Goal: Task Accomplishment & Management: Manage account settings

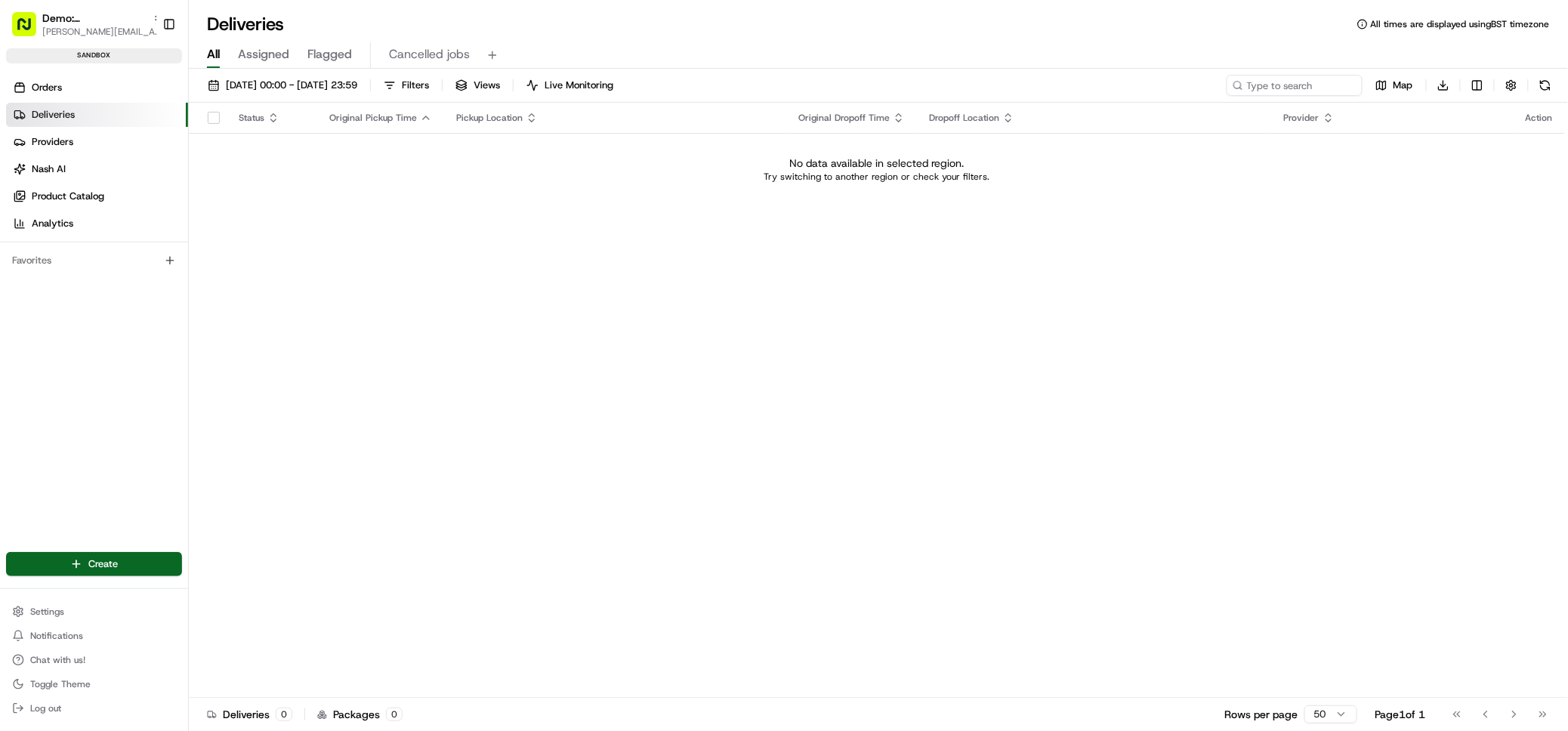
drag, startPoint x: 47, startPoint y: 609, endPoint x: 63, endPoint y: 598, distance: 19.4
click at [47, 609] on span "Settings" at bounding box center [46, 612] width 34 height 12
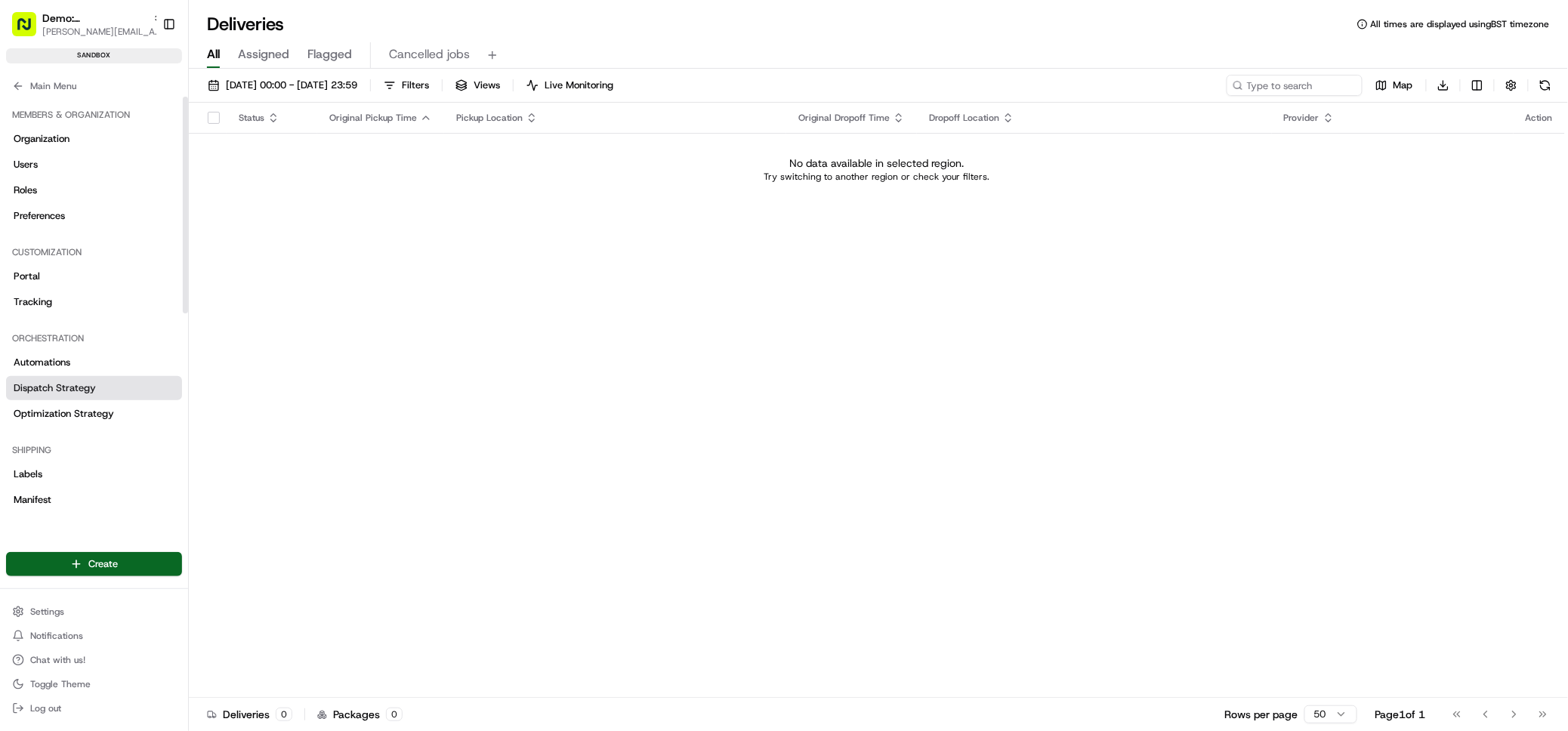
click at [95, 397] on link "Dispatch Strategy" at bounding box center [94, 387] width 176 height 24
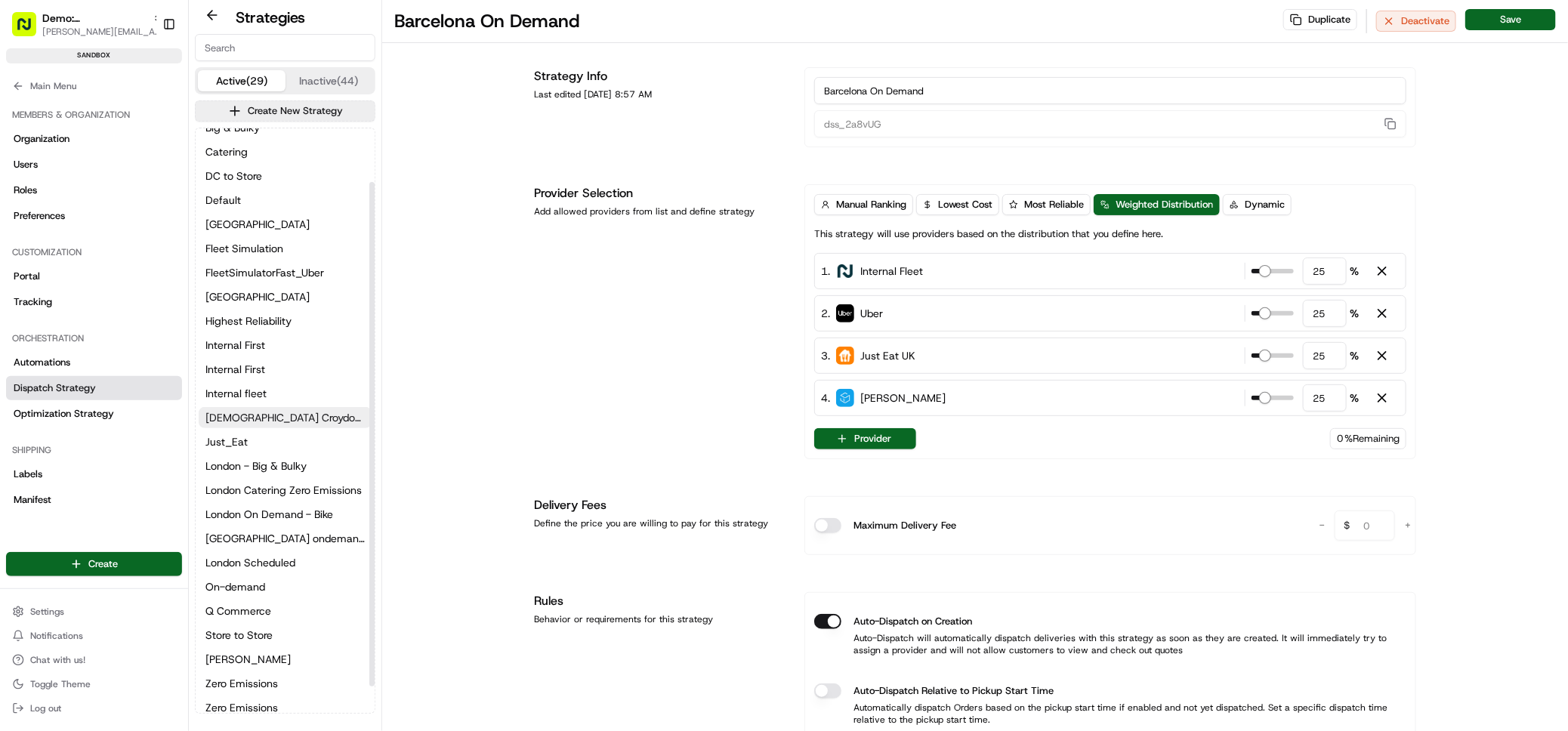
scroll to position [94, 0]
click at [249, 579] on span "On-demand" at bounding box center [235, 580] width 60 height 15
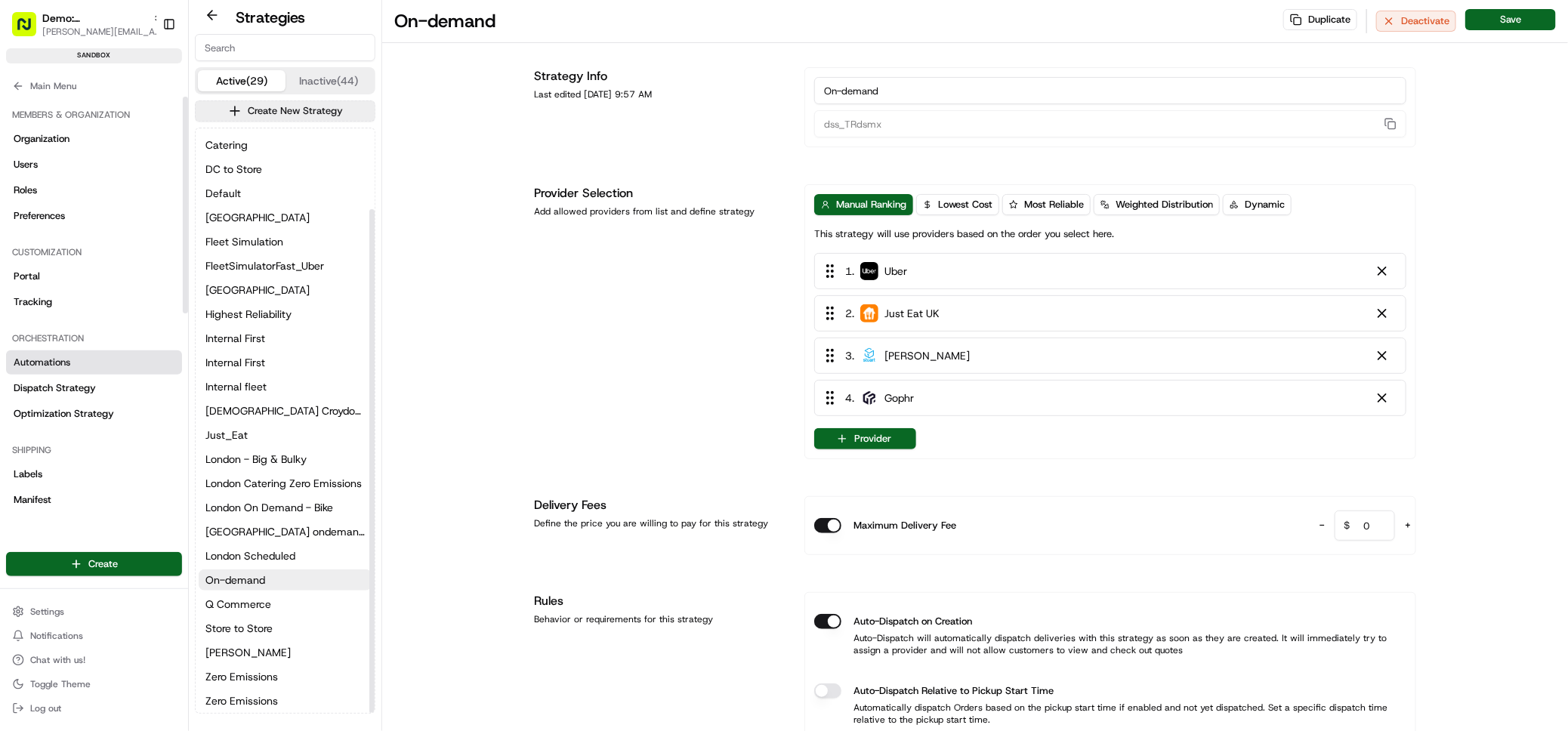
click at [82, 353] on link "Automations" at bounding box center [94, 362] width 176 height 24
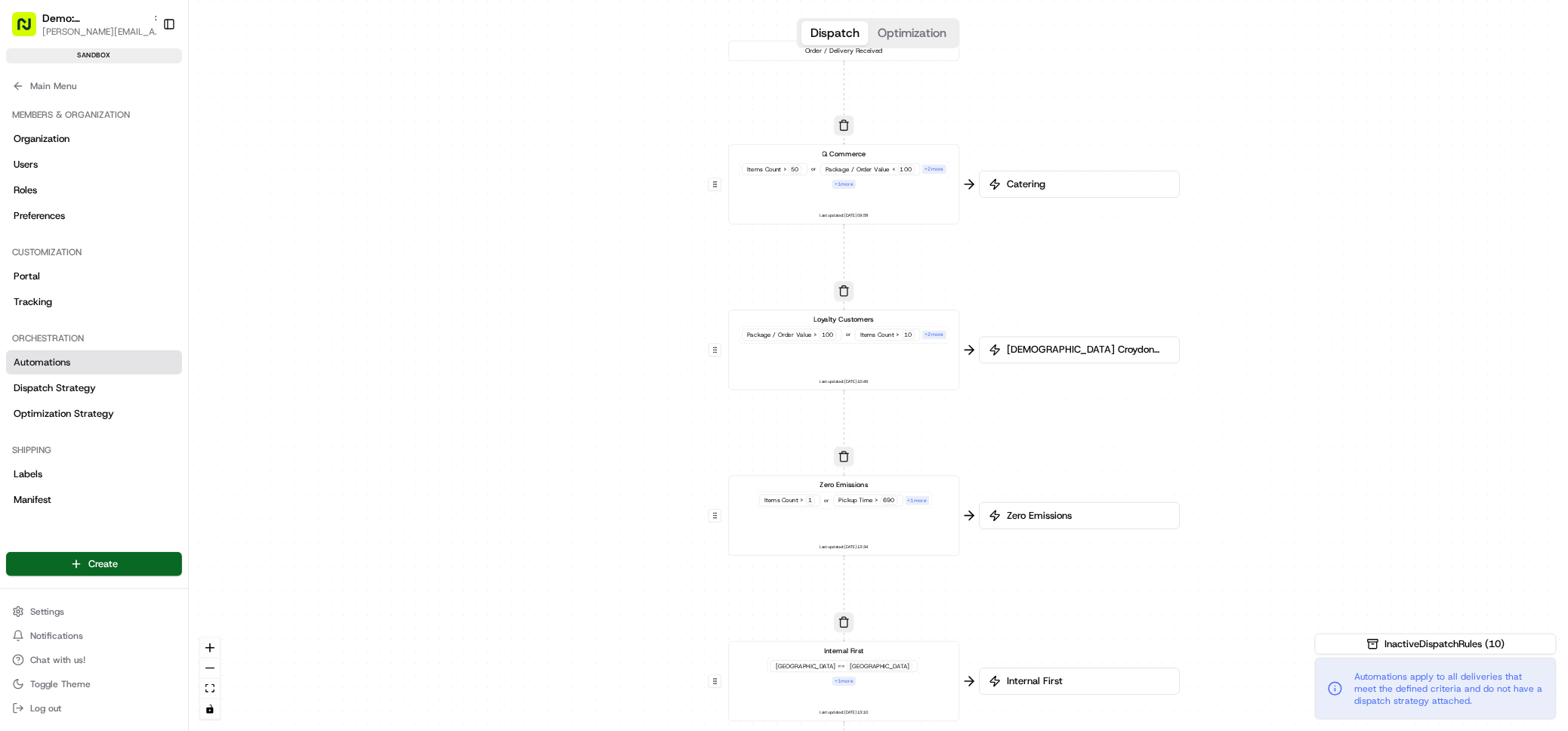
click at [1028, 193] on div "Catering" at bounding box center [1080, 184] width 200 height 27
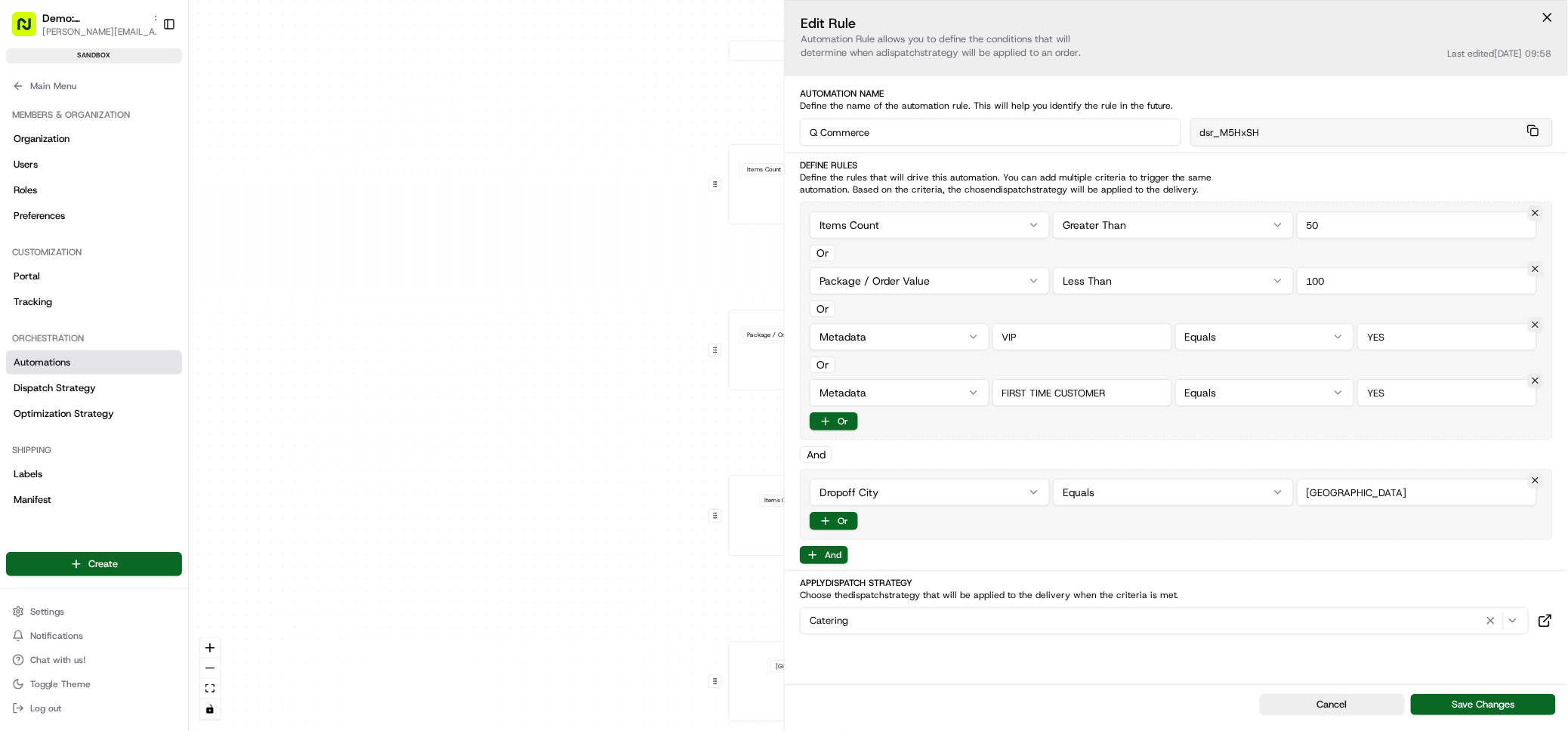
click at [880, 625] on div "Catering" at bounding box center [1164, 621] width 722 height 18
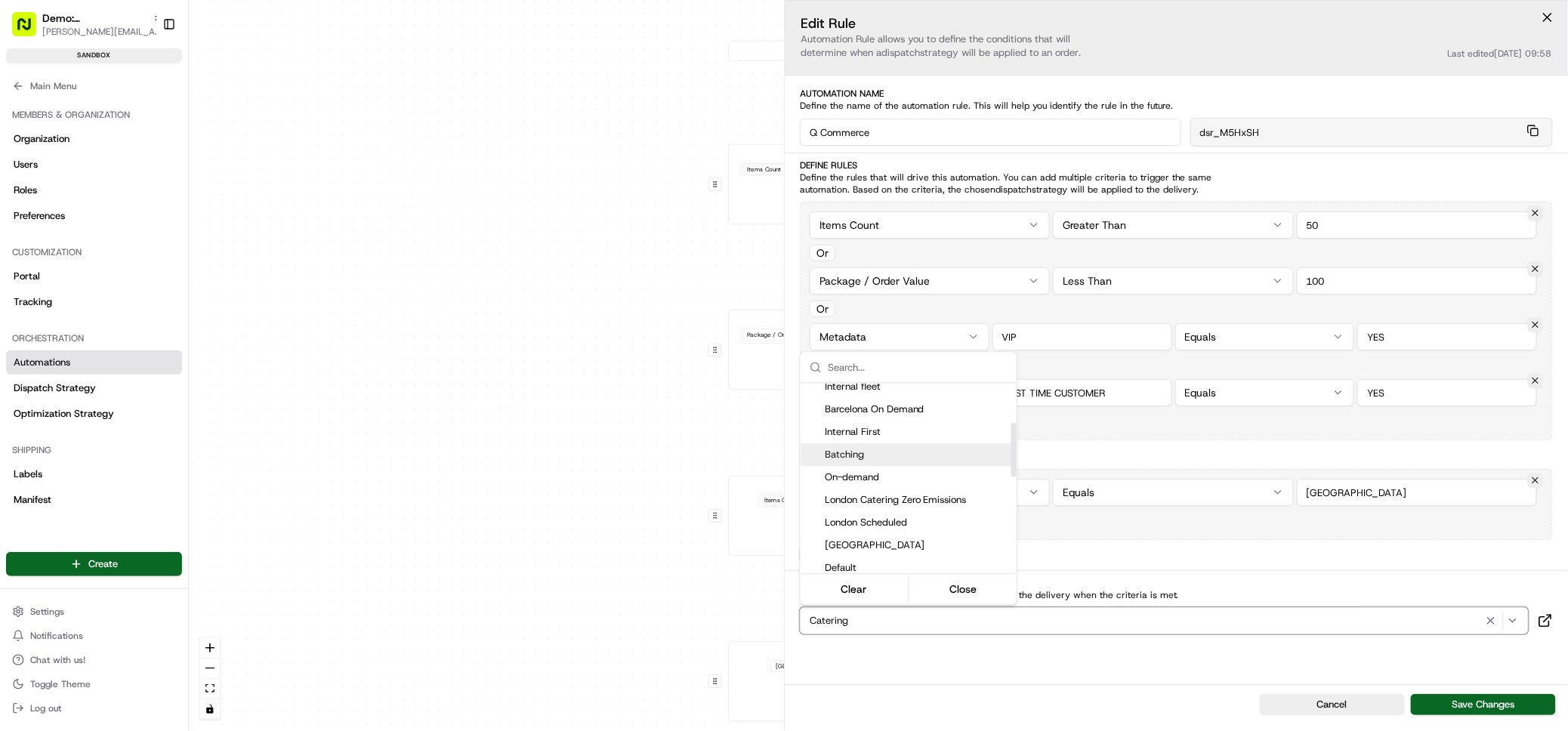
scroll to position [155, 0]
click at [891, 463] on span "On-demand" at bounding box center [918, 467] width 186 height 14
click at [1490, 703] on span "Automations apply to all deliveries that meet the defined criteria and do not h…" at bounding box center [1449, 688] width 189 height 36
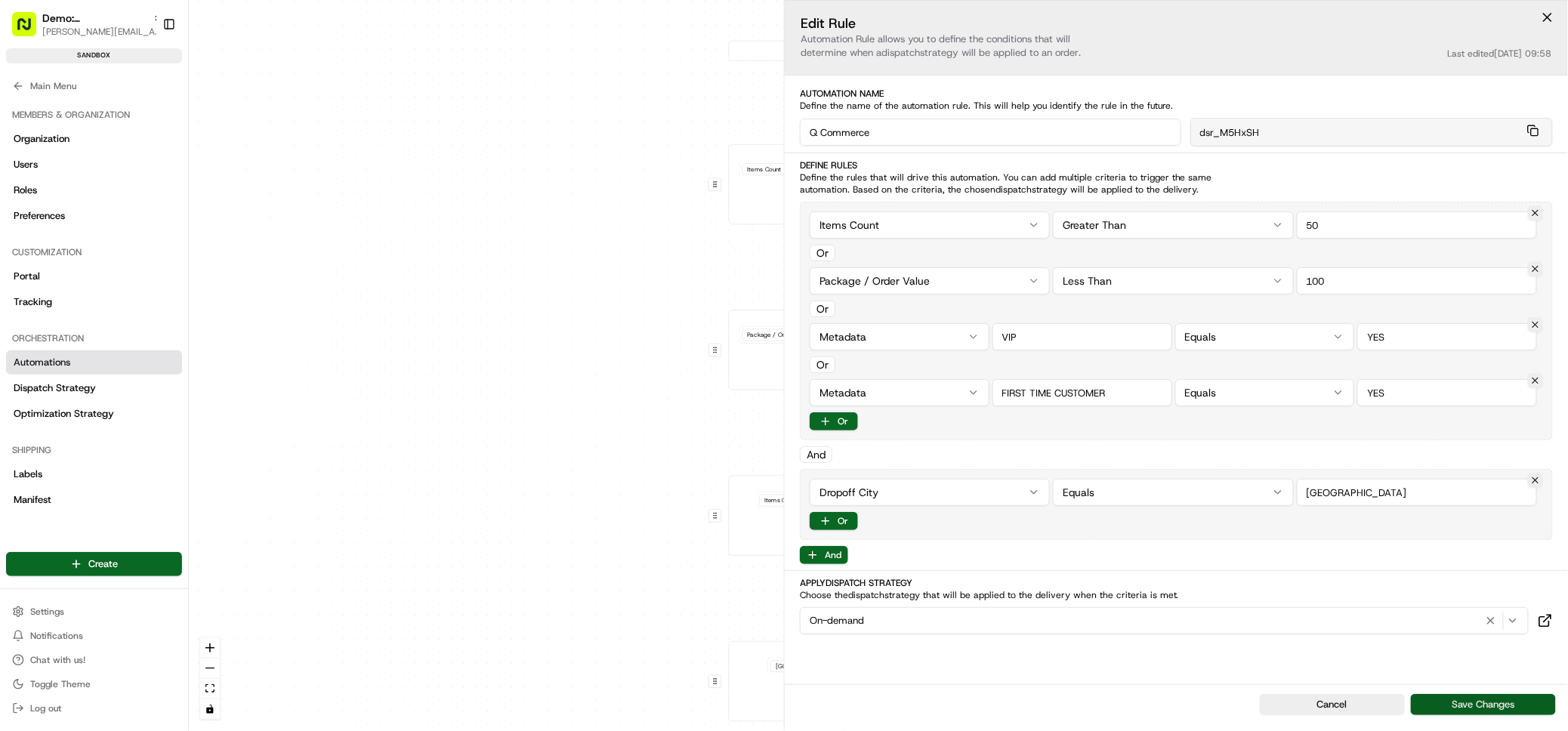
click at [1482, 703] on button "Save Changes" at bounding box center [1484, 705] width 145 height 21
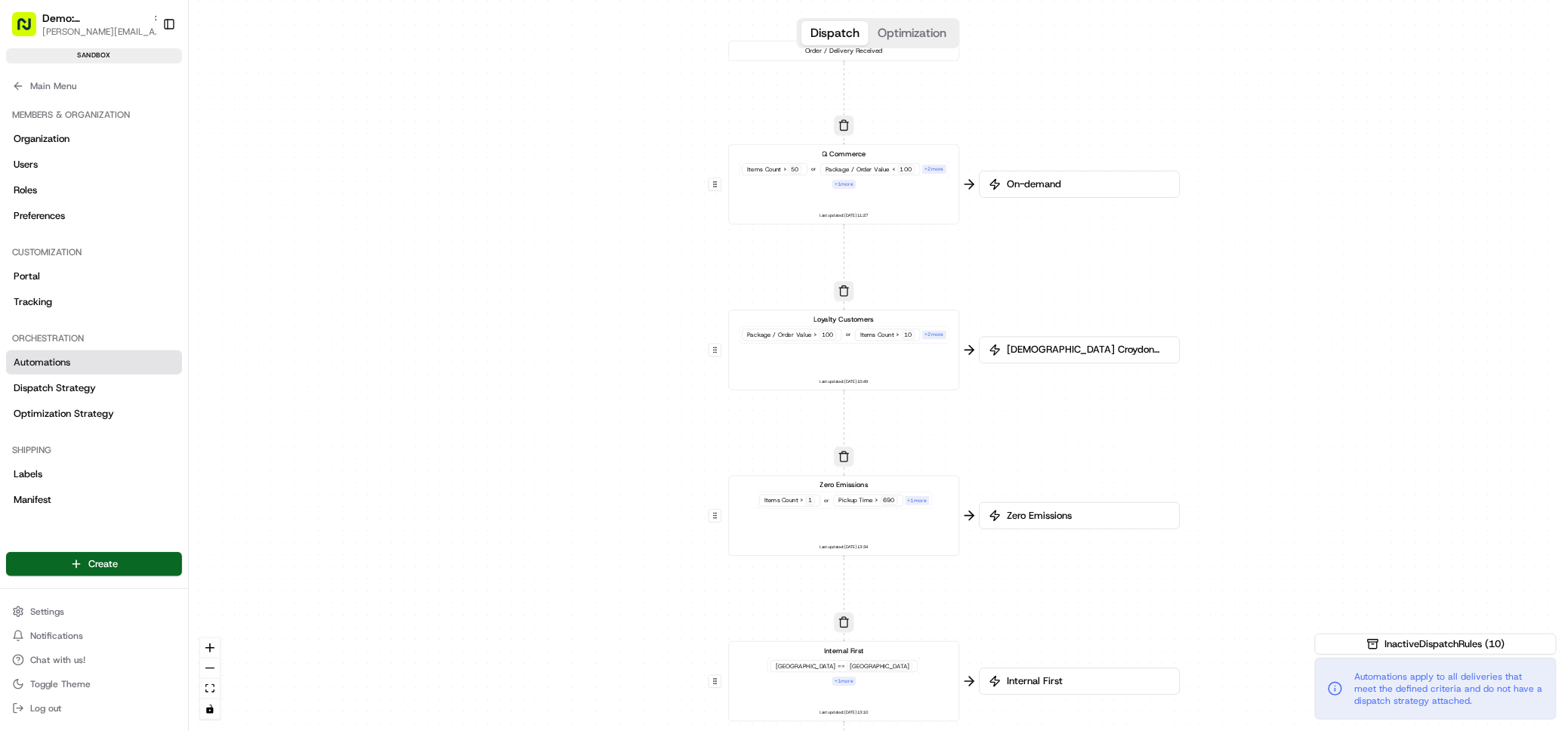
click at [1051, 350] on span "[DEMOGRAPHIC_DATA] Croydon Big and Bulky 5 miles" at bounding box center [1088, 350] width 167 height 14
click at [1037, 355] on span "[DEMOGRAPHIC_DATA] Croydon Big and Bulky 5 miles" at bounding box center [1088, 351] width 167 height 14
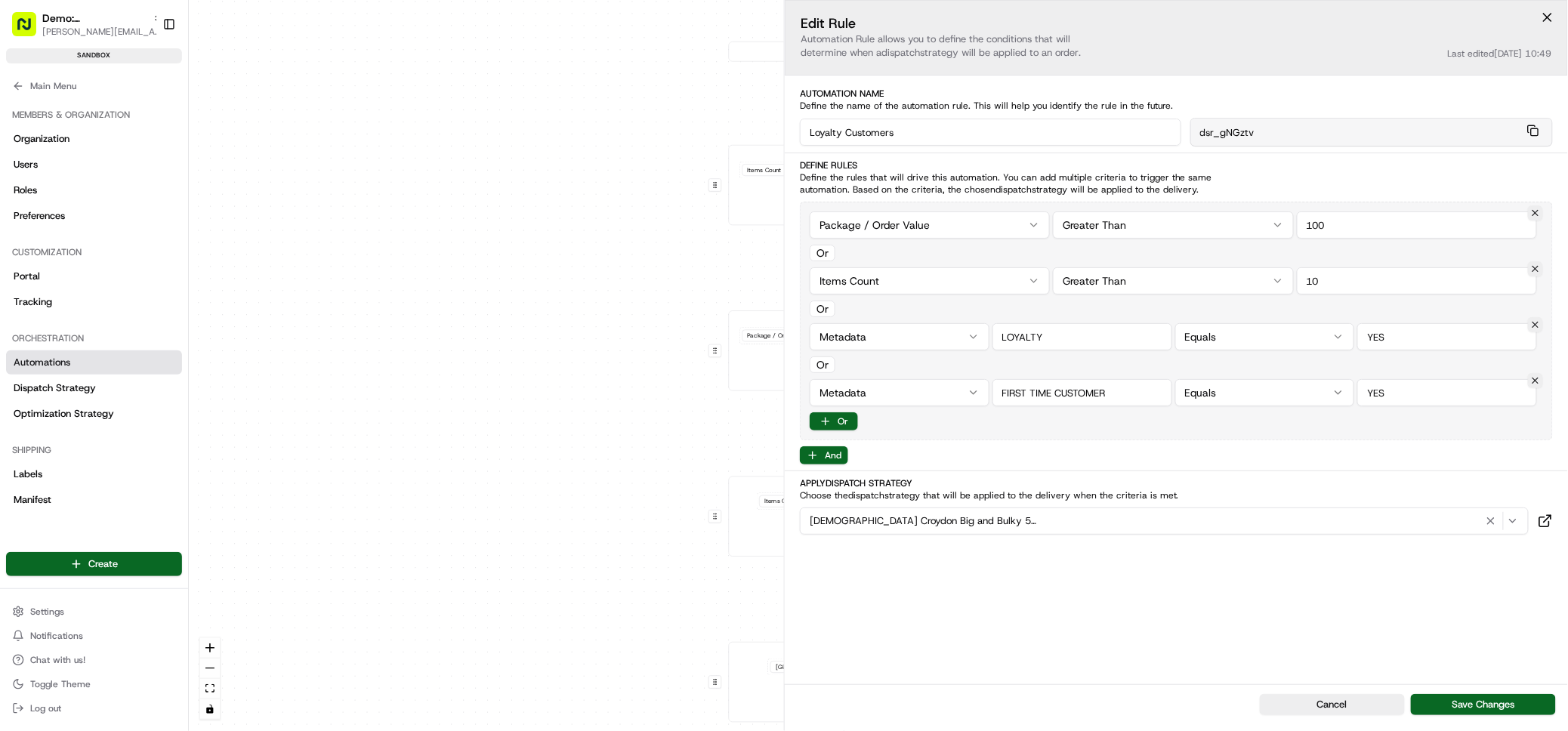
click at [644, 115] on div "0 0 0 0 0 Order / Delivery Received Q Commerce Items Count > 50 or Package / Or…" at bounding box center [878, 365] width 1379 height 731
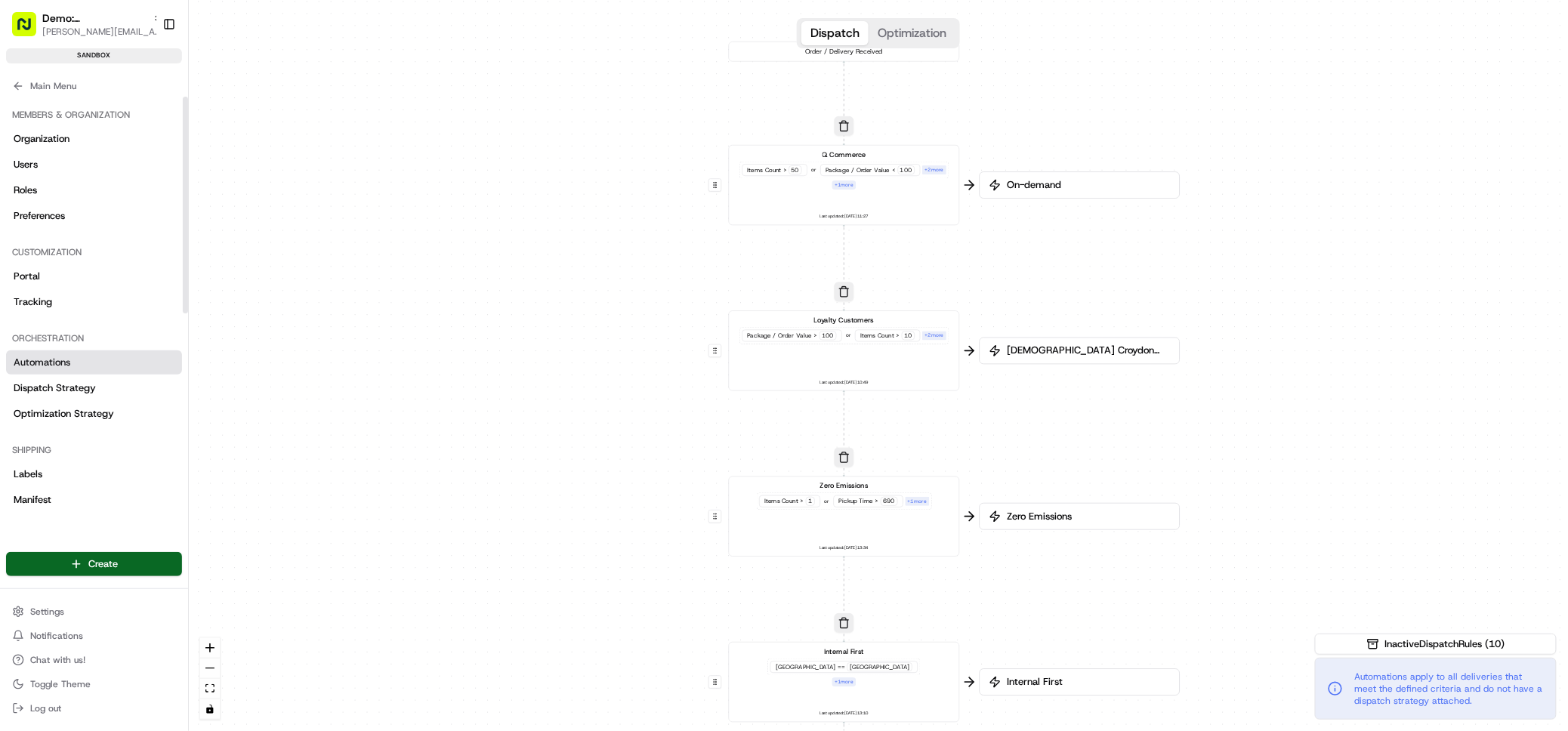
click at [1035, 352] on span "[DEMOGRAPHIC_DATA] Croydon Big and Bulky 5 miles" at bounding box center [1088, 351] width 167 height 14
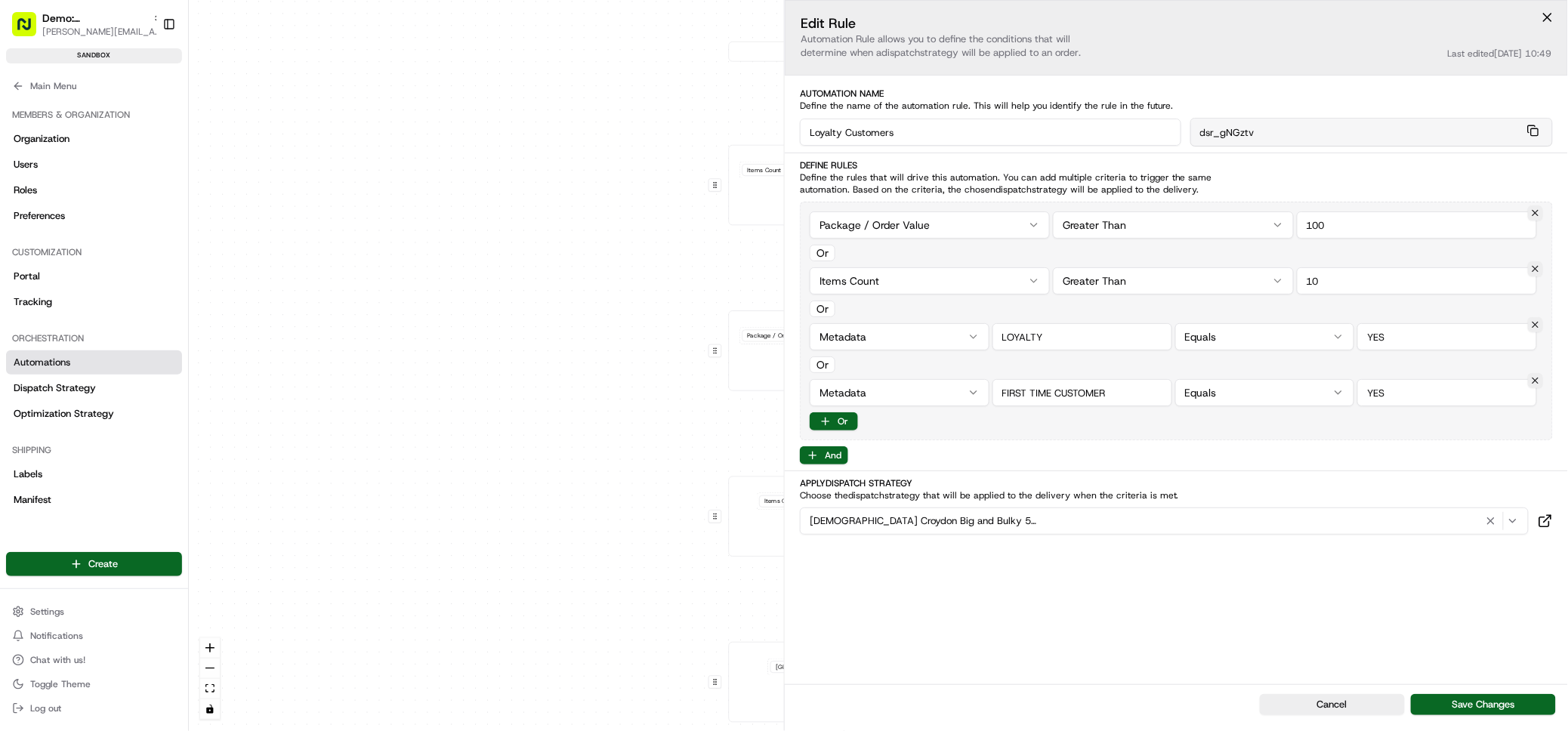
click at [974, 519] on span "Jewsons Croydon Big and Bulky 5 miles" at bounding box center [923, 521] width 227 height 14
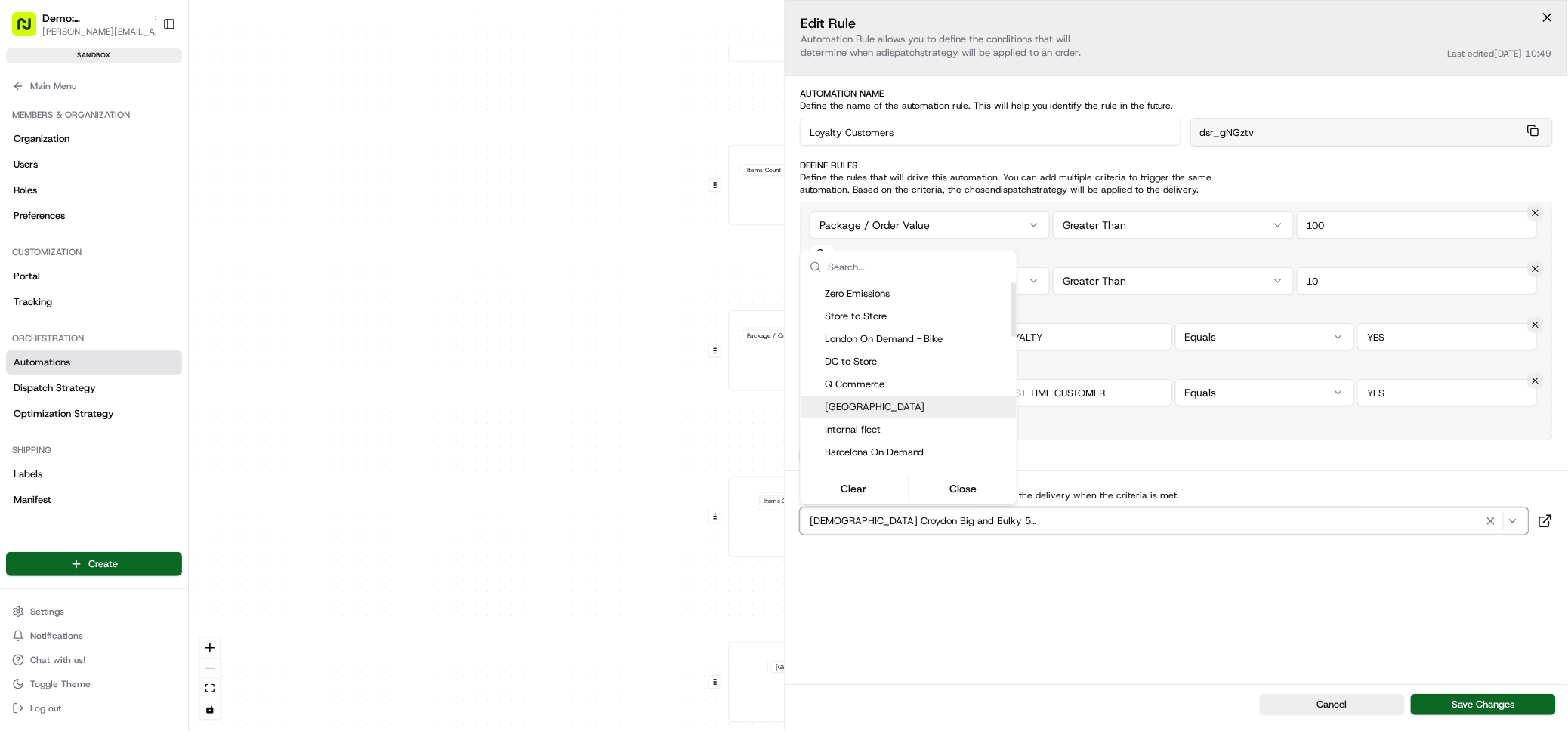
click at [891, 407] on span "Edinburgh" at bounding box center [918, 407] width 186 height 14
click at [1492, 703] on span "Automations apply to all deliveries that meet the defined criteria and do not h…" at bounding box center [1449, 688] width 189 height 36
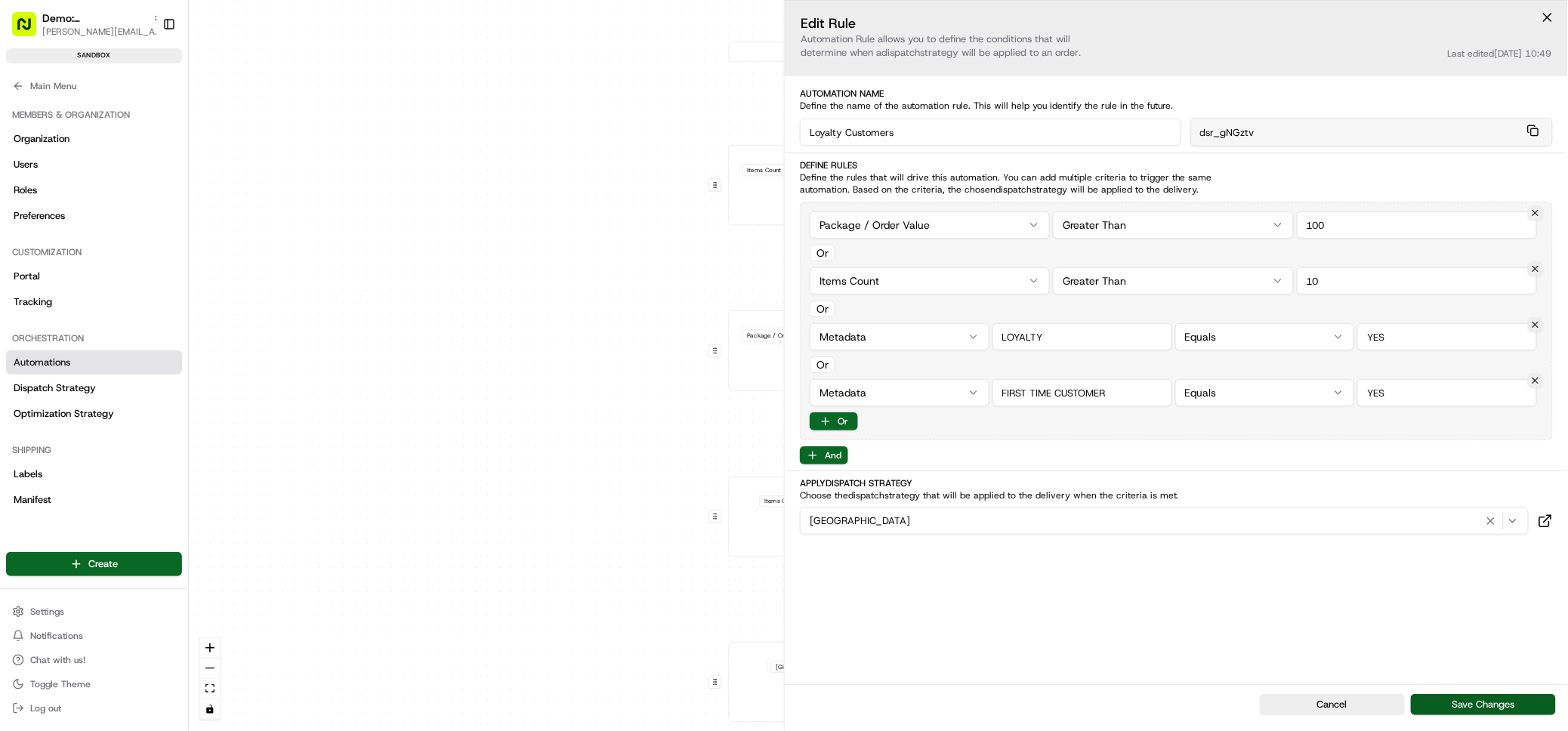
click at [1488, 706] on button "Save Changes" at bounding box center [1484, 705] width 145 height 21
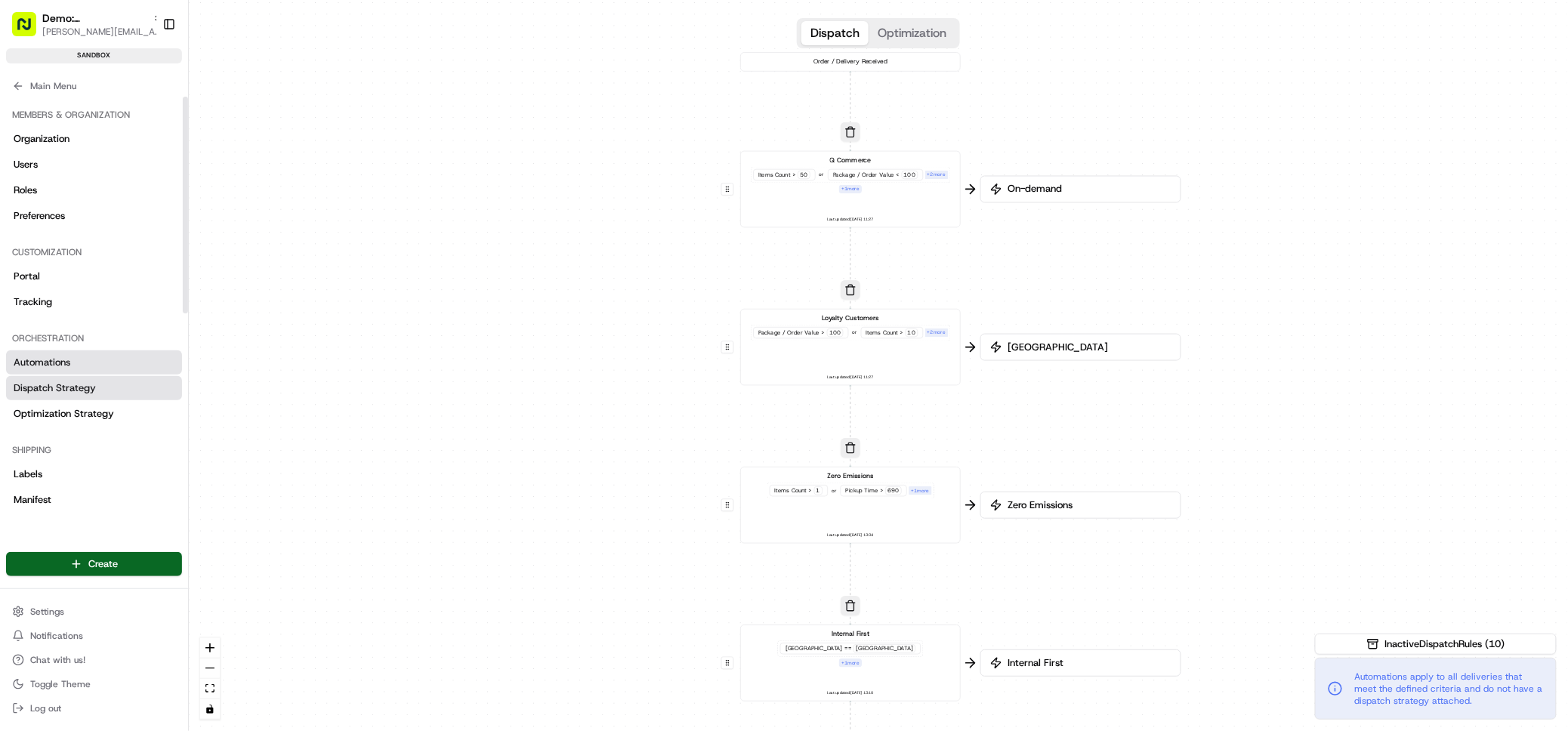
click at [105, 393] on link "Dispatch Strategy" at bounding box center [94, 387] width 176 height 24
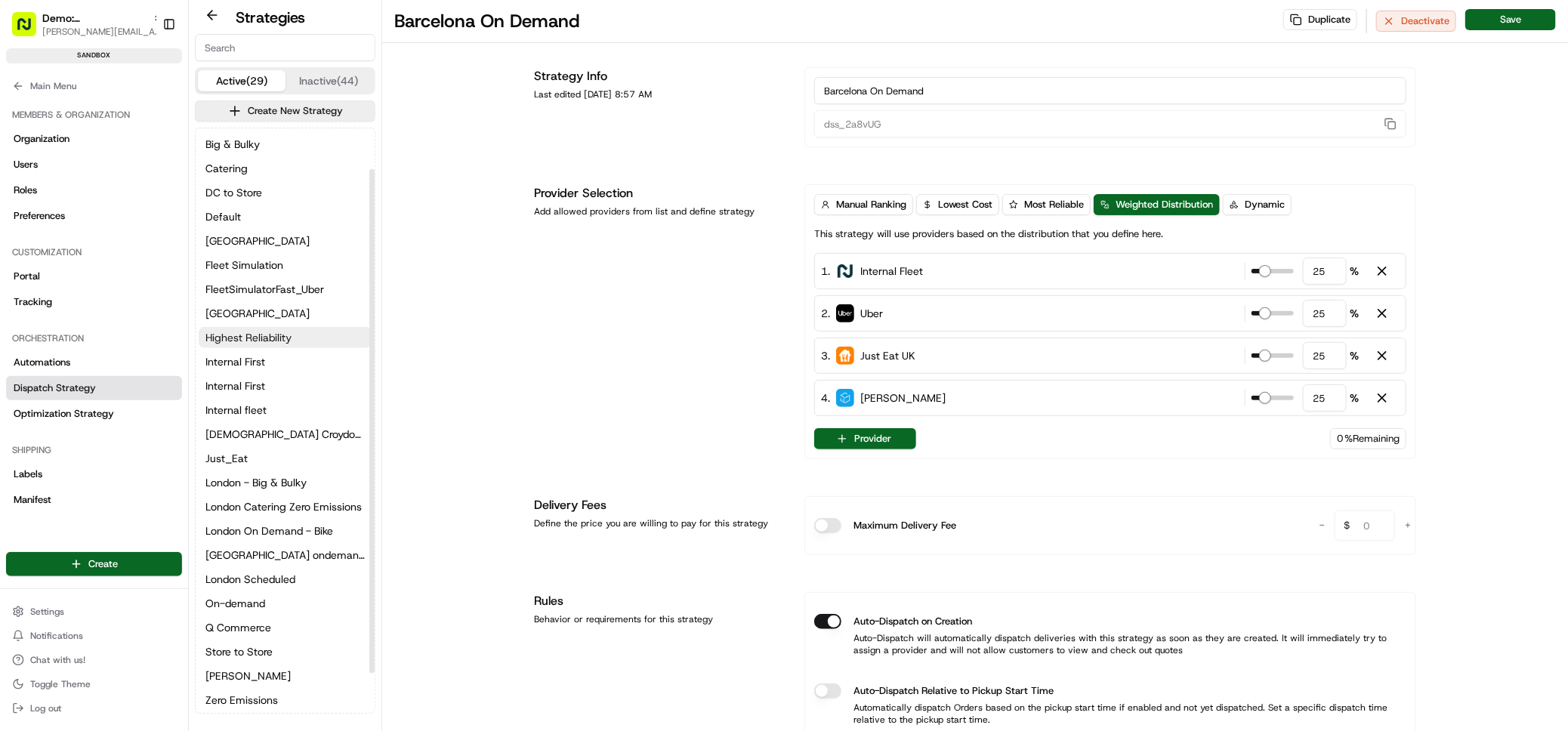
scroll to position [94, 0]
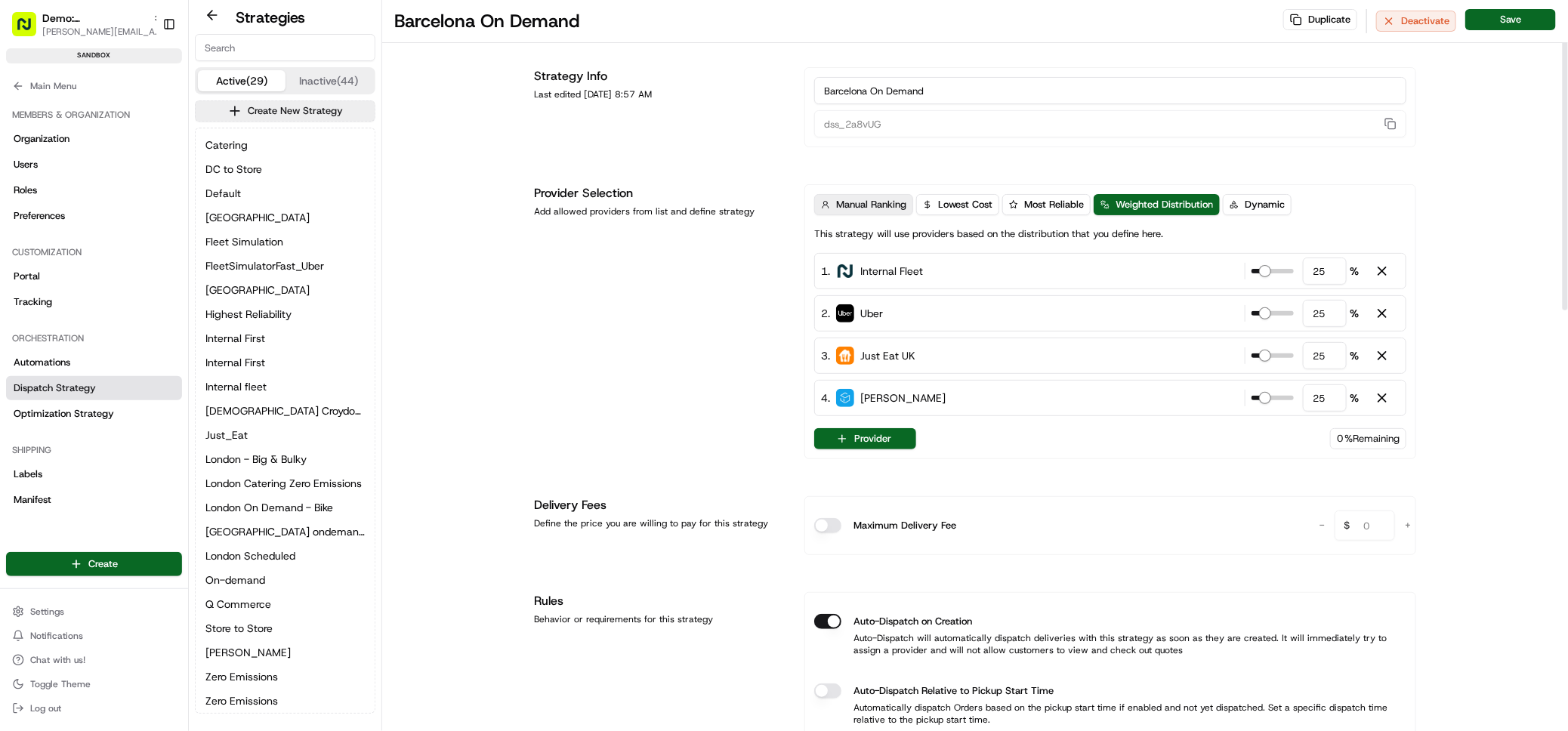
click at [857, 204] on span "Manual Ranking" at bounding box center [872, 204] width 71 height 14
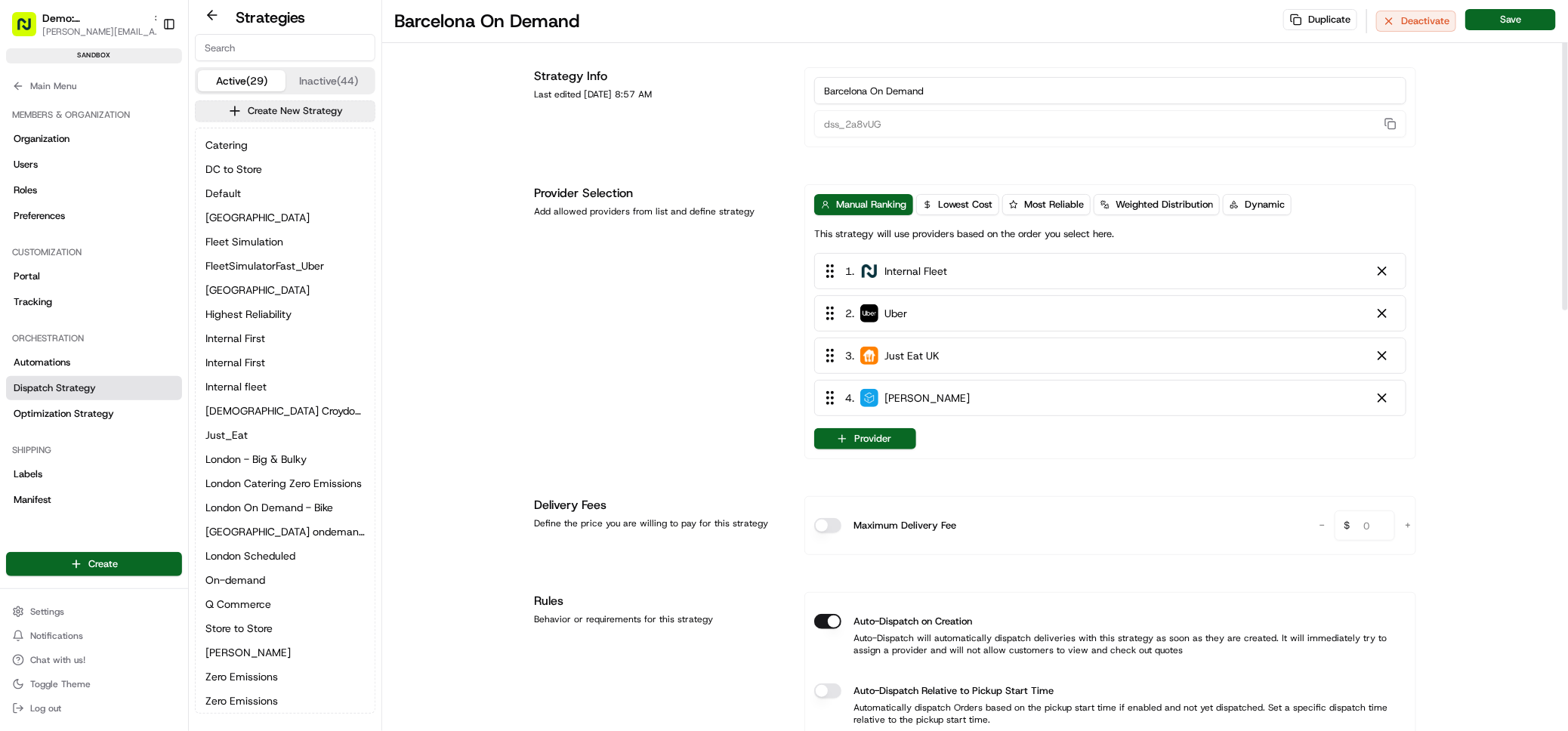
click at [877, 454] on div "Manual Ranking Lowest Cost Most Reliable Weighted Distribution Dynamic This str…" at bounding box center [1111, 321] width 612 height 275
click at [881, 435] on button "Provider" at bounding box center [865, 439] width 102 height 21
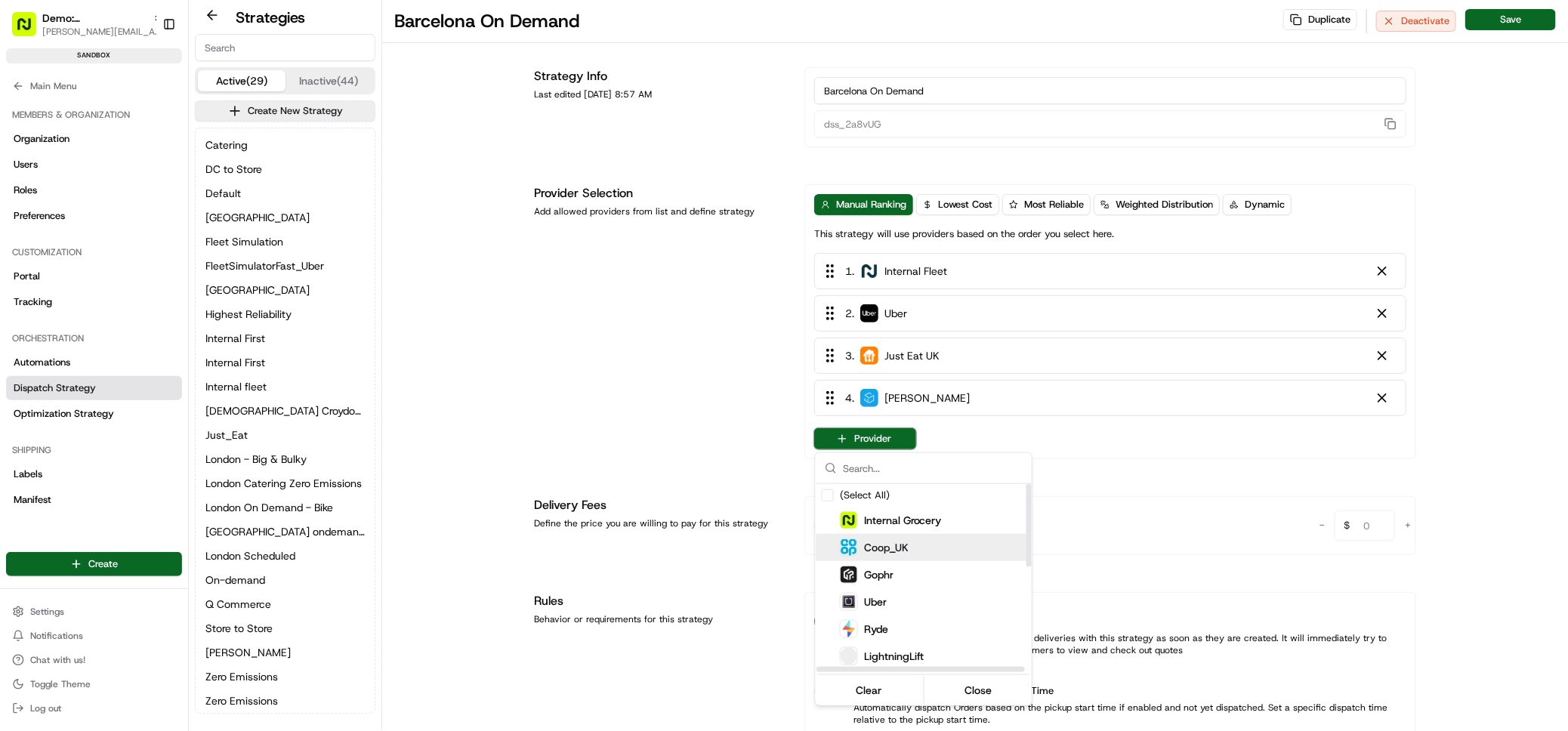
click at [915, 552] on div "Coop_UK" at bounding box center [961, 547] width 242 height 18
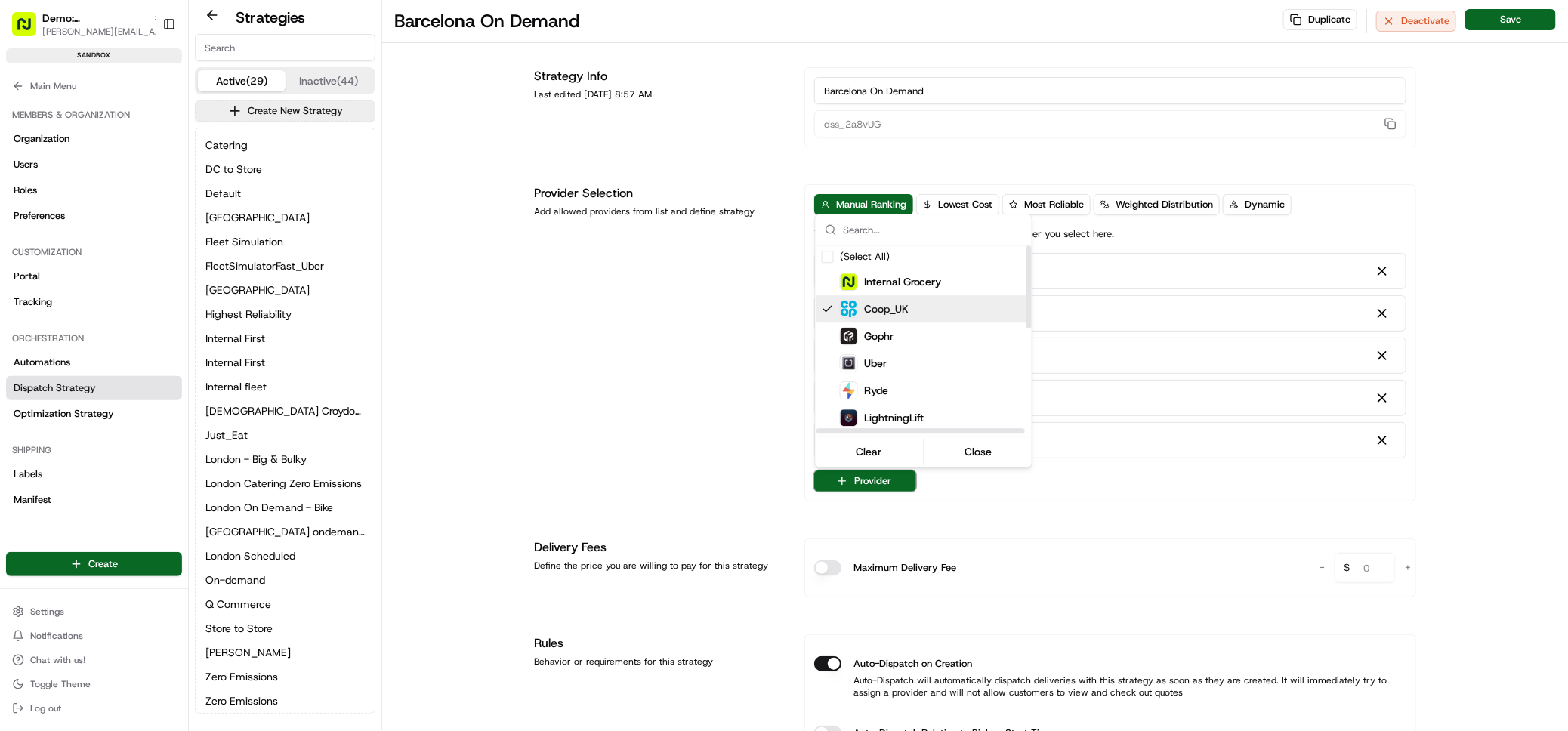
click at [915, 305] on div "Coop_UK" at bounding box center [961, 309] width 242 height 18
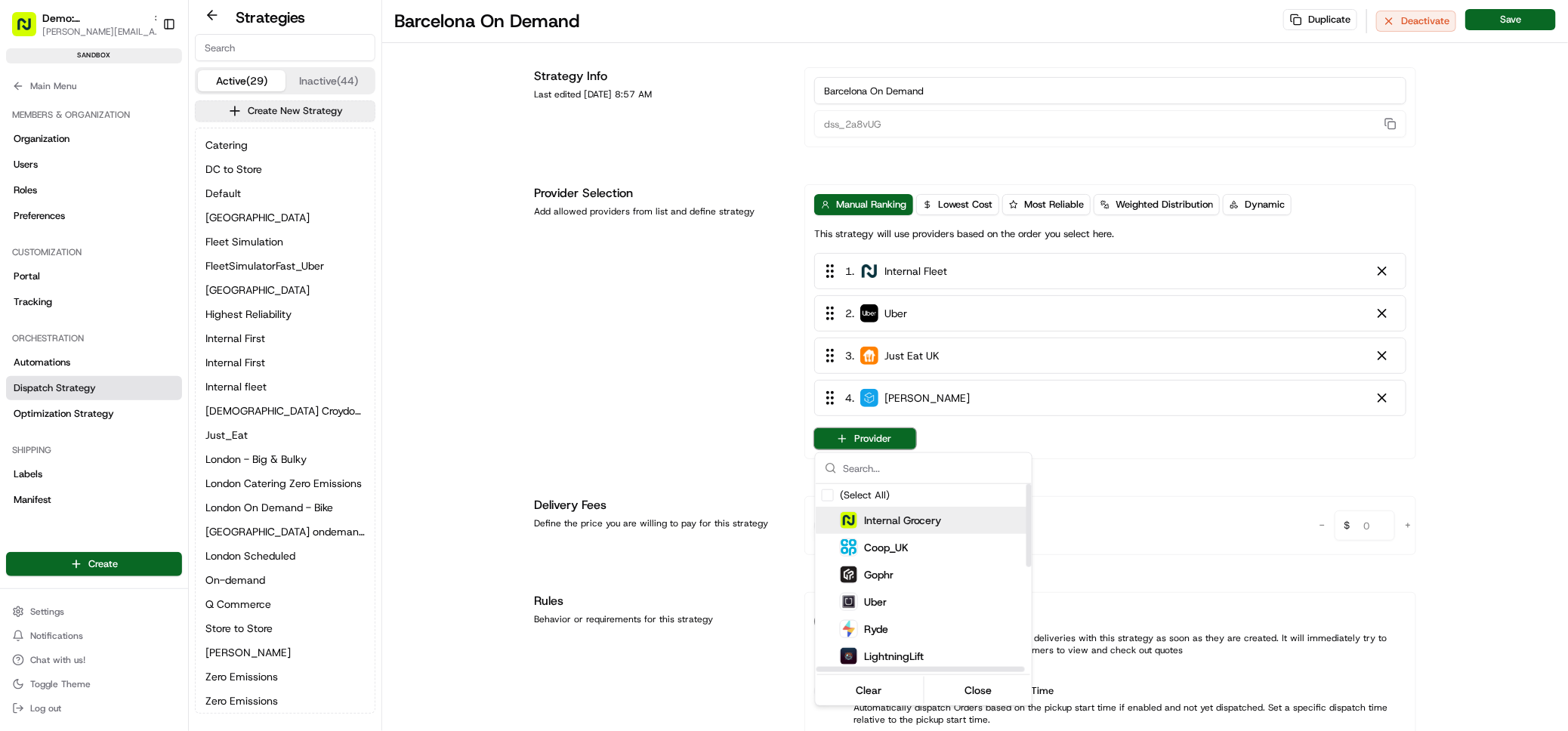
click at [898, 513] on span "Internal Grocery" at bounding box center [903, 521] width 77 height 15
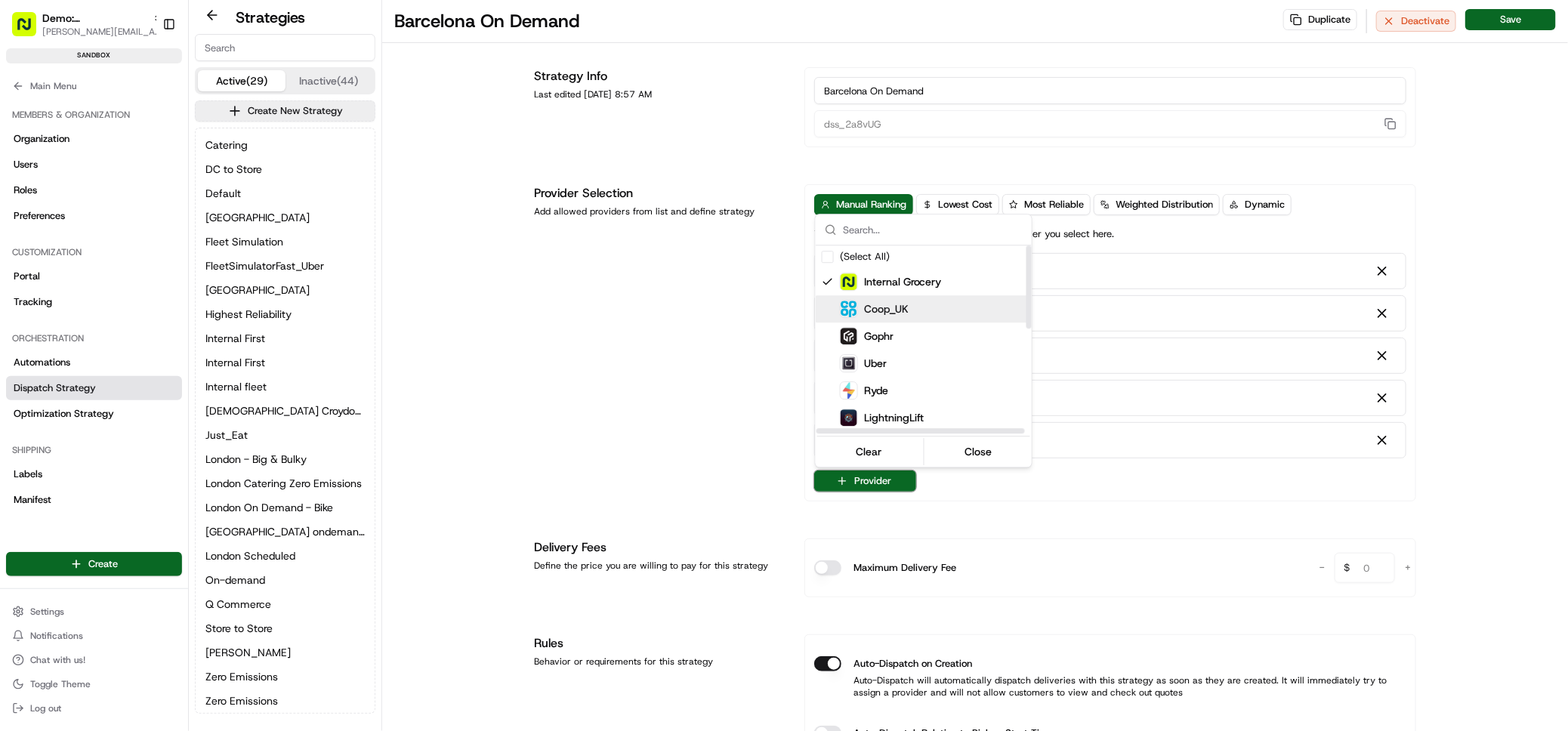
click at [706, 338] on html "Demo: UK patrick.eve@usenash.com Toggle Sidebar sandbox Orders Deliveries Provi…" at bounding box center [784, 365] width 1568 height 731
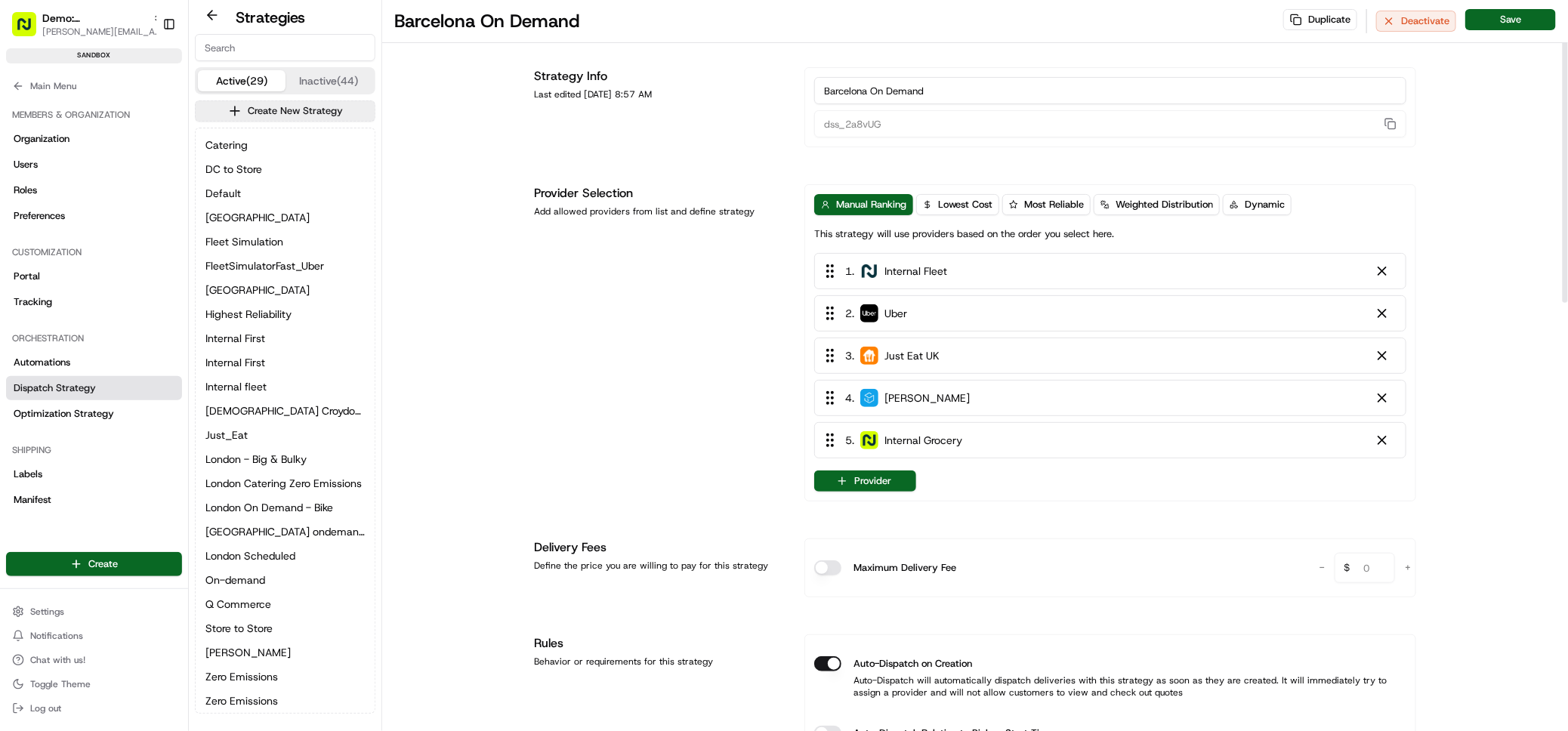
click at [875, 486] on button "Provider" at bounding box center [865, 481] width 102 height 21
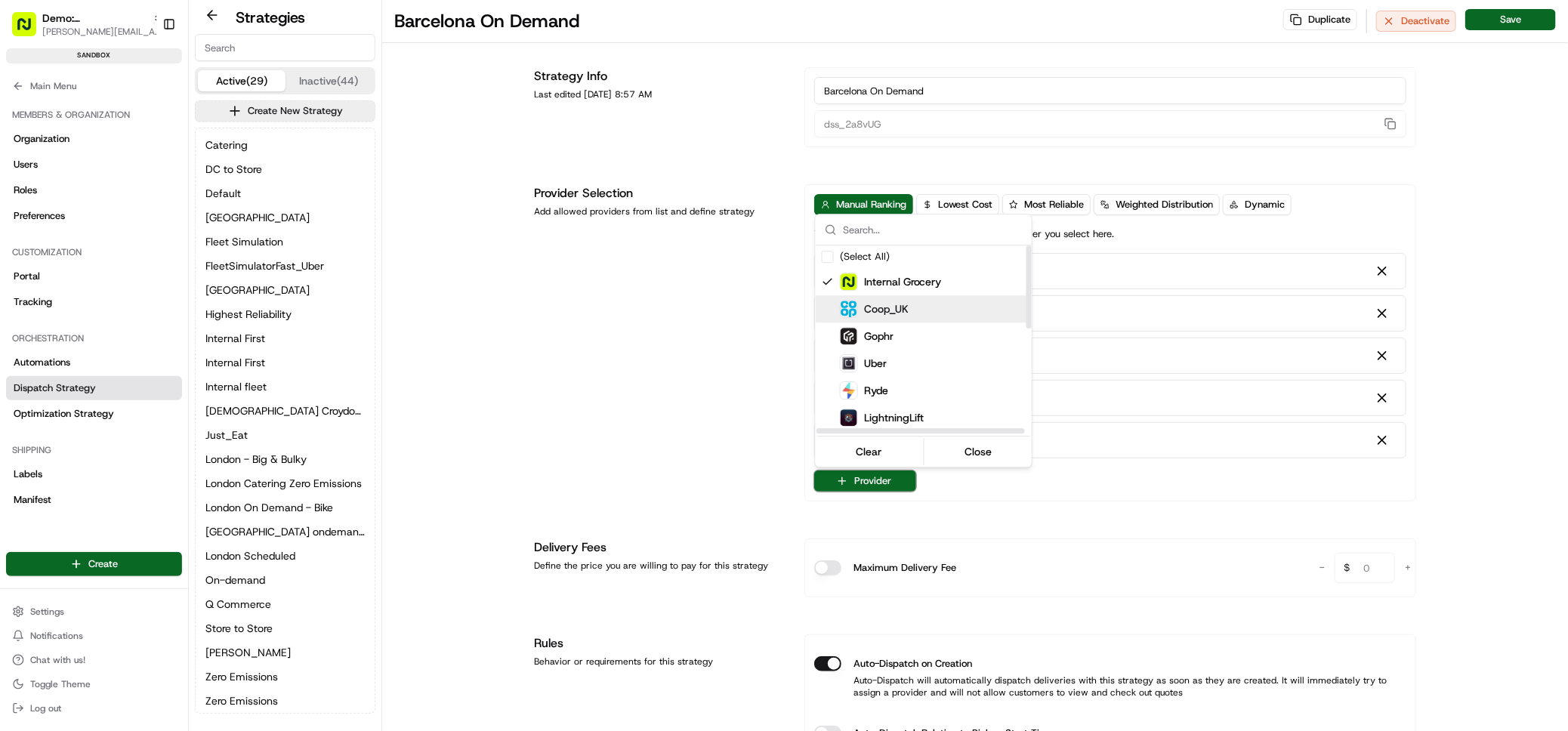
click at [888, 307] on span "Coop_UK" at bounding box center [886, 309] width 45 height 15
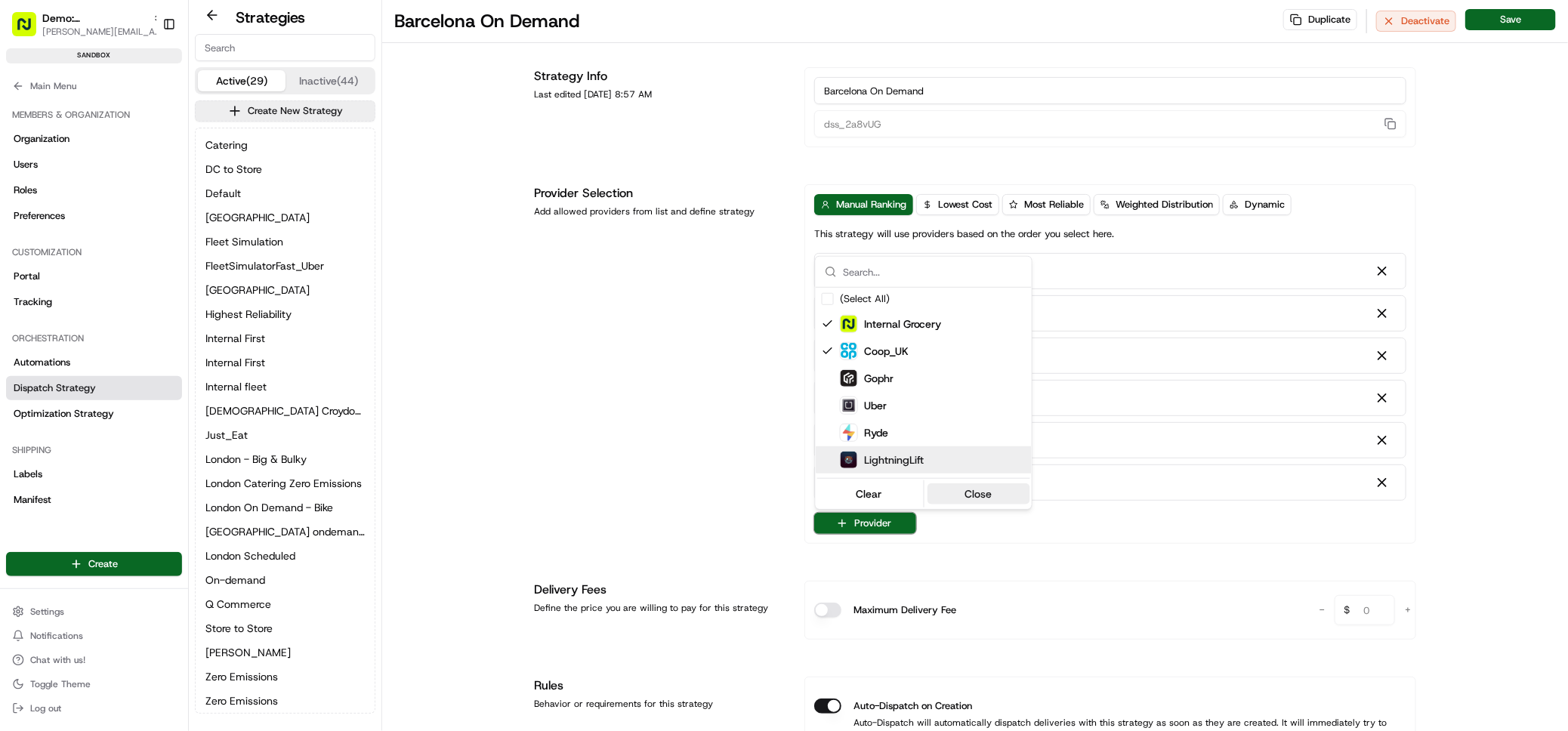
click at [993, 489] on button "Close" at bounding box center [978, 494] width 104 height 21
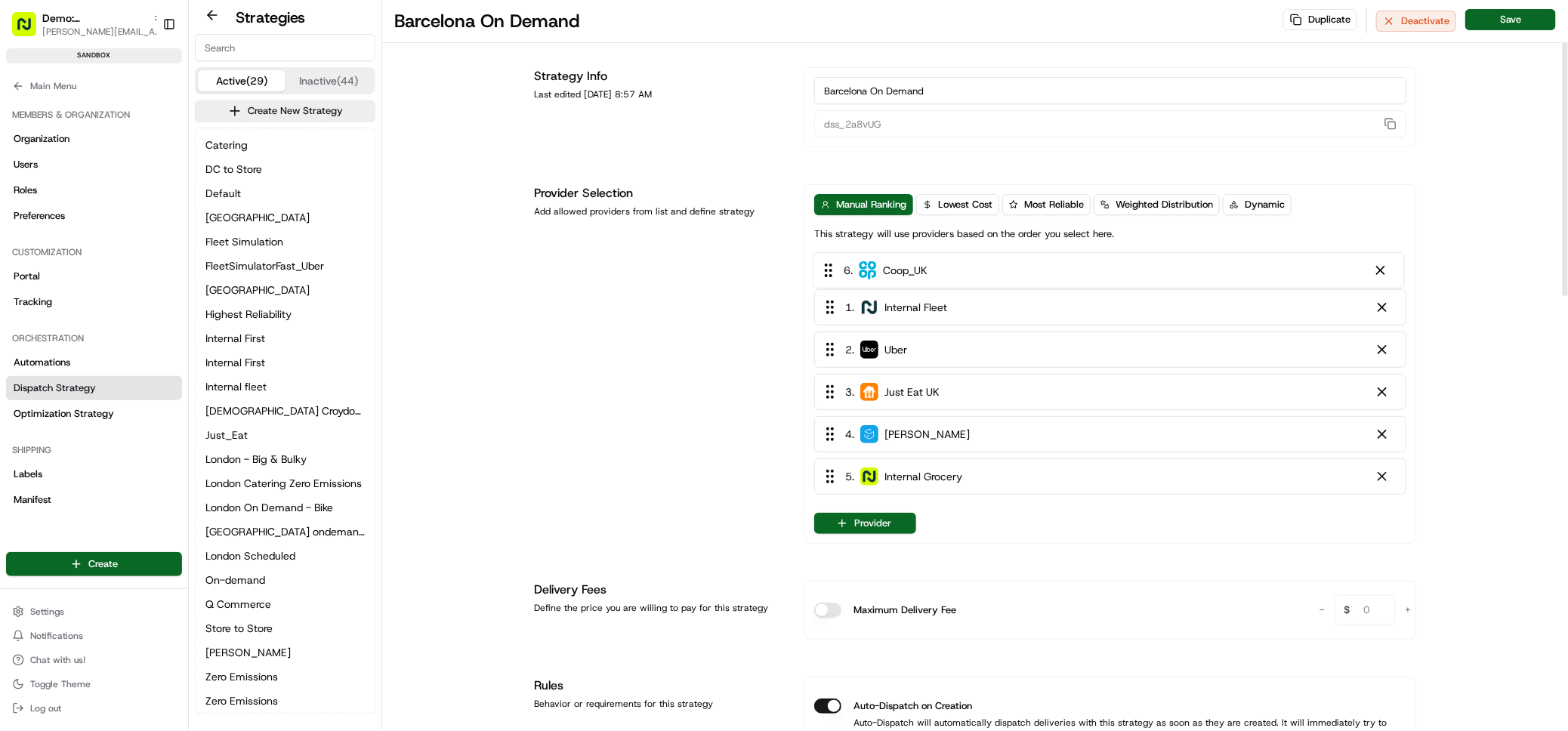
drag, startPoint x: 915, startPoint y: 483, endPoint x: 913, endPoint y: 262, distance: 221.0
click at [913, 262] on div "1 . Internal Fleet 2 . Uber 3 . Just Eat UK 4 . Stuart 5 . Internal Grocery 6 .…" at bounding box center [1111, 377] width 593 height 248
drag, startPoint x: 943, startPoint y: 488, endPoint x: 938, endPoint y: 307, distance: 181.1
click at [939, 306] on div "1 . Coop_UK 2 . Internal Fleet 3 . Uber 4 . Just Eat UK 5 . Stuart 6 . Internal…" at bounding box center [1111, 377] width 593 height 248
click at [1388, 357] on div at bounding box center [1383, 356] width 15 height 15
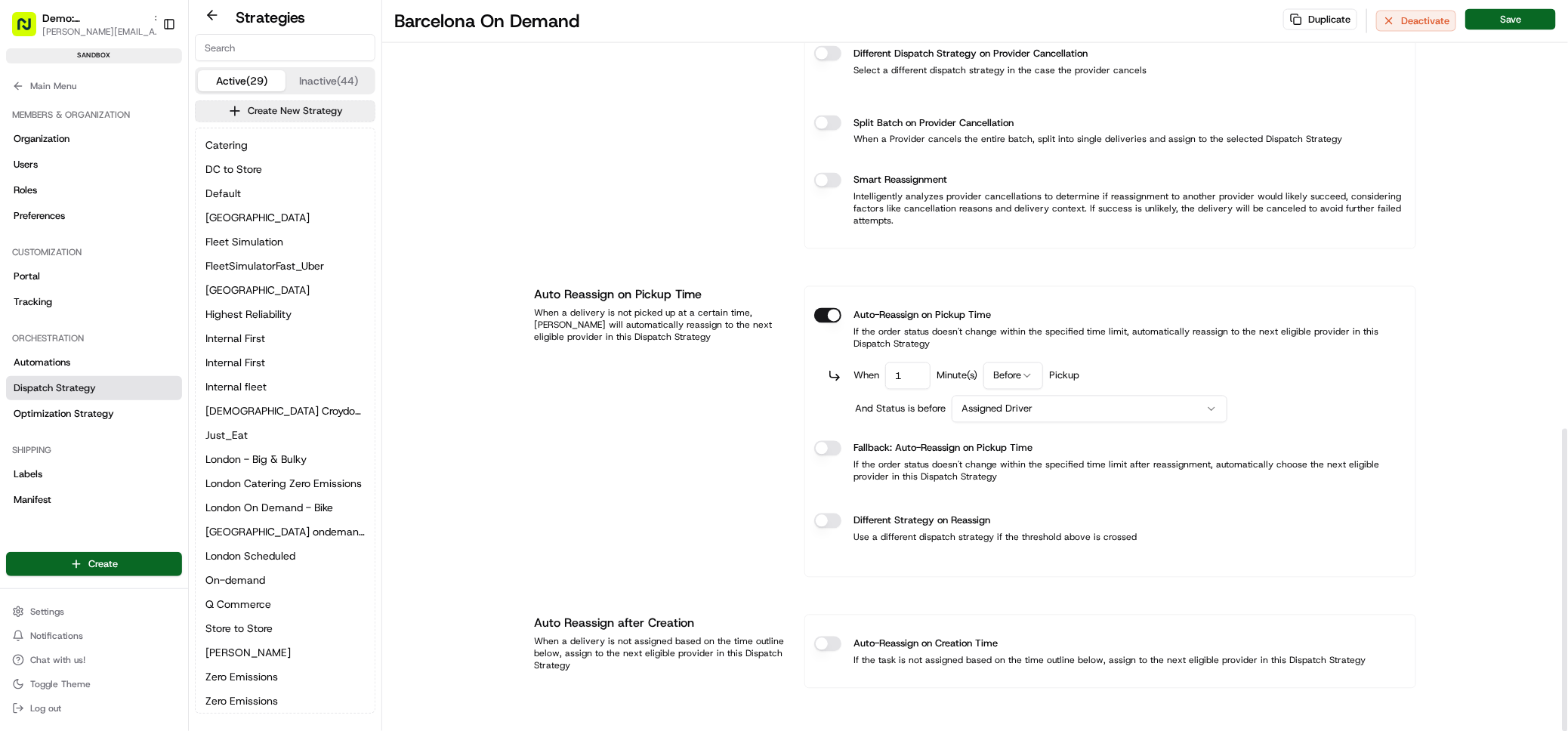
scroll to position [1036, 0]
click at [1532, 24] on button "Save" at bounding box center [1511, 19] width 91 height 21
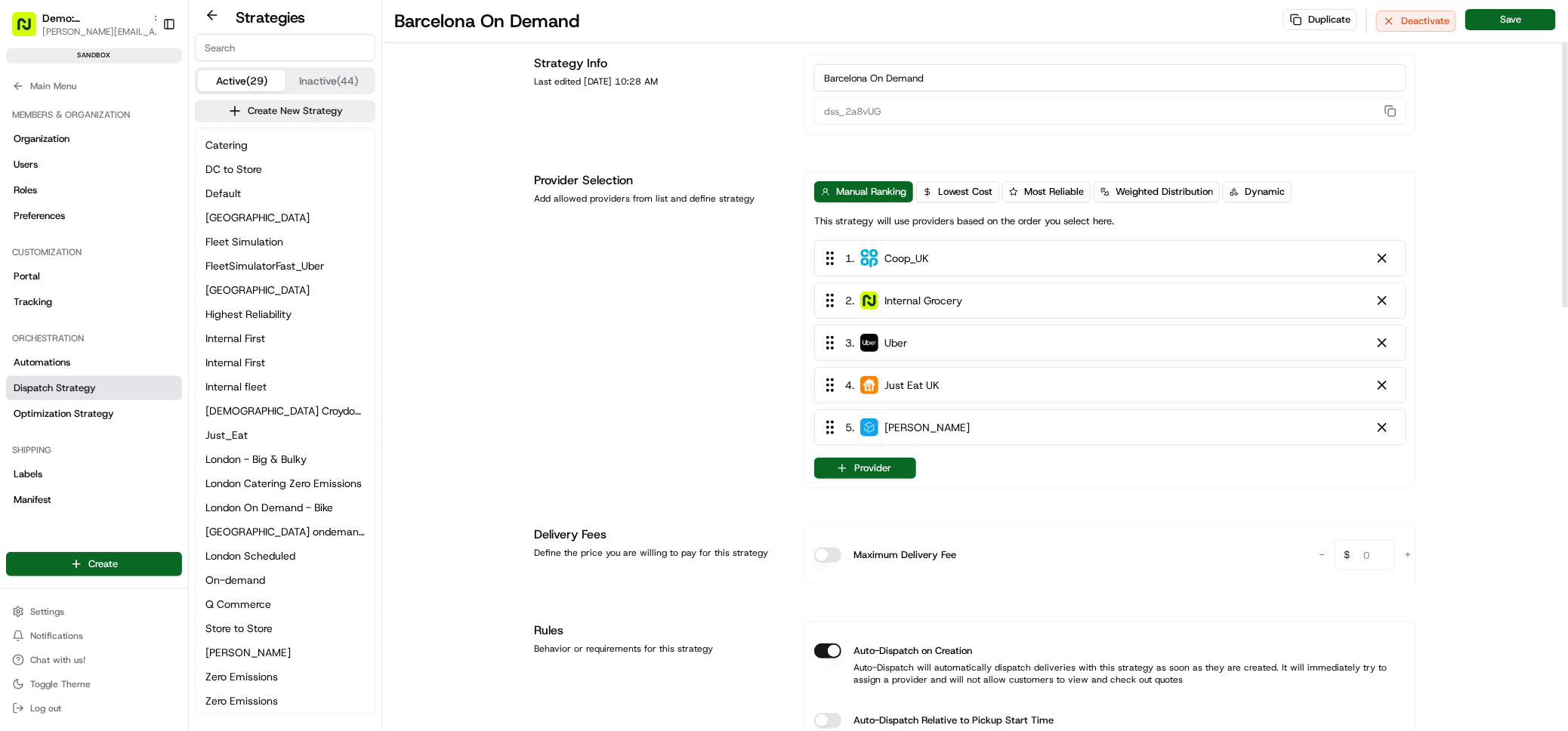
scroll to position [12, 0]
drag, startPoint x: 875, startPoint y: 91, endPoint x: 813, endPoint y: 78, distance: 63.3
click at [813, 78] on div "Barcelona On Demand dss_2a8vUG" at bounding box center [1111, 96] width 612 height 80
click at [928, 76] on input "On Demand" at bounding box center [1111, 77] width 593 height 27
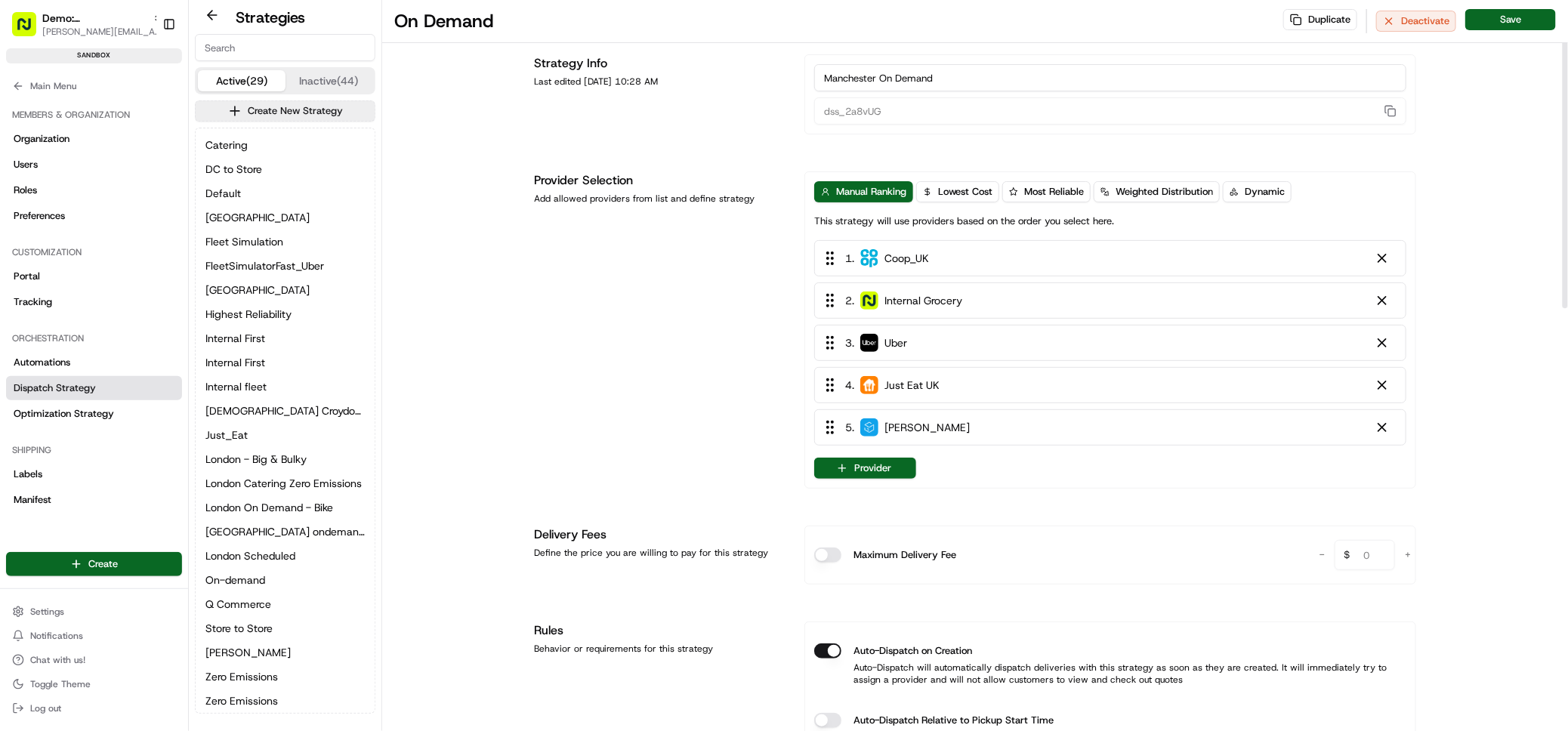
type input "Manchester On Demand"
click at [1541, 7] on div "On Demand Duplicate Deactivate Save" at bounding box center [975, 21] width 1186 height 43
click at [1507, 24] on button "Save" at bounding box center [1511, 19] width 91 height 21
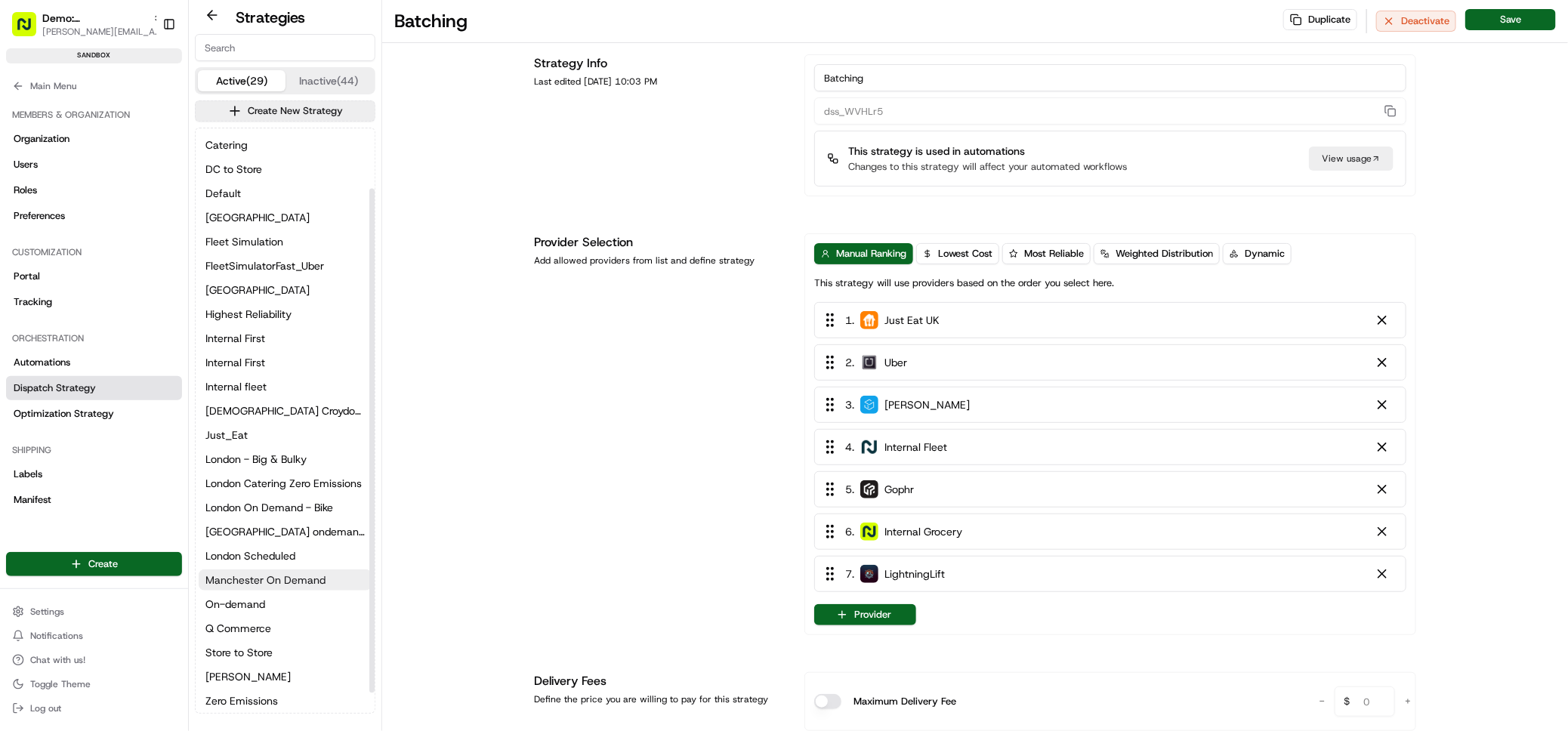
drag, startPoint x: 255, startPoint y: 598, endPoint x: 322, endPoint y: 589, distance: 67.6
click at [254, 598] on span "On-demand" at bounding box center [235, 604] width 60 height 15
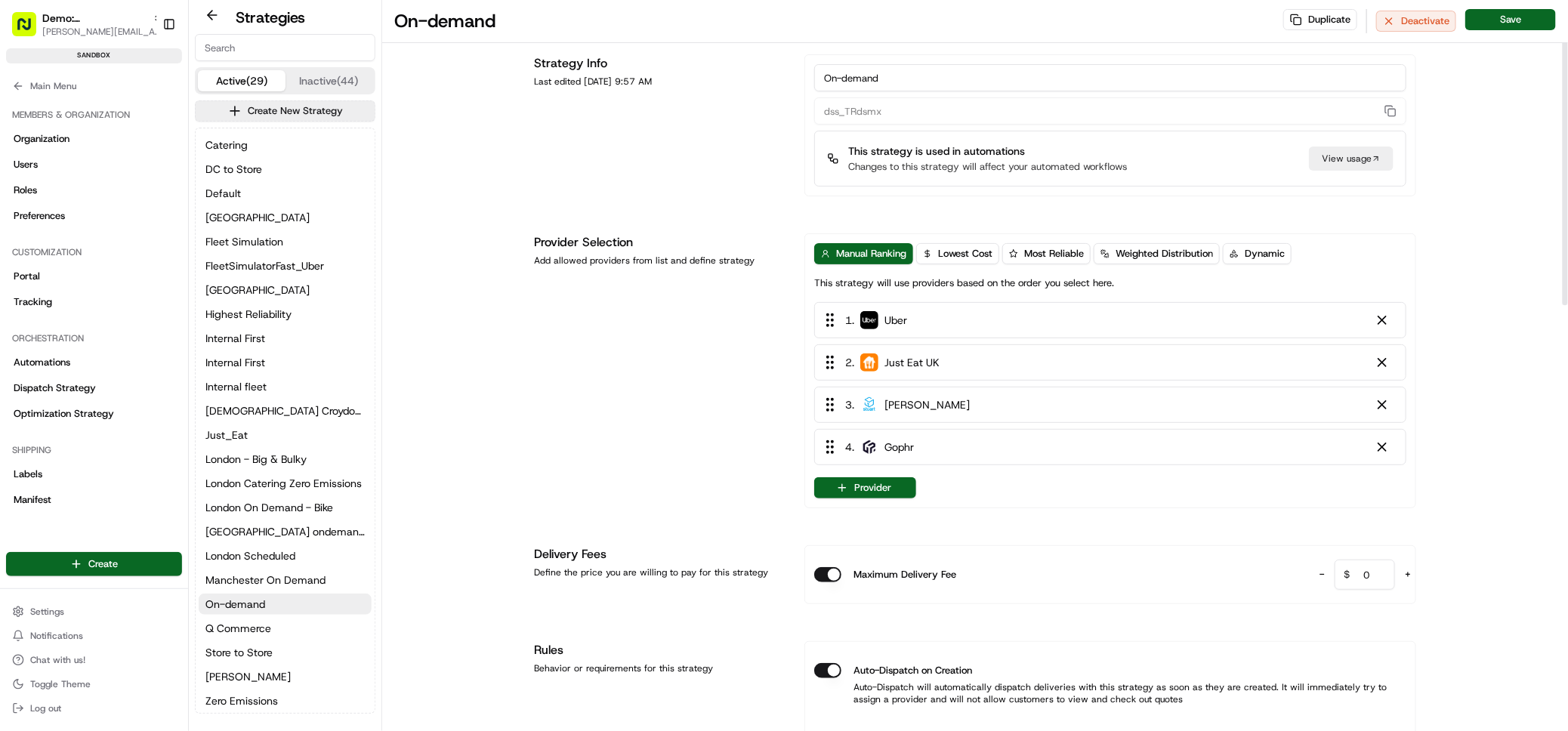
click at [883, 484] on button "Provider" at bounding box center [865, 488] width 102 height 21
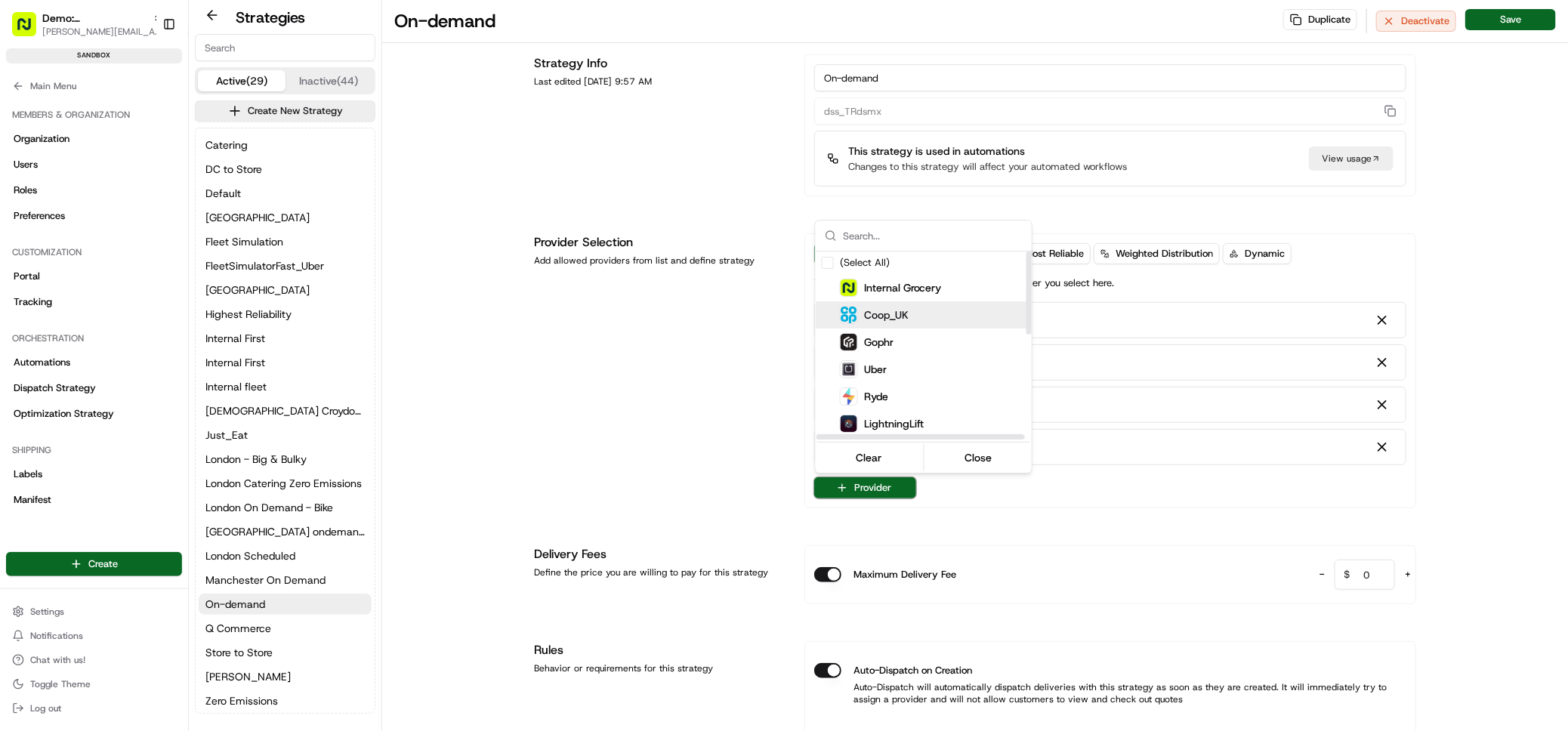
click at [896, 320] on span "Coop_UK" at bounding box center [886, 315] width 45 height 15
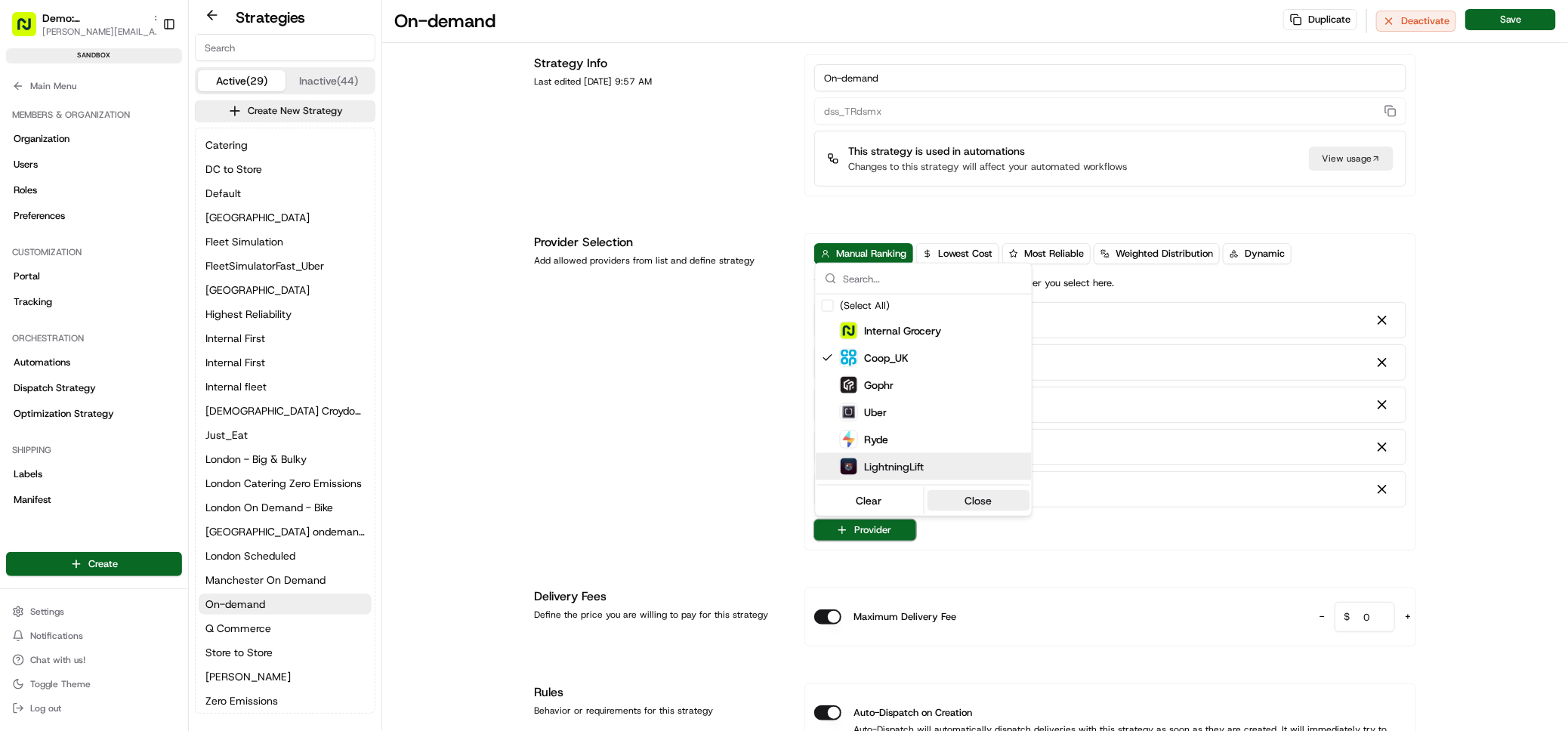
click at [970, 501] on button "Close" at bounding box center [978, 501] width 104 height 21
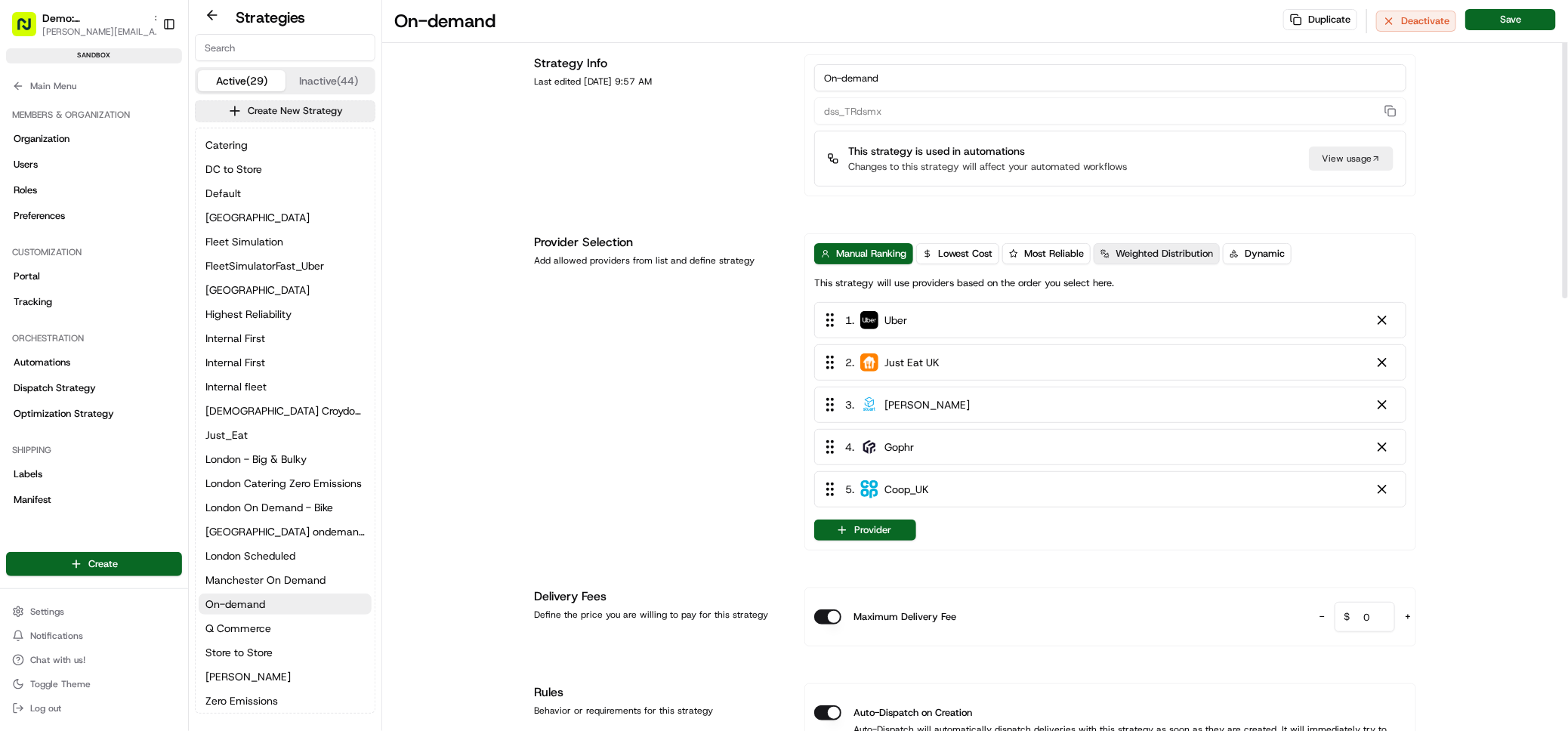
click at [1172, 250] on span "Weighted Distribution" at bounding box center [1164, 254] width 98 height 14
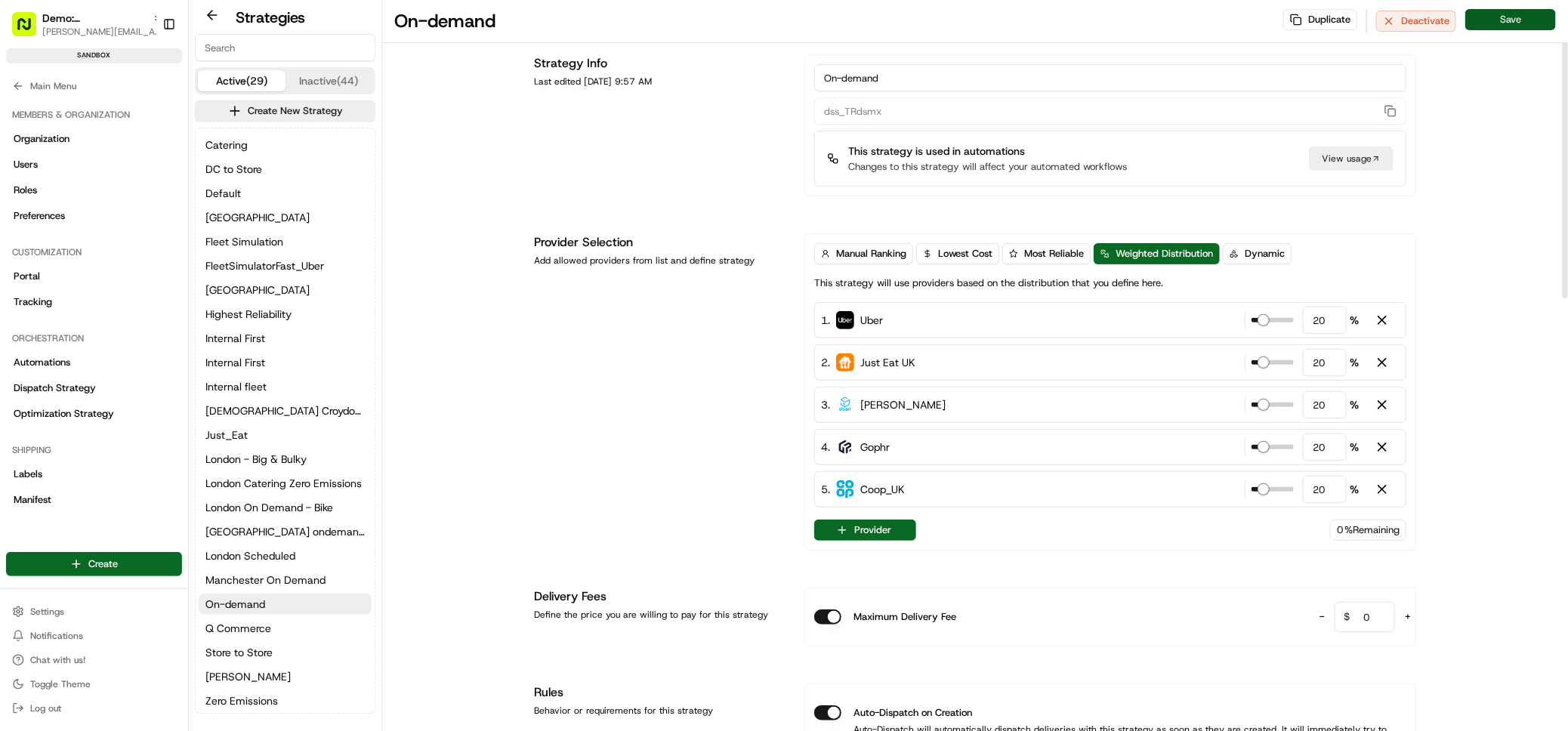
click at [1500, 18] on button "Save" at bounding box center [1511, 19] width 91 height 21
click at [242, 574] on span "Manchester On Demand" at bounding box center [265, 580] width 120 height 15
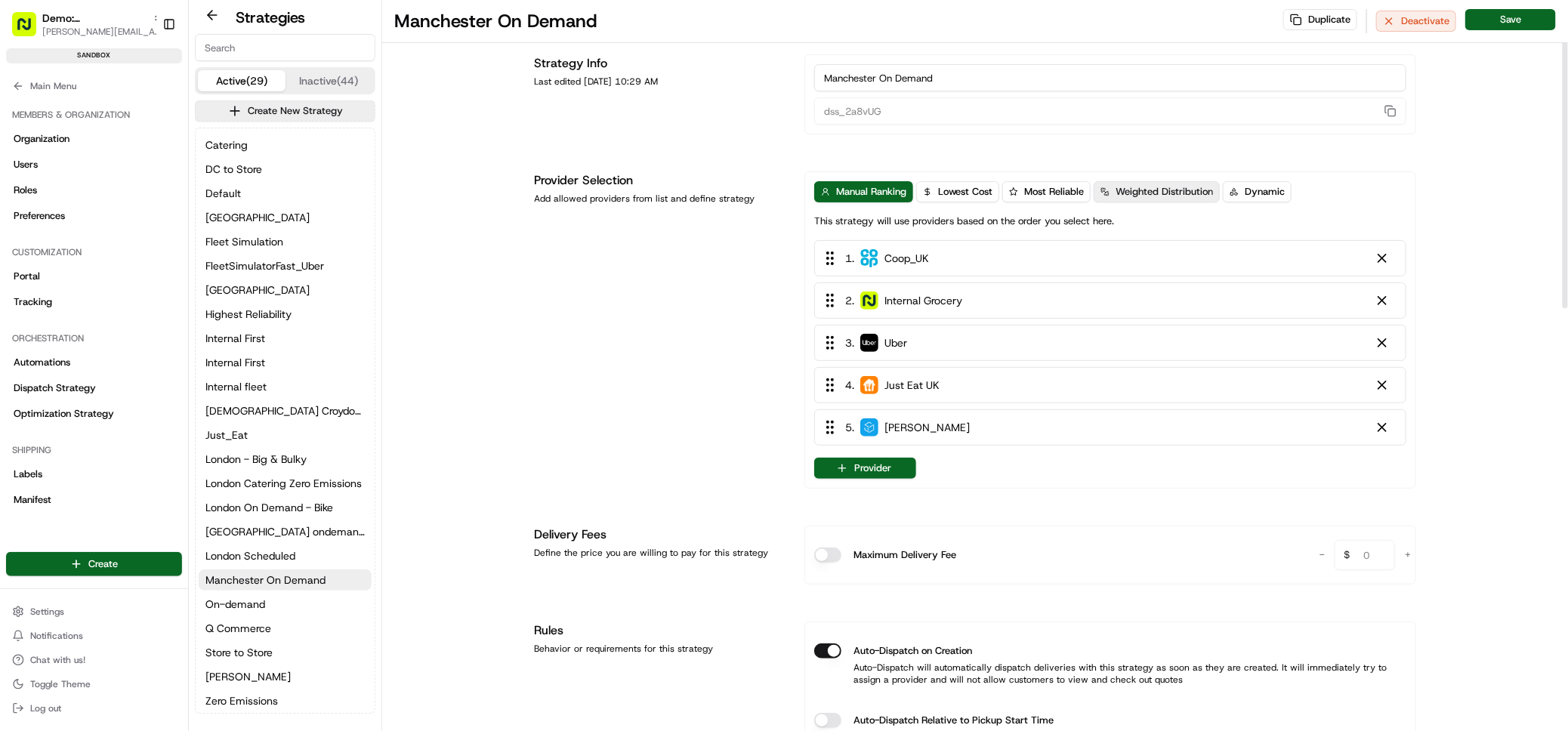
click at [1149, 190] on span "Weighted Distribution" at bounding box center [1164, 192] width 98 height 14
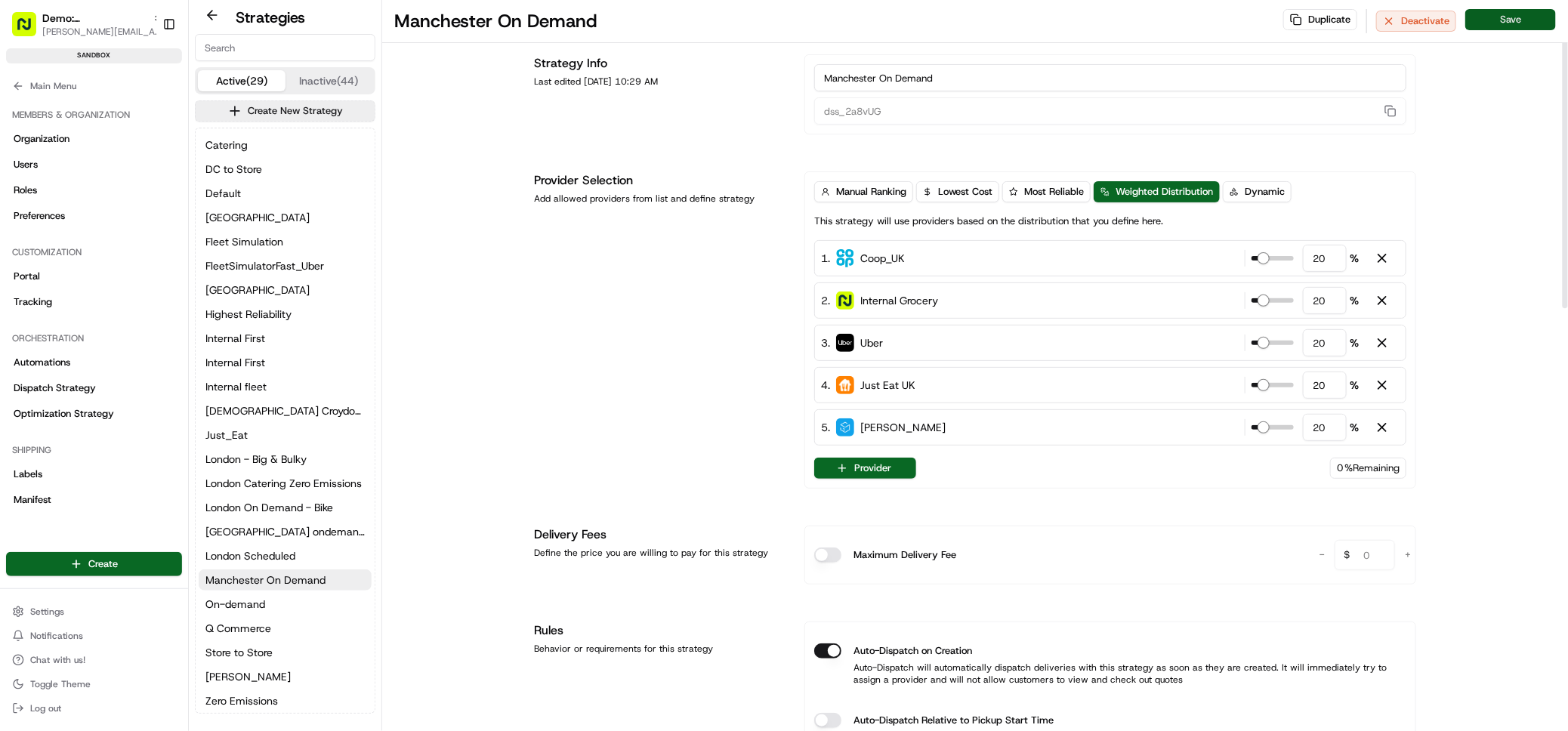
click at [1504, 14] on button "Save" at bounding box center [1511, 19] width 91 height 21
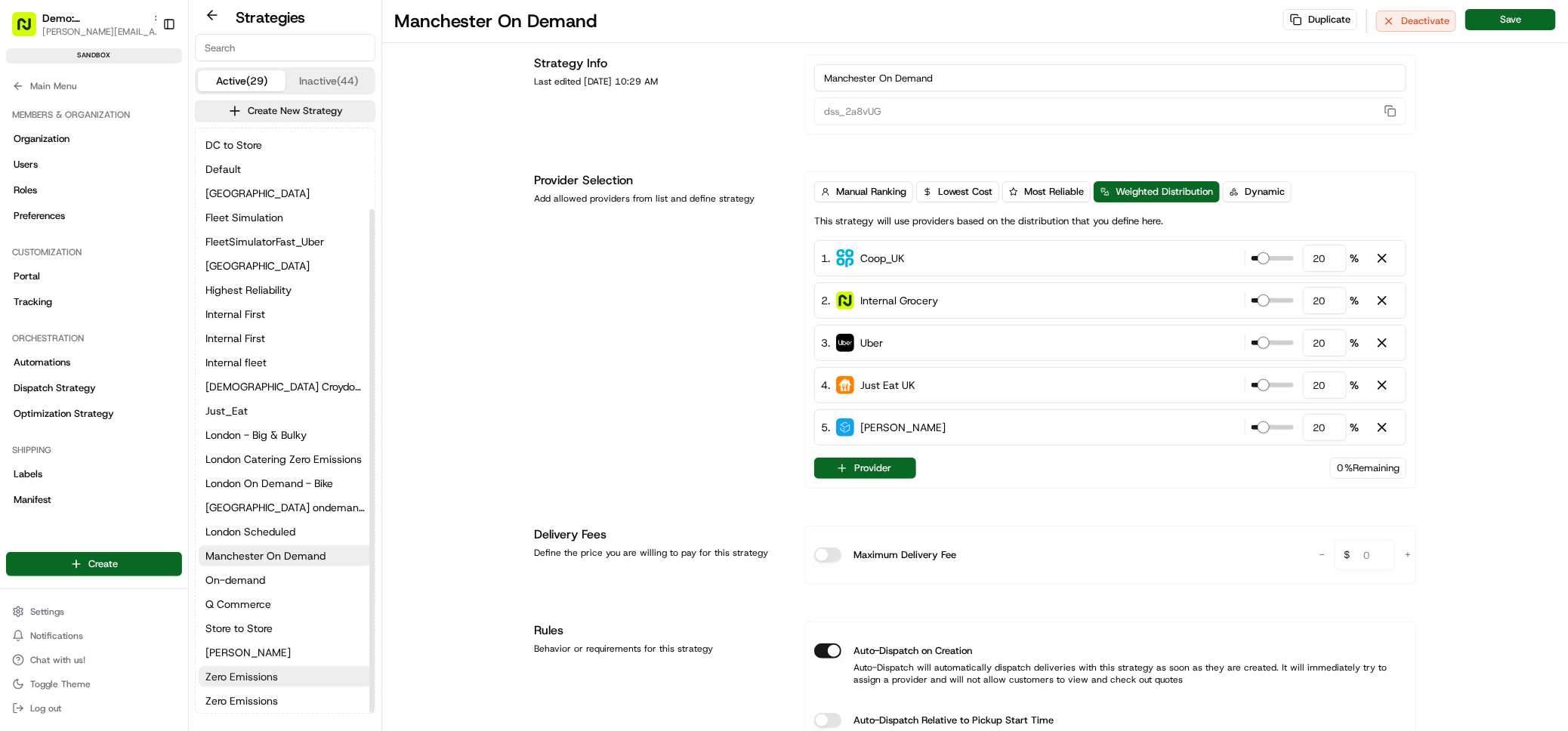
click at [232, 677] on span "Zero Emissions" at bounding box center [241, 677] width 73 height 15
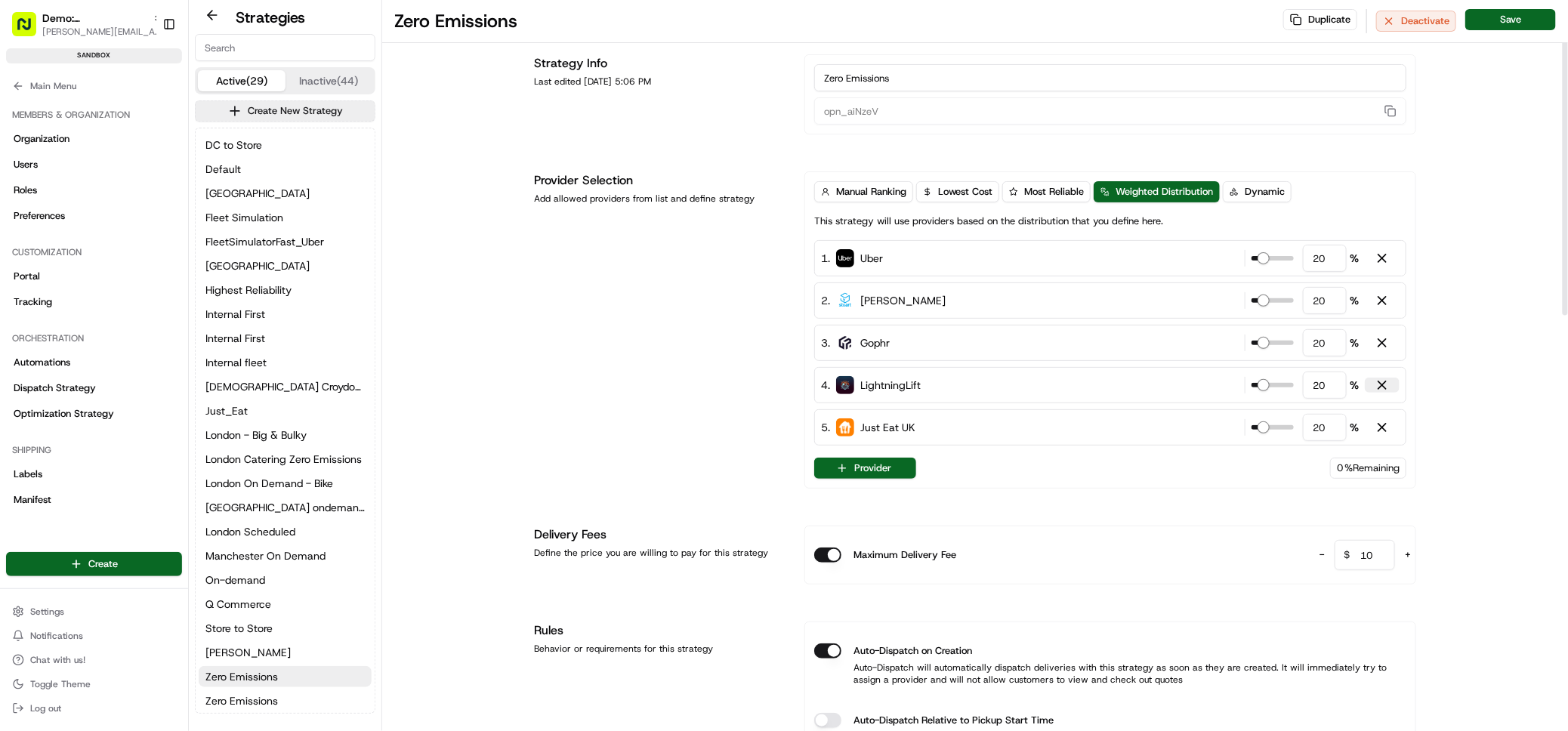
click at [1383, 385] on div at bounding box center [1383, 385] width 15 height 15
type input "25"
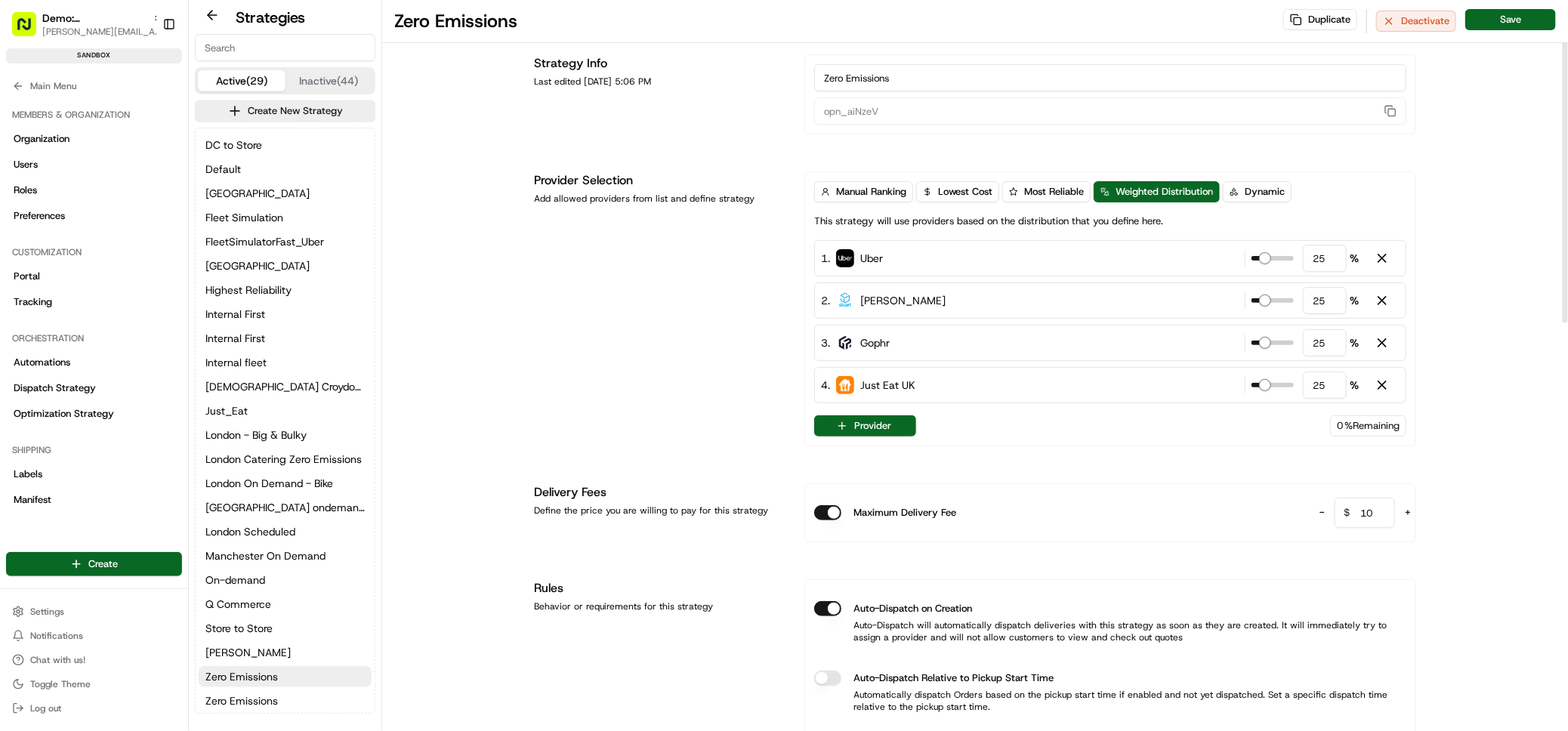
click at [882, 425] on button "Provider" at bounding box center [865, 426] width 102 height 21
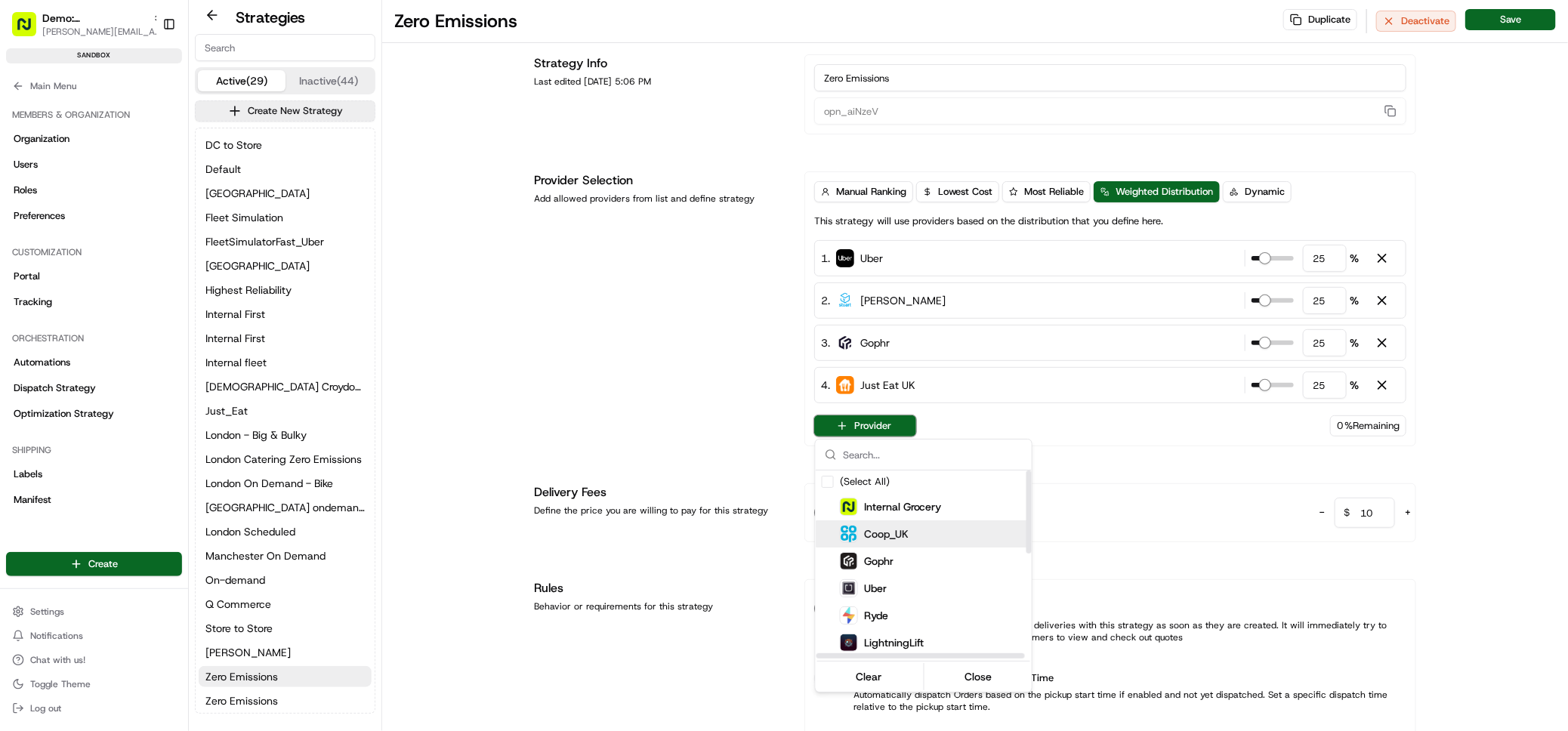
click at [893, 538] on span "Coop_UK" at bounding box center [886, 534] width 45 height 15
type input "20"
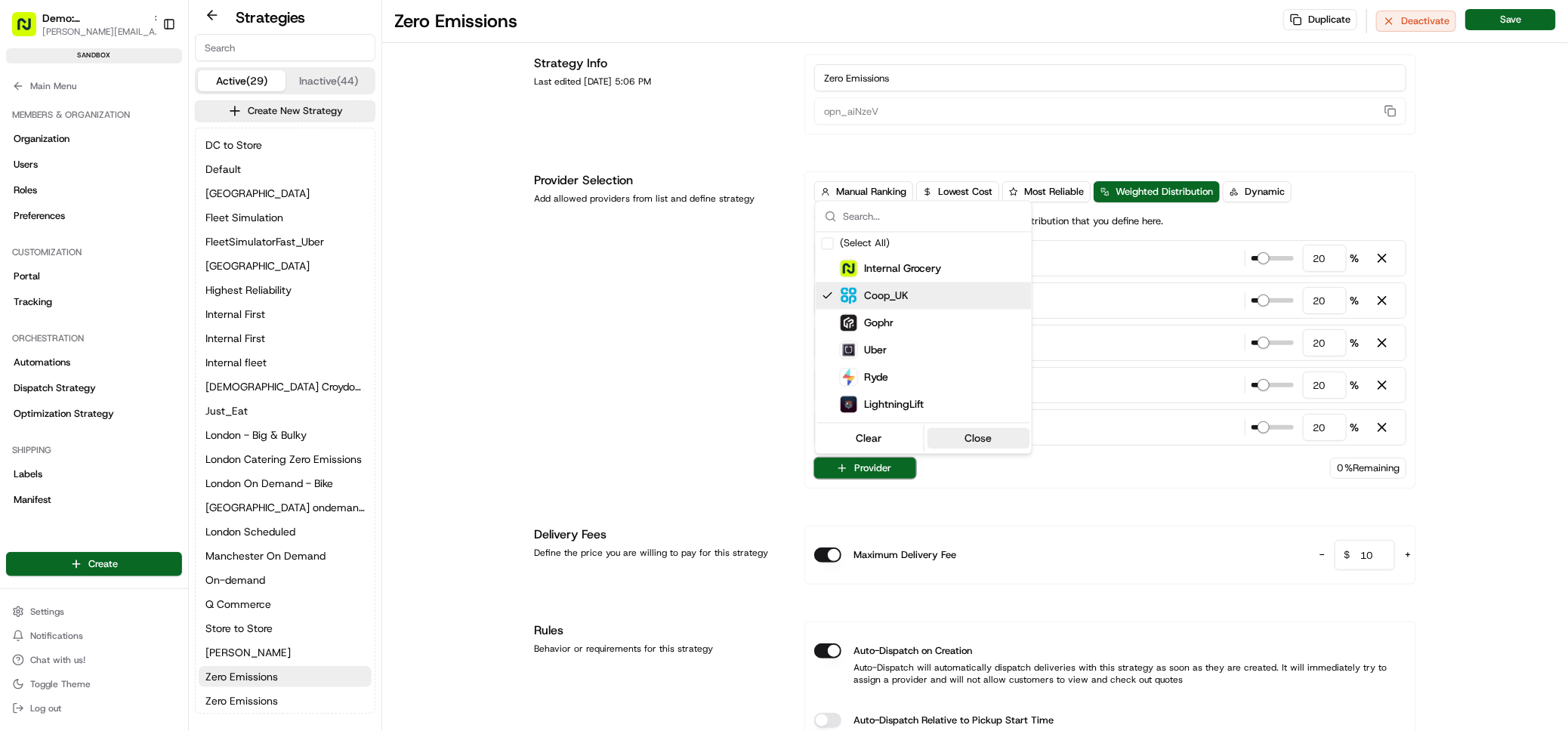
click at [987, 442] on button "Close" at bounding box center [978, 439] width 104 height 21
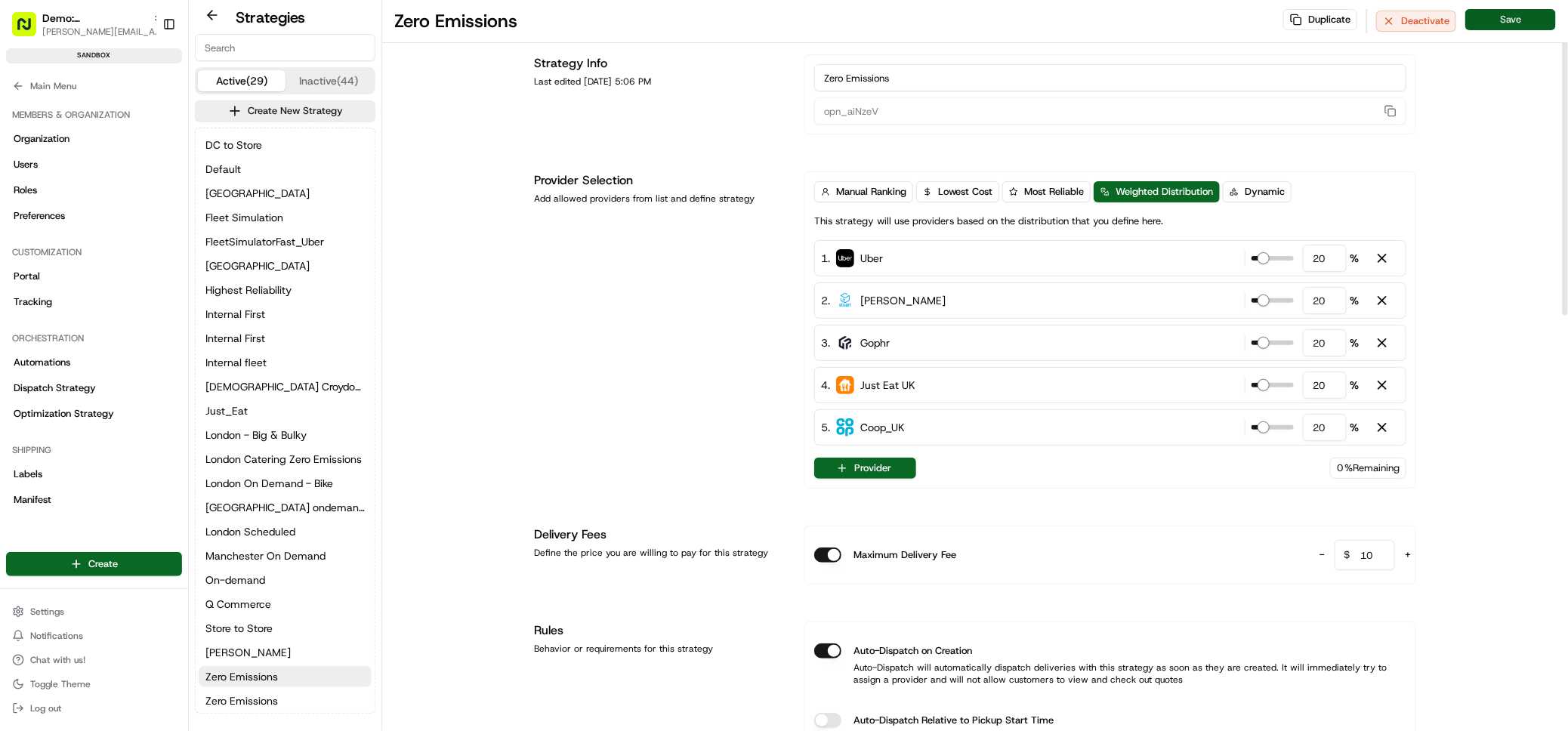
click at [1518, 21] on button "Save" at bounding box center [1511, 19] width 91 height 21
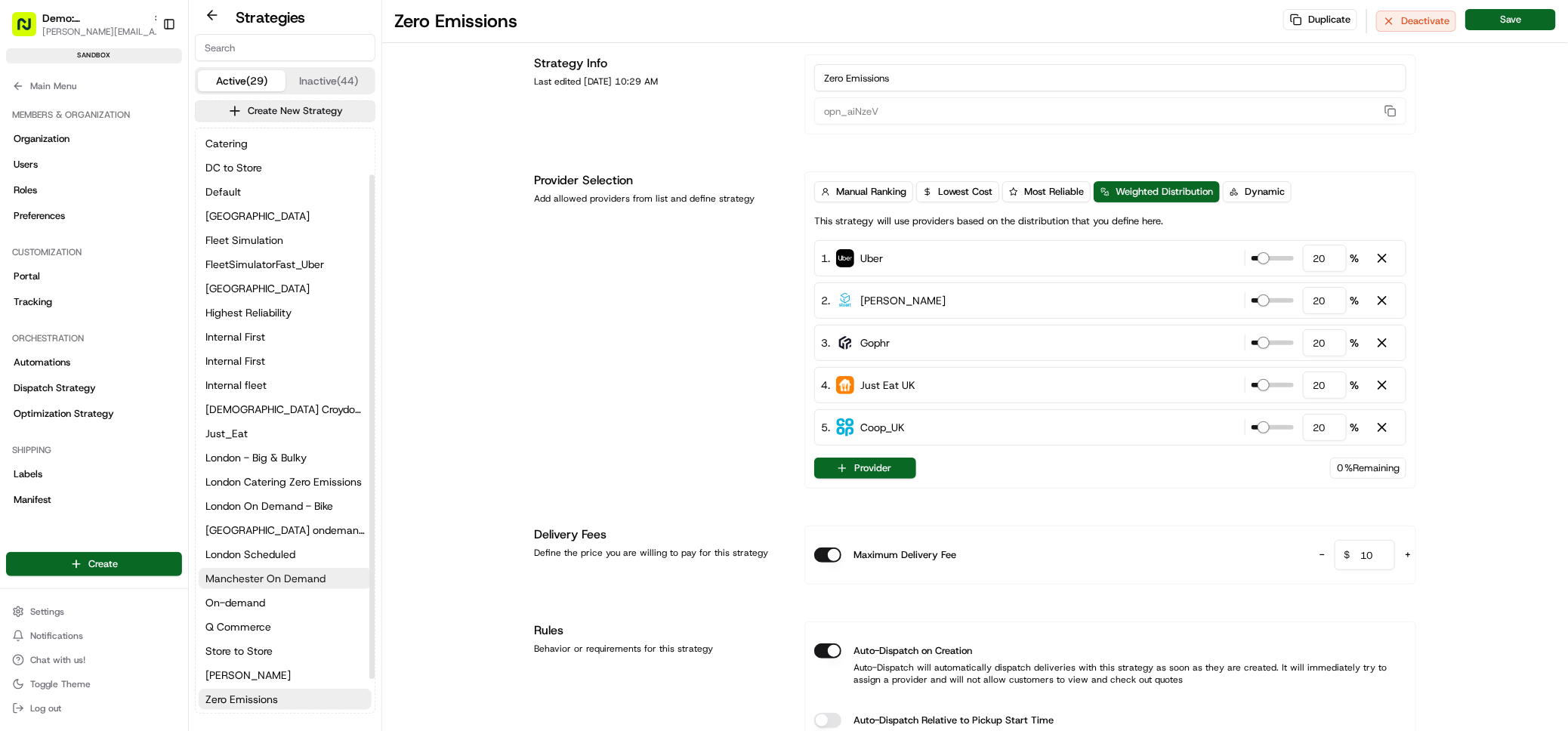
scroll to position [94, 0]
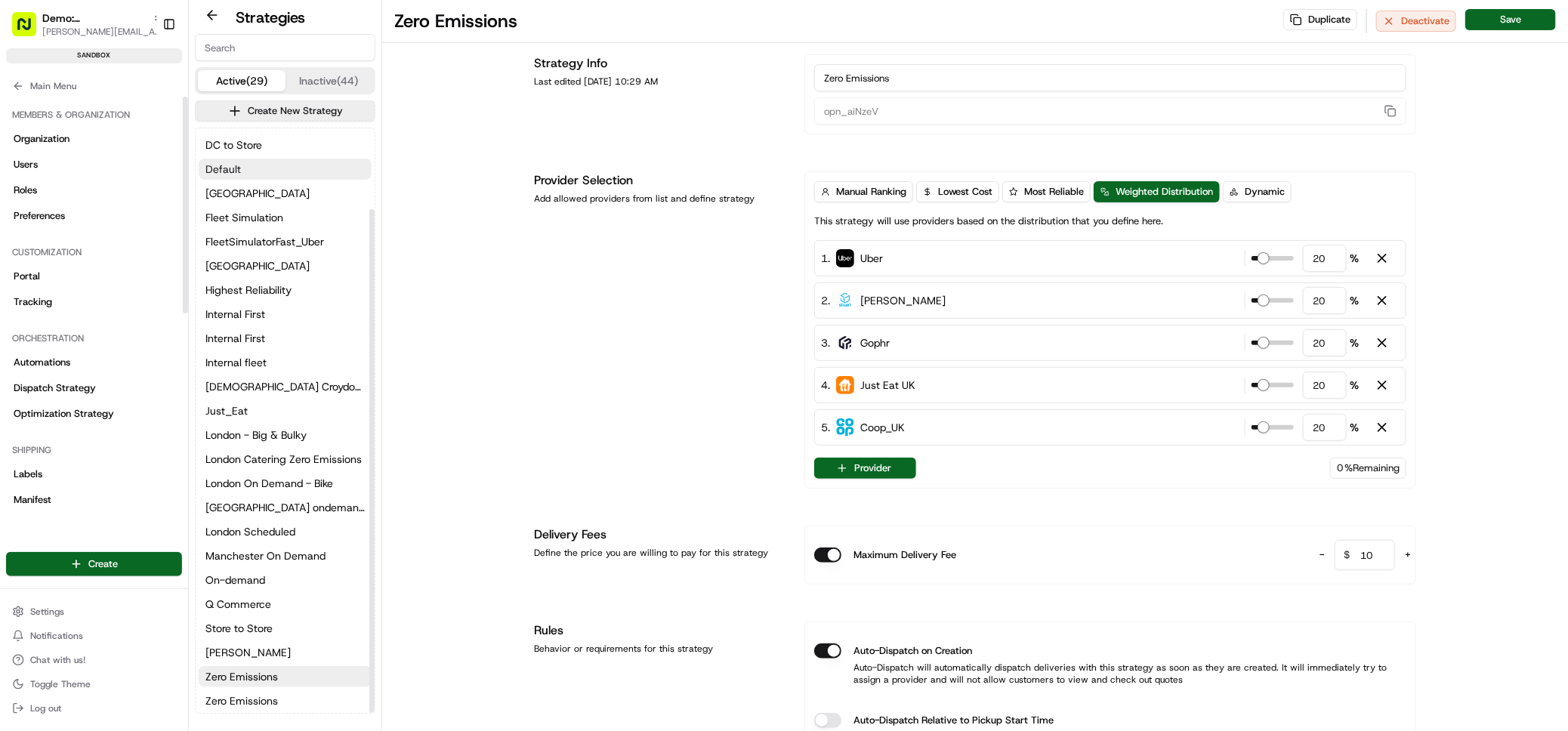
click at [229, 163] on span "Default" at bounding box center [223, 169] width 36 height 15
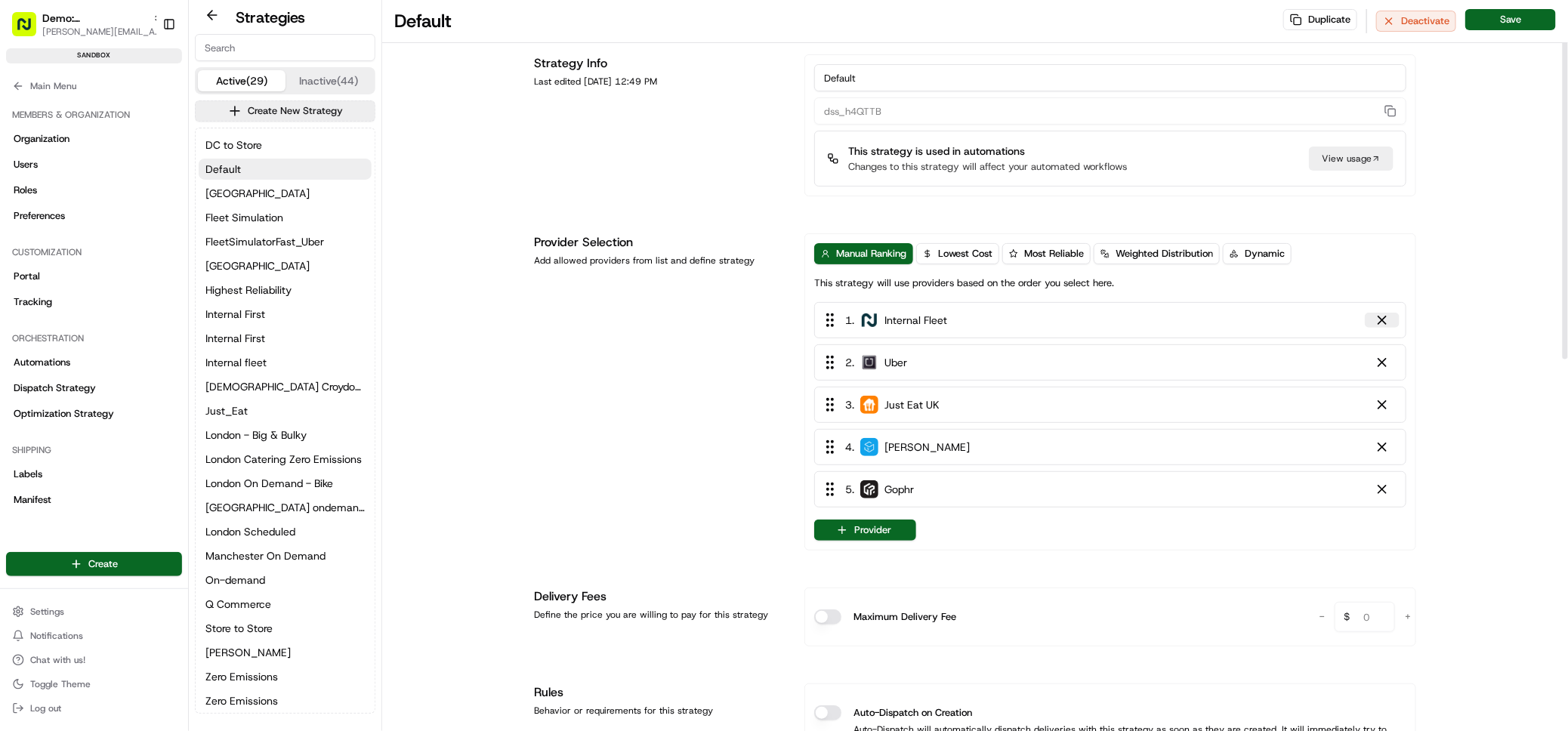
click at [1386, 321] on div at bounding box center [1383, 320] width 15 height 15
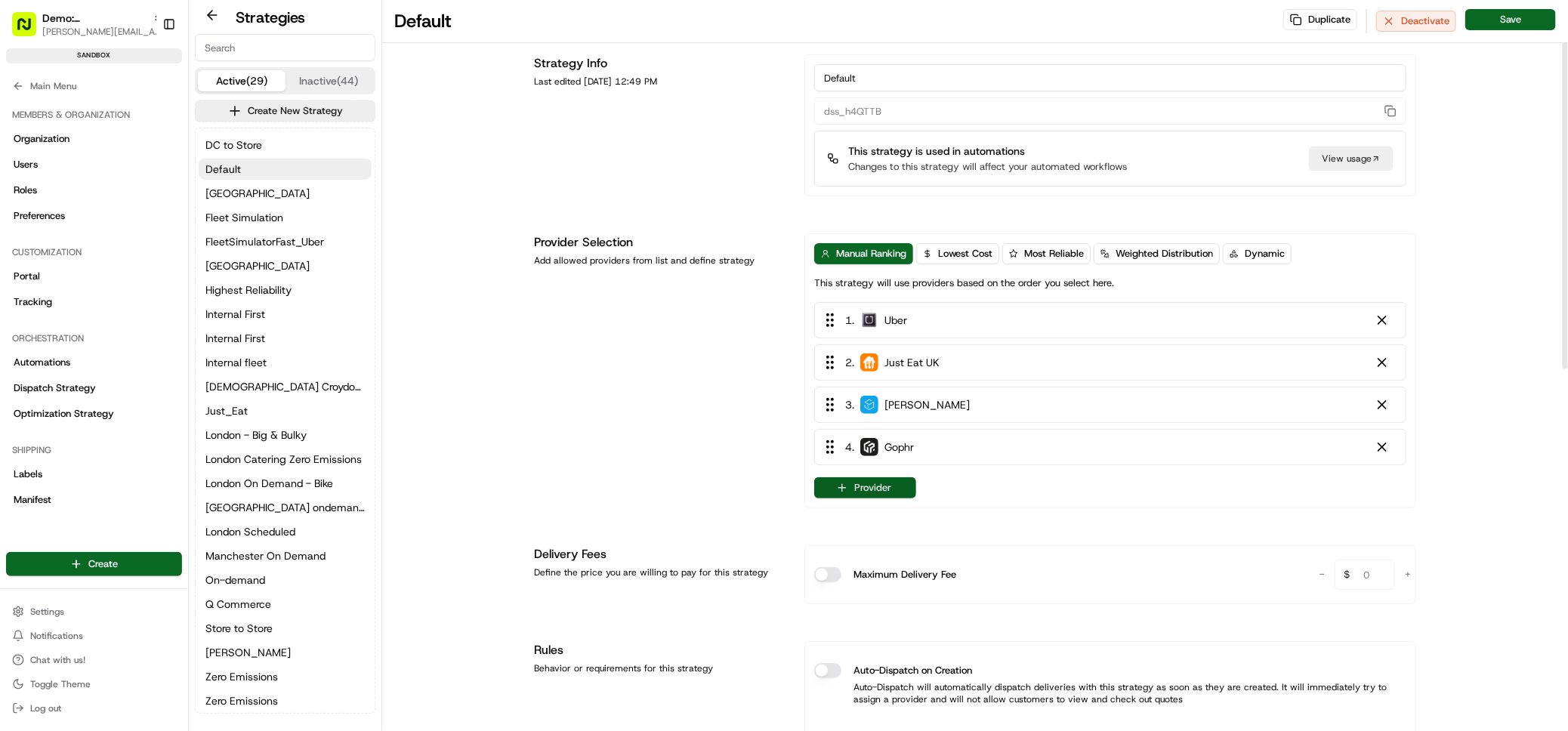
click at [898, 486] on button "Provider" at bounding box center [865, 488] width 102 height 21
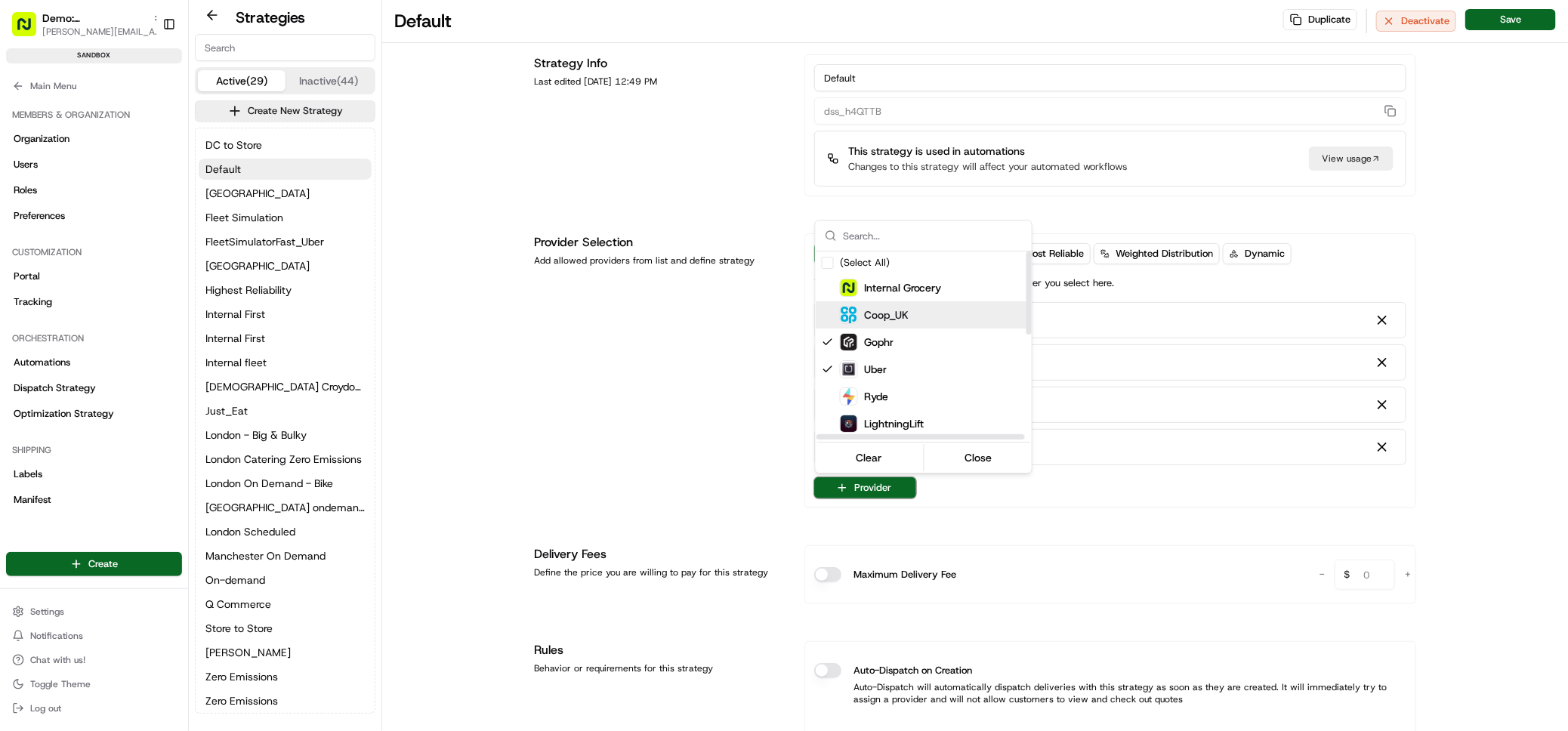
drag, startPoint x: 896, startPoint y: 311, endPoint x: 908, endPoint y: 331, distance: 23.3
click at [896, 312] on span "Coop_UK" at bounding box center [886, 315] width 45 height 15
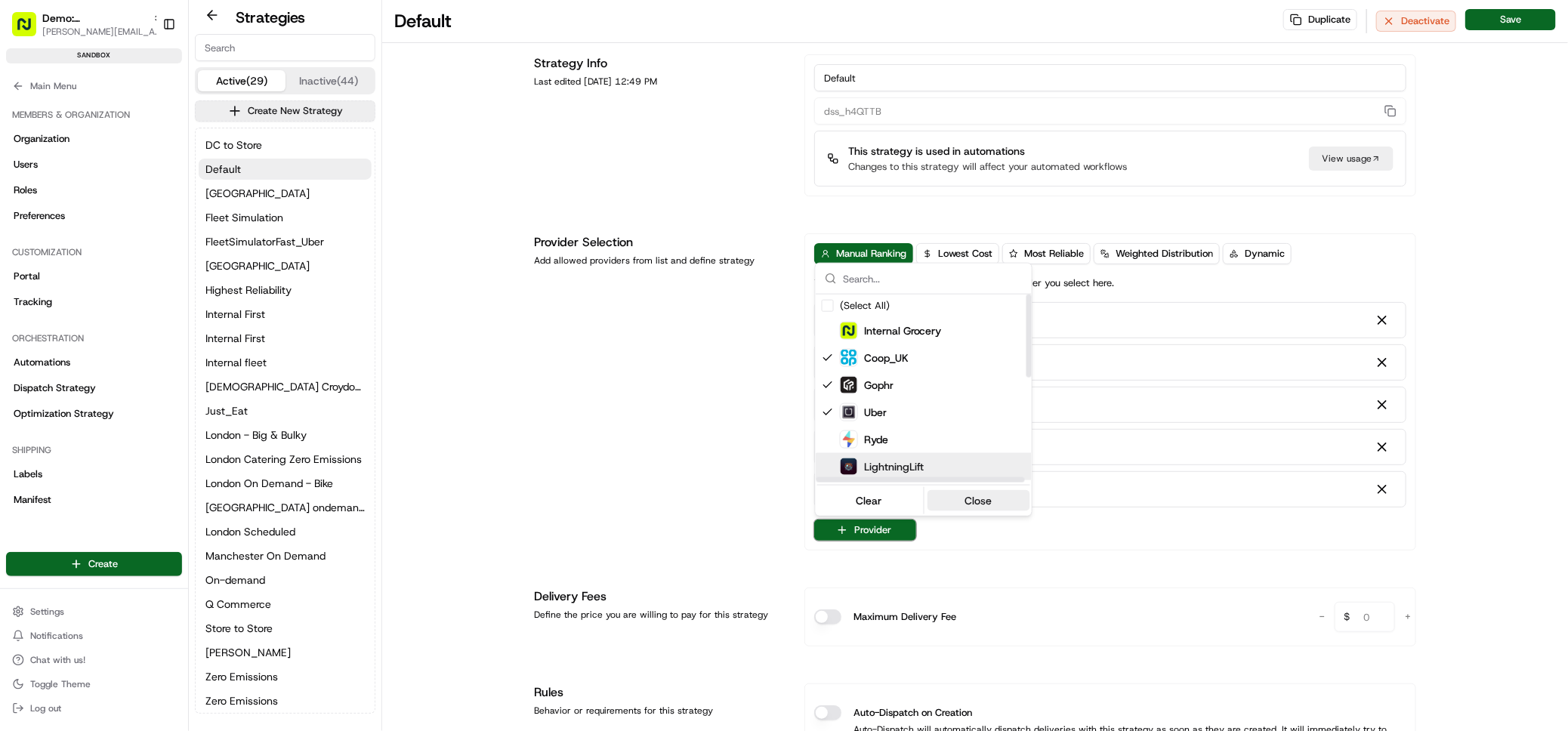
click at [973, 499] on button "Close" at bounding box center [978, 501] width 104 height 21
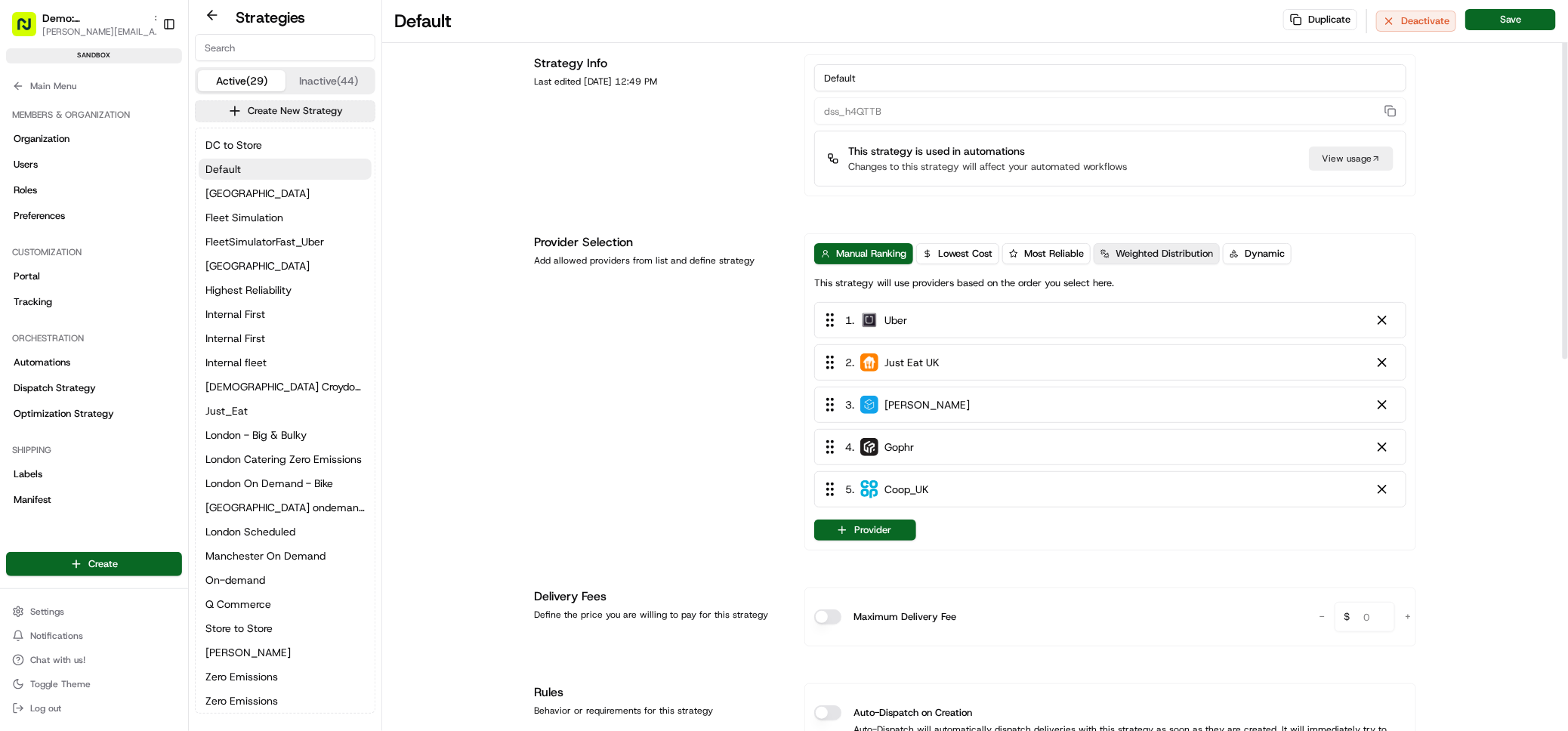
click at [1137, 256] on span "Weighted Distribution" at bounding box center [1164, 254] width 98 height 14
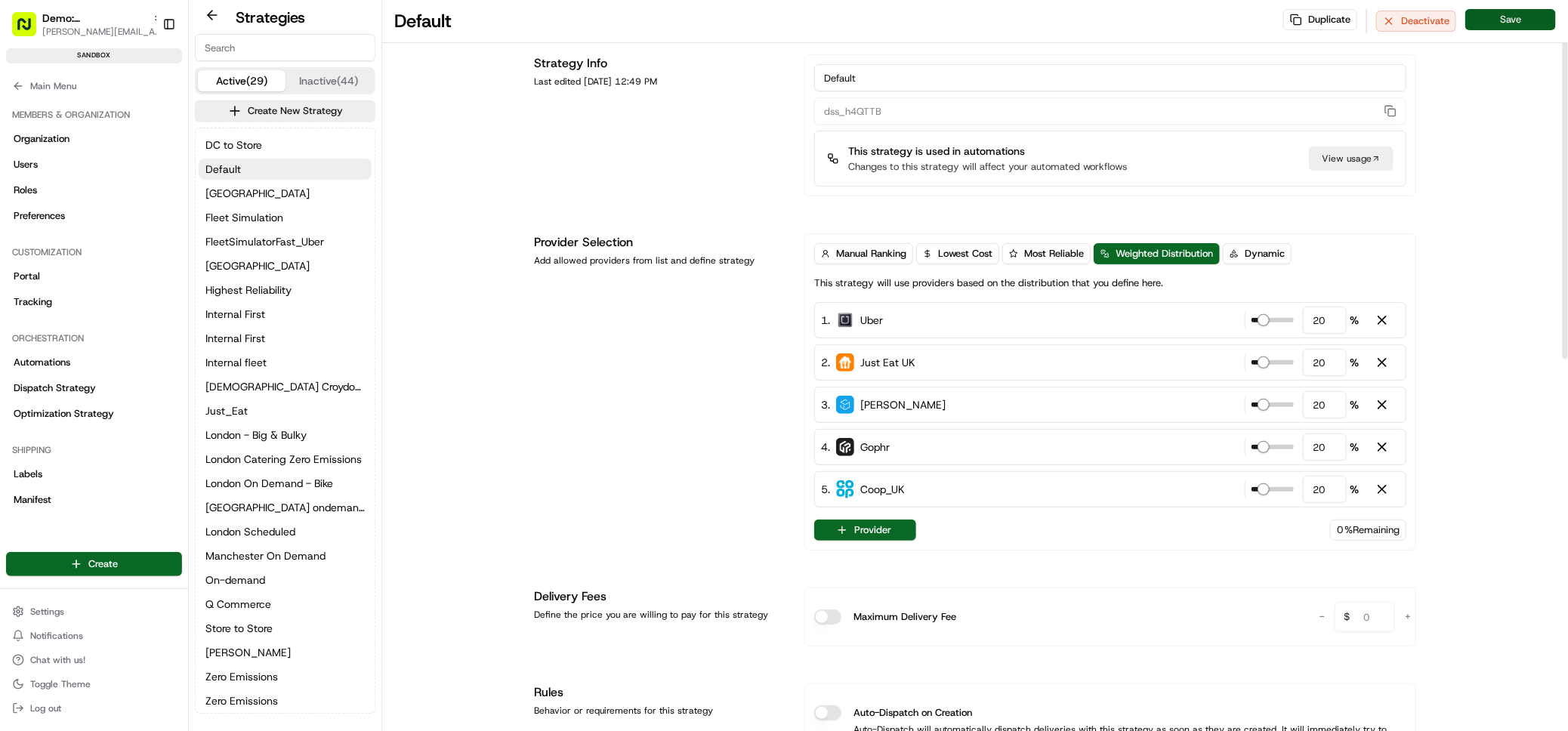
click at [1531, 13] on button "Save" at bounding box center [1511, 19] width 91 height 21
click at [1530, 16] on button "Save" at bounding box center [1511, 19] width 91 height 21
click at [116, 564] on html "Demo: UK [PERSON_NAME][EMAIL_ADDRESS][DOMAIN_NAME] Toggle Sidebar sandbox Order…" at bounding box center [784, 365] width 1568 height 731
click at [231, 593] on link "Delivery" at bounding box center [272, 593] width 169 height 27
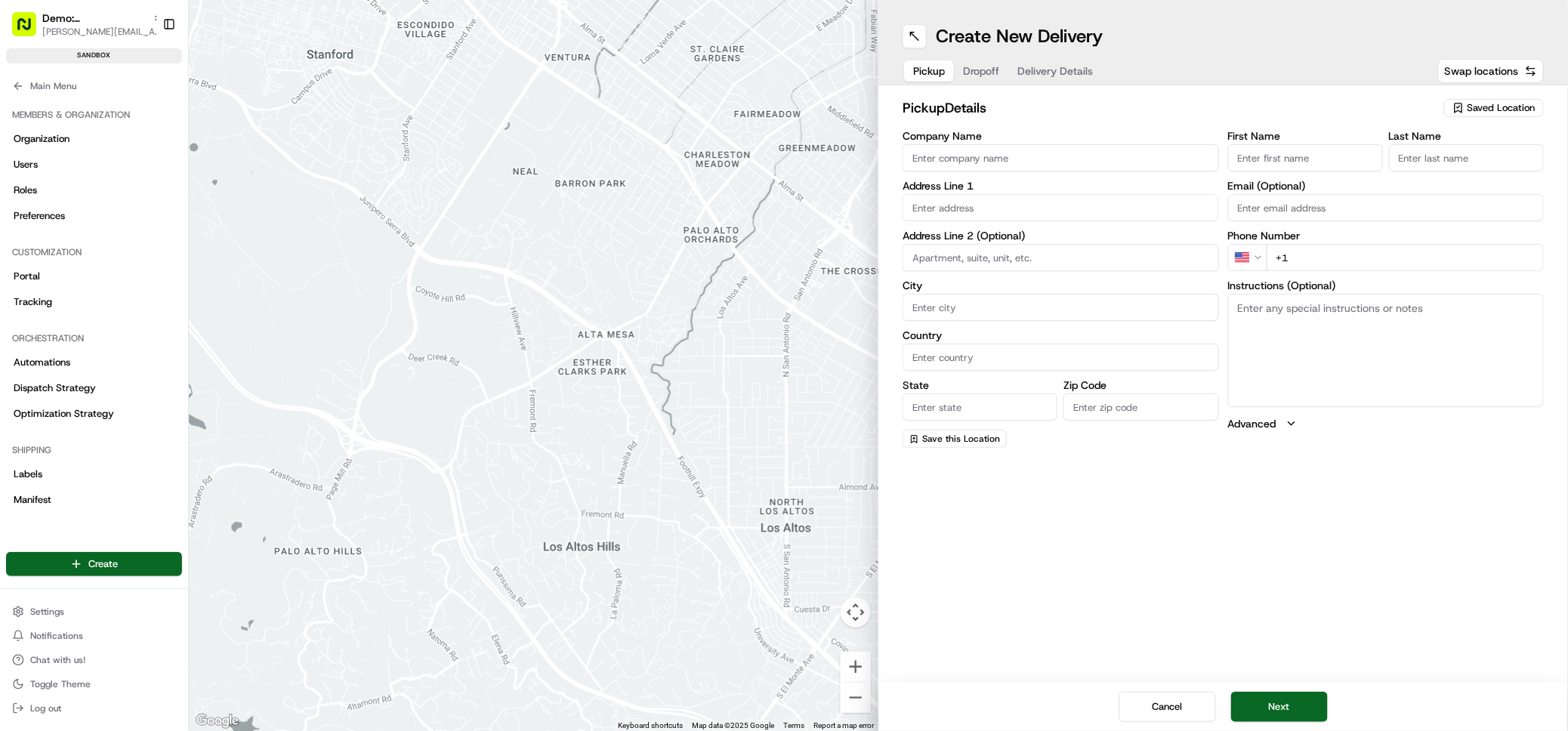
click at [934, 159] on input "Company Name" at bounding box center [1061, 158] width 317 height 27
type input "Co-op"
click at [1284, 156] on input "First Name" at bounding box center [1306, 158] width 155 height 27
type input "Jim"
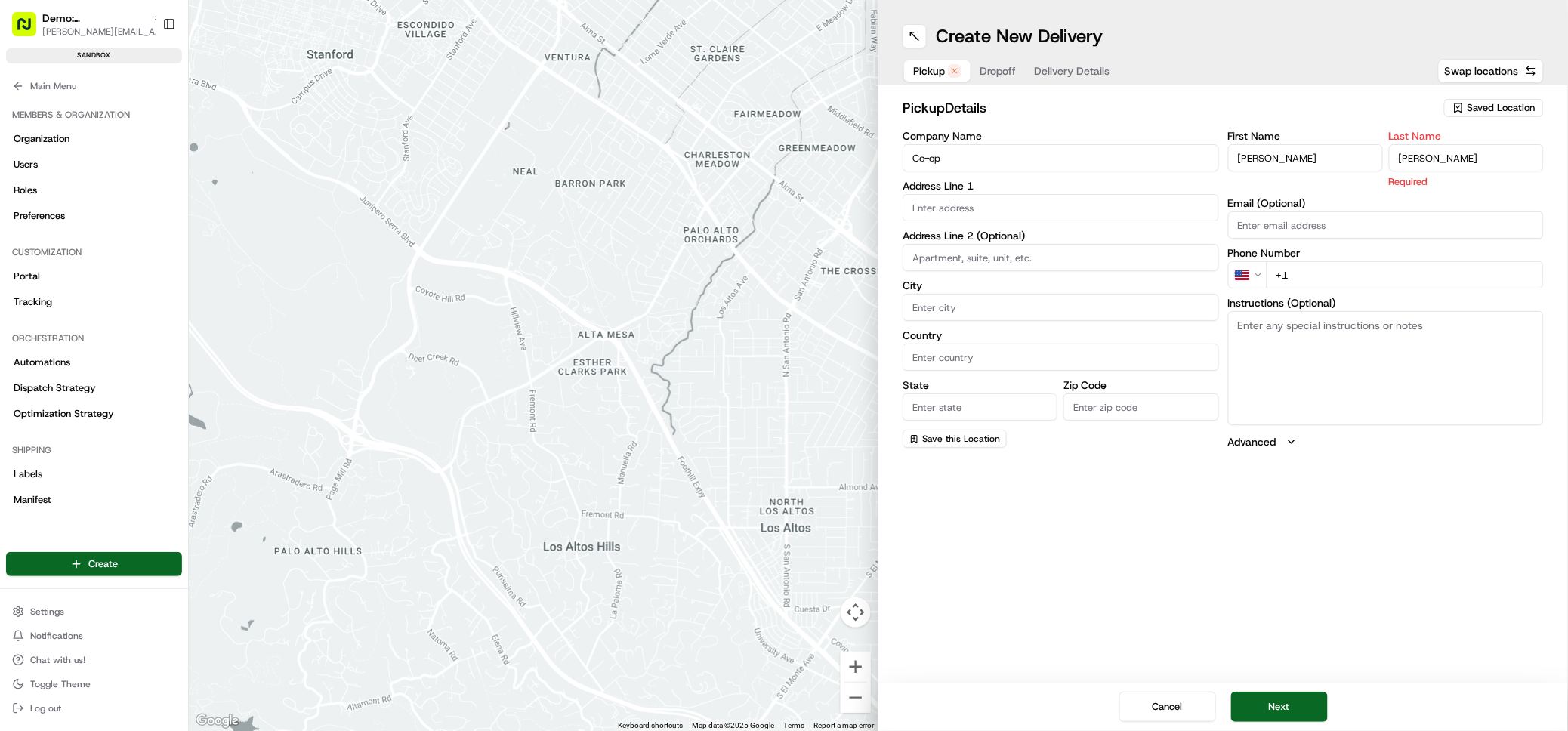
type input "Smith"
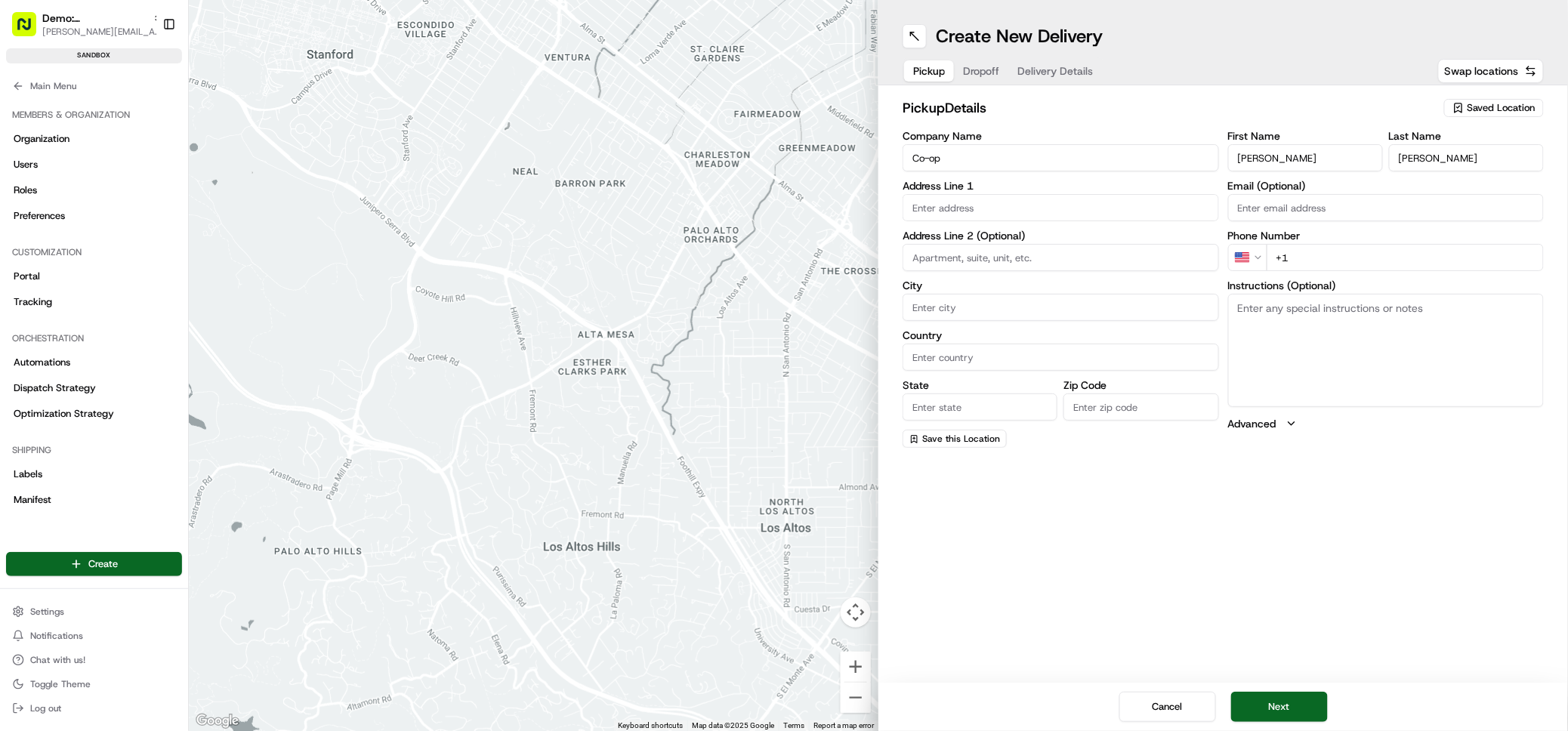
click at [1041, 194] on input "text" at bounding box center [1061, 207] width 317 height 27
paste input "38 High St, Manchester M4 1QB, UK"
click at [1080, 240] on div "38 High St, Manchester M4 1FS, UK" at bounding box center [1061, 239] width 309 height 22
type input "38 High St, Manchester M4 1QB, UK"
type input "Manchester"
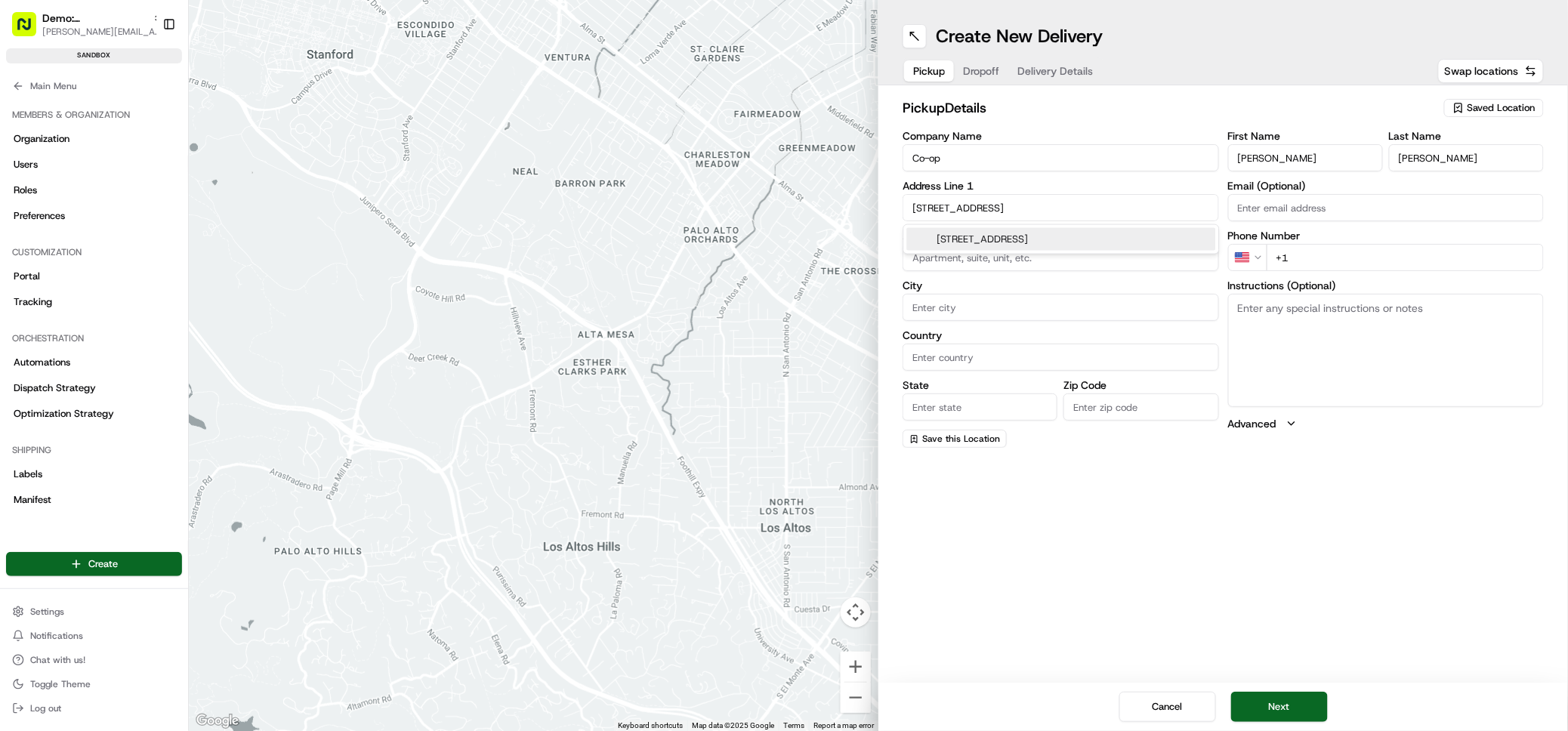
type input "United Kingdom"
type input "England"
type input "M4 1QB"
type input "38 High Street"
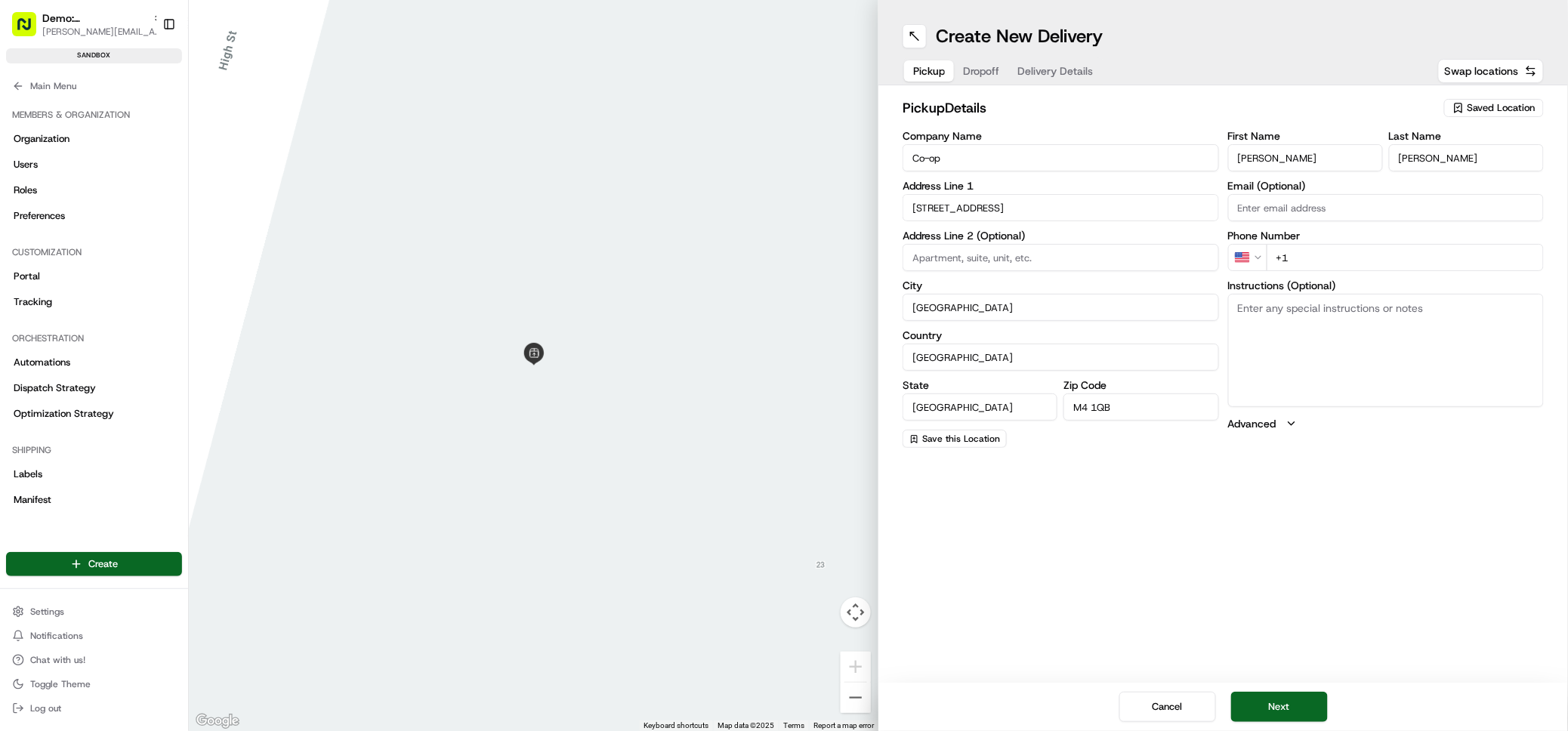
click at [1163, 162] on input "Co-op" at bounding box center [1061, 158] width 317 height 27
type input "Co-op Test"
click at [1303, 259] on input "+1" at bounding box center [1405, 258] width 278 height 27
type input "+44 7921 070817"
click at [1286, 701] on button "Next" at bounding box center [1280, 707] width 97 height 30
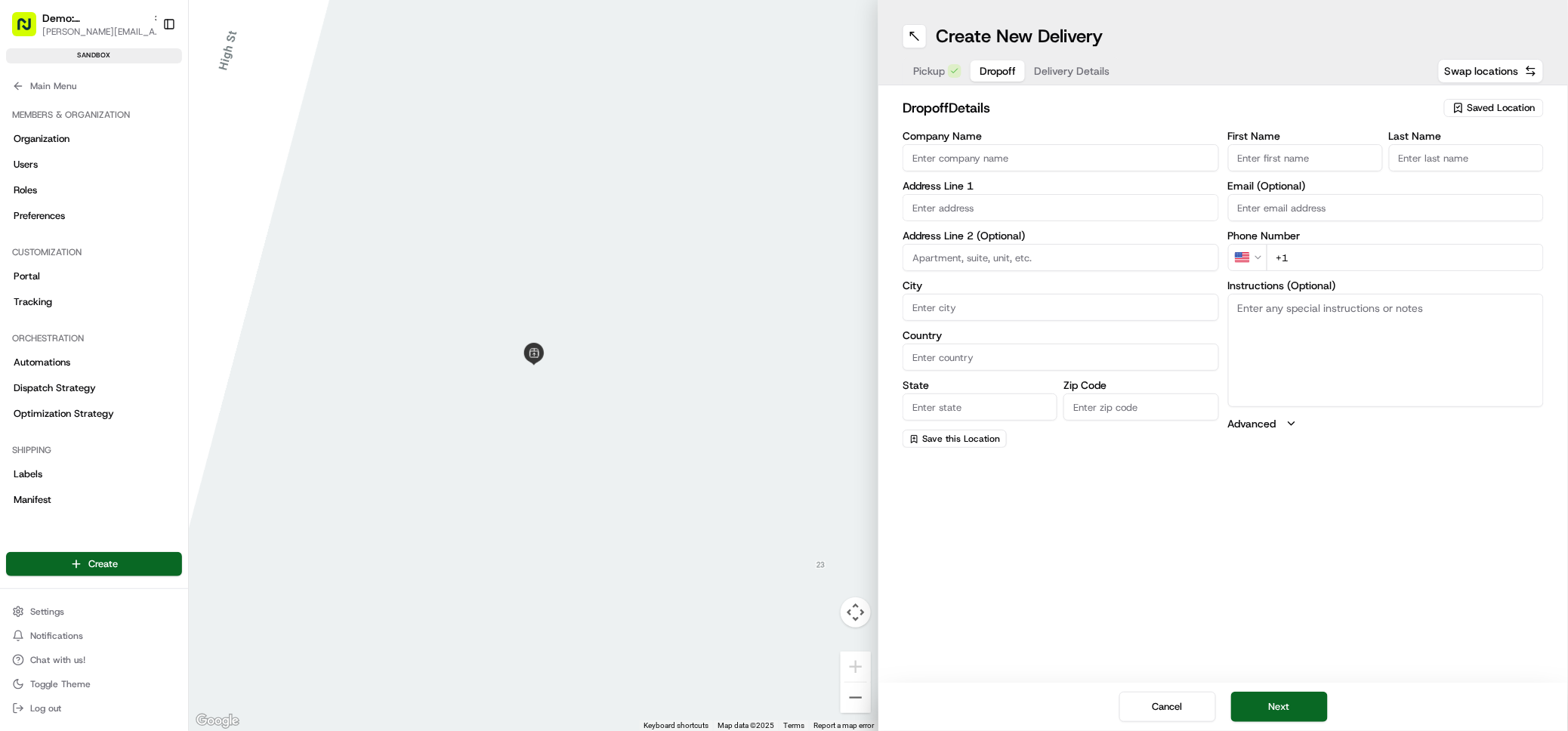
click at [963, 158] on input "Company Name" at bounding box center [1061, 158] width 317 height 27
type input "Nash"
click at [1264, 164] on input "First Name" at bounding box center [1306, 158] width 155 height 27
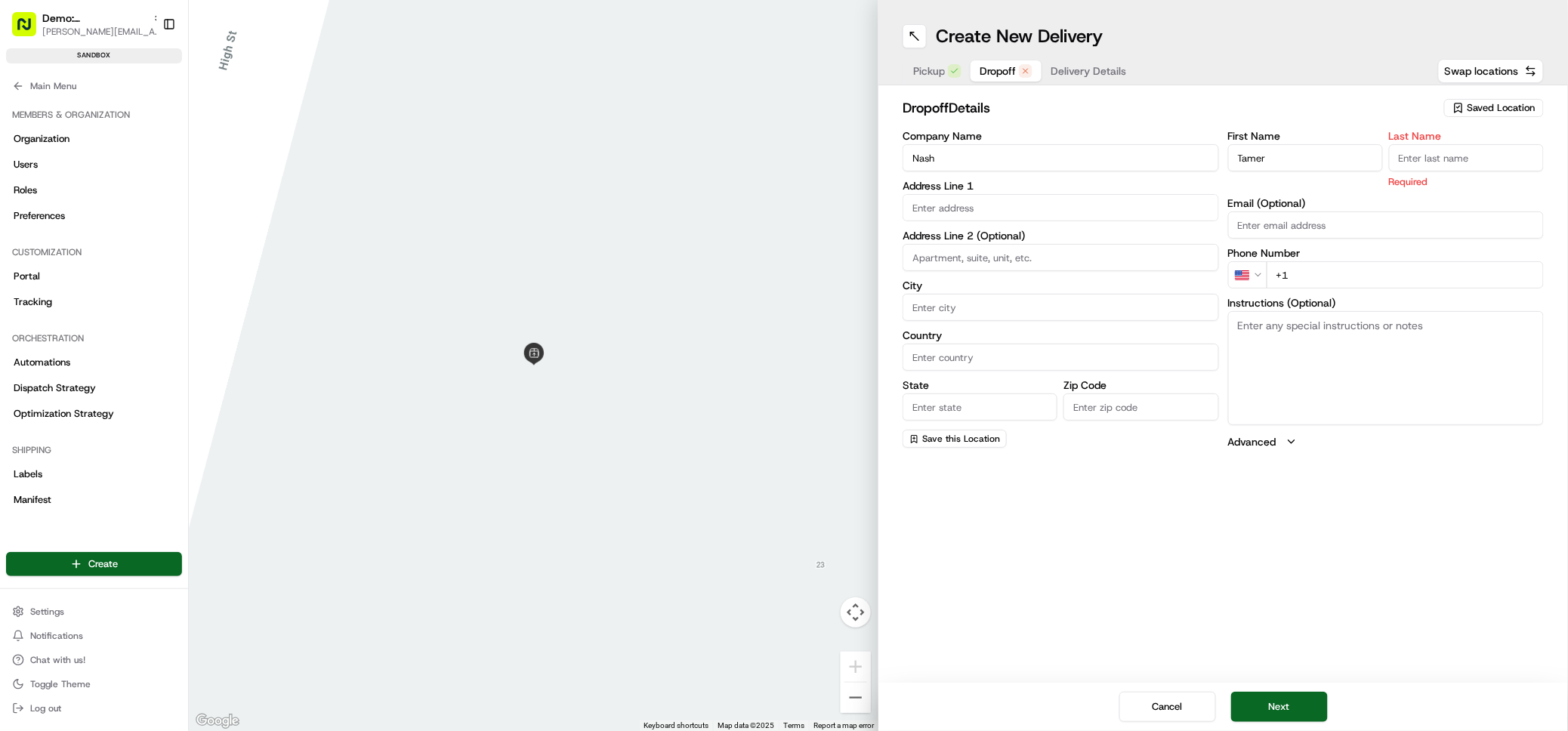
drag, startPoint x: 1259, startPoint y: 153, endPoint x: 1234, endPoint y: 153, distance: 25.0
click at [1234, 153] on input "Tamer" at bounding box center [1306, 158] width 155 height 27
type input "Patrick"
type input "Eve"
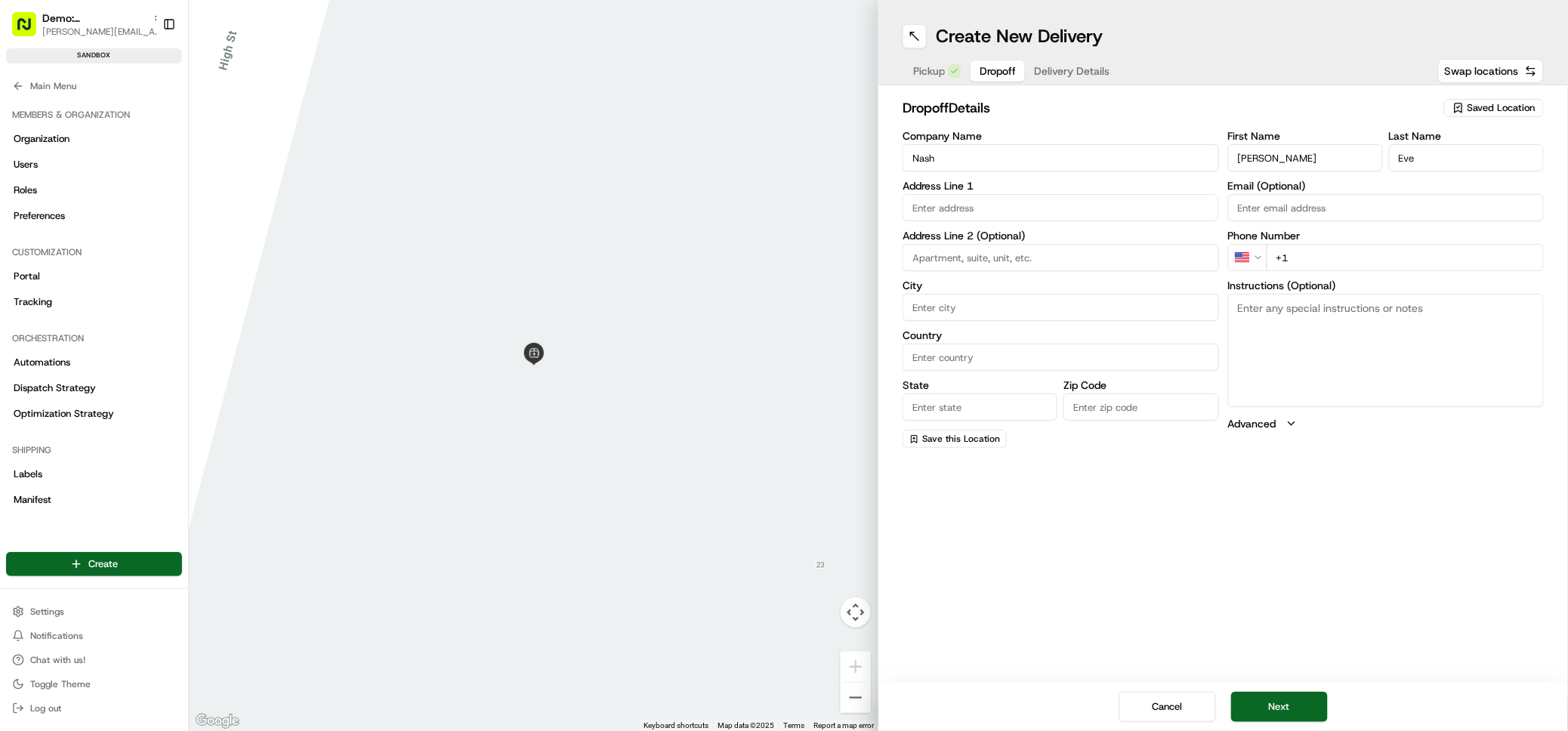
click at [1281, 212] on input "Email (Optional)" at bounding box center [1386, 207] width 317 height 27
click at [1300, 262] on input "+1" at bounding box center [1405, 258] width 278 height 27
type input "+44 7921 070817"
click at [1046, 307] on input "City" at bounding box center [1061, 307] width 317 height 27
paste input "18-22 Bridge St, Manchester M3 3DS, UK"
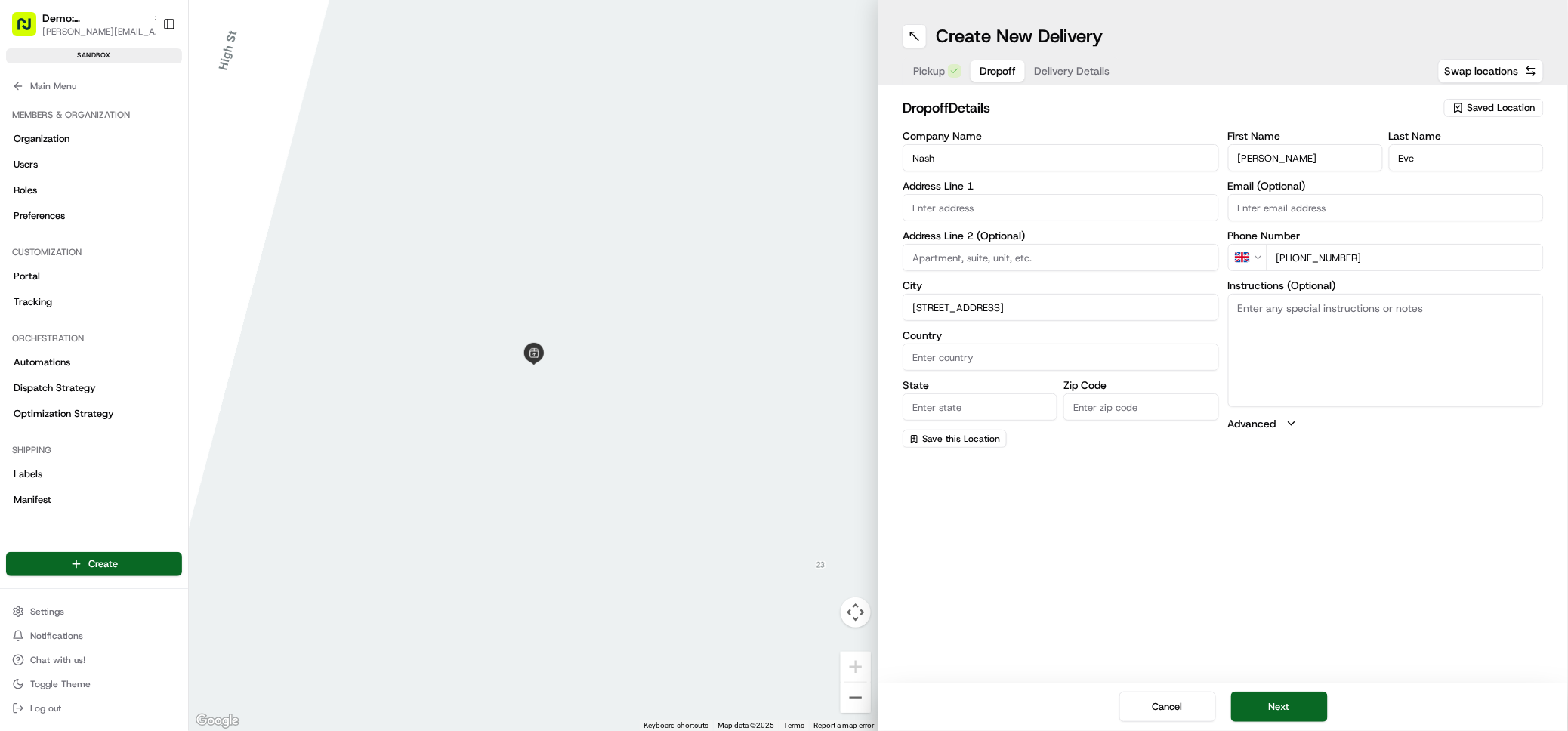
type input "18-22 Bridge St, Manchester M3 3DS, UK"
click at [952, 254] on input at bounding box center [1061, 258] width 317 height 27
paste input "18-22 Bridge St, Manchester M3 3DS, UK"
type input "18-22 Bridge St, Manchester M3 3DS, UK"
click at [1039, 208] on input "text" at bounding box center [1061, 207] width 317 height 27
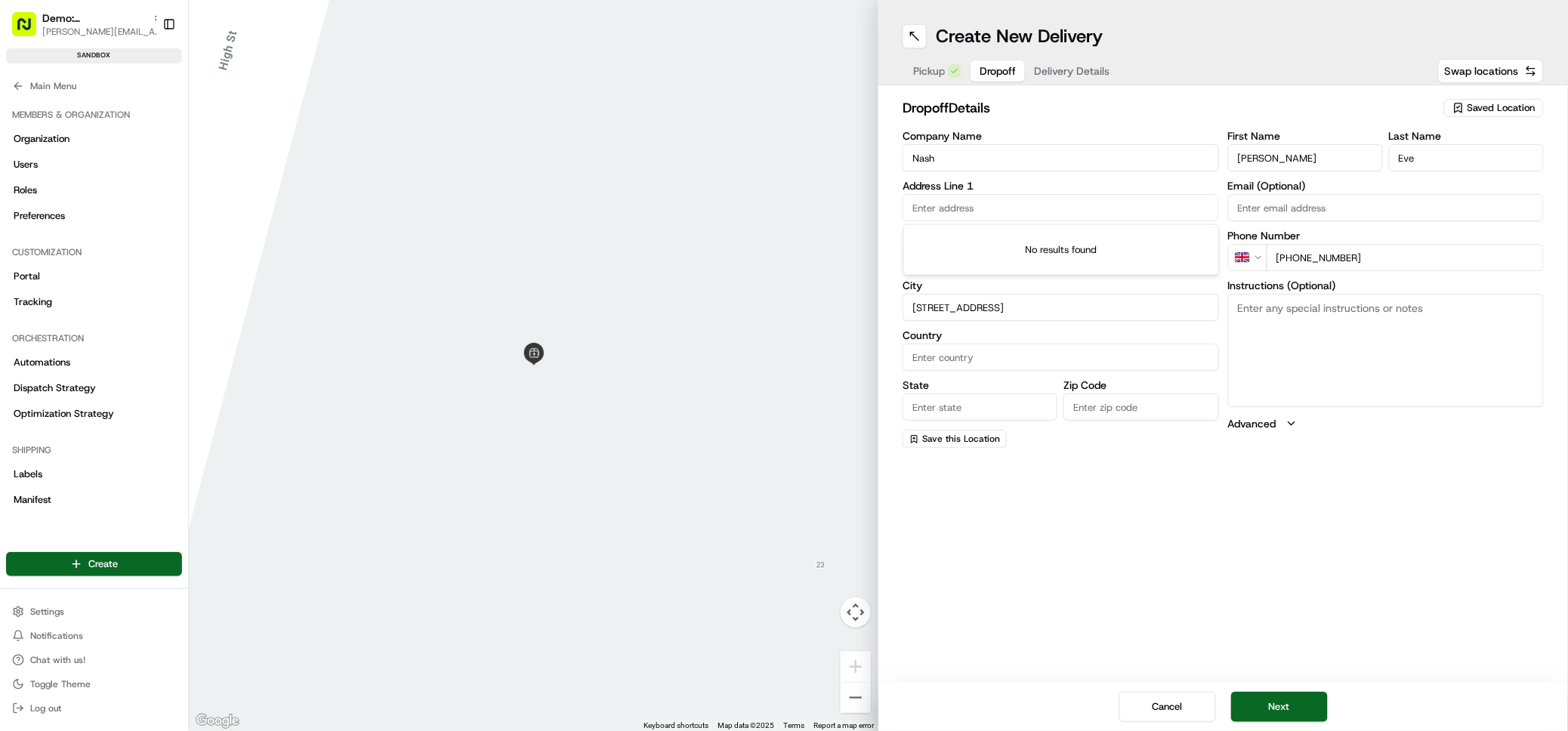
paste input "18-22 Bridge St, Manchester M3 3DS, UK"
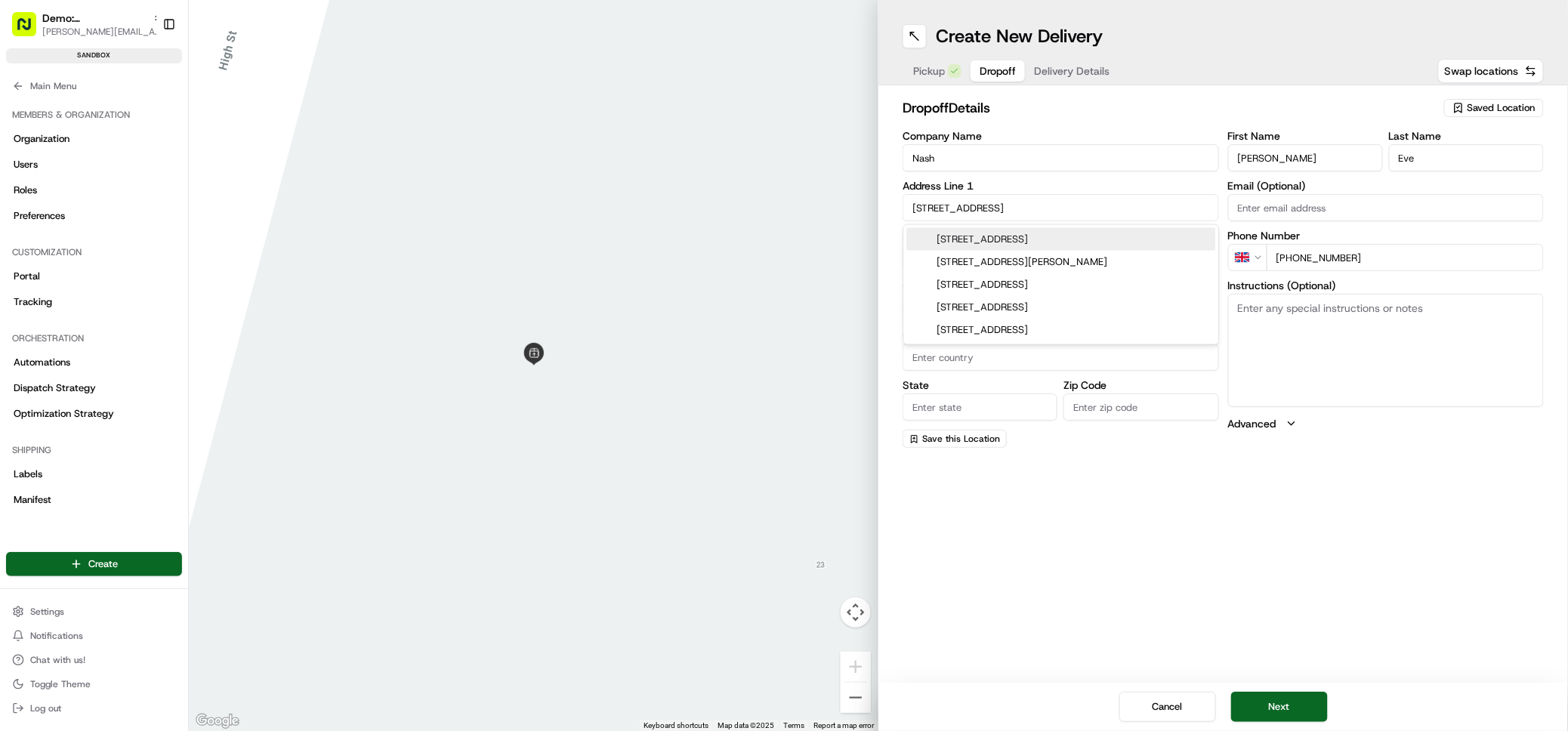
click at [1080, 239] on div "22 Bridge St, Manchester M3 3BZ, UK" at bounding box center [1061, 239] width 309 height 22
type input "22 Bridge St, Manchester M3 3BZ, UK"
type input "Manchester"
type input "United Kingdom"
type input "England"
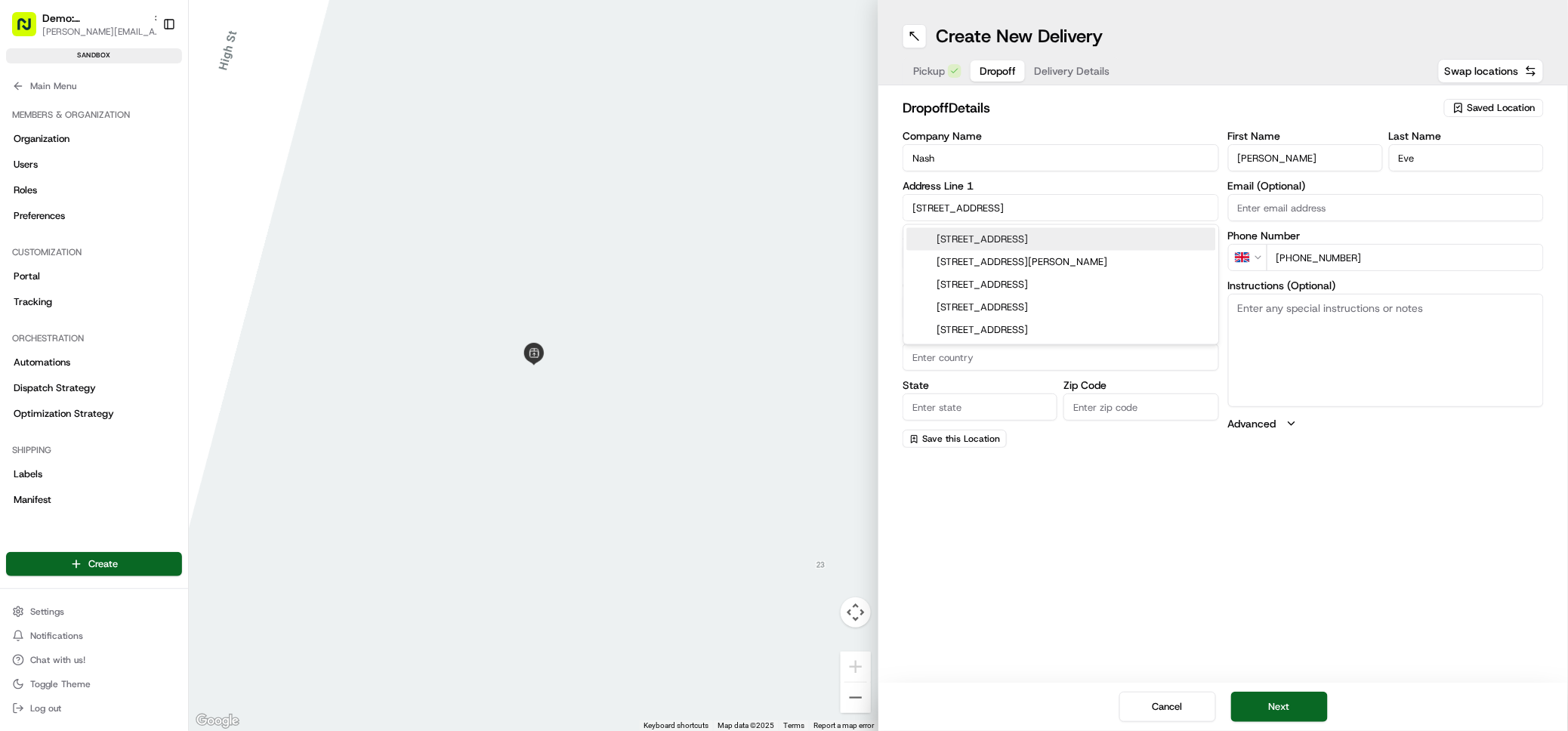
type input "M3 3BZ"
type input "22 Bridge Street"
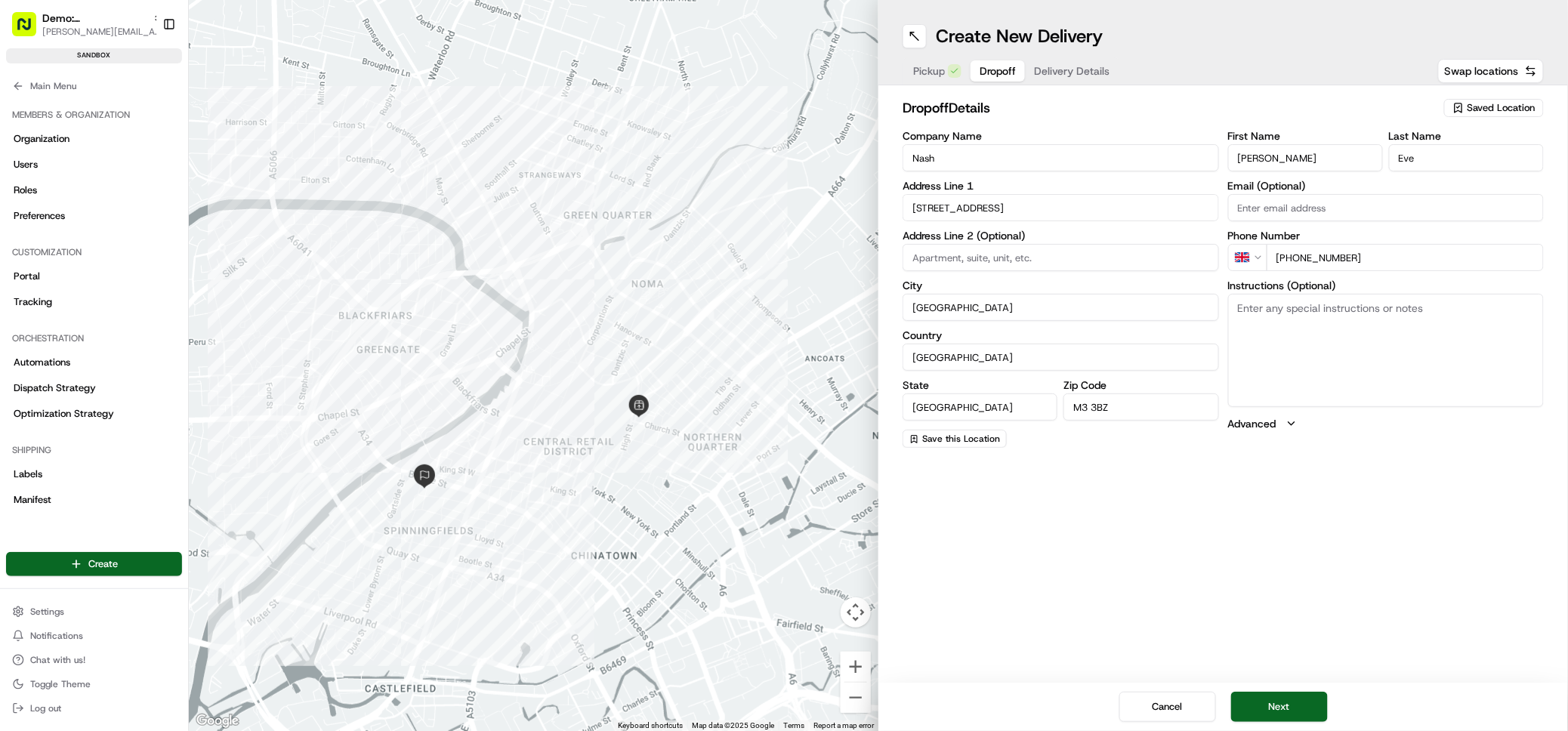
click at [1090, 70] on span "Delivery Details" at bounding box center [1072, 72] width 76 height 15
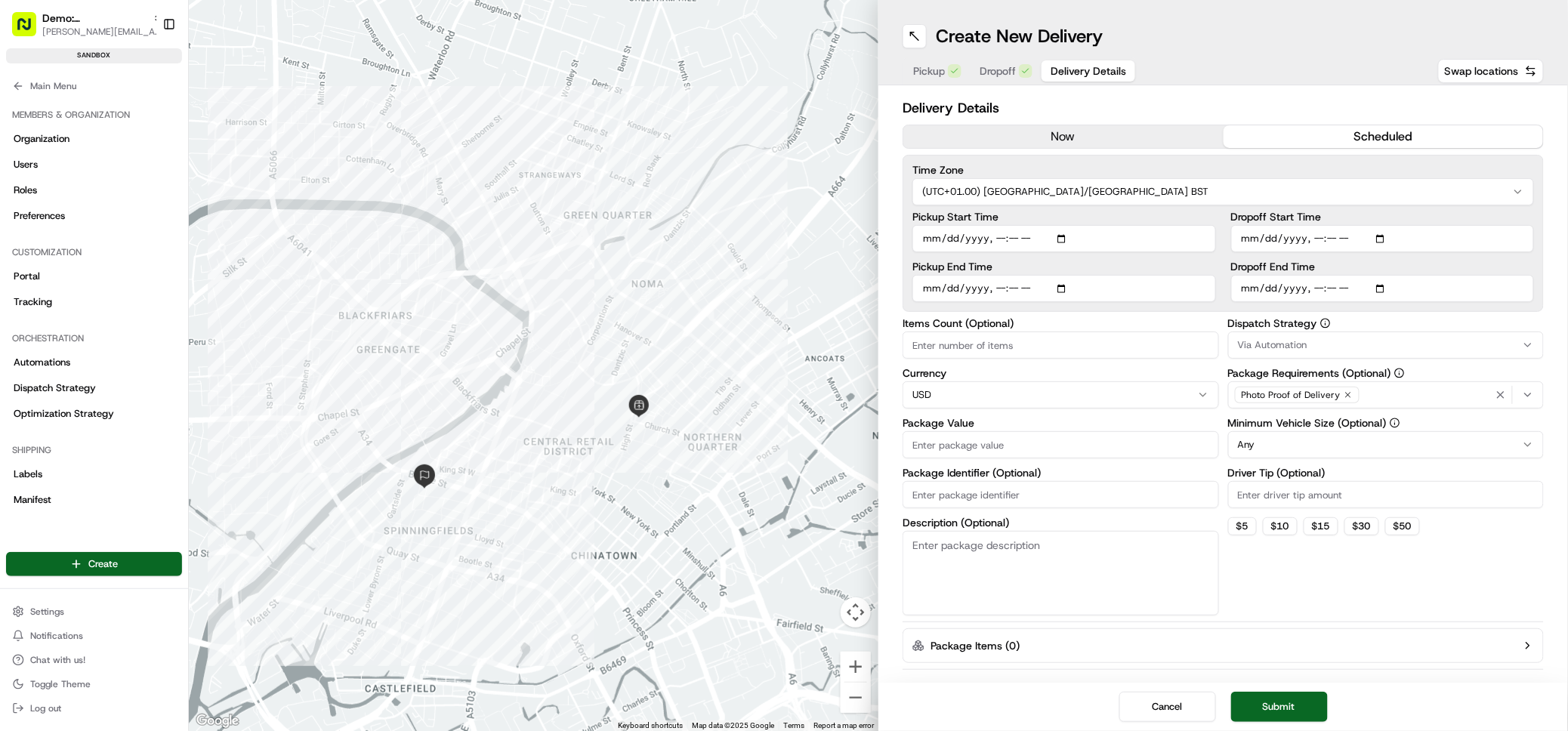
click at [1283, 137] on button "scheduled" at bounding box center [1384, 136] width 321 height 22
click at [1029, 192] on html "Demo: UK patrick.eve@usenash.com Toggle Sidebar sandbox Orders Deliveries Provi…" at bounding box center [784, 365] width 1568 height 731
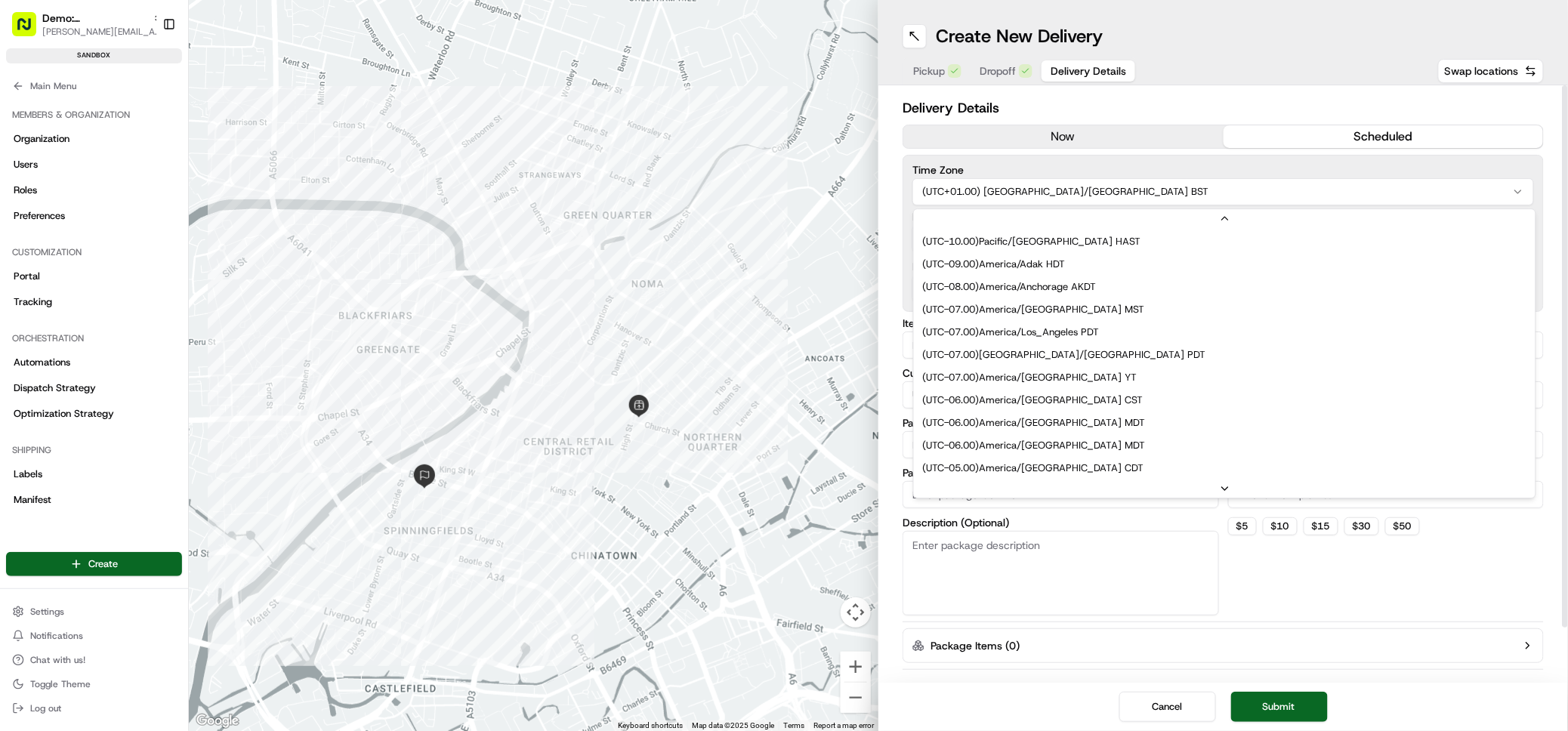
scroll to position [204, 0]
click at [1030, 192] on html "Demo: UK patrick.eve@usenash.com Toggle Sidebar sandbox Orders Deliveries Provi…" at bounding box center [784, 365] width 1568 height 731
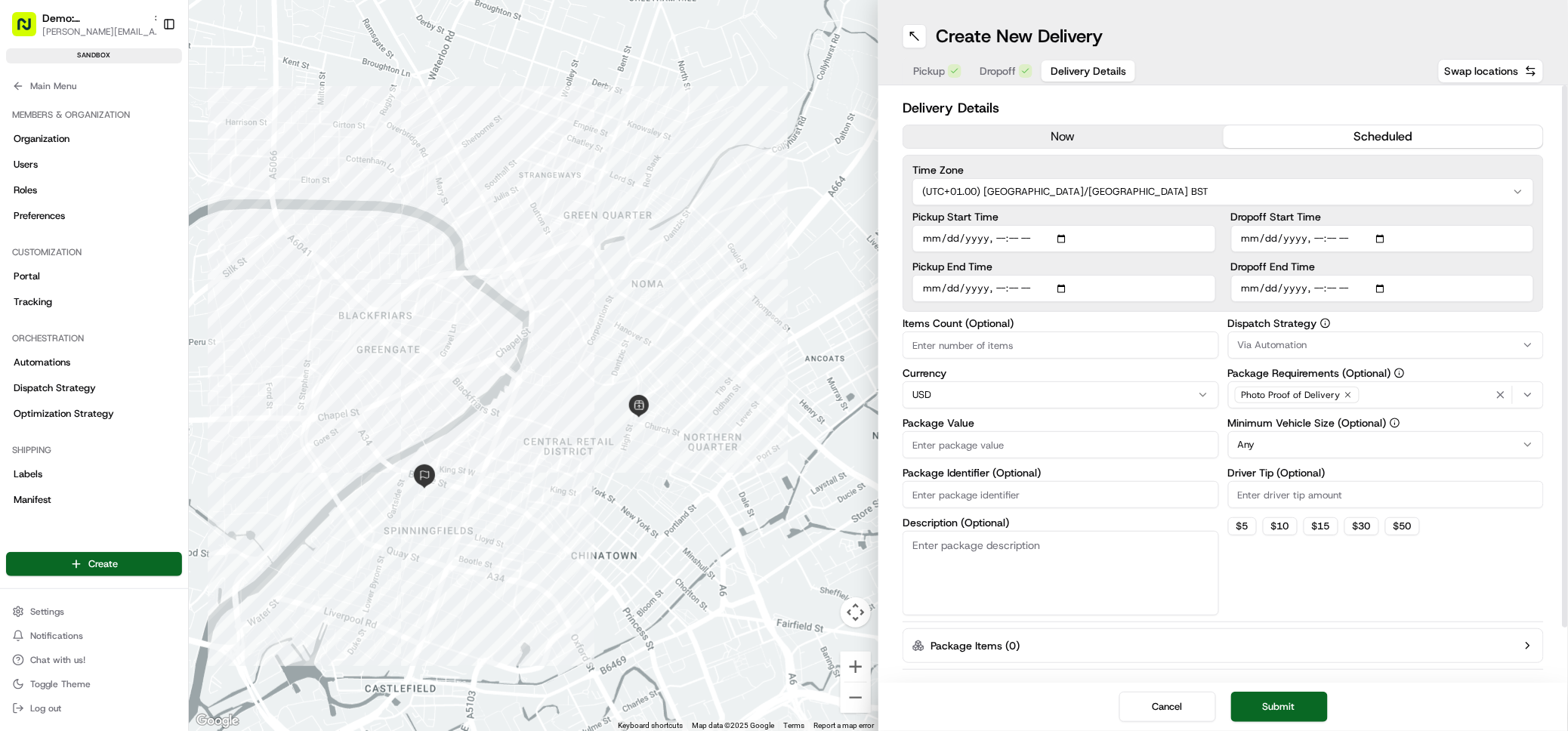
click at [930, 241] on input "Pickup Start Time" at bounding box center [1064, 238] width 304 height 27
click at [1058, 240] on input "Pickup Start Time" at bounding box center [1064, 238] width 304 height 27
click at [1050, 239] on input "Pickup Start Time" at bounding box center [1064, 238] width 304 height 27
click at [998, 242] on input "Pickup Start Time" at bounding box center [1064, 238] width 304 height 27
type input "2025-08-21T17:38"
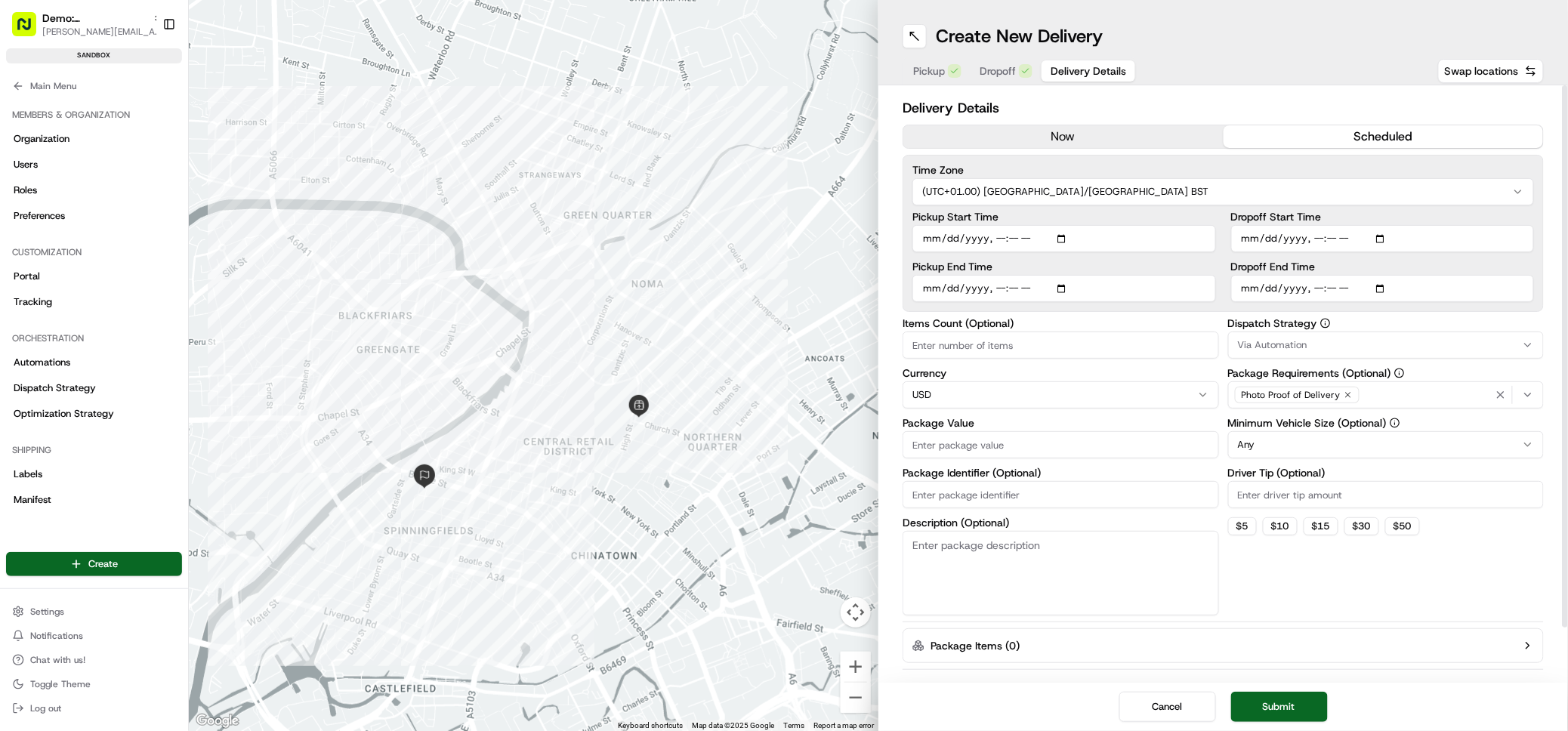
click at [1247, 289] on input "Dropoff End Time" at bounding box center [1384, 289] width 304 height 27
click at [1317, 287] on input "Dropoff End Time" at bounding box center [1384, 289] width 304 height 27
click at [1365, 287] on input "Dropoff End Time" at bounding box center [1384, 289] width 304 height 27
type input "2025-08-21T19:20"
click at [1181, 98] on h2 "Delivery Details" at bounding box center [1223, 108] width 641 height 21
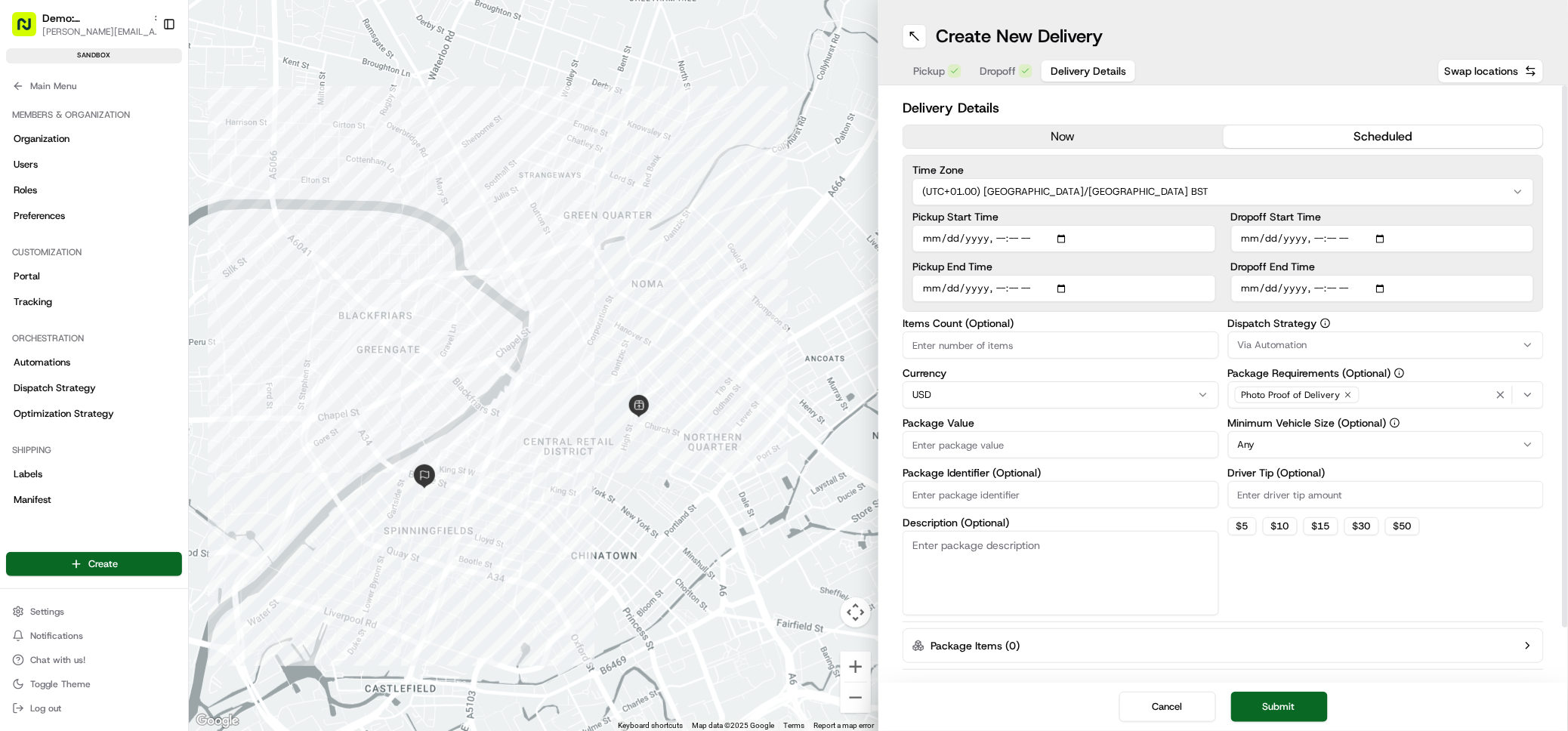
click at [1035, 349] on input "Items Count (Optional)" at bounding box center [1061, 345] width 317 height 27
type input "5"
click at [988, 404] on html "Demo: UK patrick.eve@usenash.com Toggle Sidebar sandbox Orders Deliveries Provi…" at bounding box center [784, 365] width 1568 height 731
click at [999, 444] on input "Package Value" at bounding box center [1061, 444] width 317 height 27
type input "45"
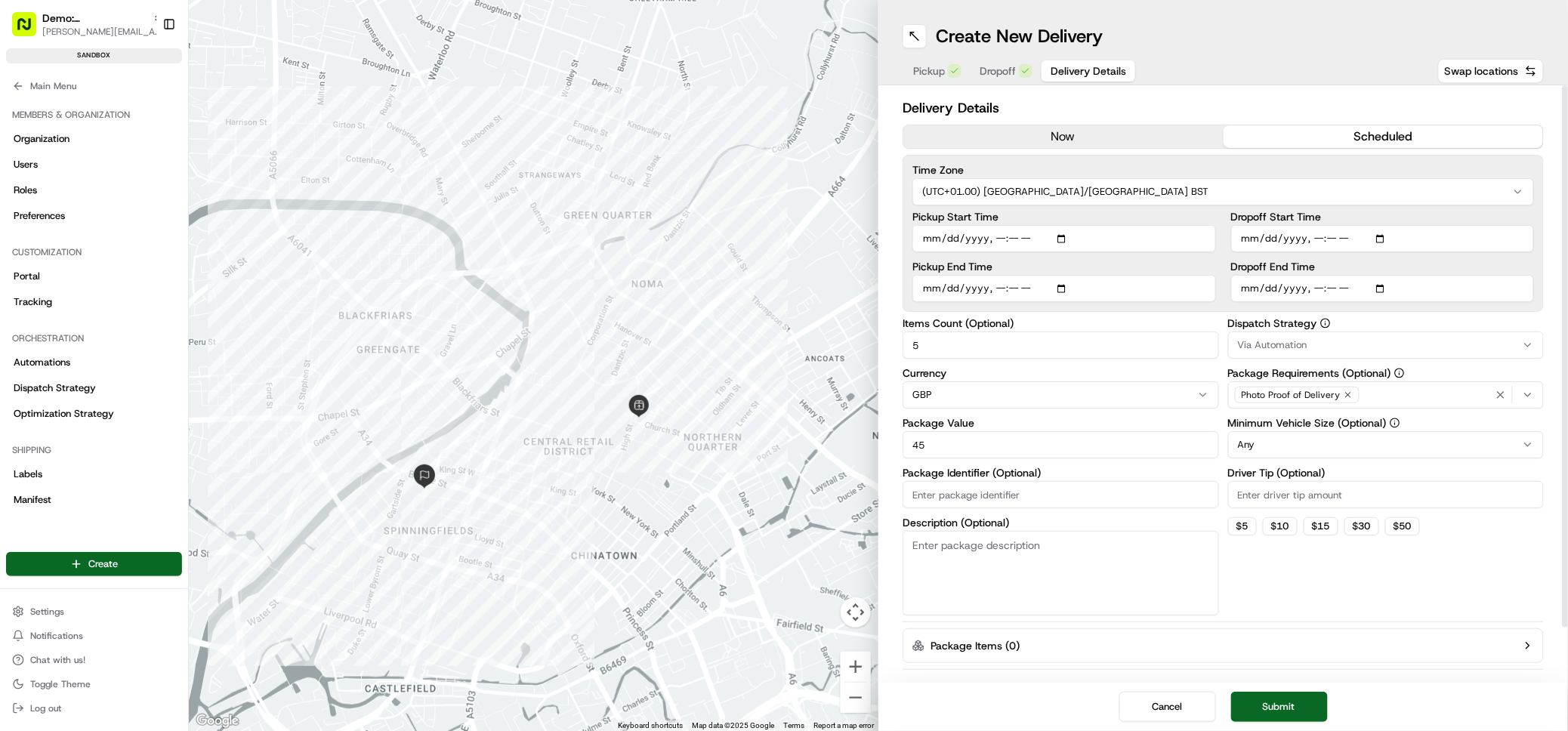
click at [991, 548] on textarea "Description (Optional)" at bounding box center [1061, 572] width 317 height 84
type textarea "Fragile and frozen goods"
click at [1278, 347] on span "Via Automation" at bounding box center [1274, 345] width 70 height 14
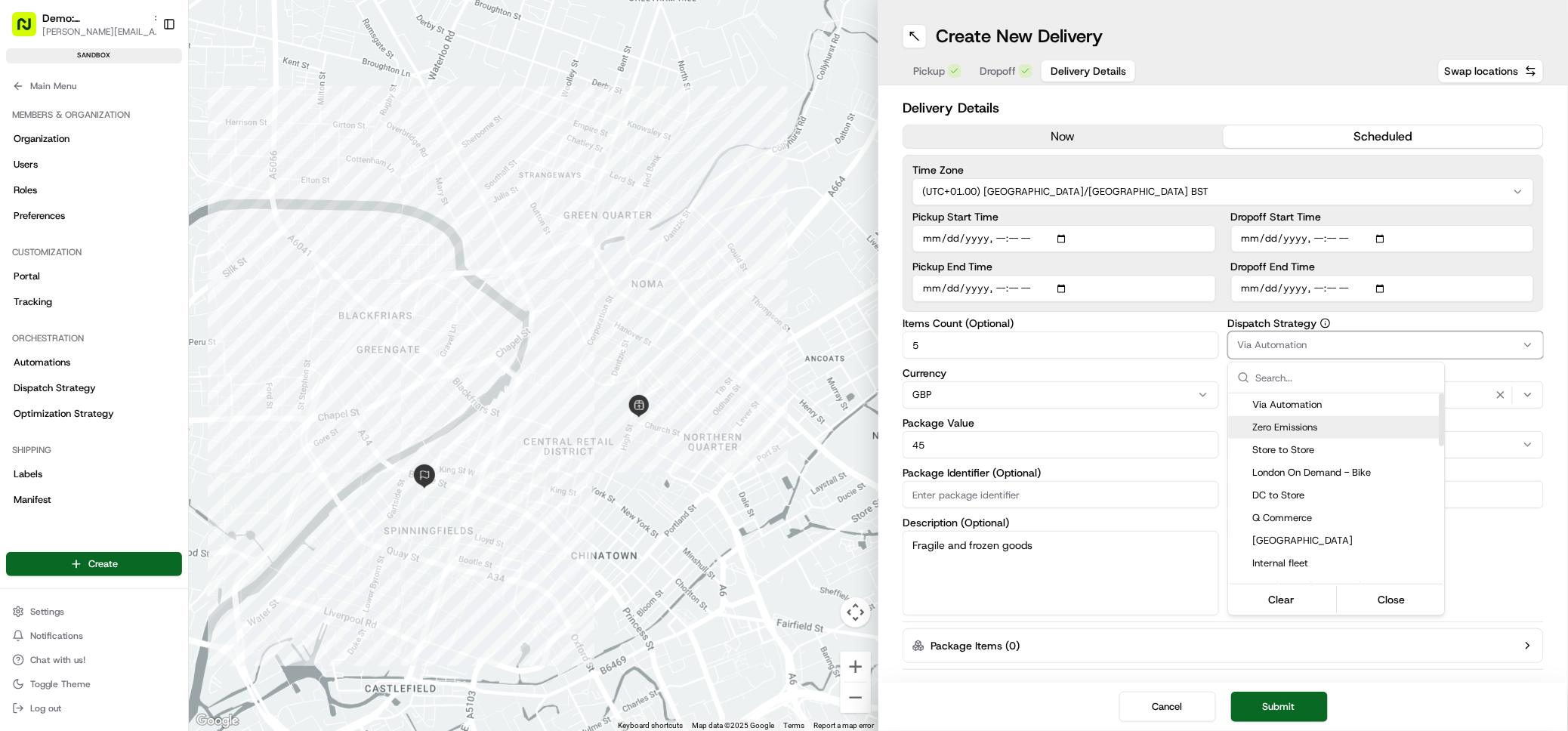
click at [1335, 430] on span "Zero Emissions" at bounding box center [1346, 427] width 186 height 14
click at [1431, 315] on html "Demo: UK patrick.eve@usenash.com Toggle Sidebar sandbox Orders Deliveries Provi…" at bounding box center [784, 365] width 1568 height 731
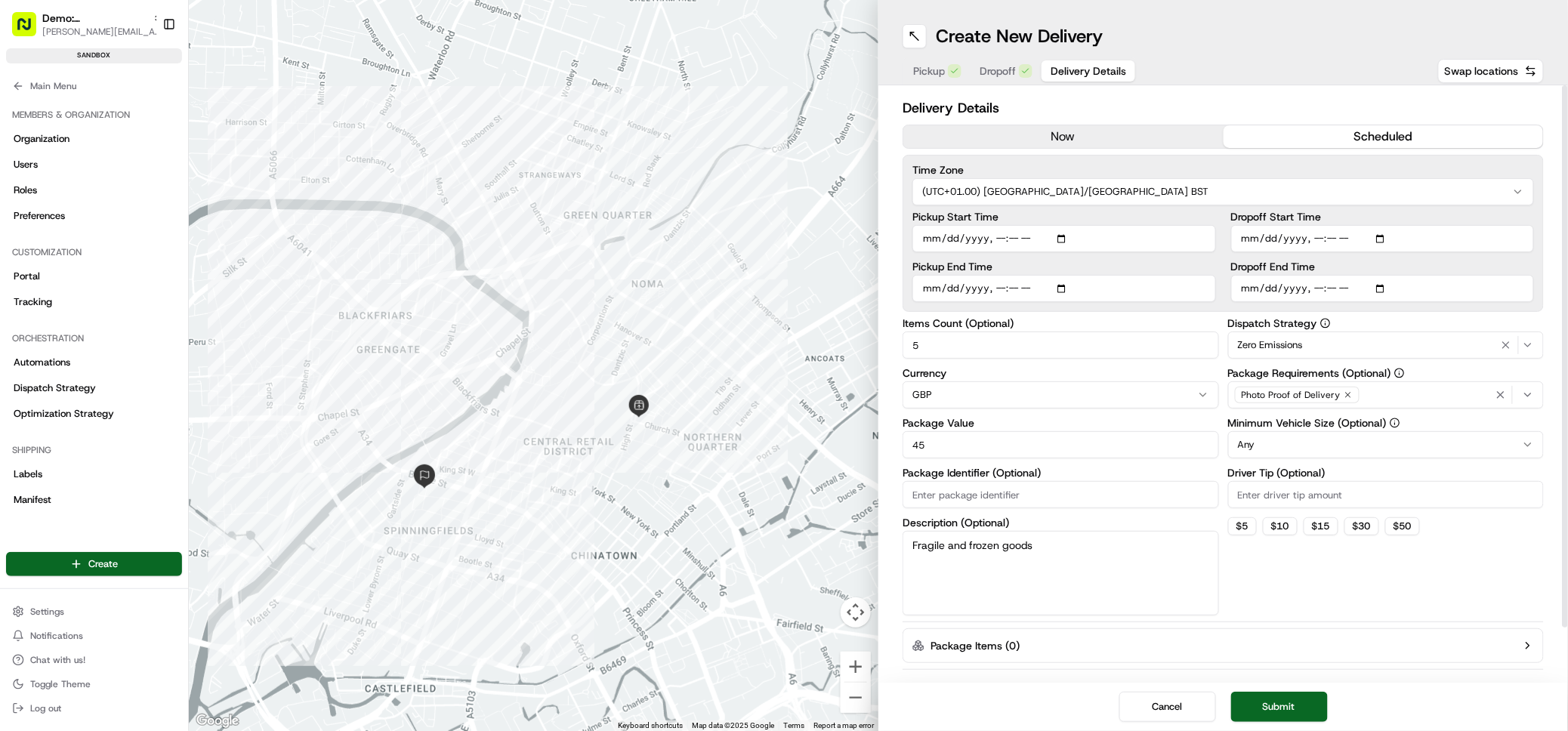
click at [1300, 445] on html "Demo: UK patrick.eve@usenash.com Toggle Sidebar sandbox Orders Deliveries Provi…" at bounding box center [784, 365] width 1568 height 731
drag, startPoint x: 1288, startPoint y: 506, endPoint x: 1300, endPoint y: 510, distance: 12.6
click at [1276, 711] on button "Submit" at bounding box center [1280, 707] width 97 height 30
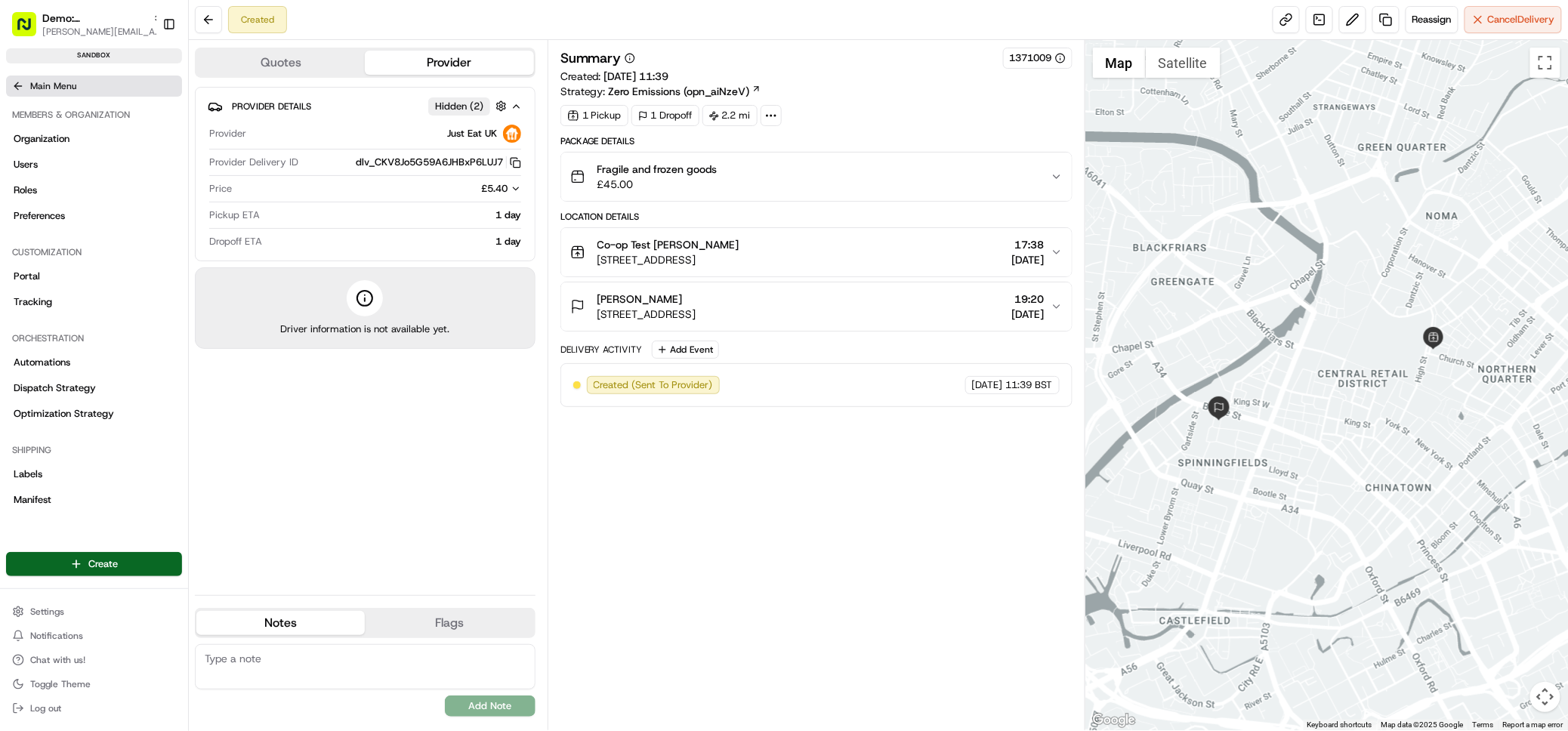
click at [15, 87] on icon at bounding box center [17, 86] width 12 height 12
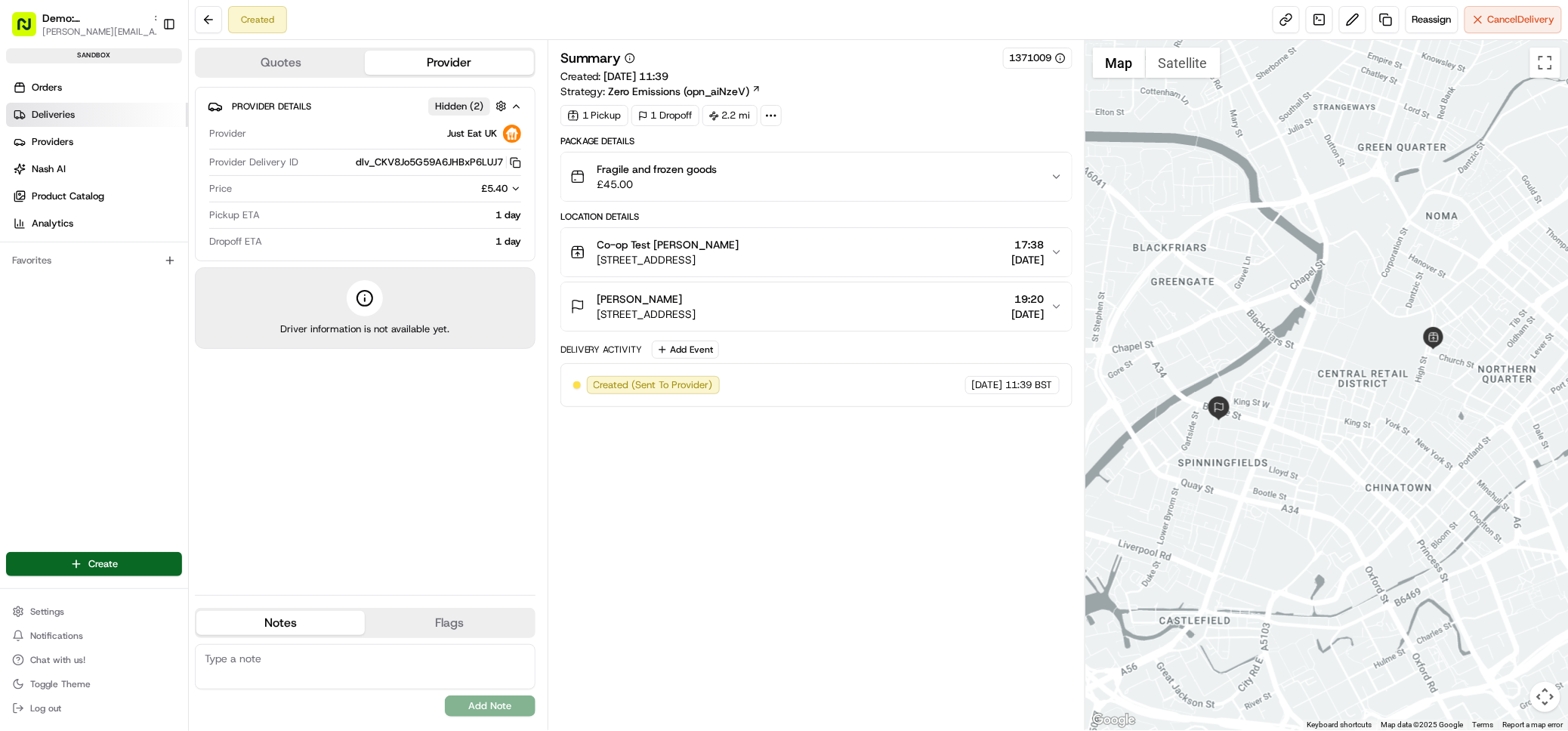
click at [66, 113] on span "Deliveries" at bounding box center [53, 115] width 43 height 14
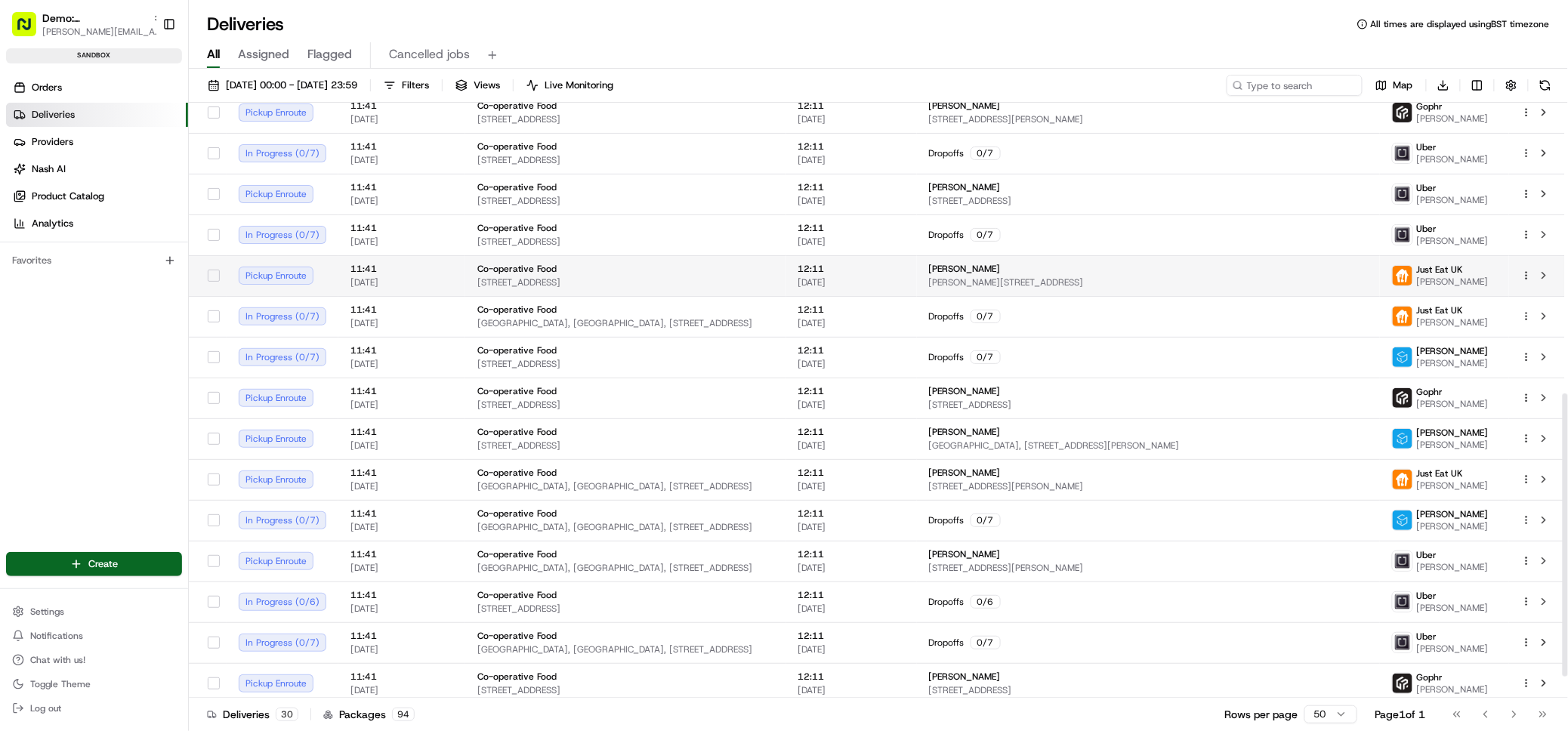
scroll to position [657, 0]
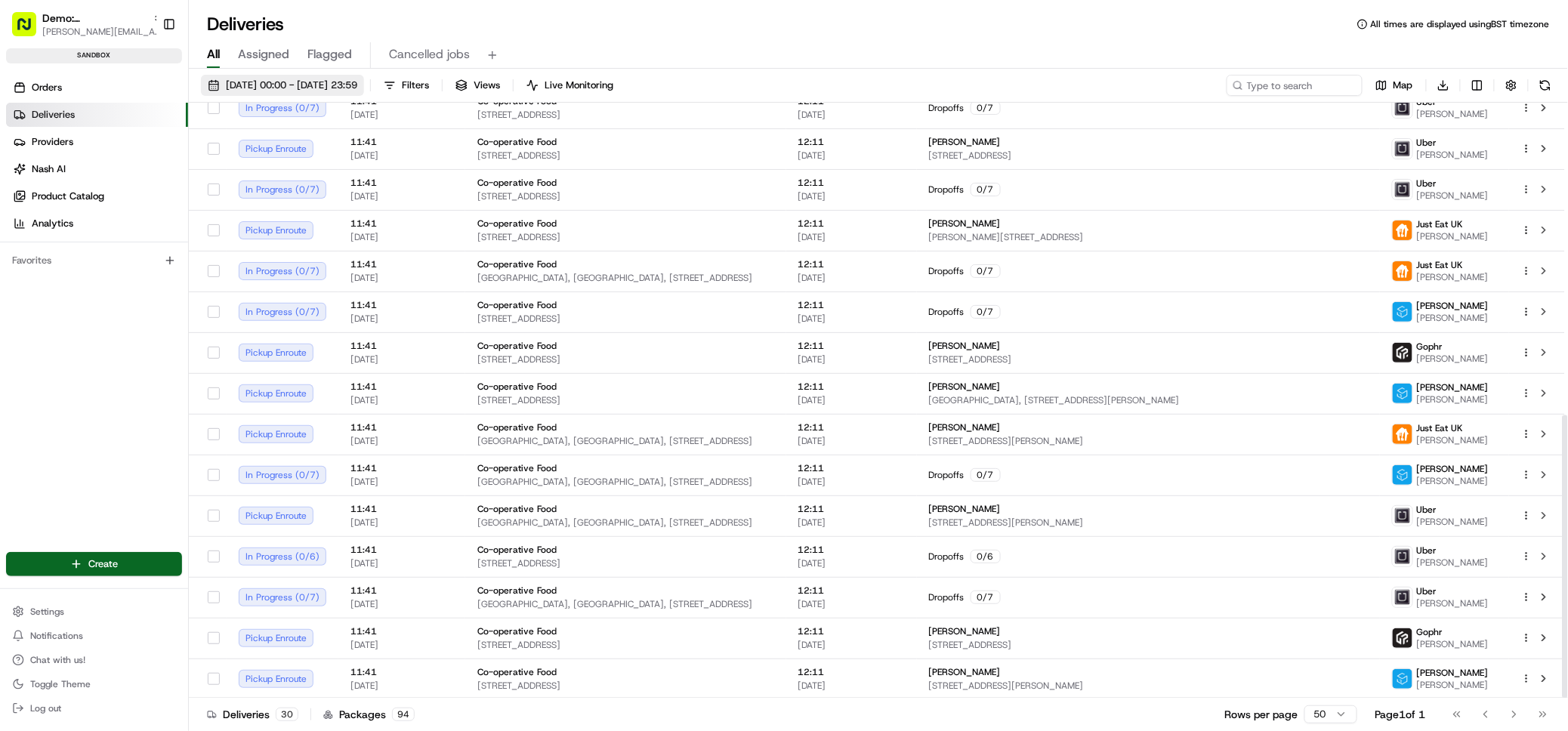
click at [357, 83] on span "20/08/2025 00:00 - 20/08/2025 23:59" at bounding box center [292, 85] width 132 height 14
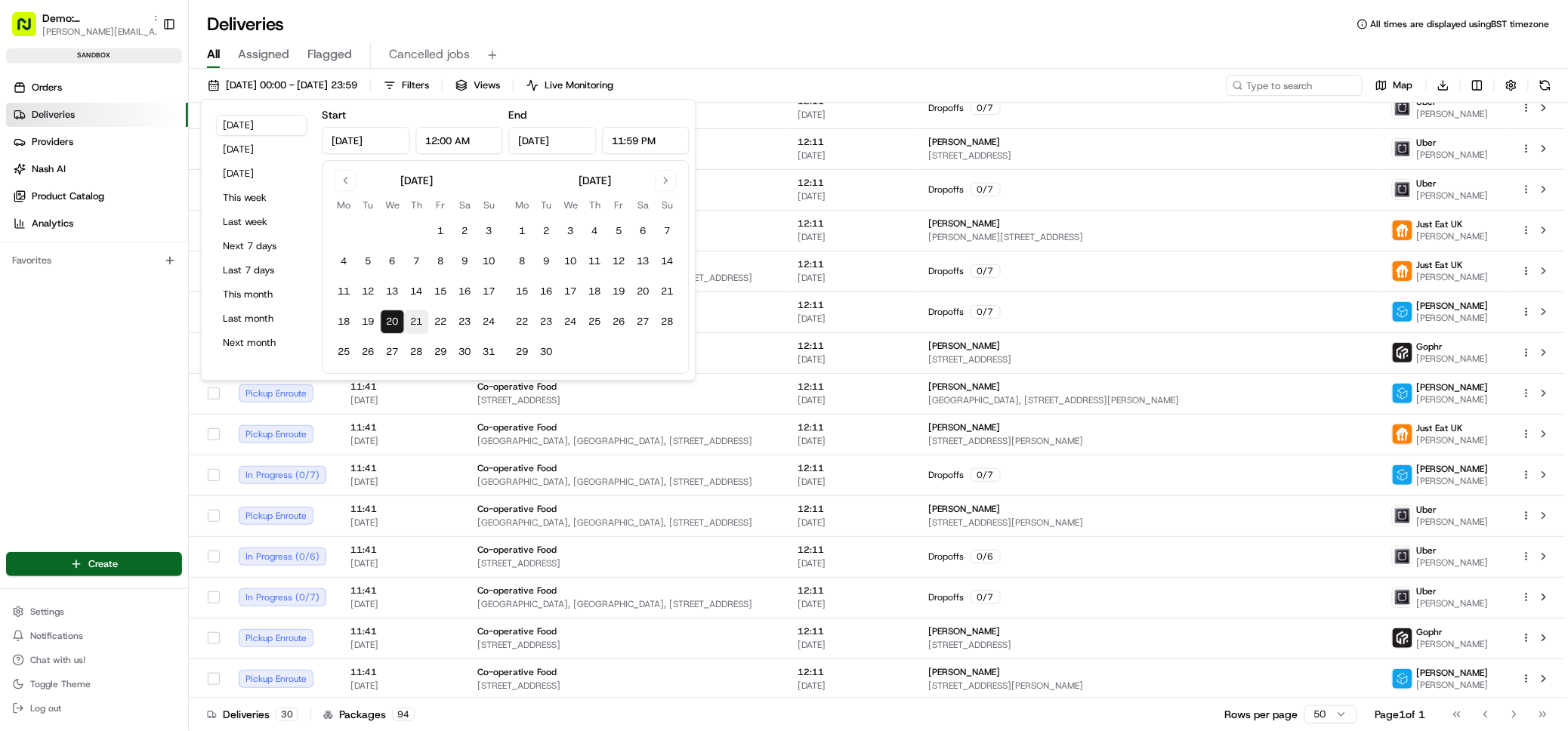
drag, startPoint x: 414, startPoint y: 318, endPoint x: 420, endPoint y: 315, distance: 6.7
click at [414, 318] on button "21" at bounding box center [416, 321] width 24 height 24
type input "Aug 21, 2025"
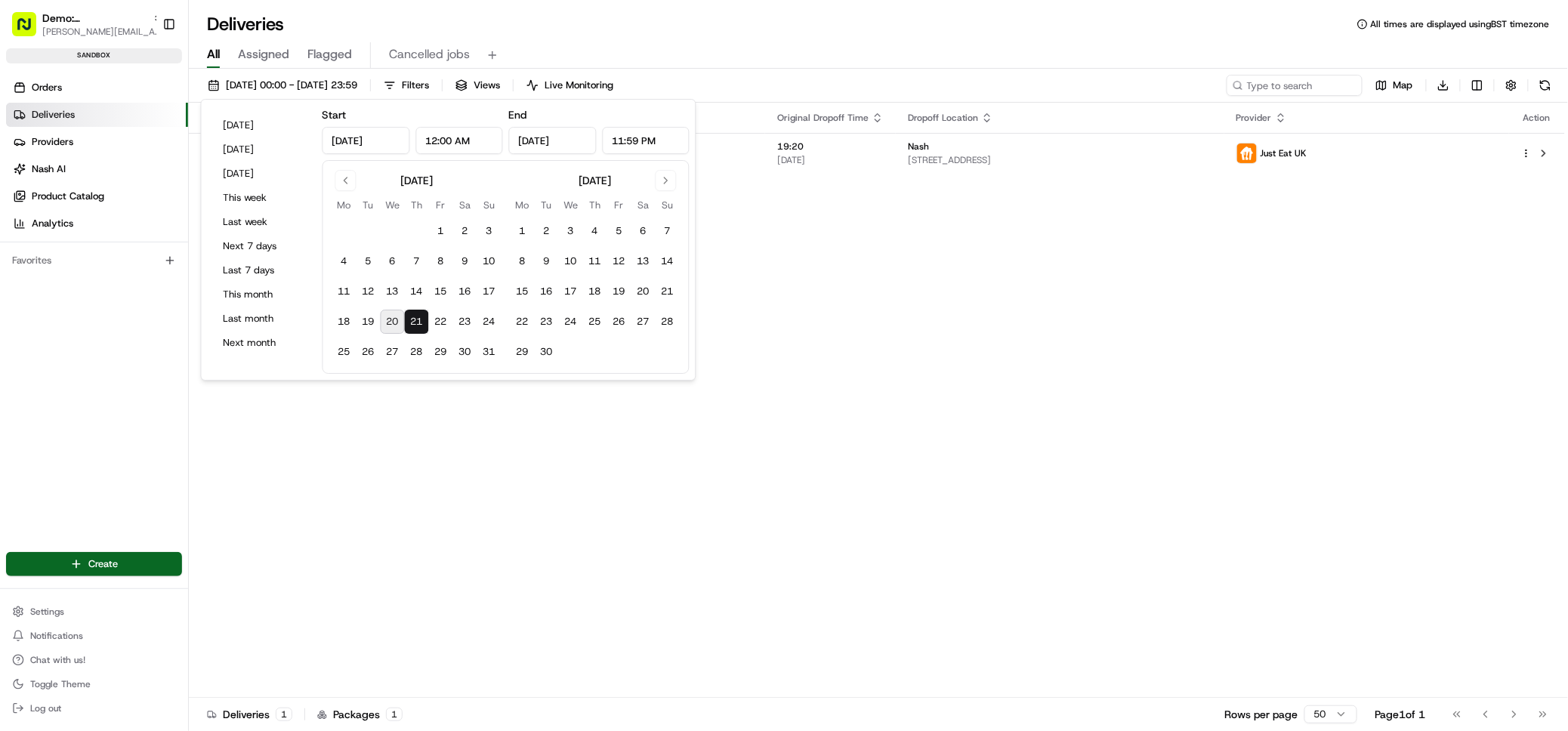
click at [784, 37] on div "All Assigned Flagged Cancelled jobs" at bounding box center [878, 52] width 1379 height 33
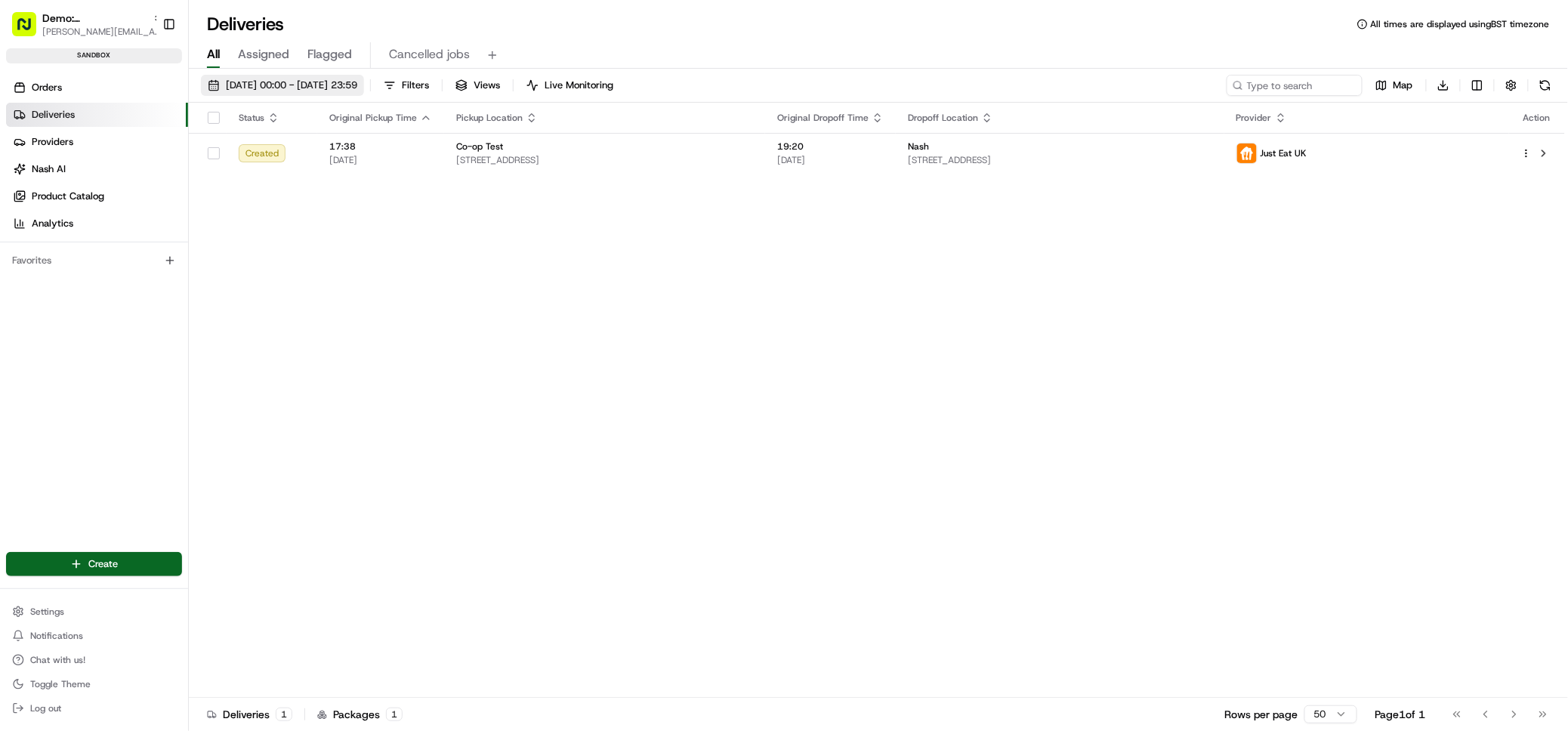
click at [288, 78] on span "21/08/2025 00:00 - 21/08/2025 23:59" at bounding box center [292, 85] width 132 height 14
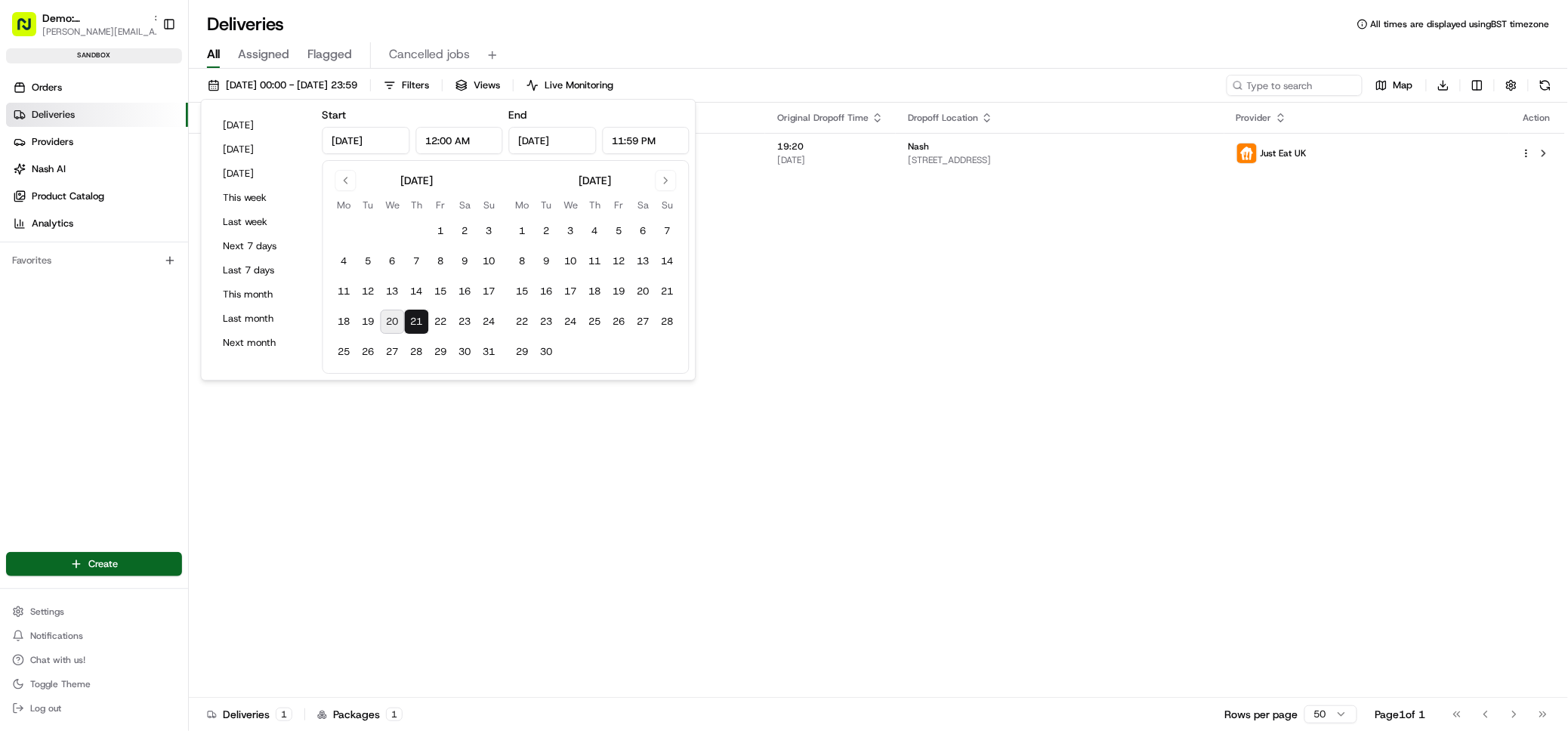
click at [387, 320] on button "20" at bounding box center [392, 321] width 24 height 24
type input "Aug 20, 2025"
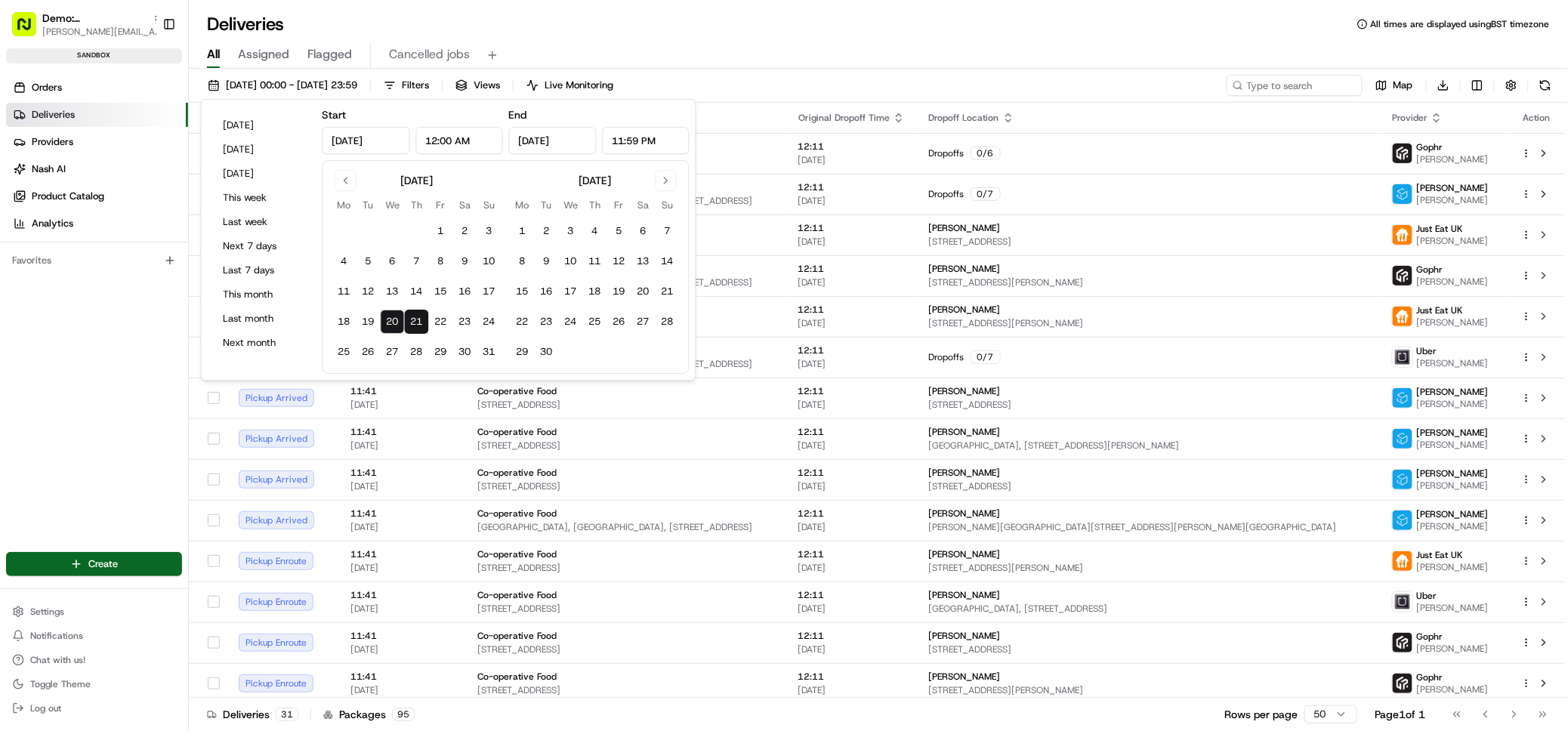
click at [751, 28] on div "Deliveries All times are displayed using BST timezone" at bounding box center [878, 23] width 1379 height 24
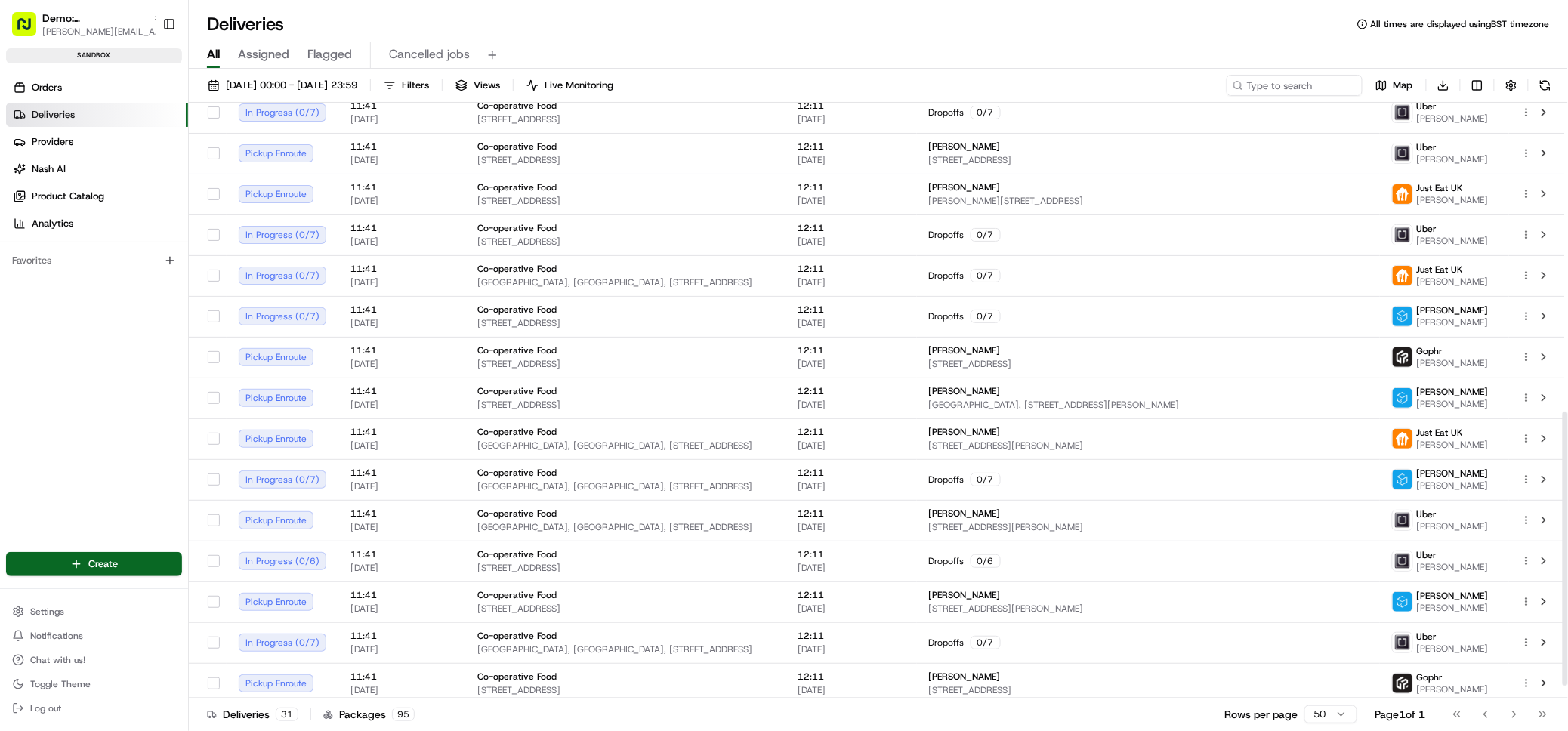
scroll to position [698, 0]
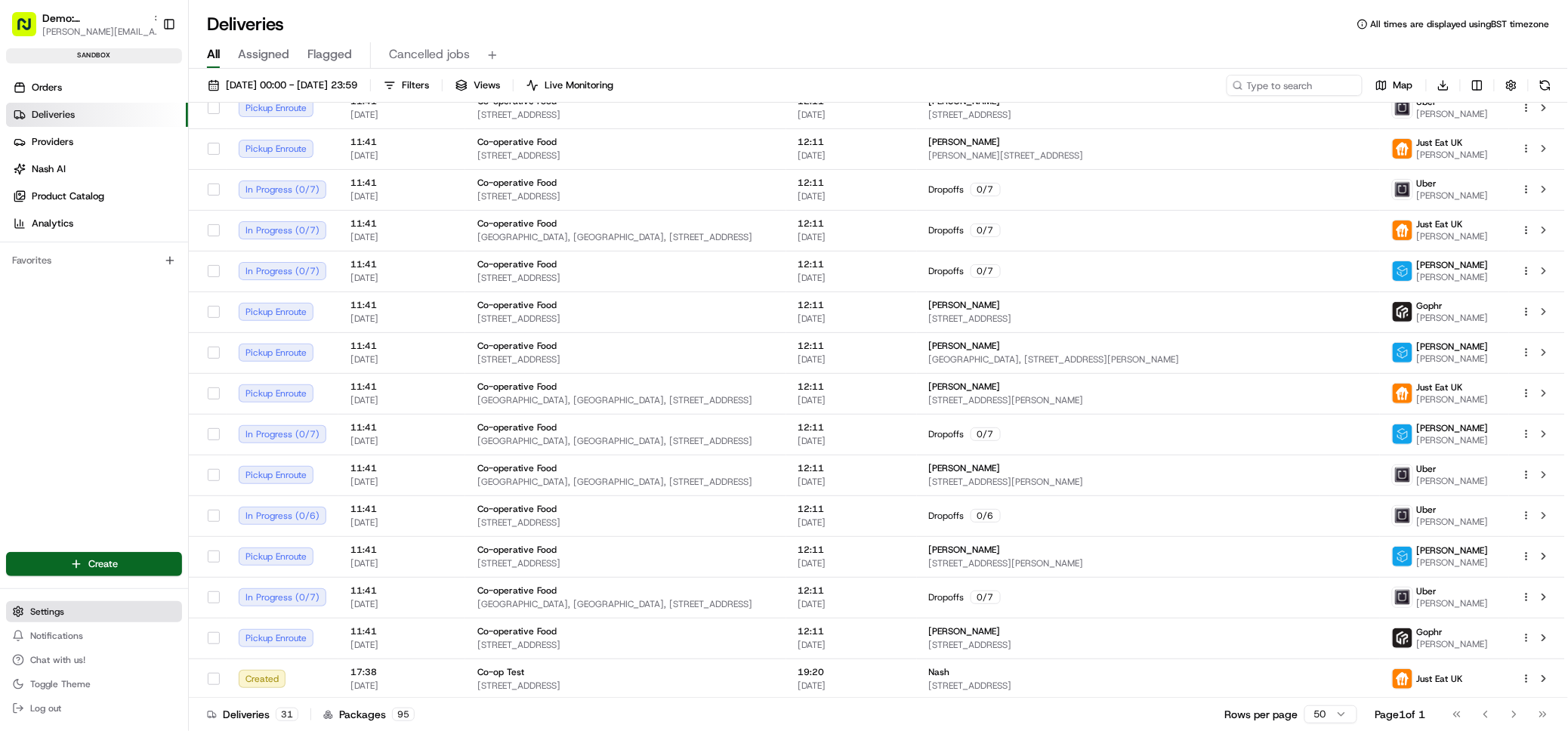
click at [77, 609] on button "Settings" at bounding box center [94, 612] width 176 height 21
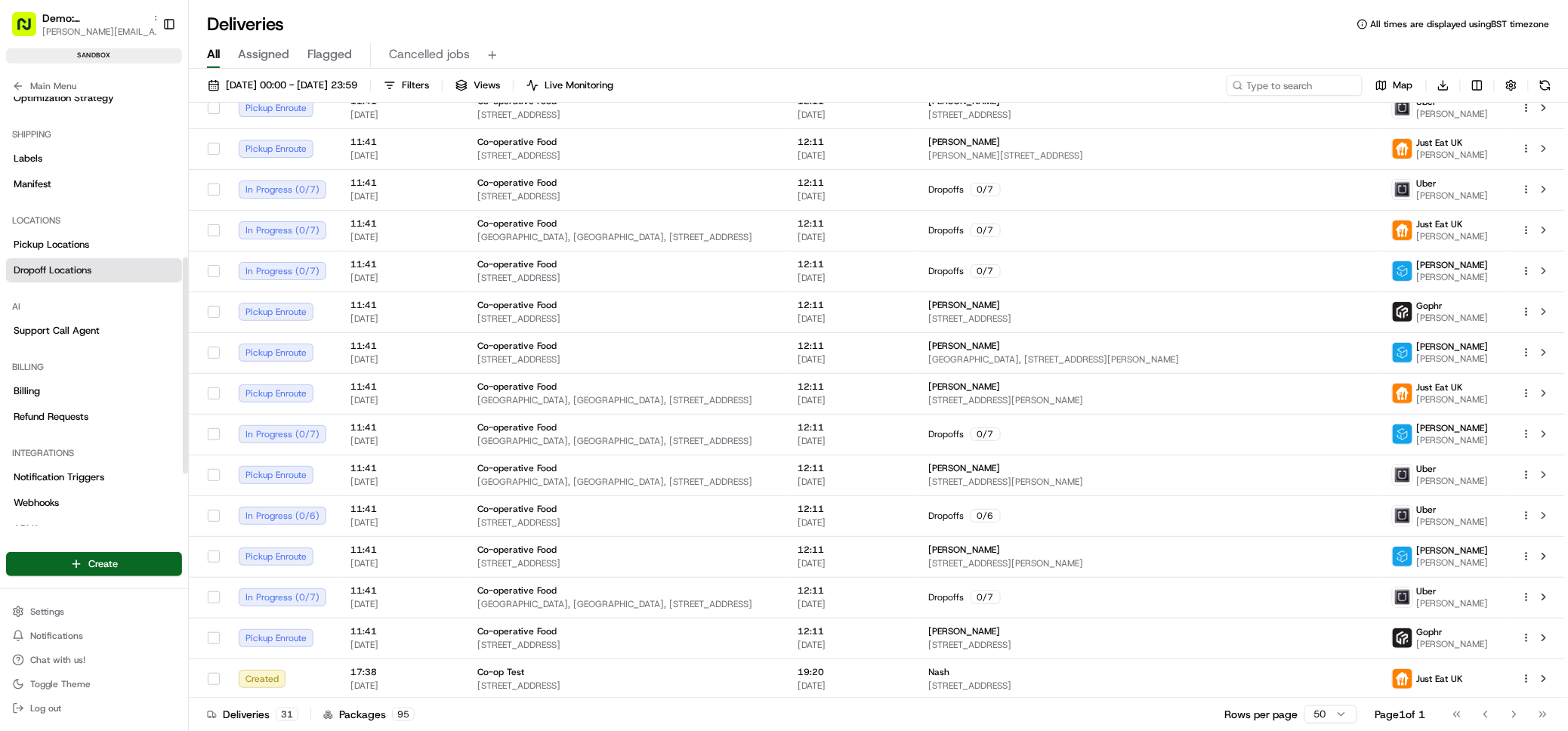
scroll to position [320, 0]
click at [92, 242] on link "Pickup Locations" at bounding box center [94, 240] width 176 height 24
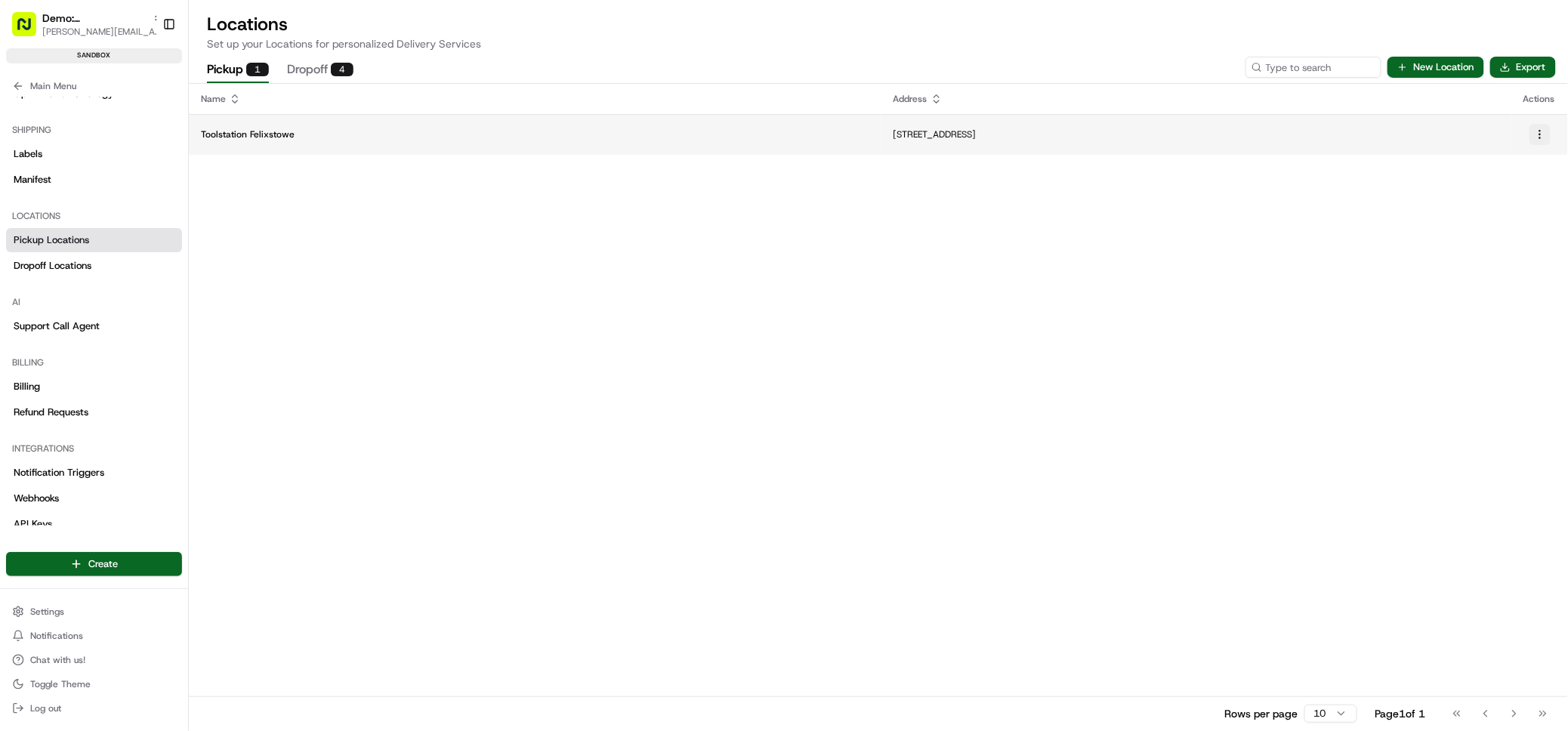
click at [1534, 135] on html "Demo: UK patrick.eve@usenash.com Toggle Sidebar sandbox Orders Deliveries Provi…" at bounding box center [784, 365] width 1568 height 731
drag, startPoint x: 517, startPoint y: 147, endPoint x: 473, endPoint y: 137, distance: 45.1
click at [514, 148] on html "Demo: UK patrick.eve@usenash.com Toggle Sidebar sandbox Orders Deliveries Provi…" at bounding box center [784, 365] width 1568 height 731
click at [354, 133] on p "Toolstation Felixstowe" at bounding box center [535, 135] width 668 height 12
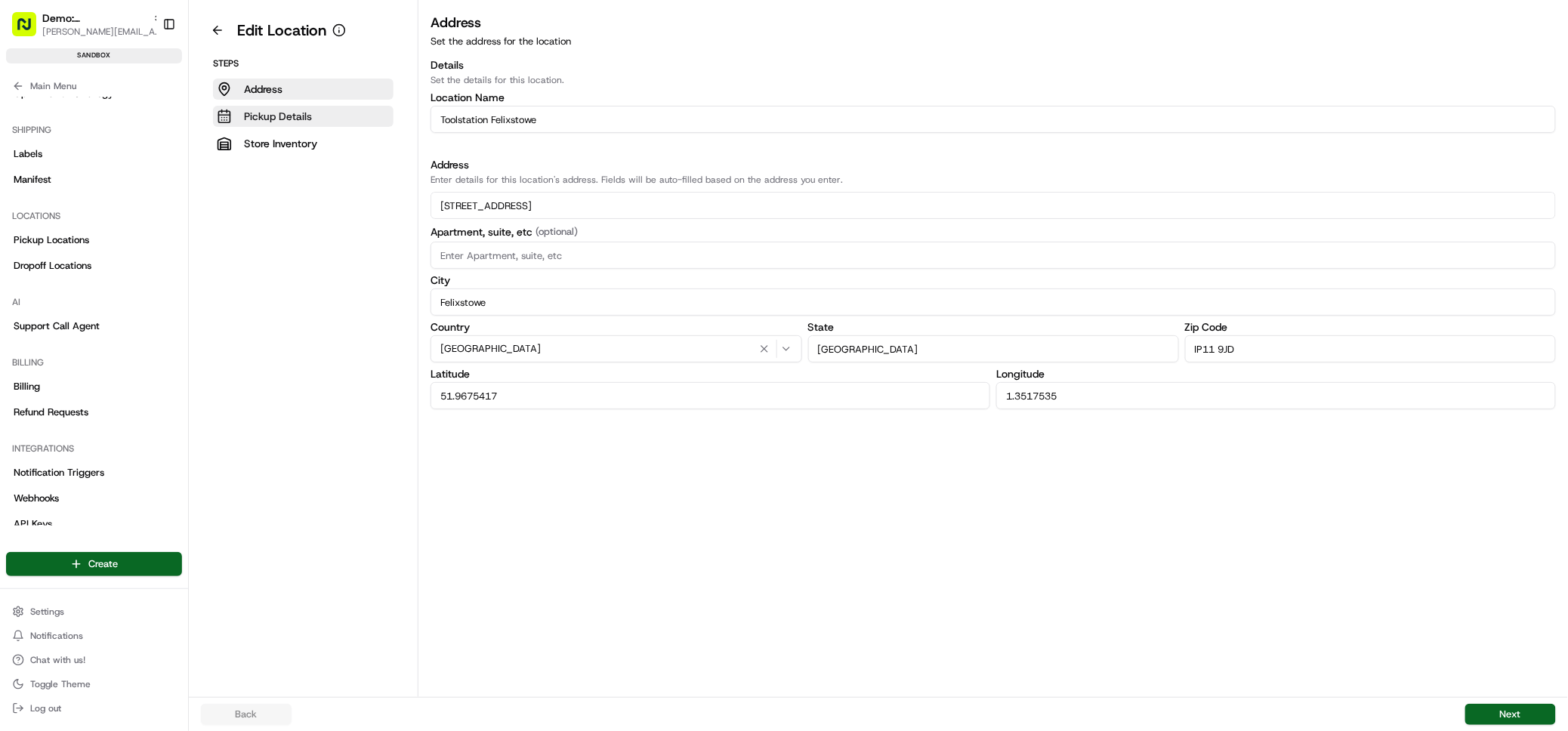
drag, startPoint x: 555, startPoint y: 121, endPoint x: 380, endPoint y: 111, distance: 175.3
click at [380, 111] on div "Edit Location Steps Address Pickup Details Store Inventory Address Set the addr…" at bounding box center [878, 349] width 1379 height 697
type input "Co-op Bridge Street"
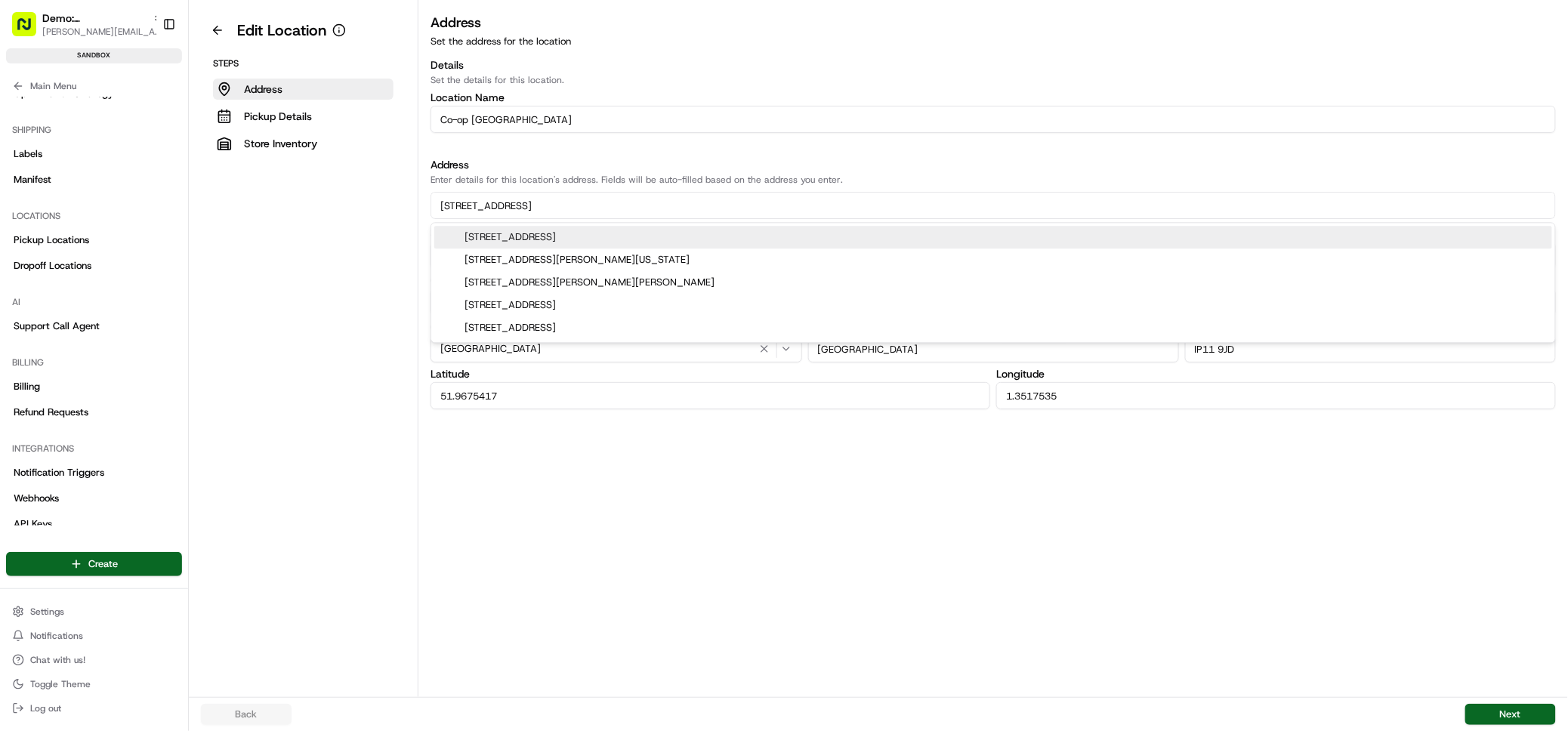
paste input "18-22 Bridge St, Manchester M3 3BZ"
click at [661, 235] on div "22 Bridge St, Manchester M3 3BZ, UK" at bounding box center [994, 236] width 1118 height 22
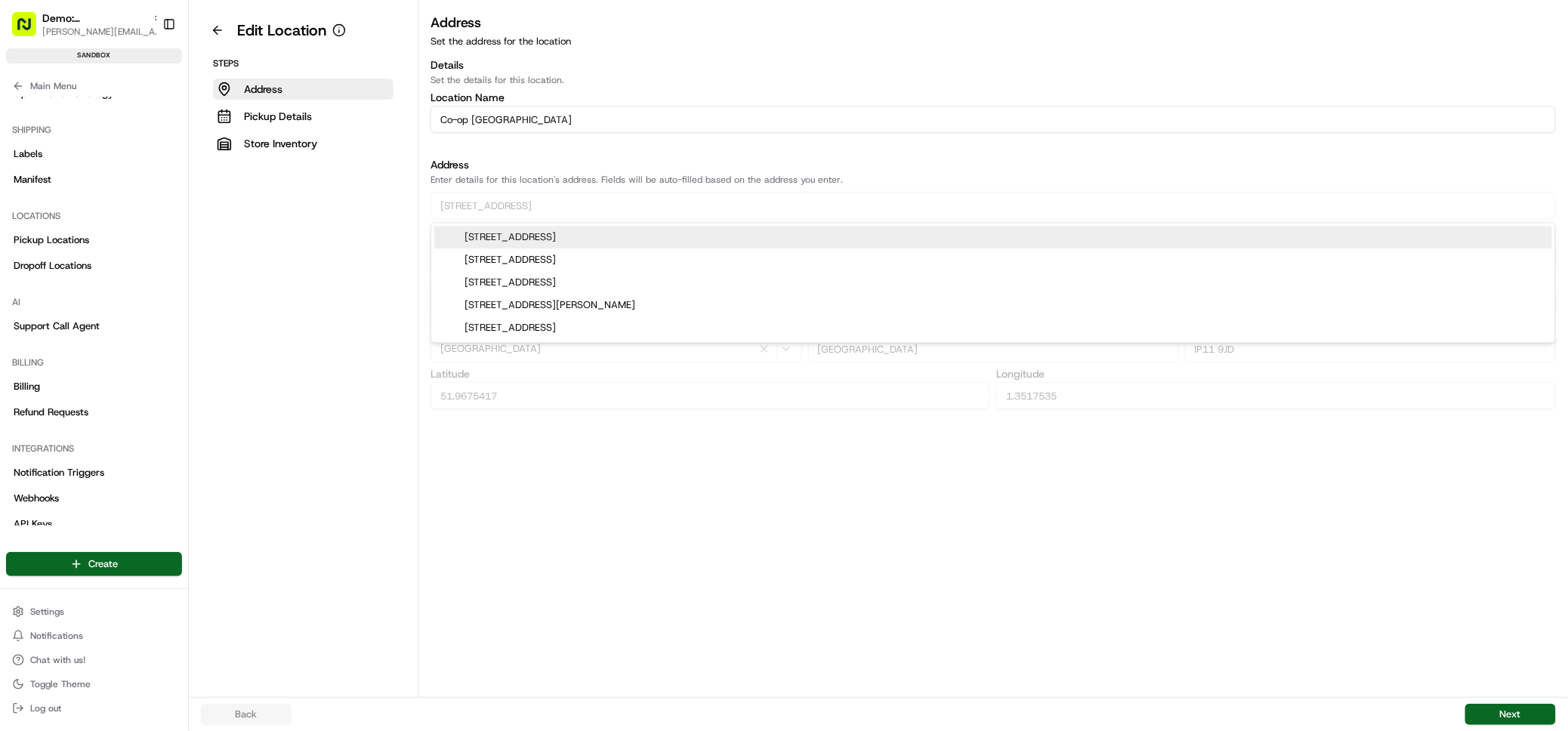
type input "22 Bridge Street"
type input "Manchester"
type input "M3 3BZ"
type input "53.4809732"
type input "-2.2508601"
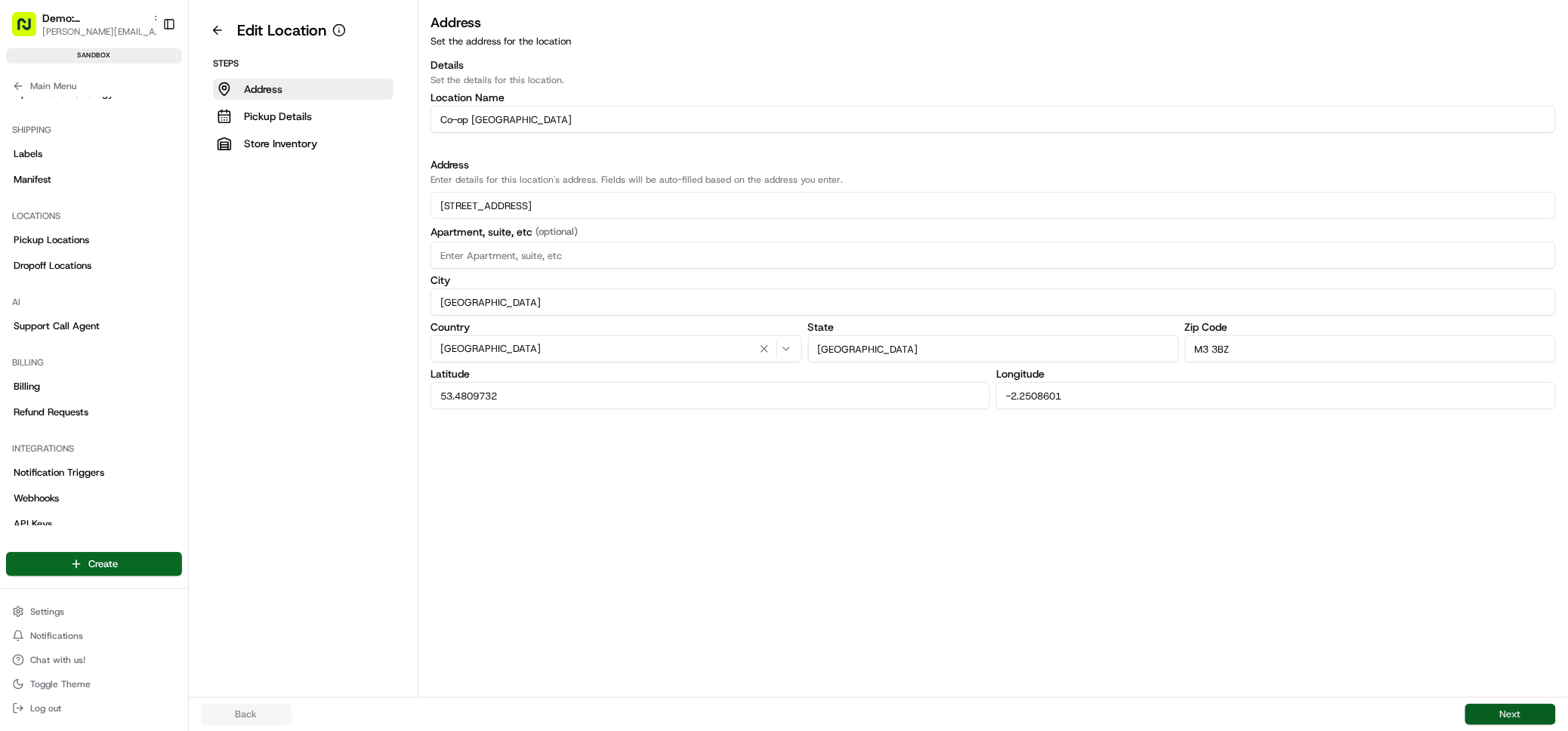
type input "22 Bridge Street"
click at [1506, 708] on button "Next" at bounding box center [1511, 715] width 91 height 21
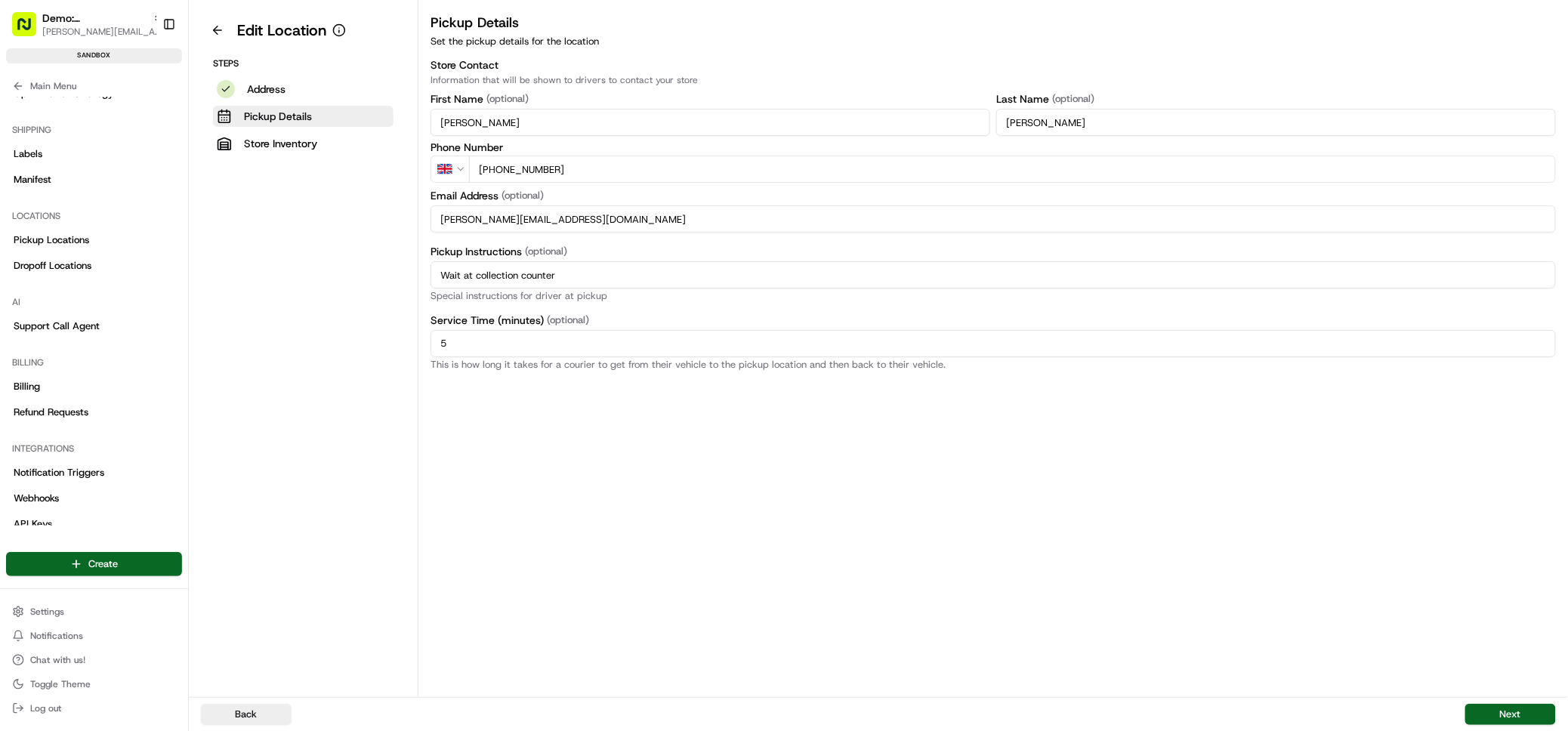
drag, startPoint x: 510, startPoint y: 218, endPoint x: 479, endPoint y: 218, distance: 31.0
click at [475, 218] on input "Steve@toolstation.com" at bounding box center [994, 219] width 1125 height 27
type input "Steve@coop.co.uk"
click at [1506, 712] on button "Next" at bounding box center [1511, 715] width 91 height 21
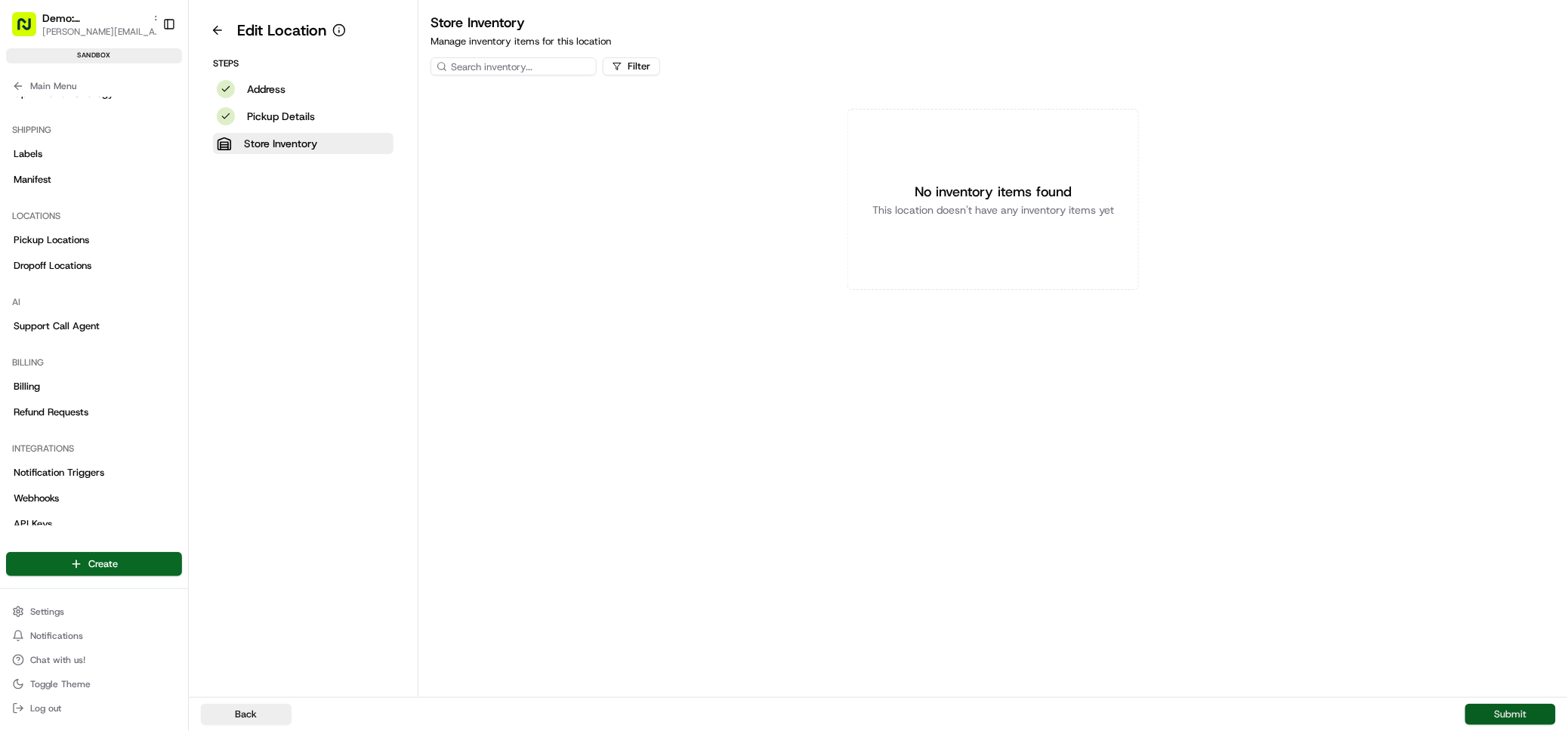
click at [1513, 716] on button "Submit" at bounding box center [1511, 715] width 91 height 21
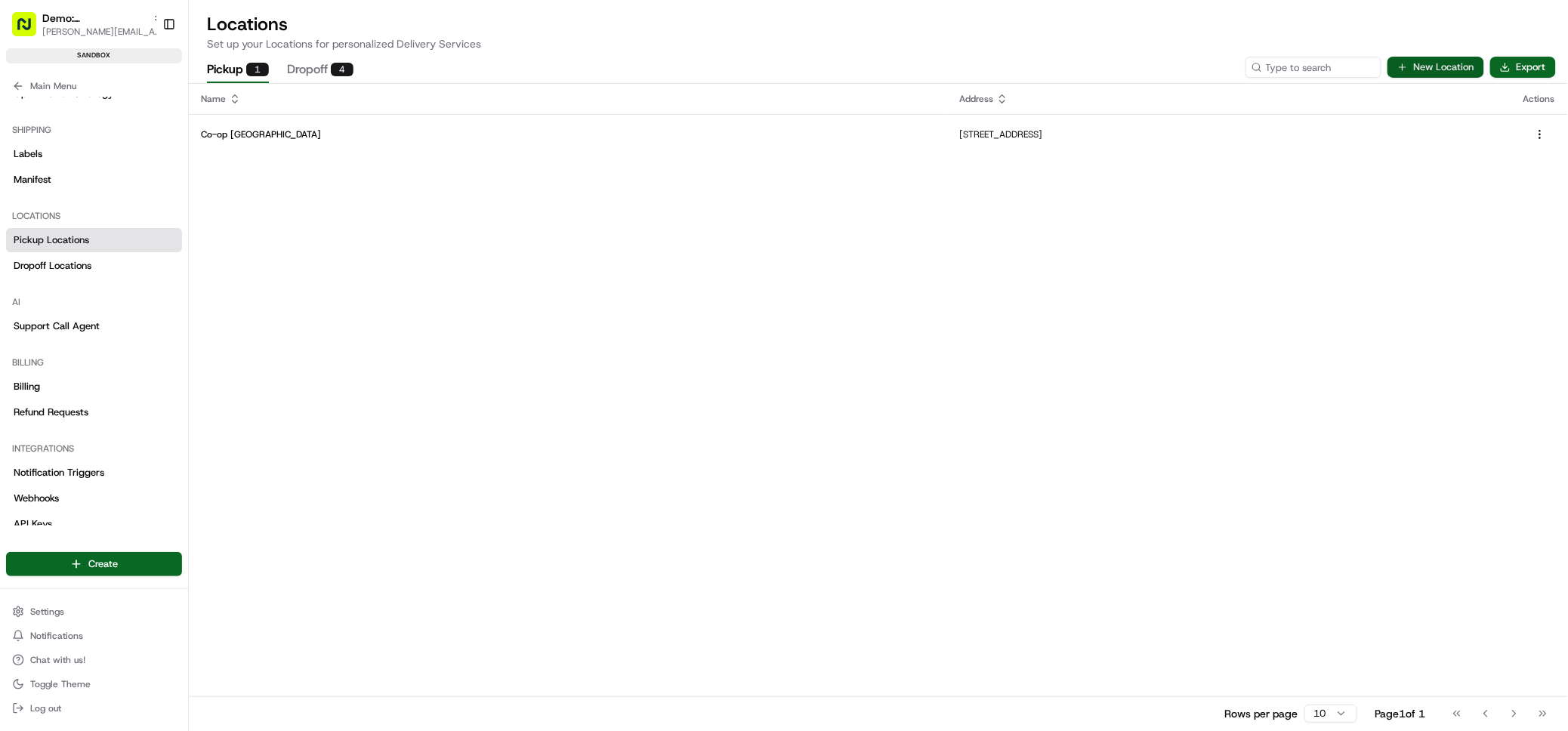
click at [1461, 64] on button "New Location" at bounding box center [1436, 68] width 97 height 21
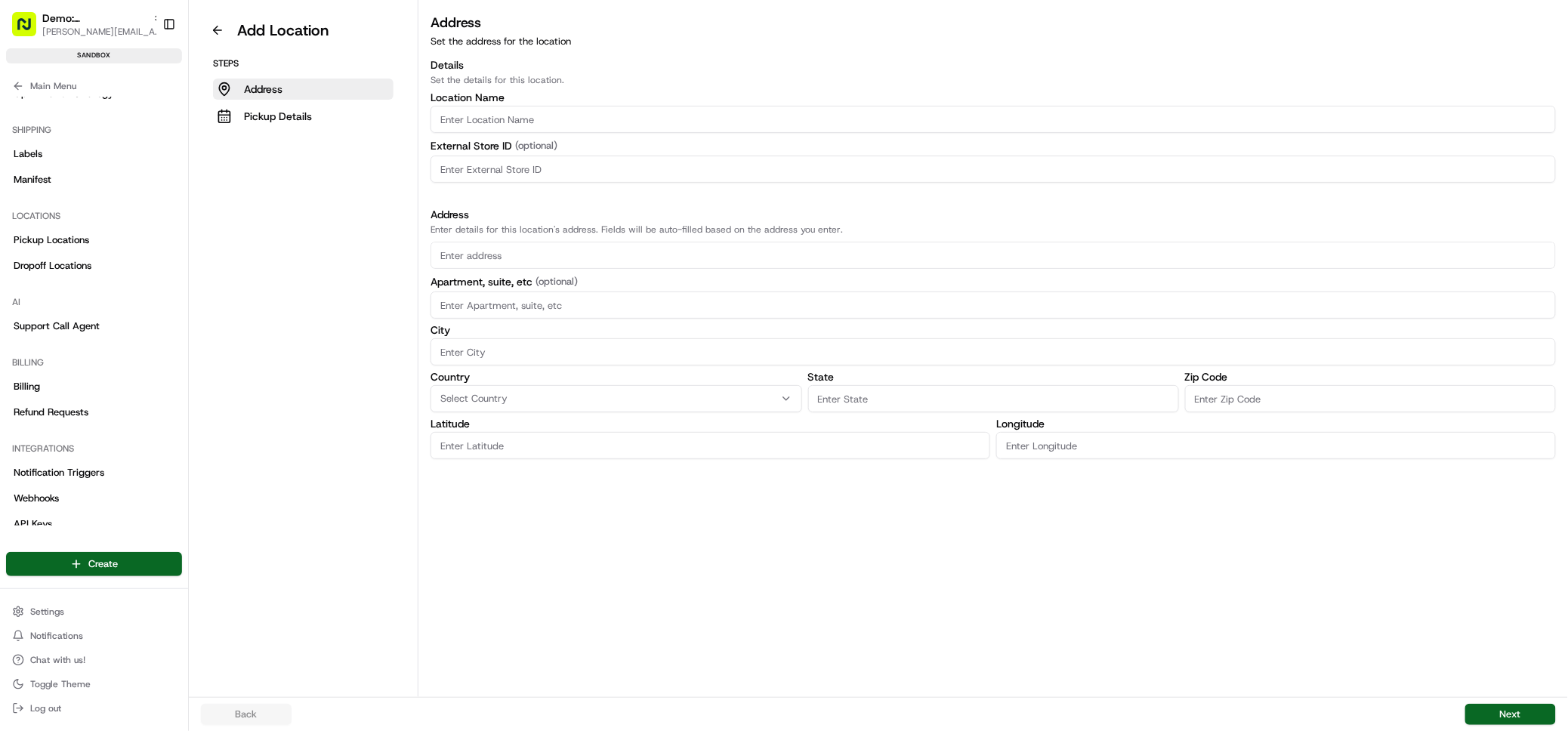
click at [470, 117] on input "Location name" at bounding box center [994, 119] width 1125 height 27
type input "Co-op Chester Road"
click at [501, 254] on input "text" at bounding box center [994, 256] width 1125 height 27
paste input "254 Chester Rd, Manchester M15 4EX"
type input "254 Chester Rd, Manchester M15 4EX"
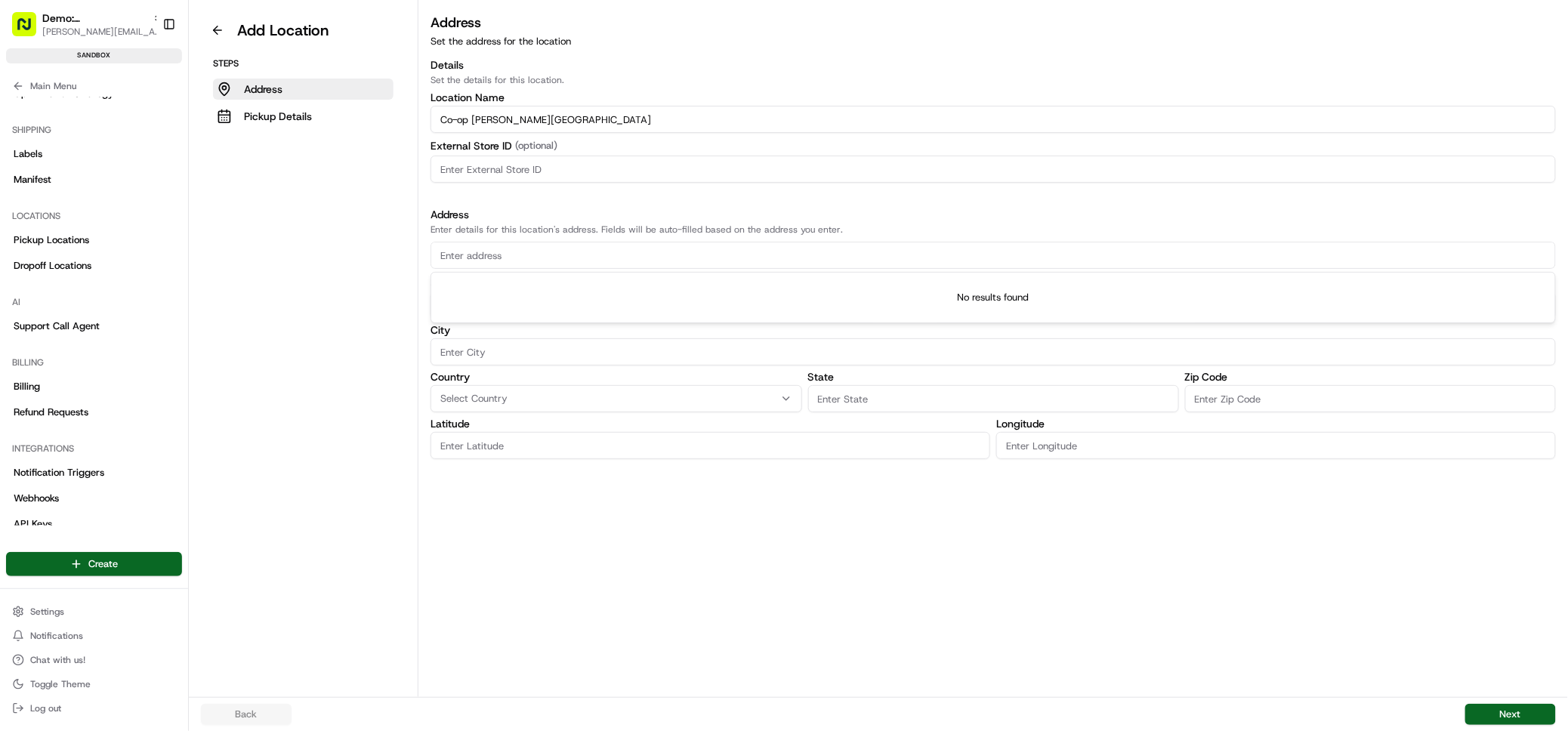
type input "0"
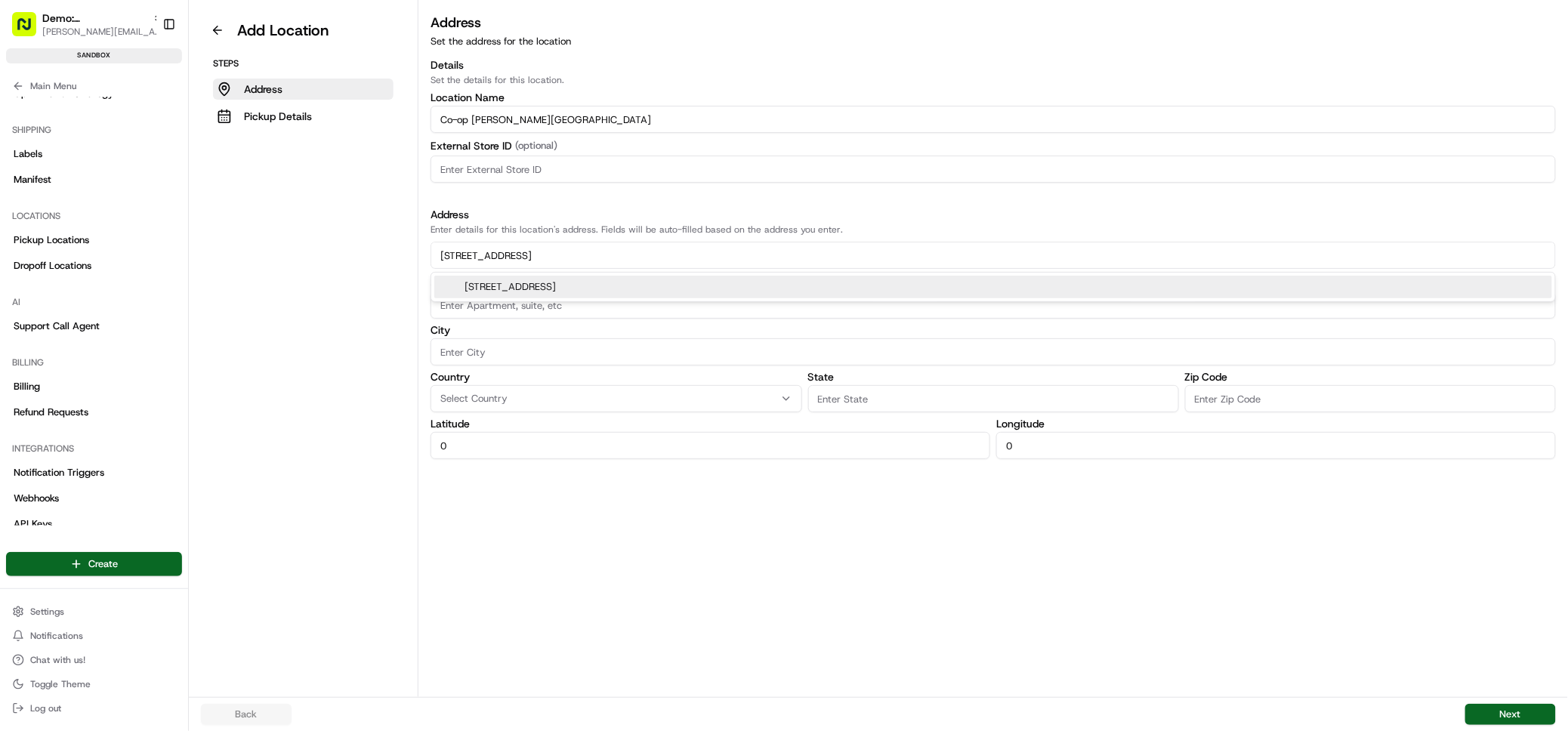
click at [586, 291] on div "254 Chester Rd, Manchester M15 4EY, UK" at bounding box center [994, 287] width 1118 height 22
type input "254 Chester Road"
type input "Manchester"
type input "England"
type input "M15 4EX"
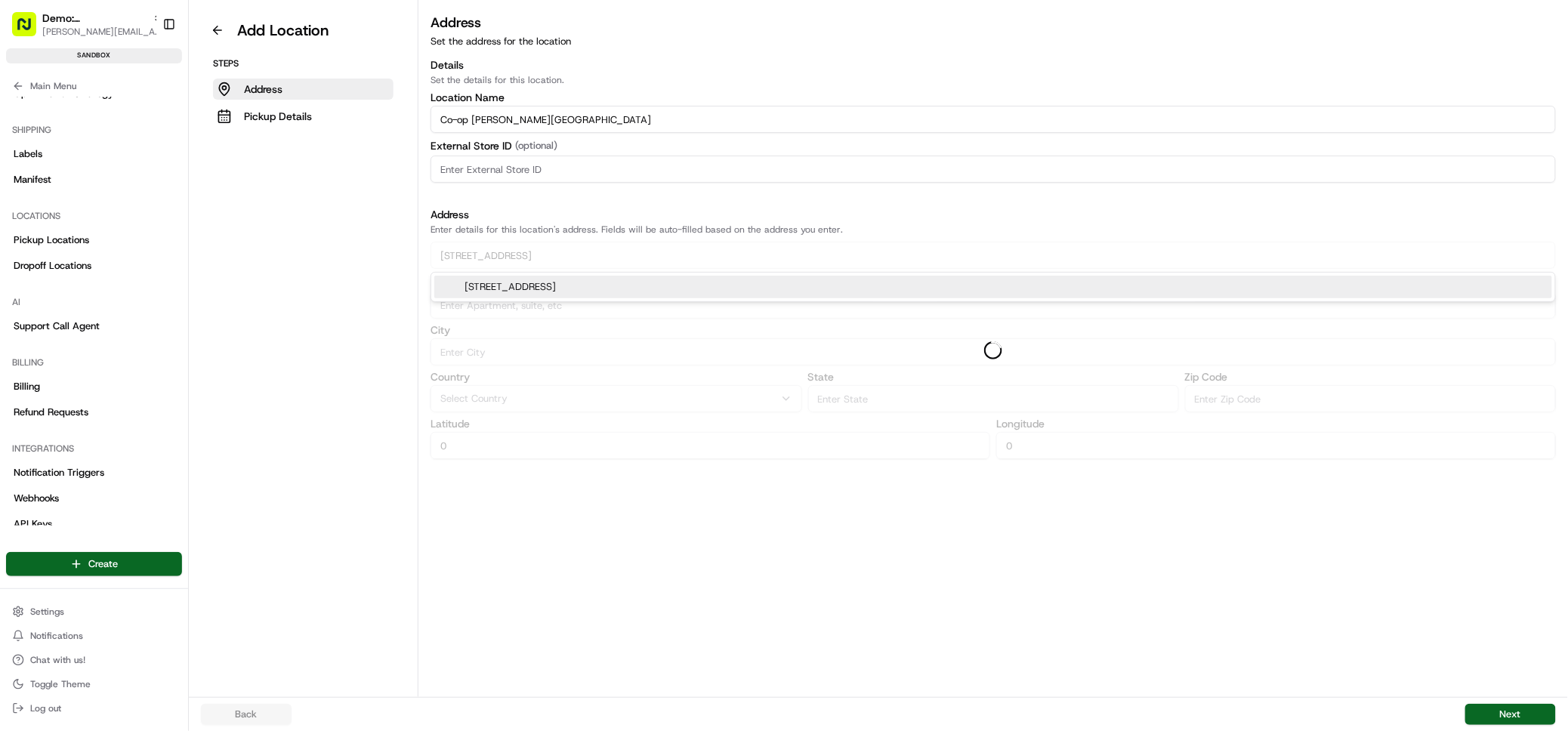
type input "53.4697886"
type input "-2.2657238"
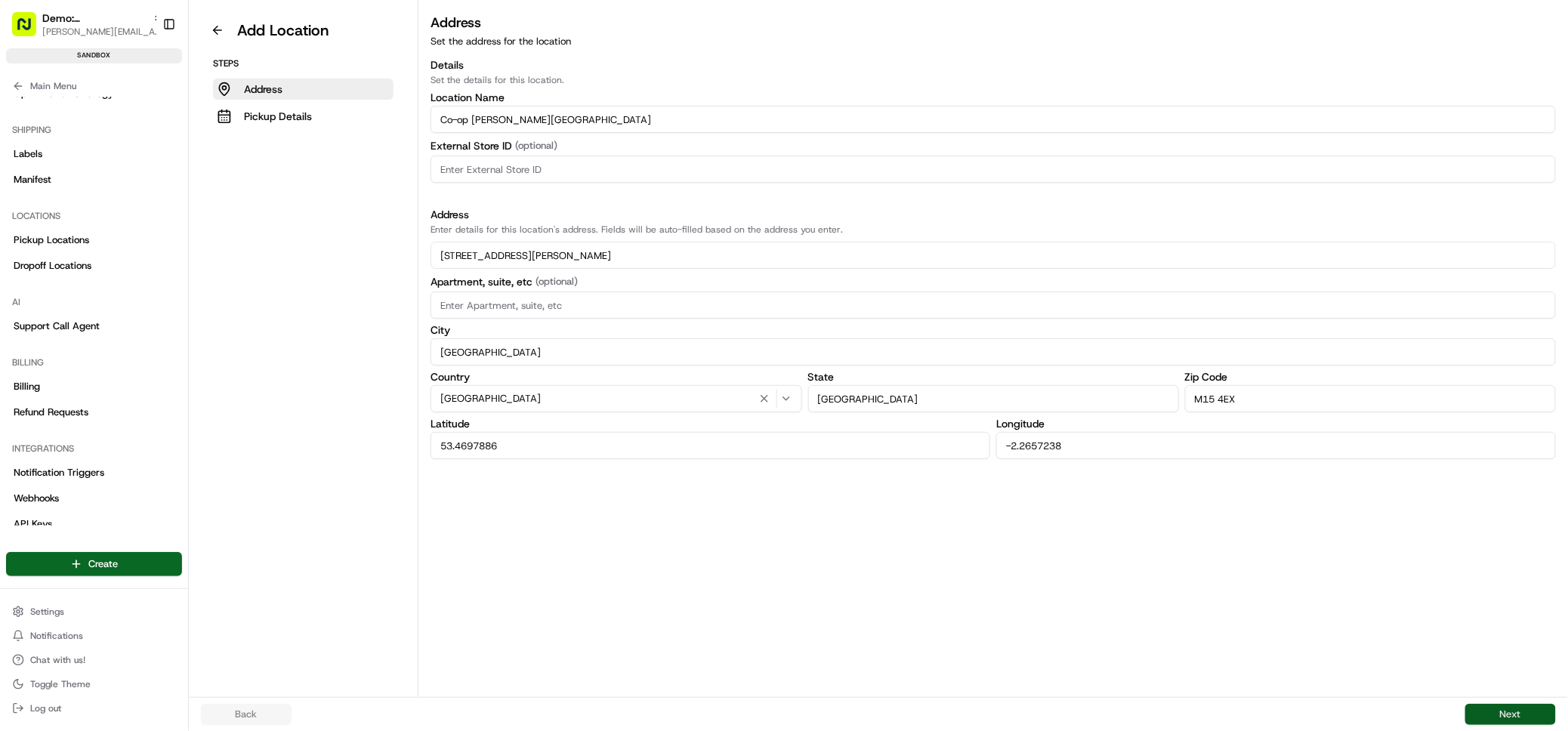
type input "254 Chester Road"
drag, startPoint x: 1510, startPoint y: 719, endPoint x: 1502, endPoint y: 709, distance: 12.8
click at [1510, 718] on button "Next" at bounding box center [1511, 715] width 91 height 21
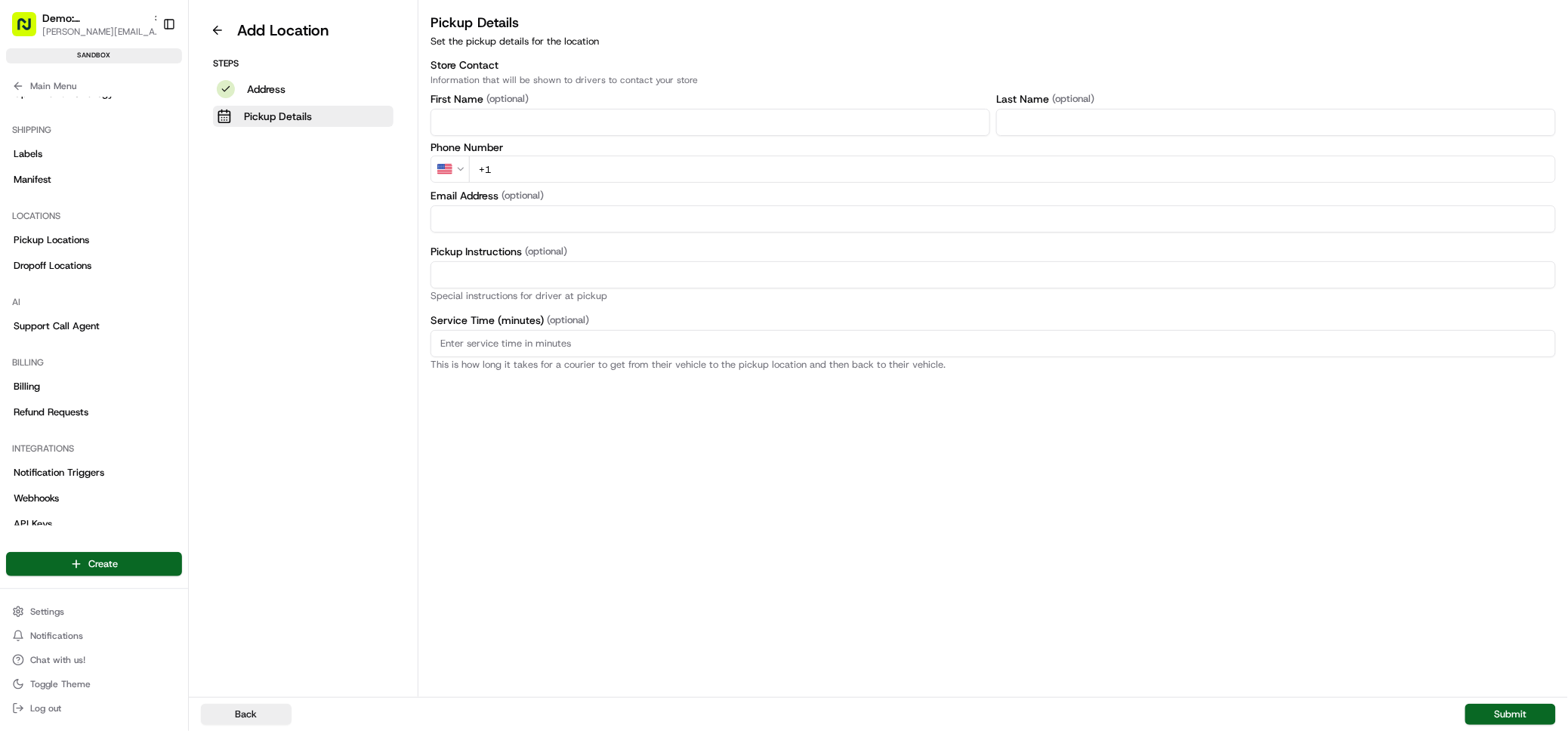
click at [501, 122] on input "First Name" at bounding box center [711, 122] width 560 height 27
type input "Bob"
type input "Smith"
type input "+"
select select
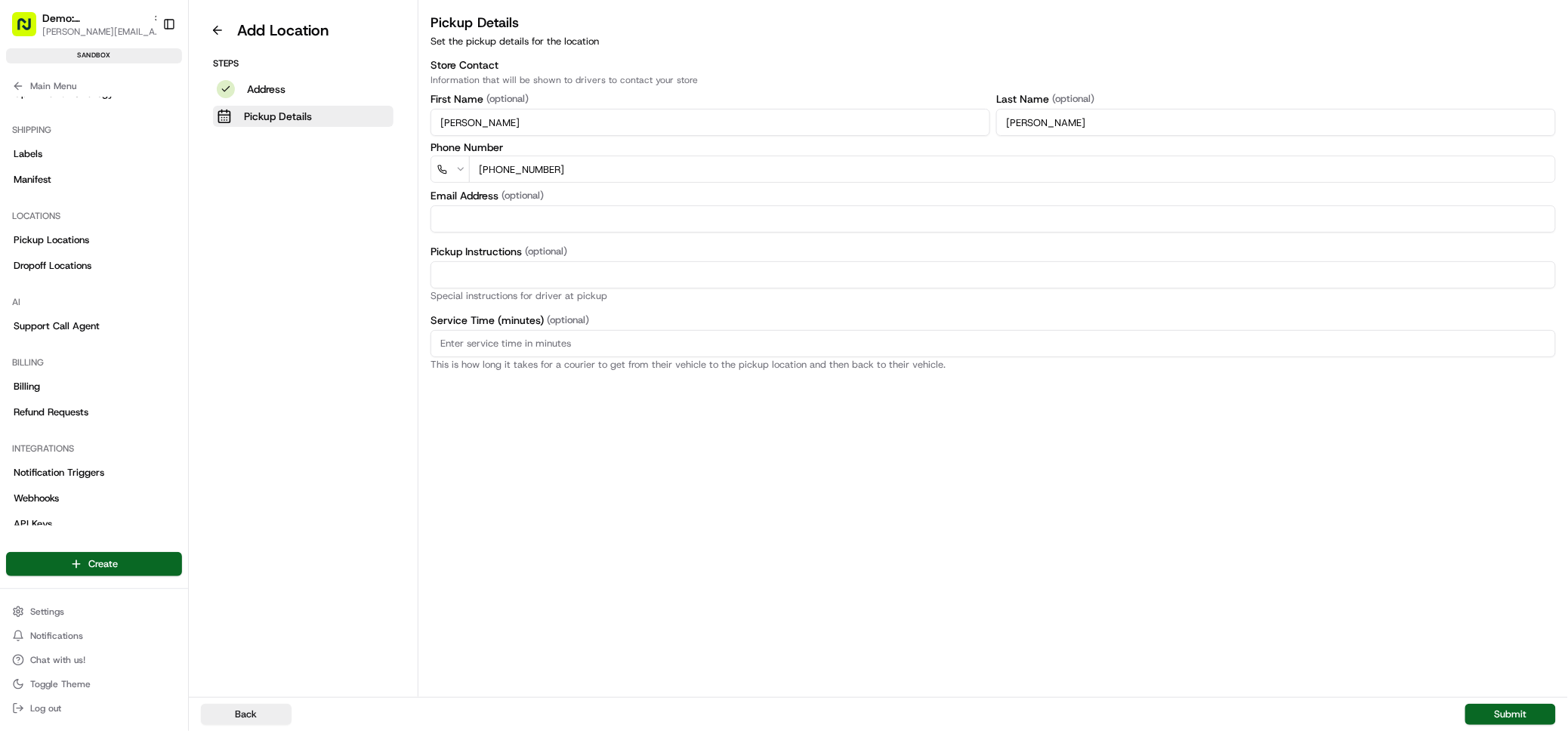
type input "+44 20 8458 600"
select select "GB"
type input "+44 20 8458 6000"
type input "bob.smith@co-op.co.uk"
click at [632, 438] on div "Pickup Details Set the pickup details for the location Store Contact Informatio…" at bounding box center [993, 354] width 1150 height 685
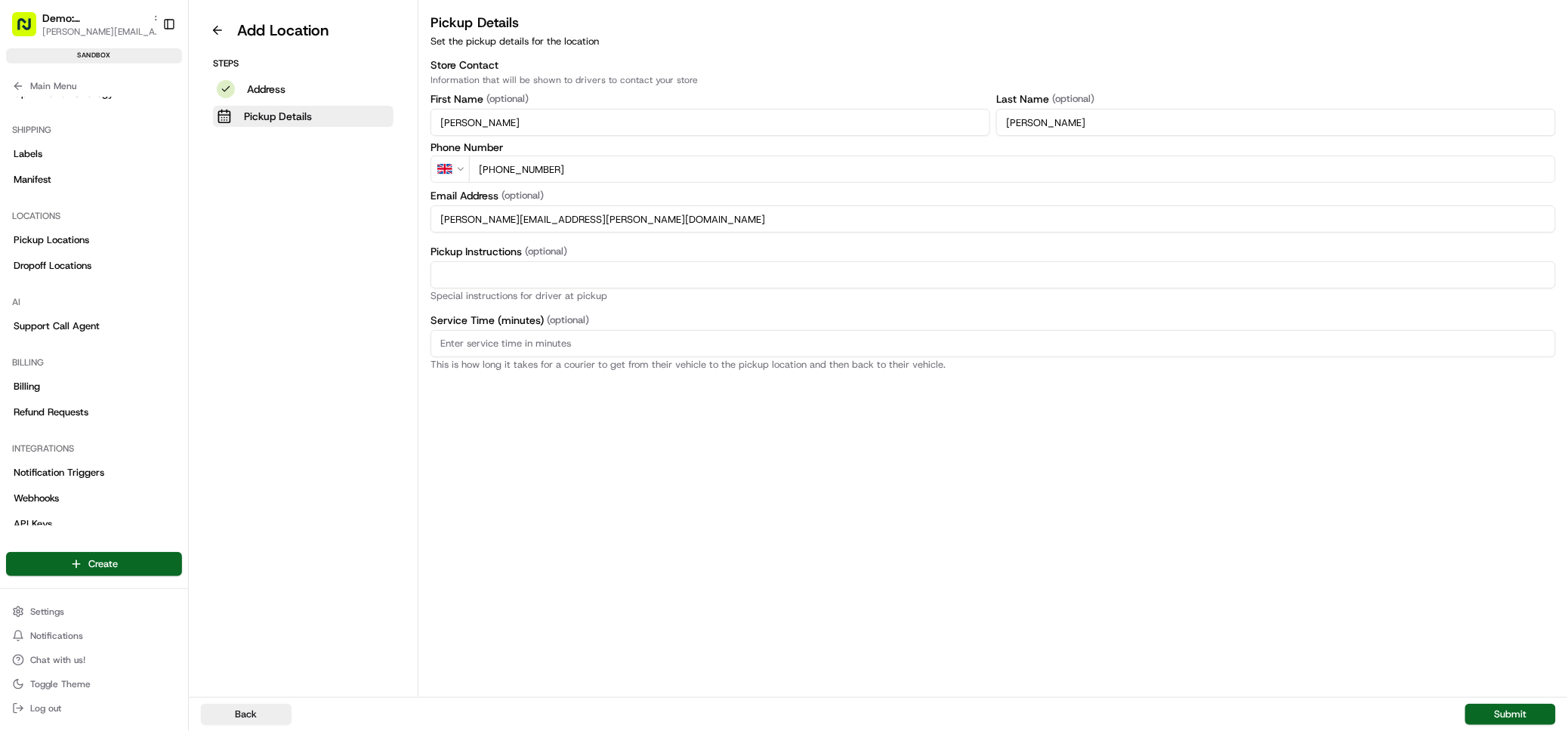
click at [662, 278] on input "Pickup Instructions (optional)" at bounding box center [994, 275] width 1125 height 27
type input "Wait at collection counter"
type input "5"
click at [844, 437] on div "Pickup Details Set the pickup details for the location Store Contact Informatio…" at bounding box center [993, 354] width 1150 height 685
click at [1510, 715] on button "Submit" at bounding box center [1511, 715] width 91 height 21
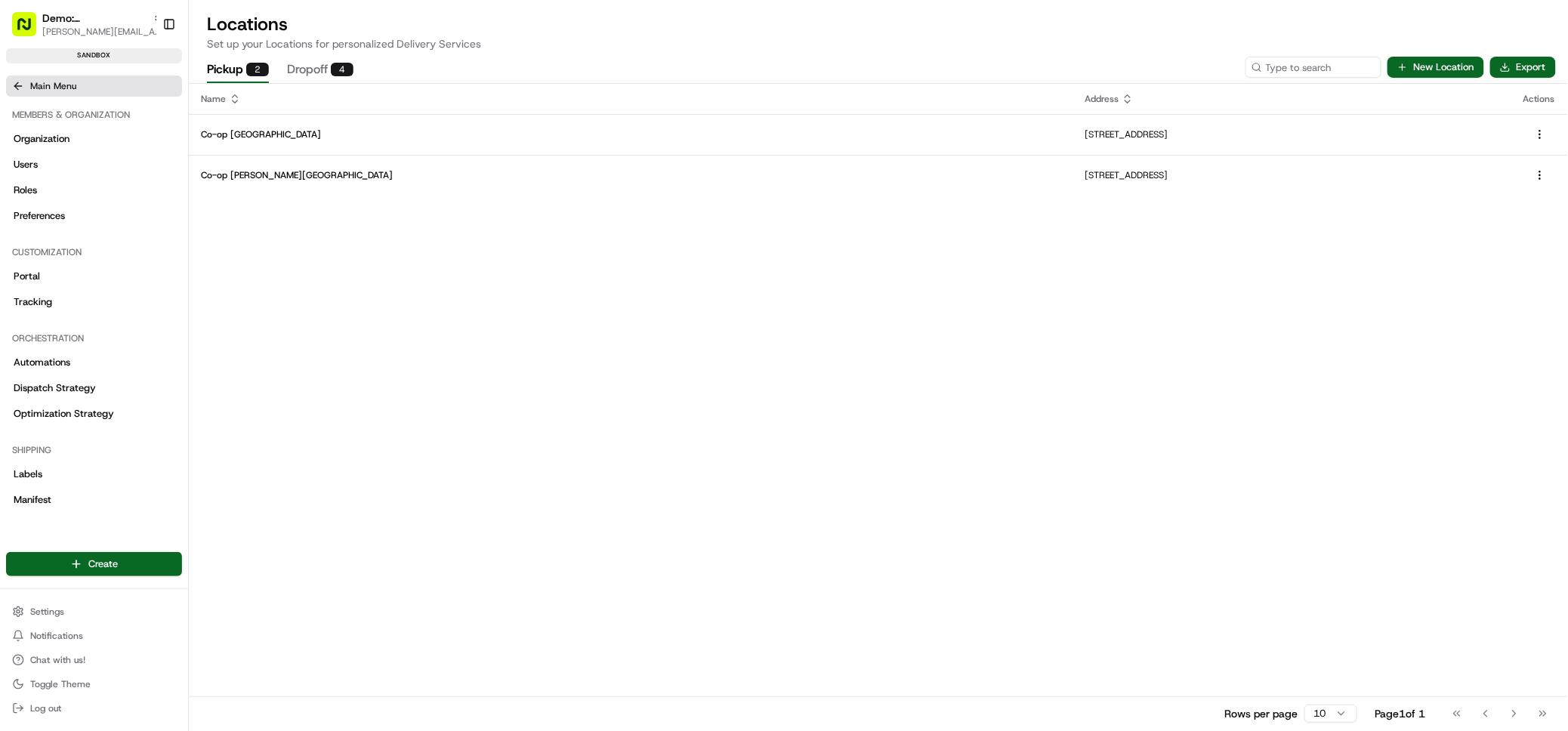
click at [16, 93] on button "Main Menu" at bounding box center [94, 86] width 176 height 21
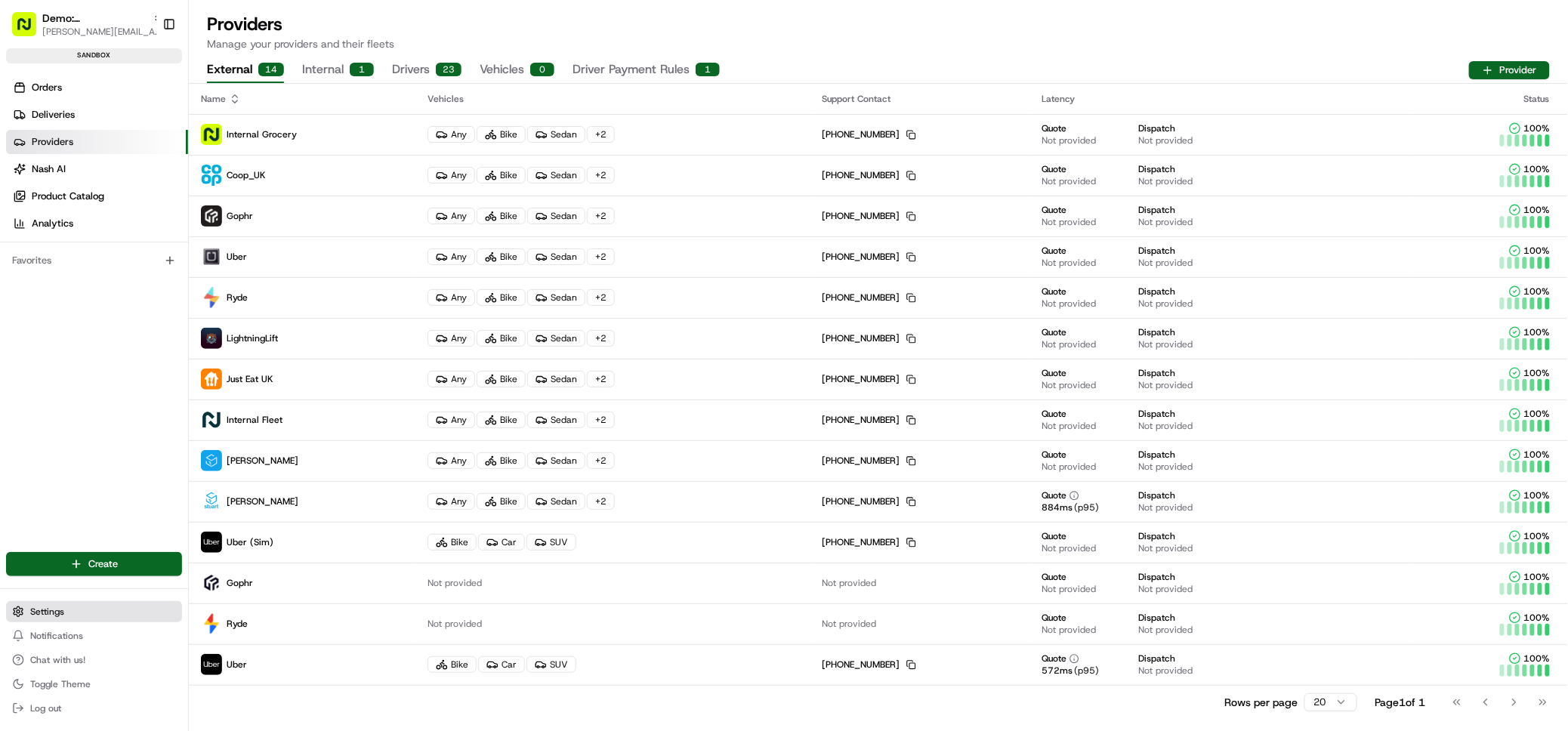
click at [33, 610] on span "Settings" at bounding box center [46, 612] width 34 height 12
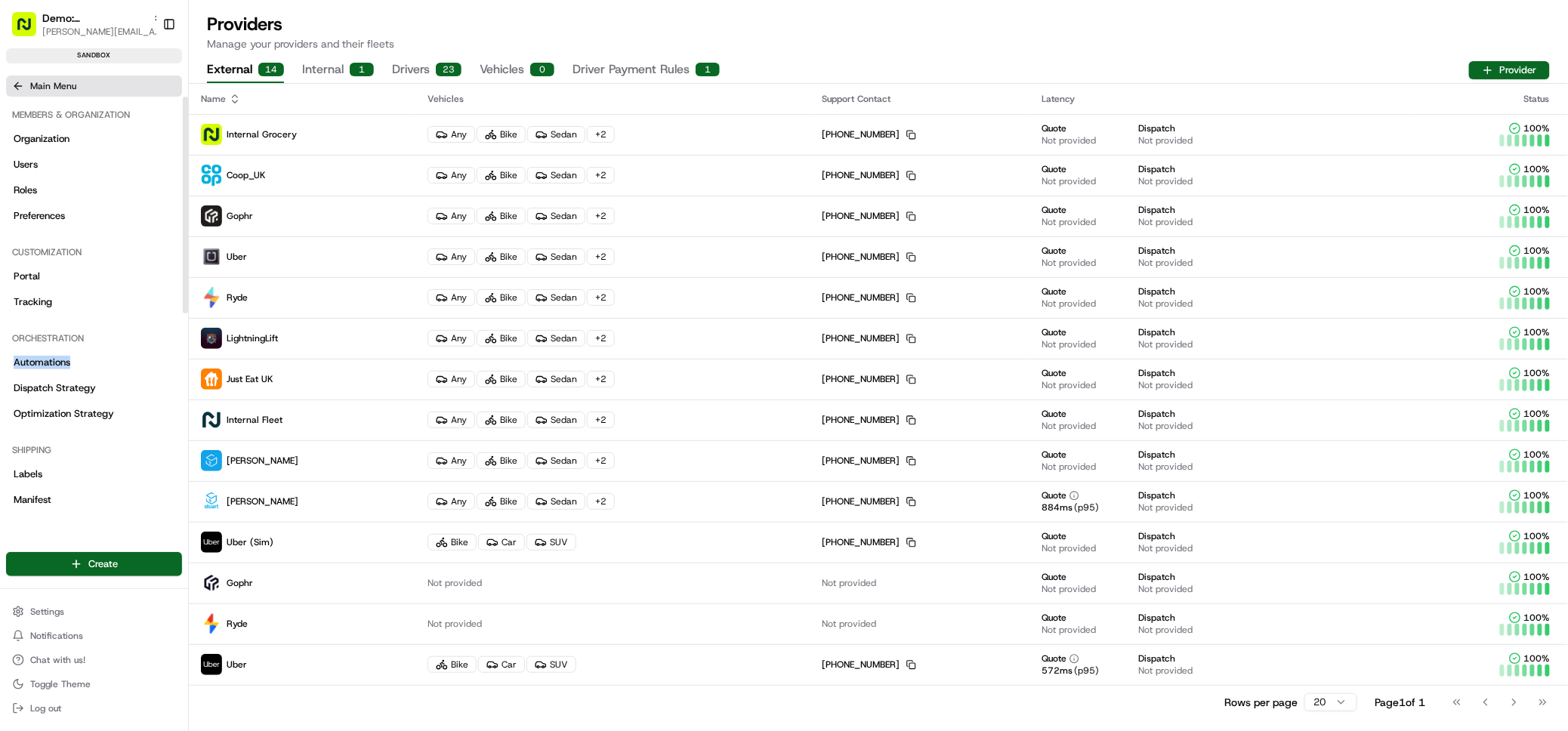
click at [17, 87] on icon at bounding box center [17, 86] width 12 height 12
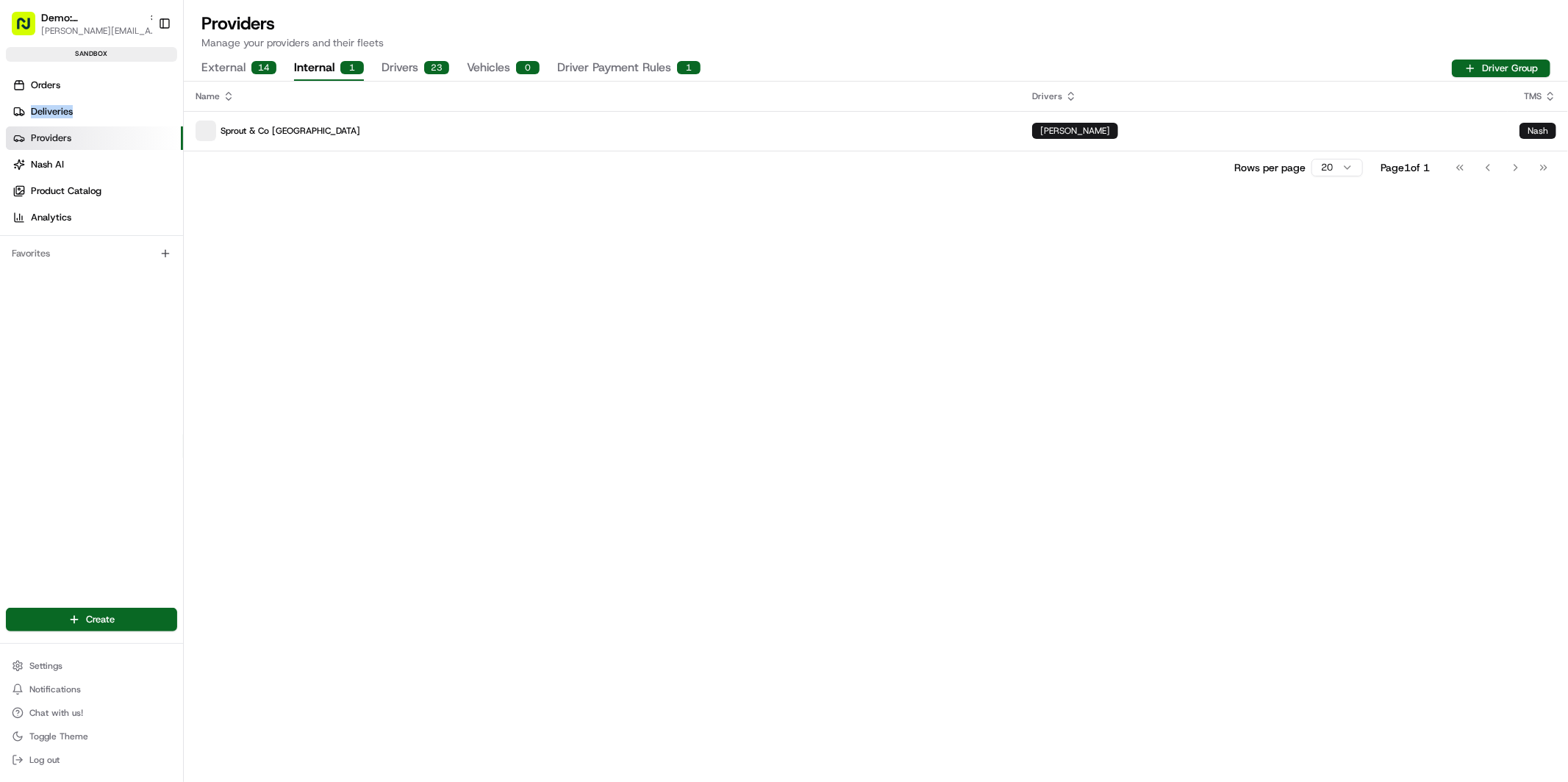
click at [318, 72] on button "Internal 1" at bounding box center [329, 68] width 70 height 25
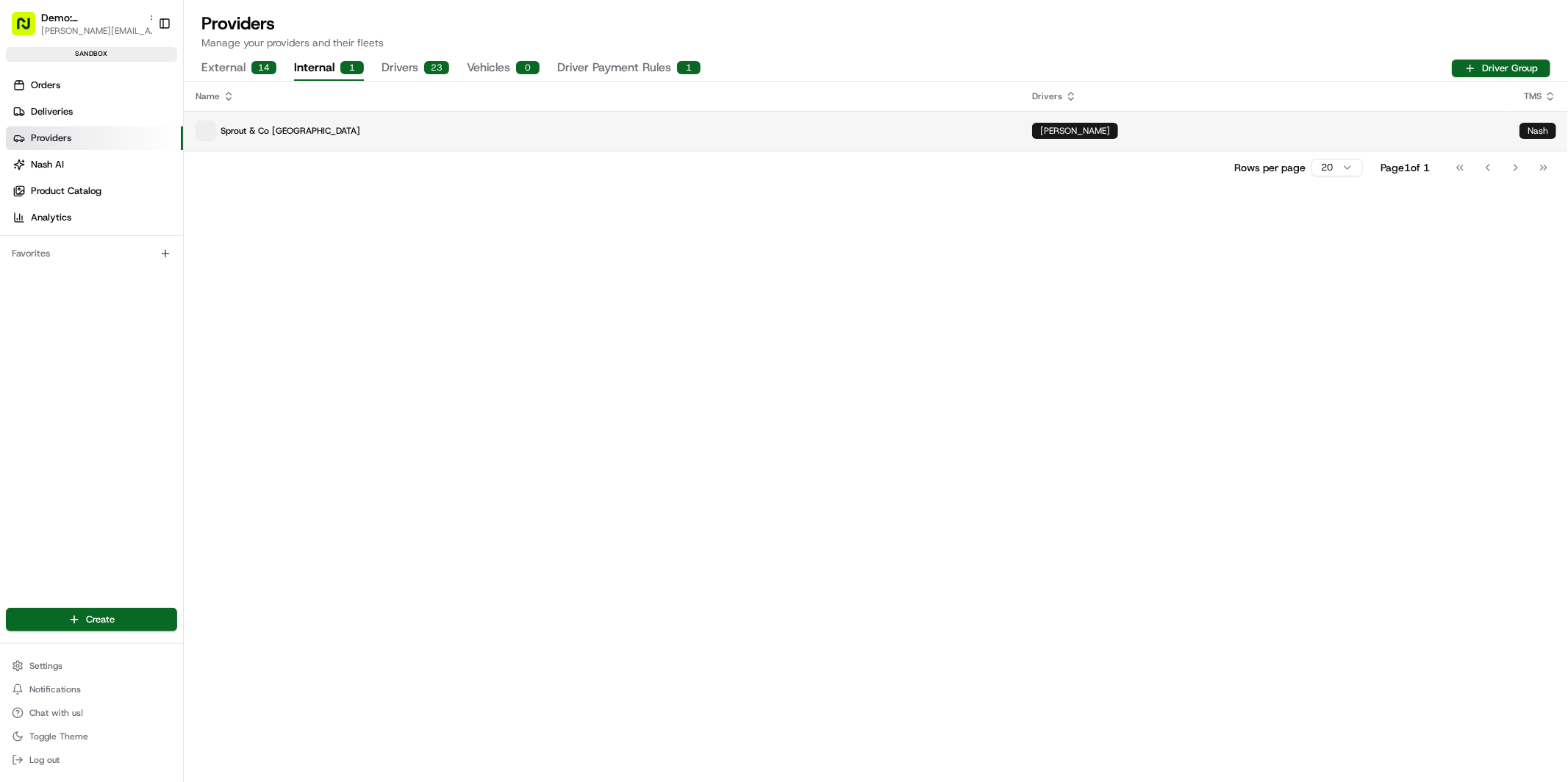
click at [252, 132] on p "Sprout & Co Dublin" at bounding box center [601, 131] width 813 height 21
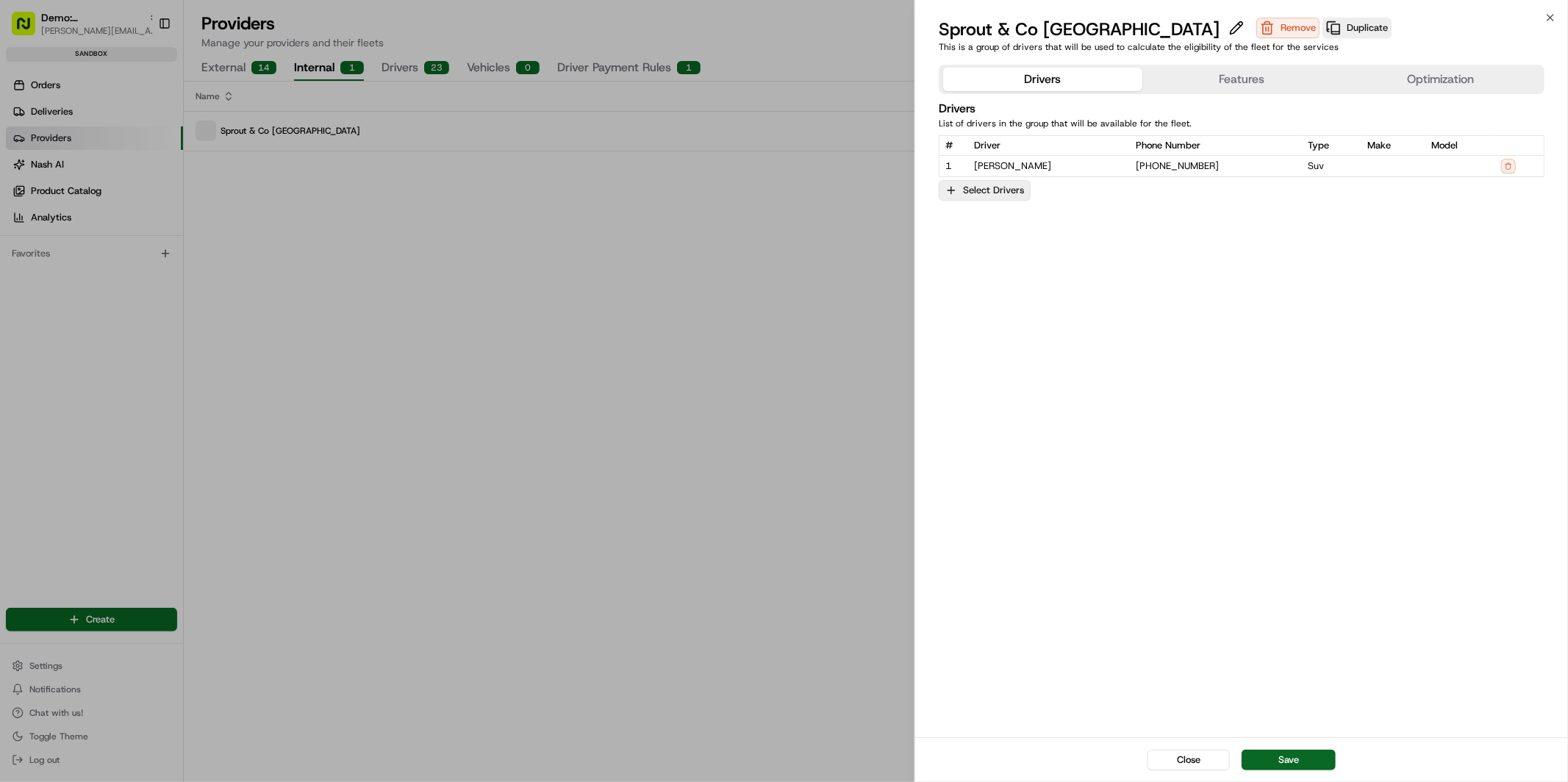
click at [997, 187] on button "Select Drivers" at bounding box center [985, 190] width 92 height 21
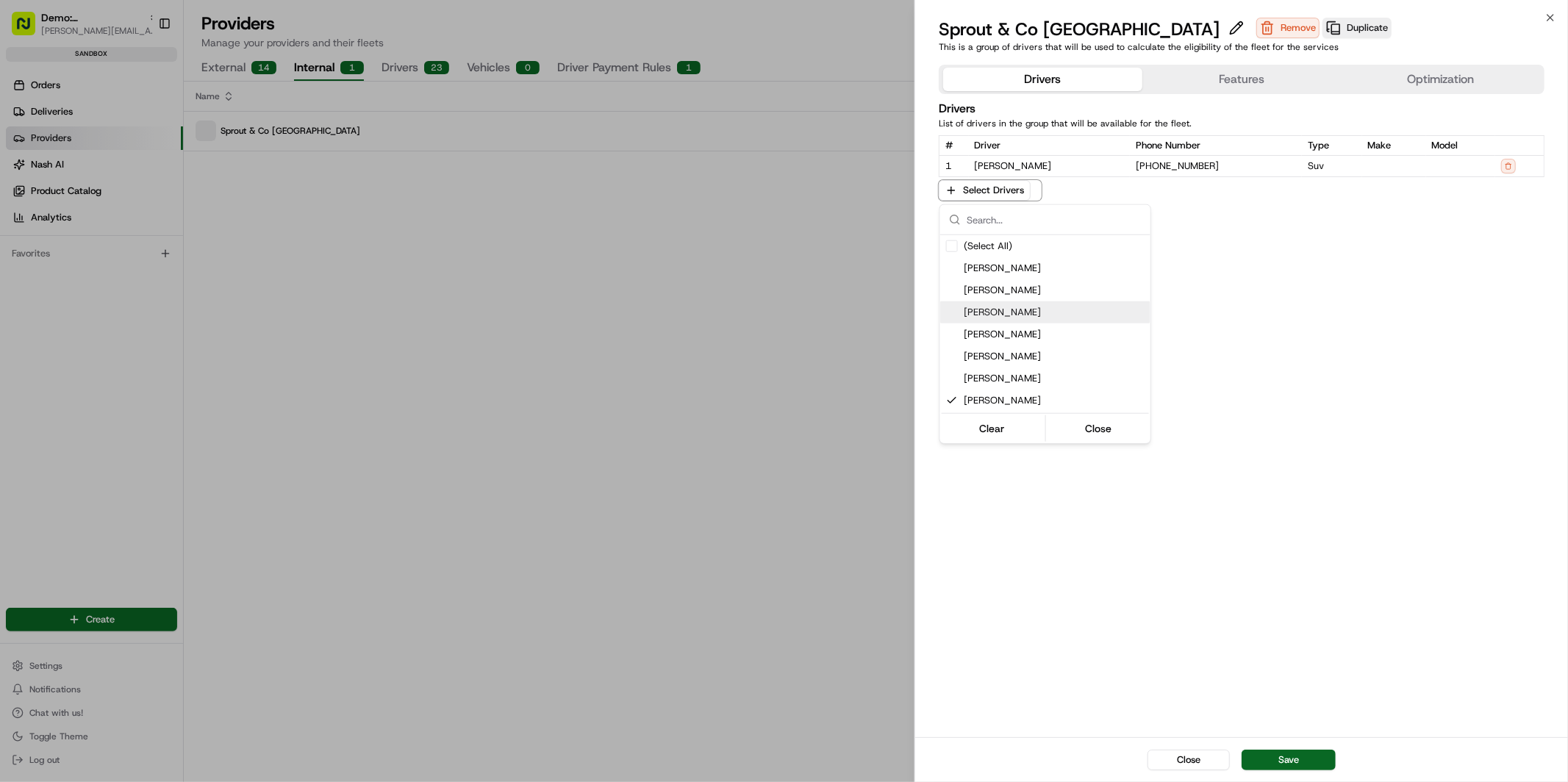
click at [1004, 304] on div "Patrick Eve" at bounding box center [1045, 312] width 210 height 22
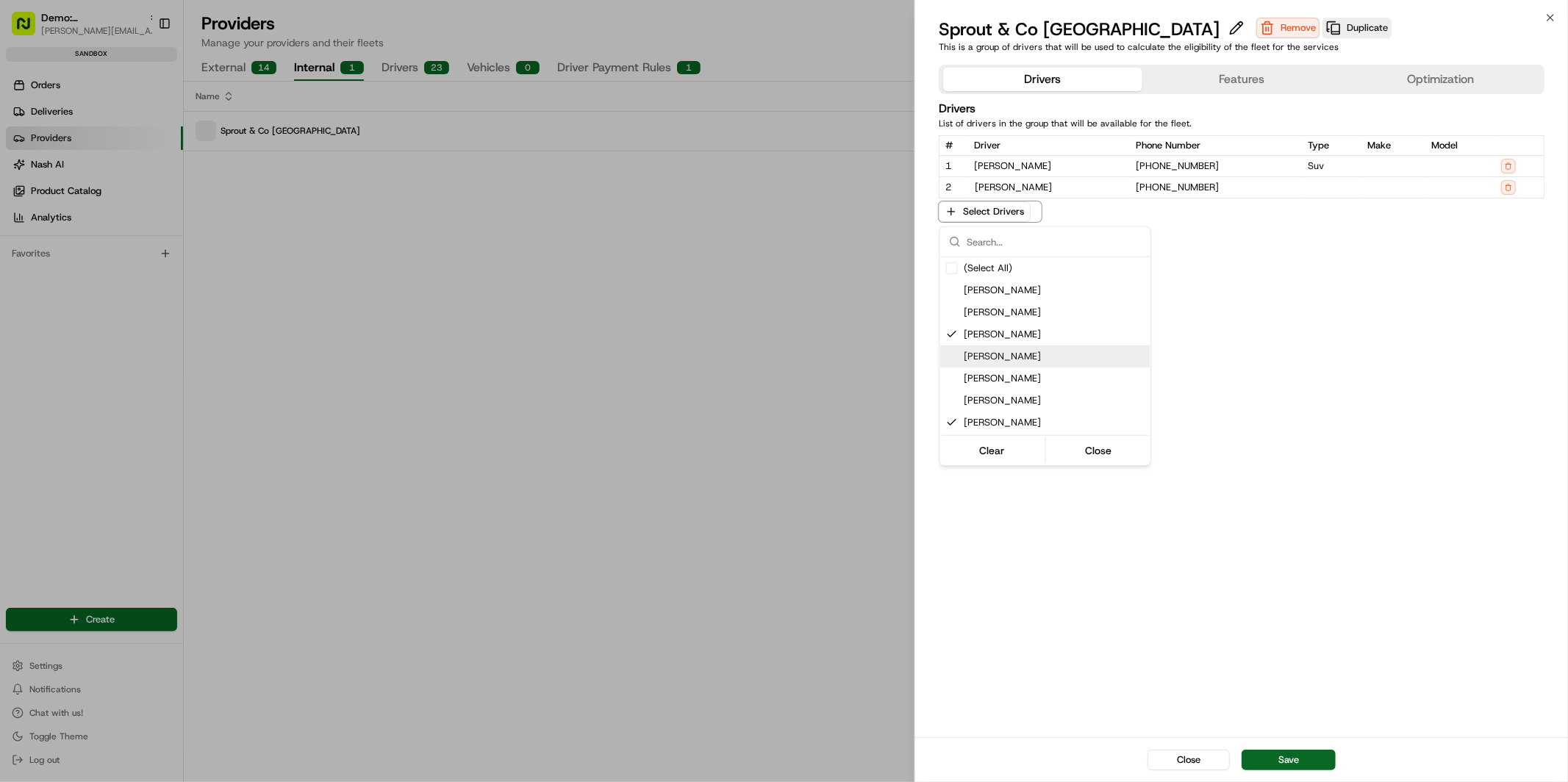
click at [1008, 360] on span "Patrick Eve" at bounding box center [1054, 356] width 181 height 13
click at [1015, 443] on span "Mark Simpson" at bounding box center [1054, 444] width 181 height 13
click at [1282, 710] on div at bounding box center [784, 391] width 1568 height 782
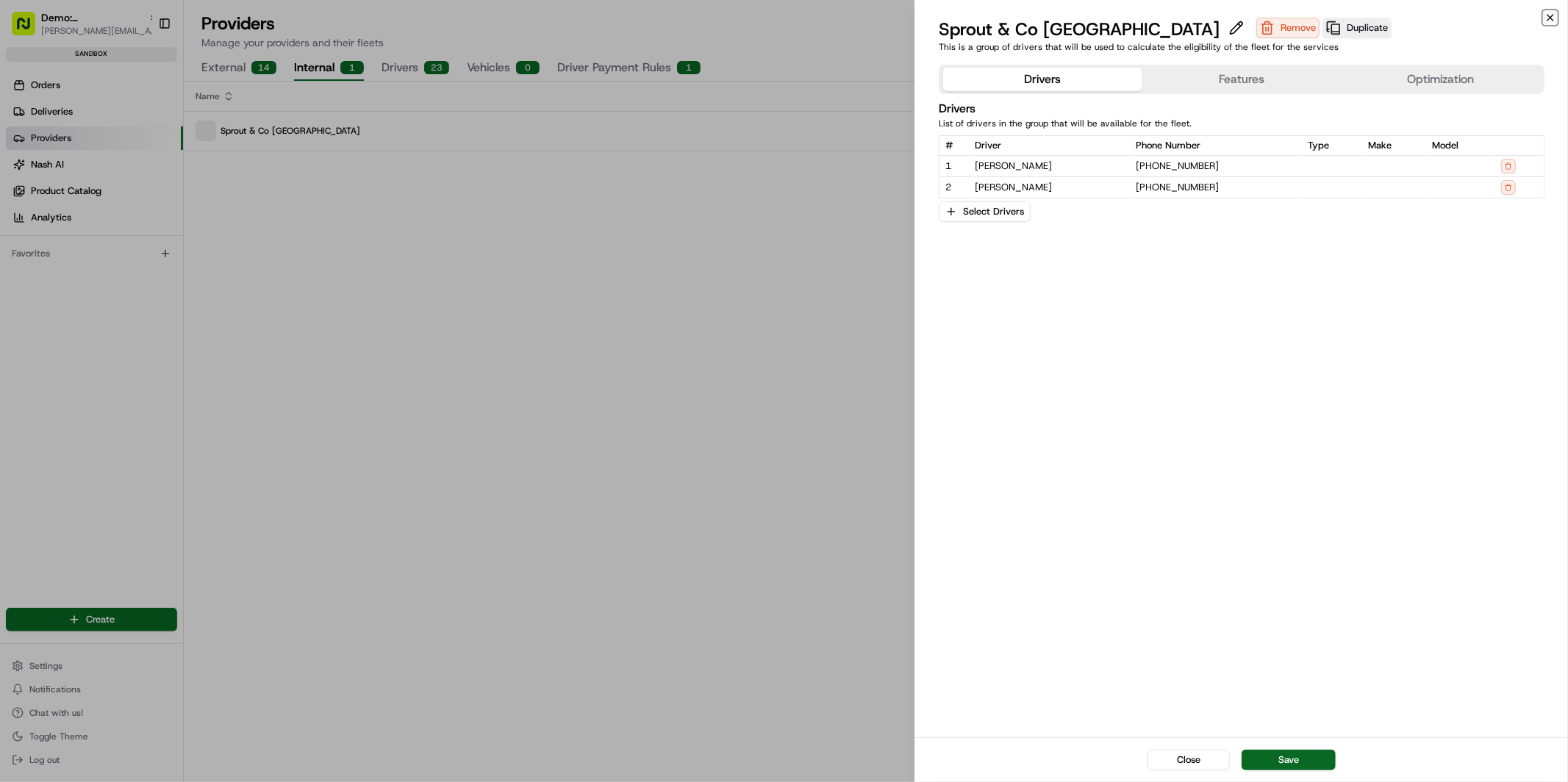
click at [1526, 16] on icon "button" at bounding box center [1550, 17] width 11 height 11
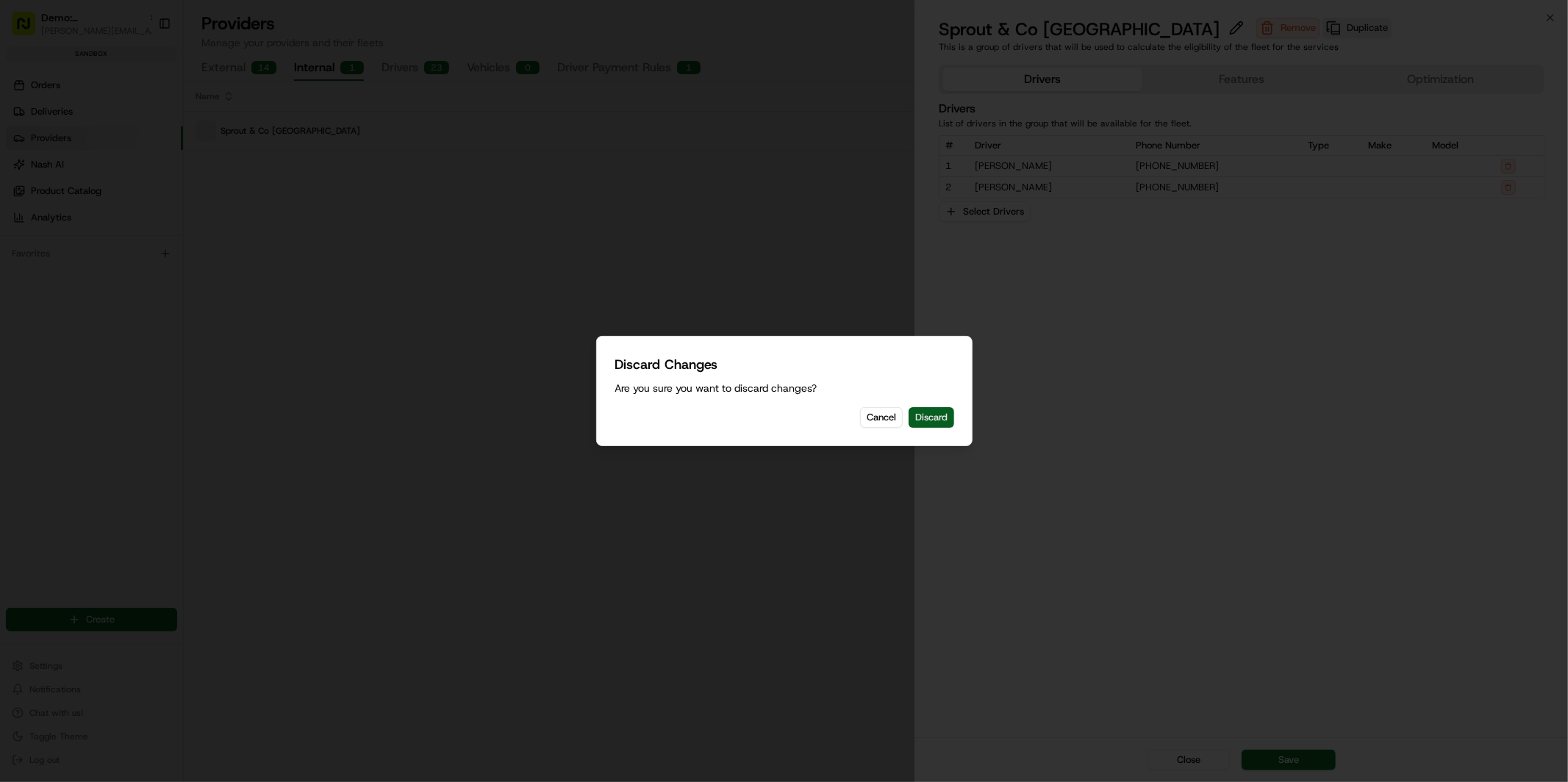
click at [931, 415] on button "Discard" at bounding box center [931, 417] width 45 height 21
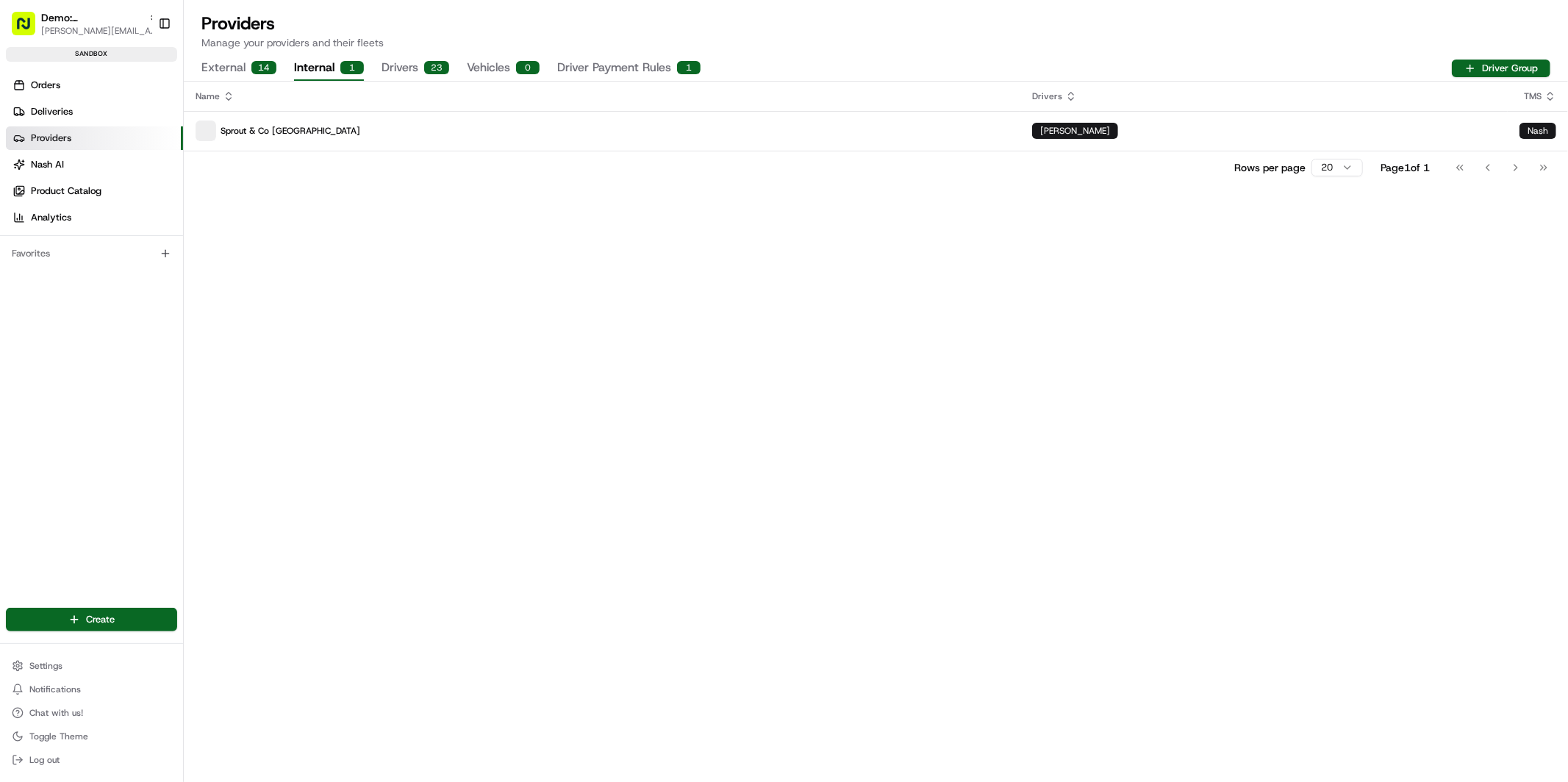
click at [226, 69] on button "External 14" at bounding box center [239, 68] width 75 height 25
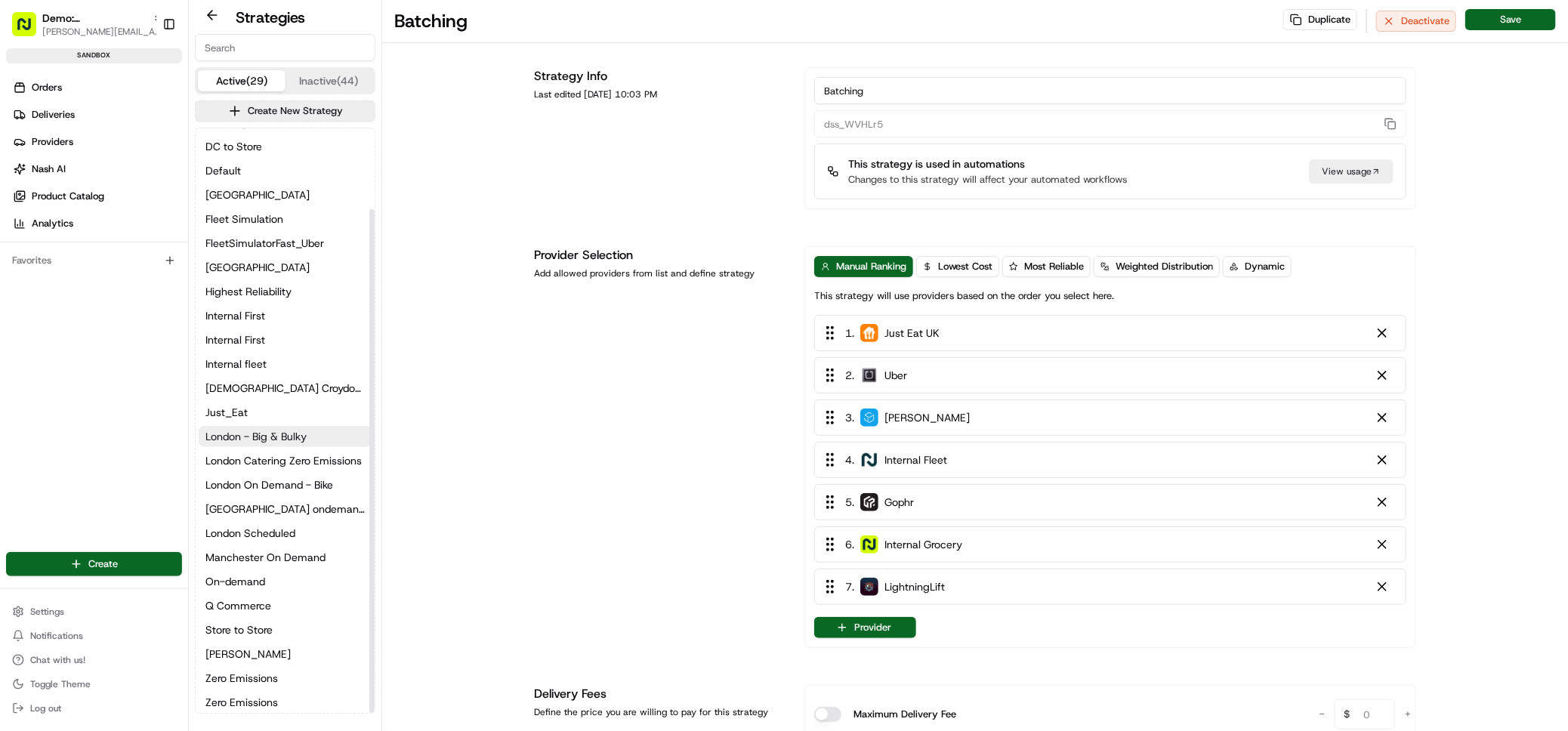
scroll to position [94, 0]
click at [249, 579] on span "On-demand" at bounding box center [235, 580] width 60 height 15
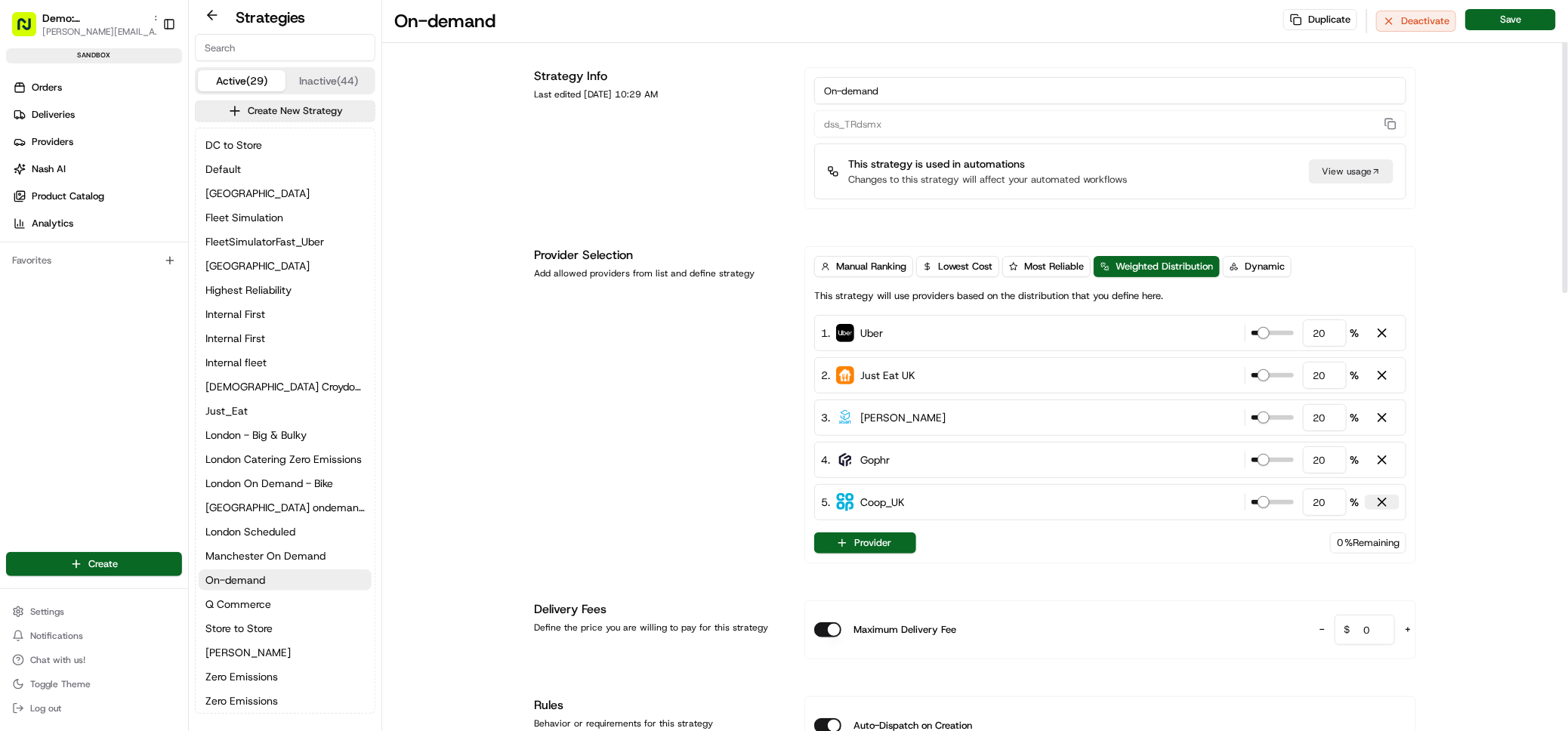
click at [1383, 505] on div at bounding box center [1383, 503] width 15 height 15
type input "25"
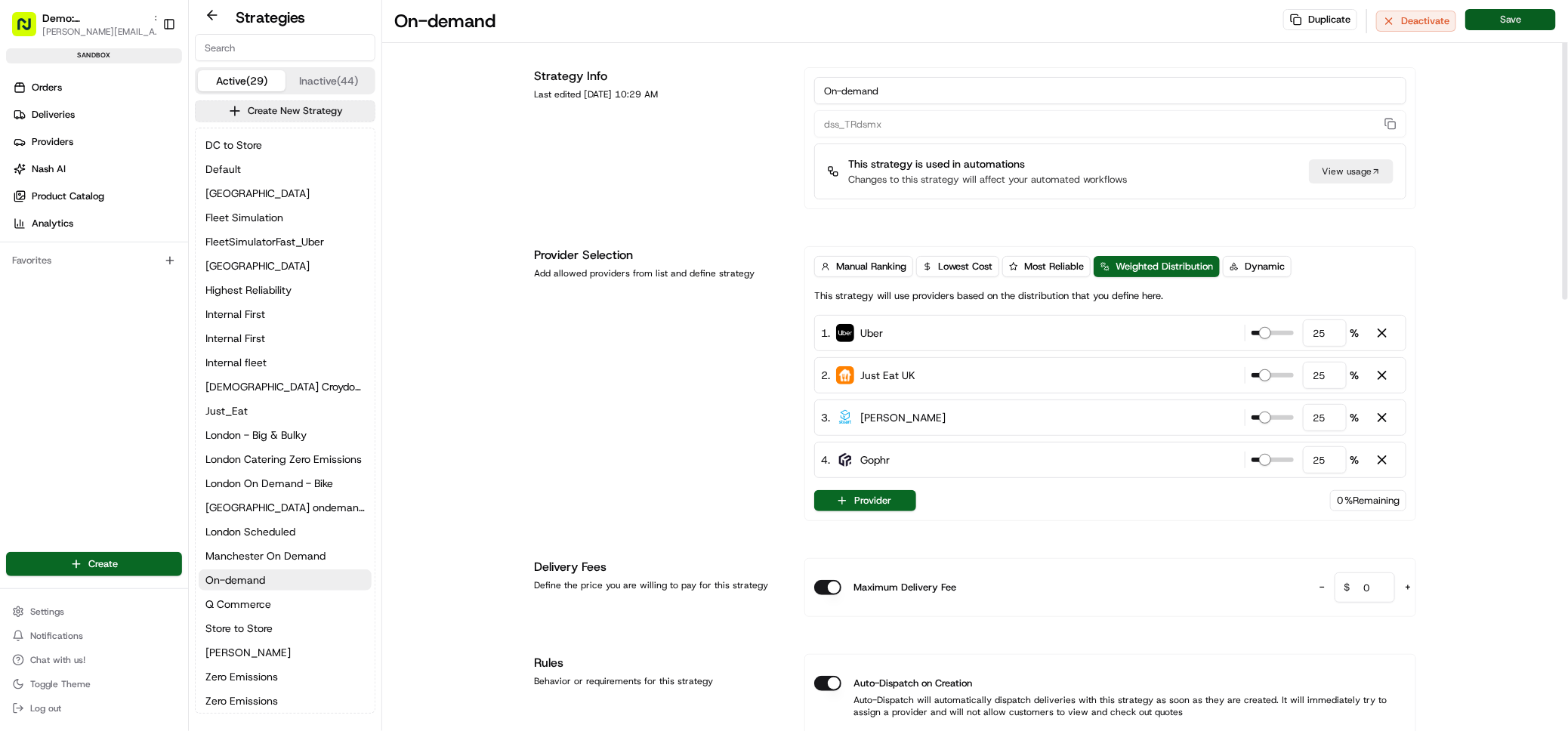
click at [1510, 22] on button "Save" at bounding box center [1511, 19] width 91 height 21
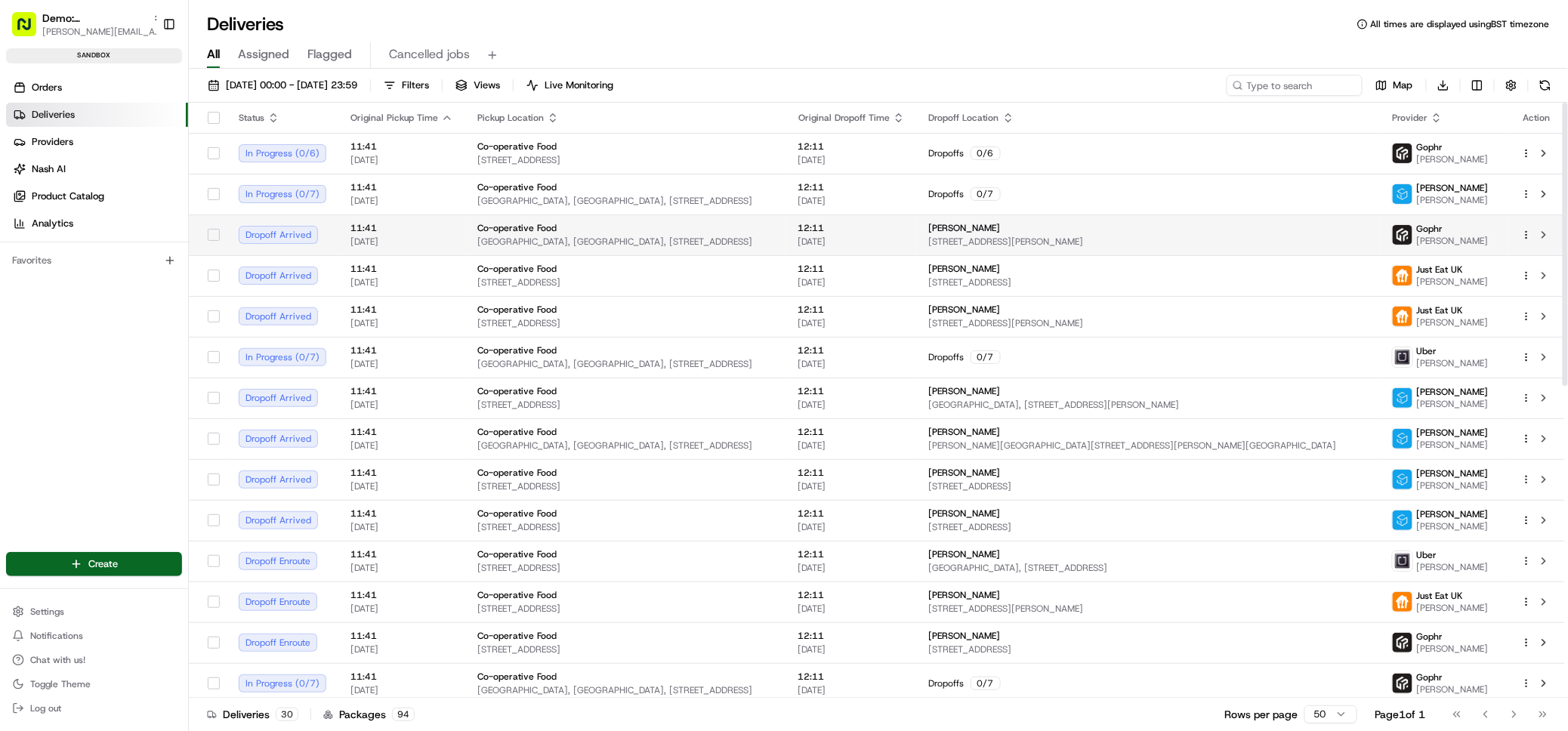
click at [551, 234] on div "Co-operative Food Hanover, Hanover, 1 Balloon St, Manchester M4 4BE, UK" at bounding box center [626, 234] width 297 height 26
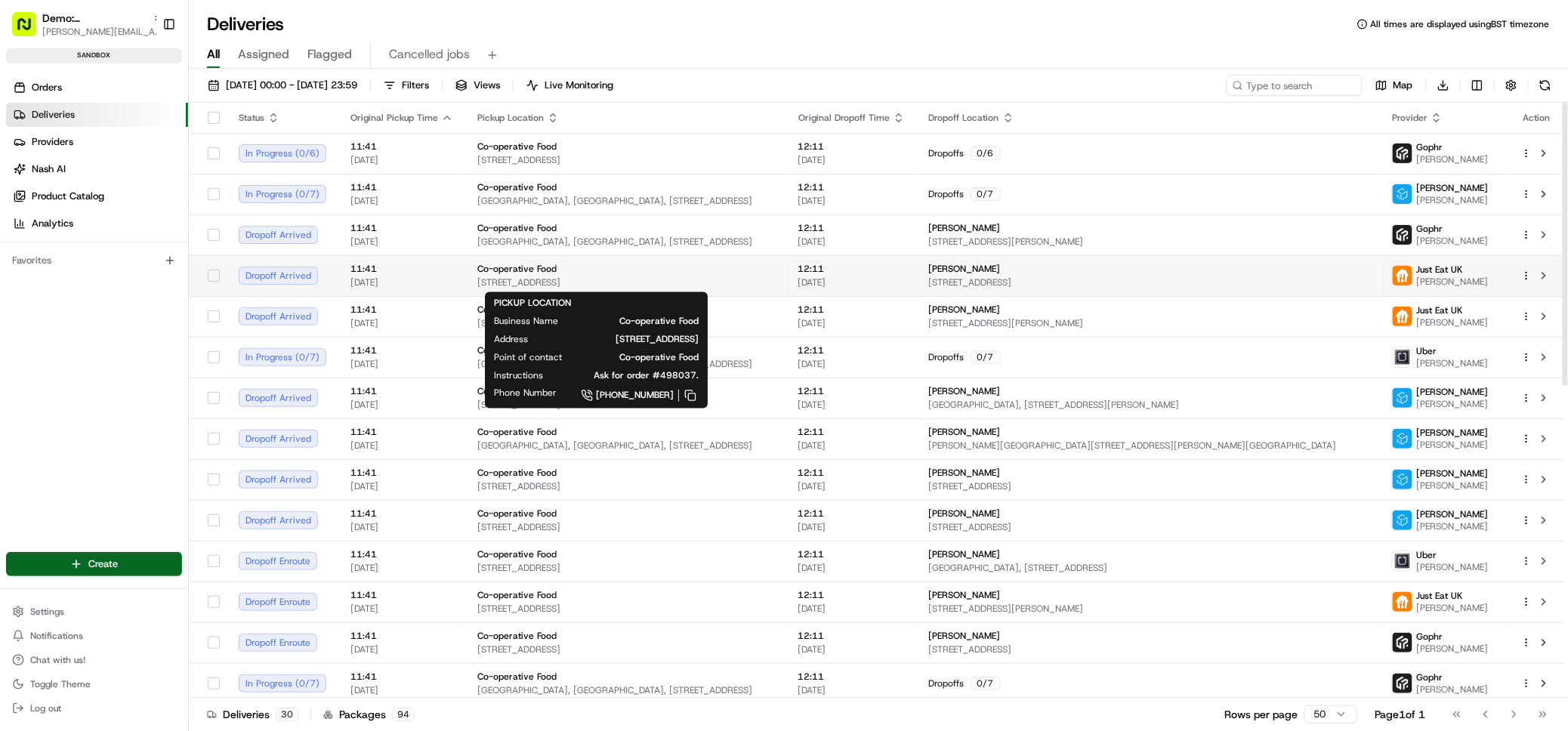
click at [566, 269] on div "Co-operative Food" at bounding box center [626, 268] width 297 height 12
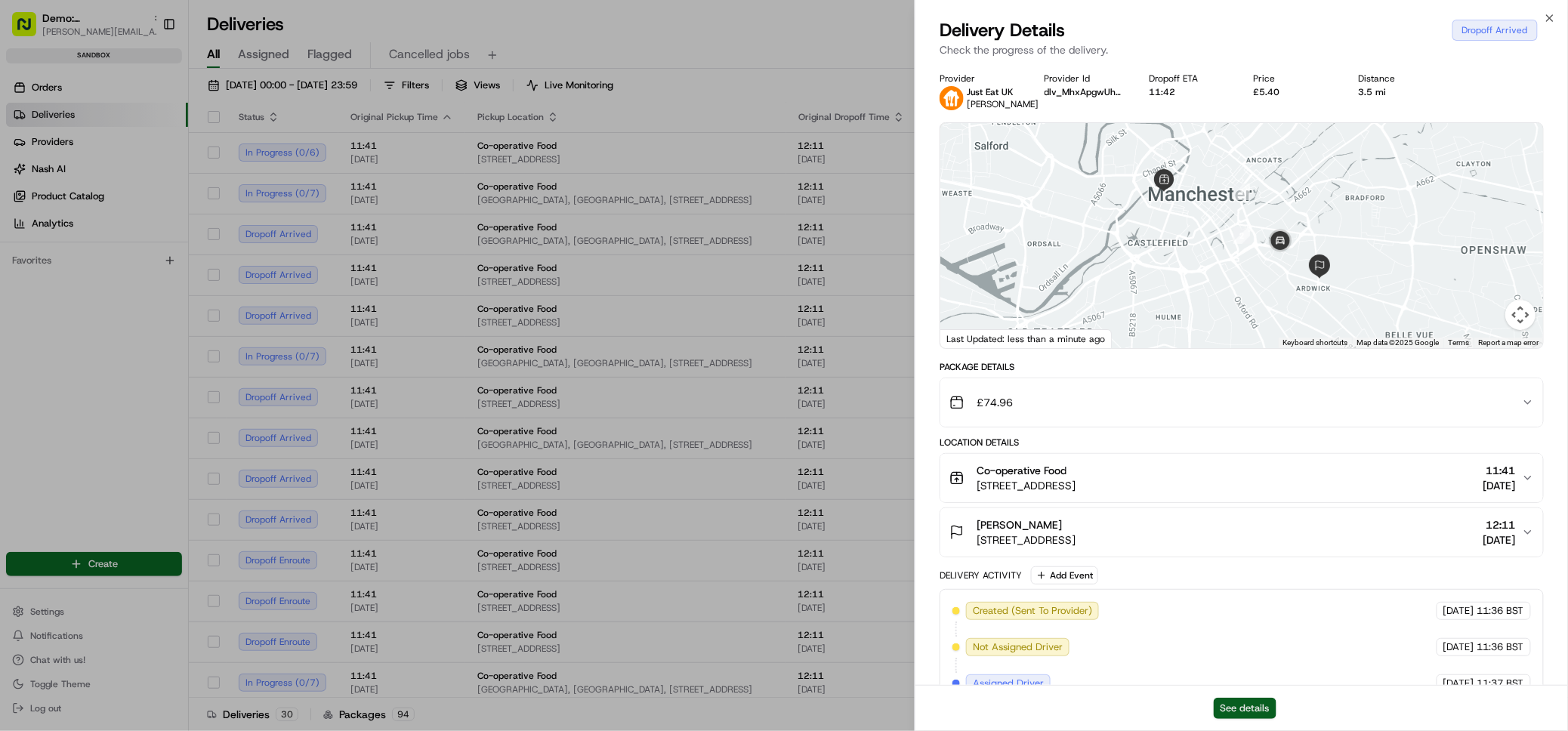
click at [1257, 709] on button "See details" at bounding box center [1245, 709] width 63 height 21
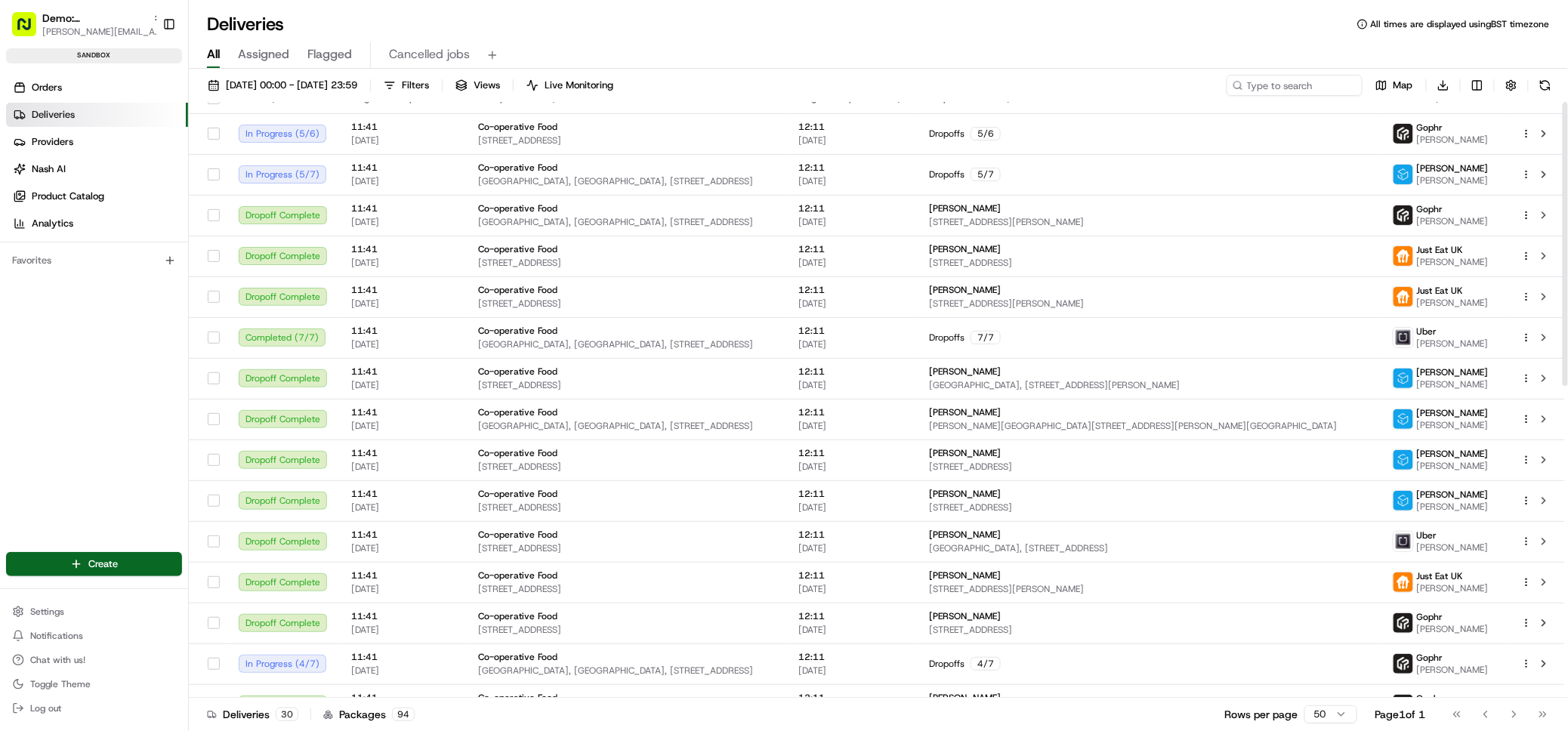
scroll to position [0, 0]
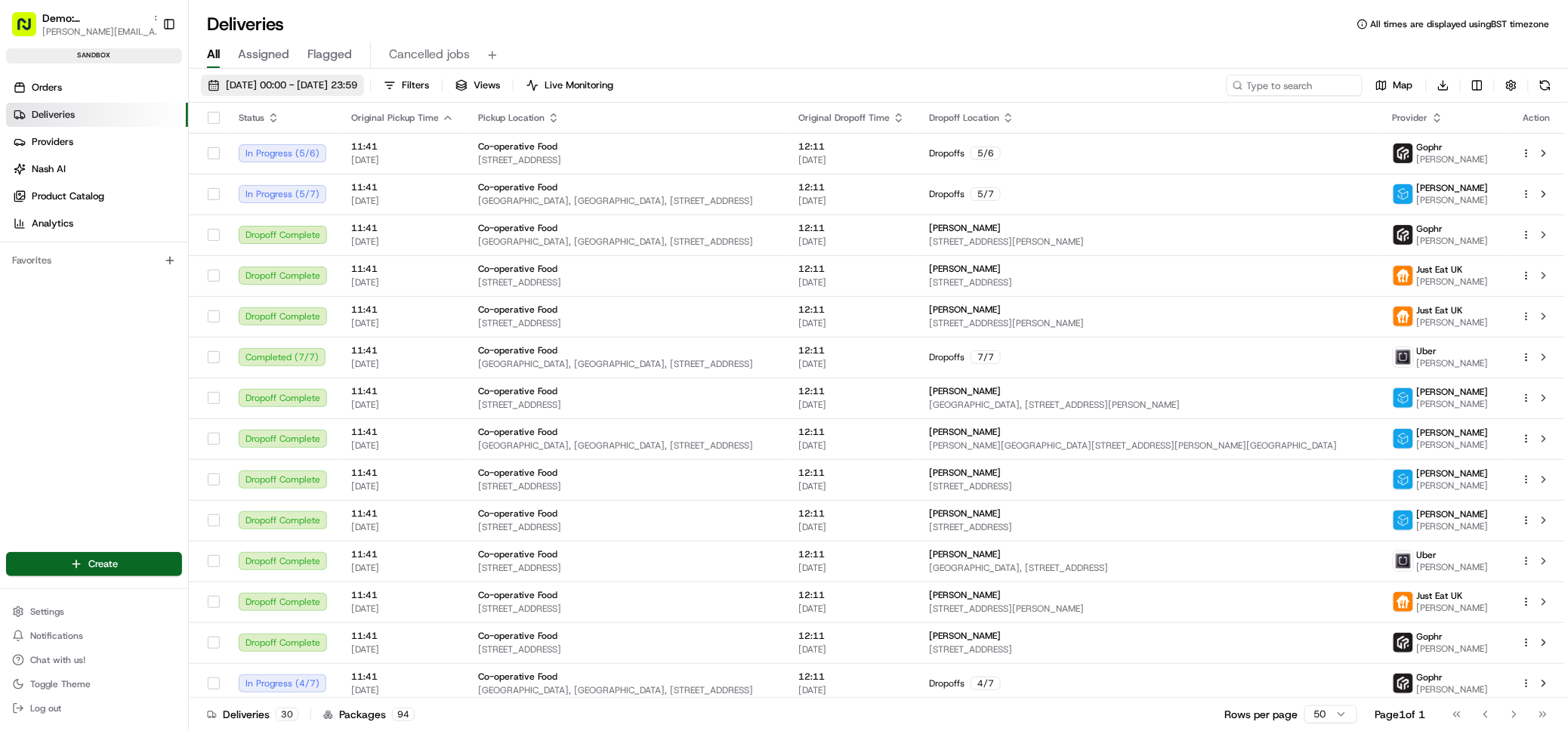
click at [283, 86] on span "20/08/2025 00:00 - 20/08/2025 23:59" at bounding box center [292, 85] width 132 height 14
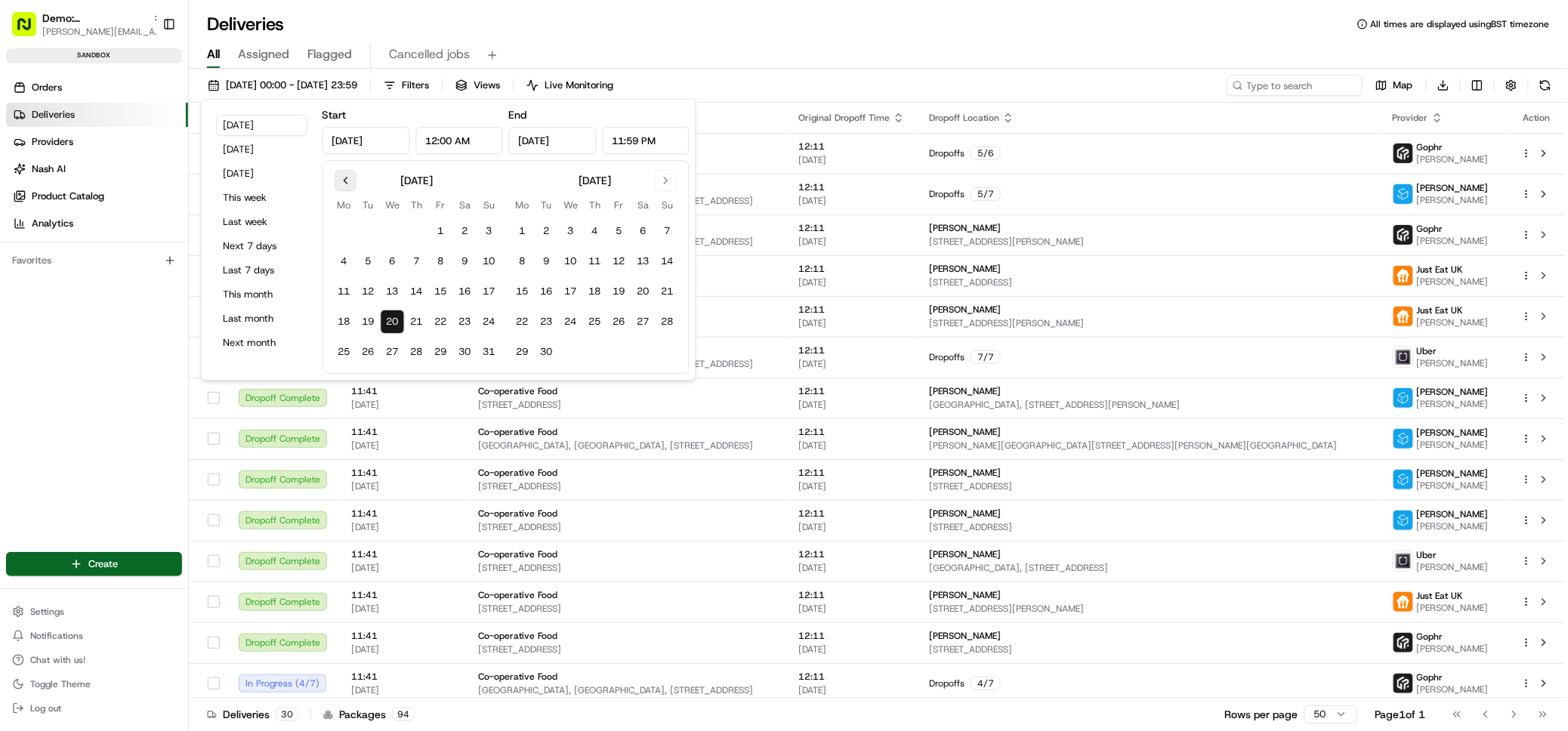
click at [345, 184] on button "Go to previous month" at bounding box center [346, 181] width 21 height 21
click at [366, 228] on button "1" at bounding box center [368, 230] width 24 height 24
type input "Jul 1, 2025"
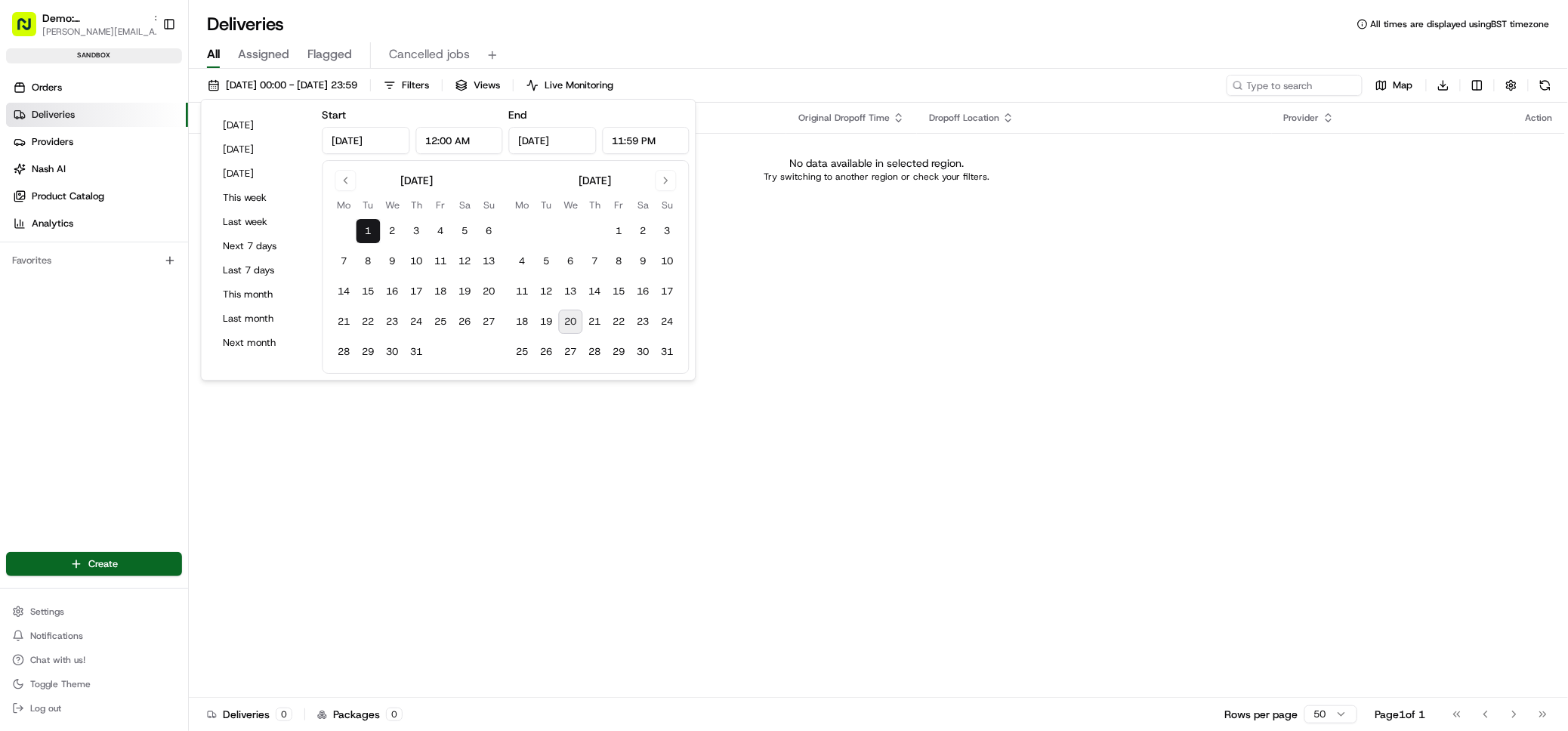
click at [569, 318] on button "20" at bounding box center [570, 321] width 24 height 24
type input "Aug 20, 2025"
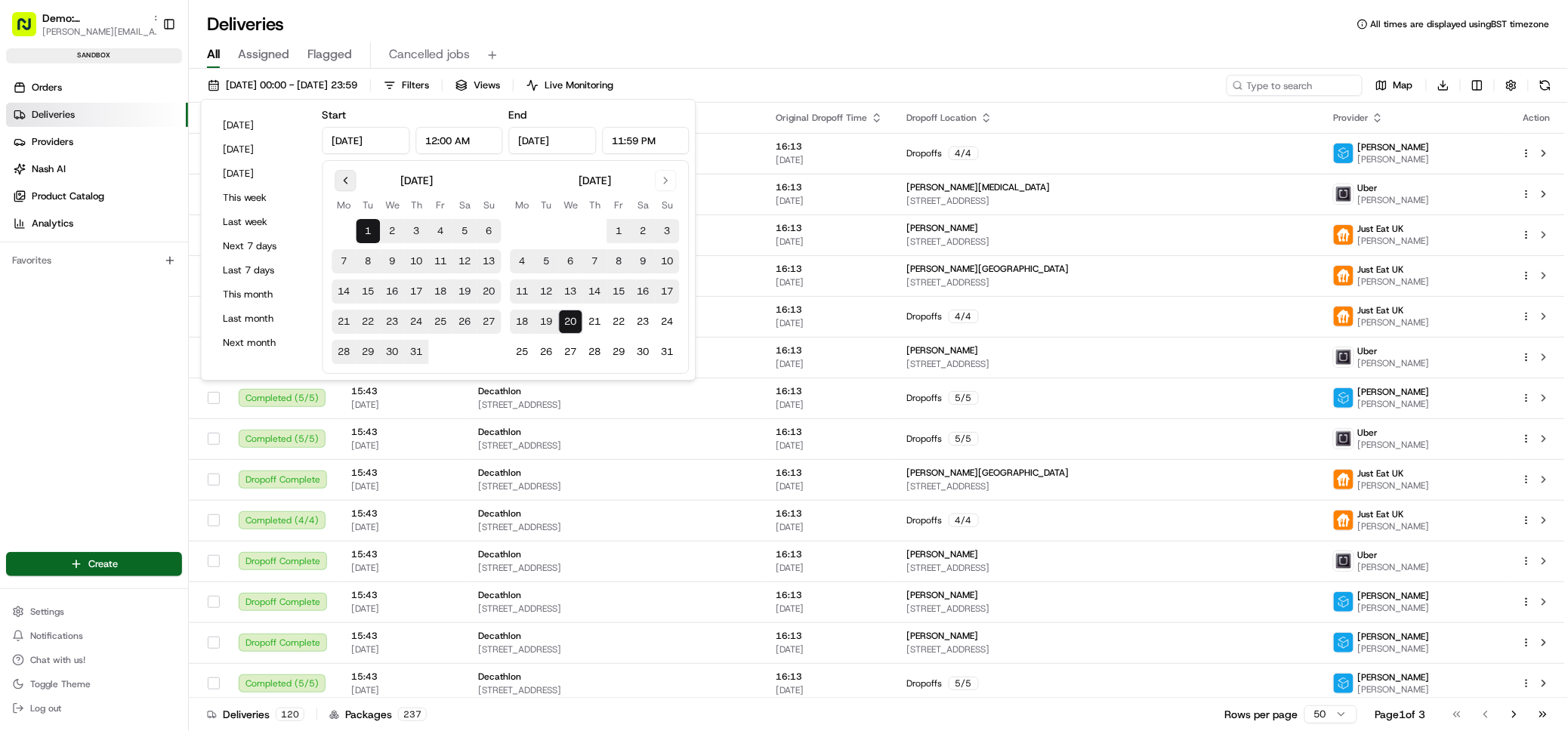
drag, startPoint x: 349, startPoint y: 177, endPoint x: 350, endPoint y: 186, distance: 9.1
click at [349, 177] on button "Go to previous month" at bounding box center [346, 181] width 21 height 21
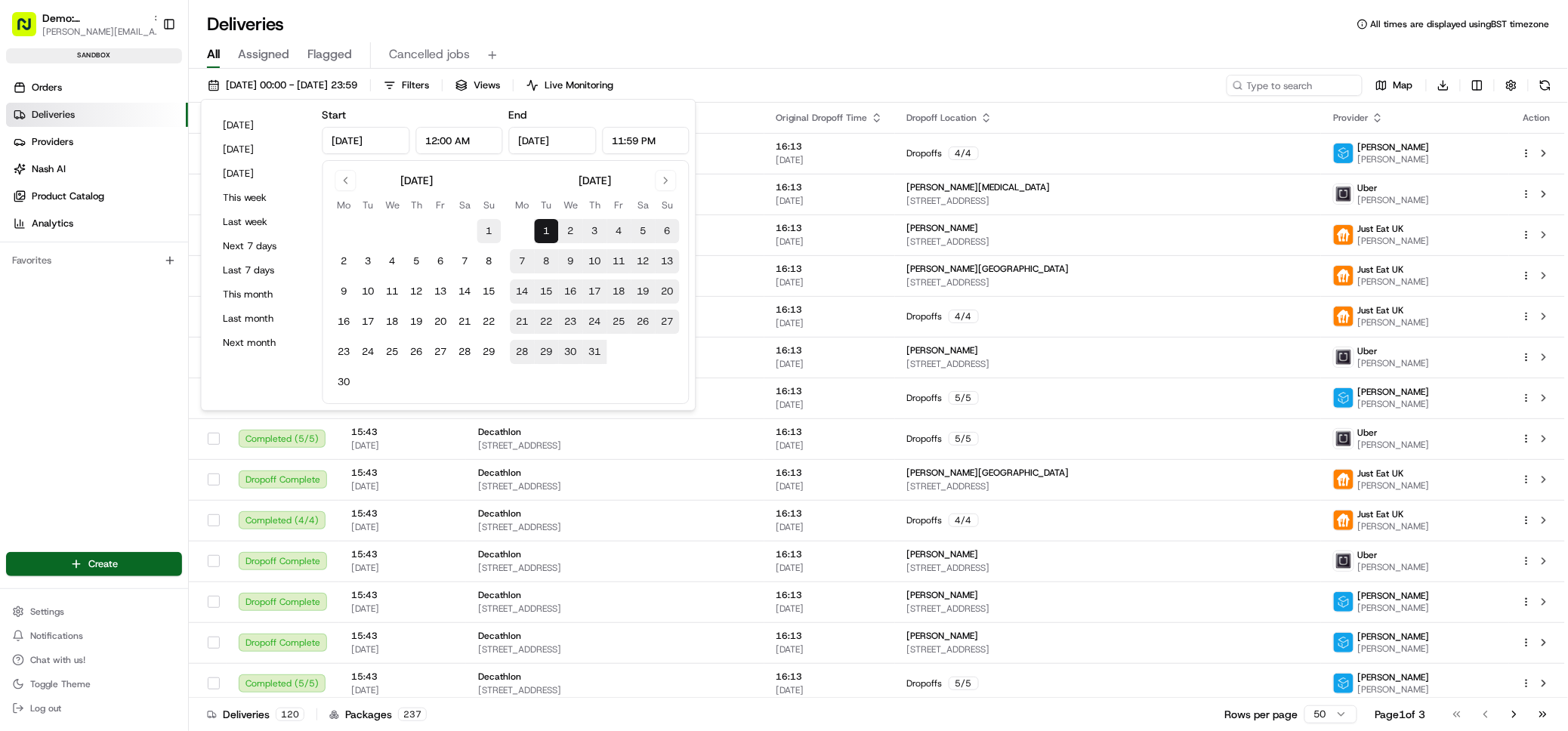
click at [483, 227] on button "1" at bounding box center [489, 230] width 24 height 24
type input "Jun 1, 2025"
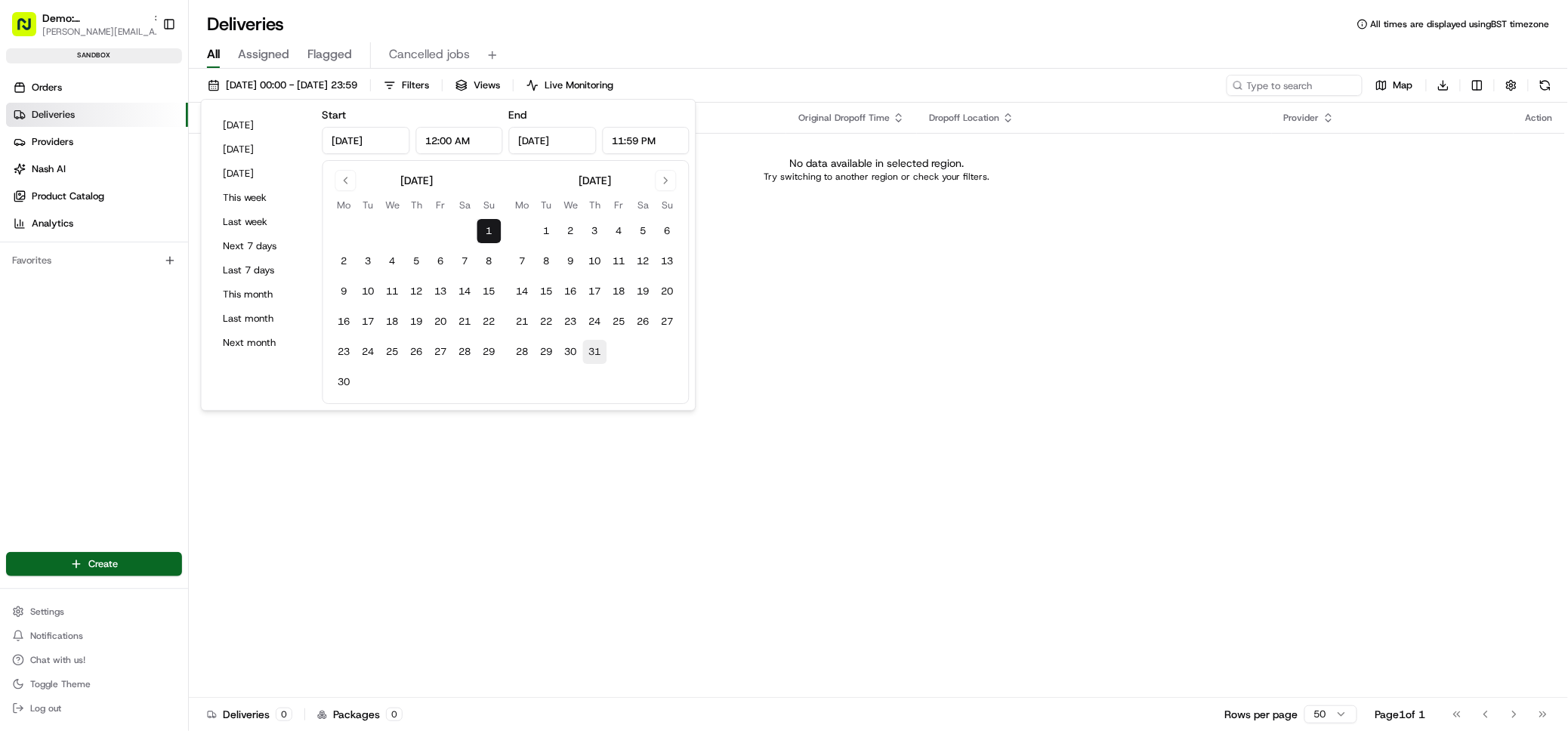
click at [596, 351] on button "31" at bounding box center [595, 351] width 24 height 24
type input "Jul 31, 2025"
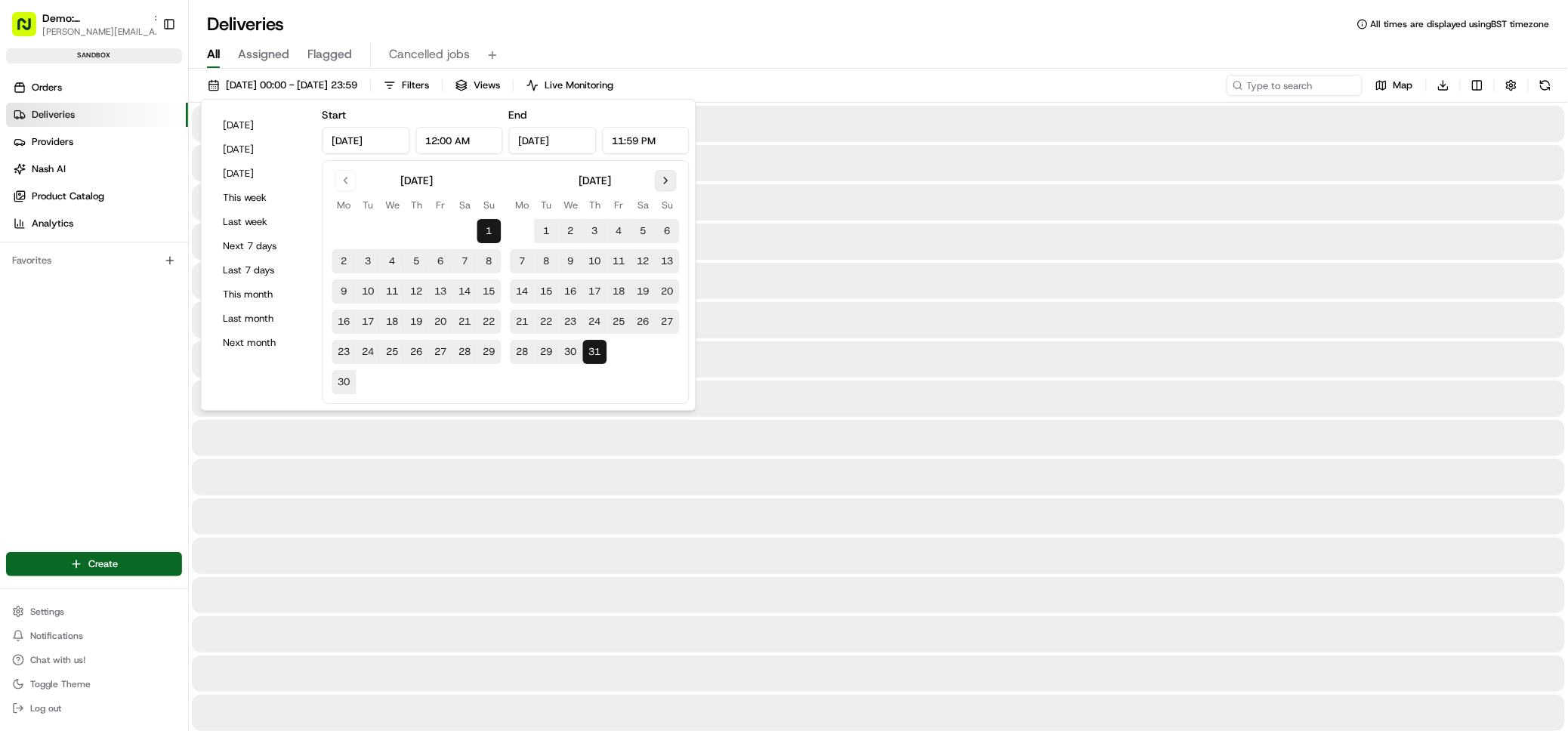
click at [669, 179] on button "Go to next month" at bounding box center [666, 181] width 21 height 21
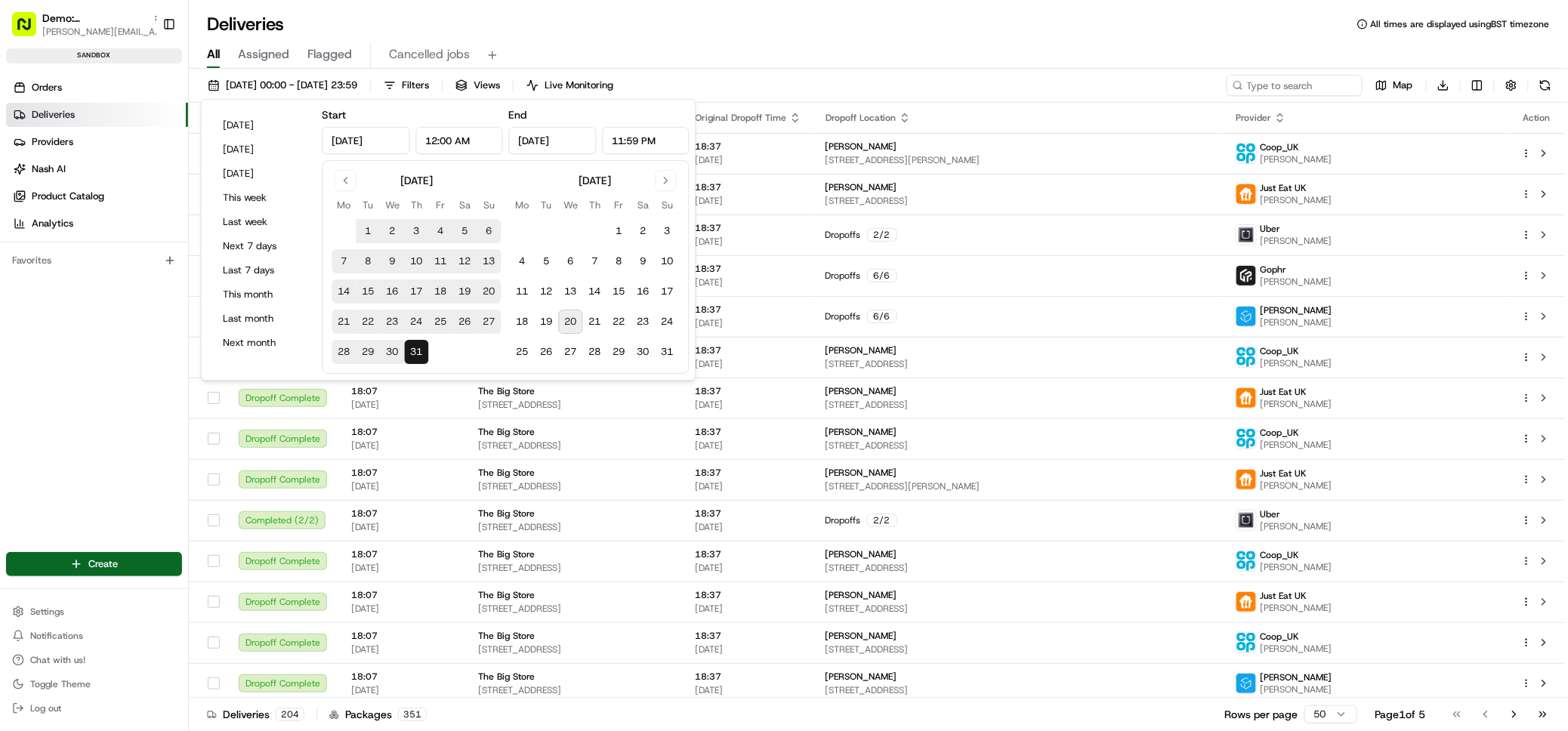
click at [565, 320] on button "20" at bounding box center [570, 321] width 24 height 24
type input "Aug 20, 2025"
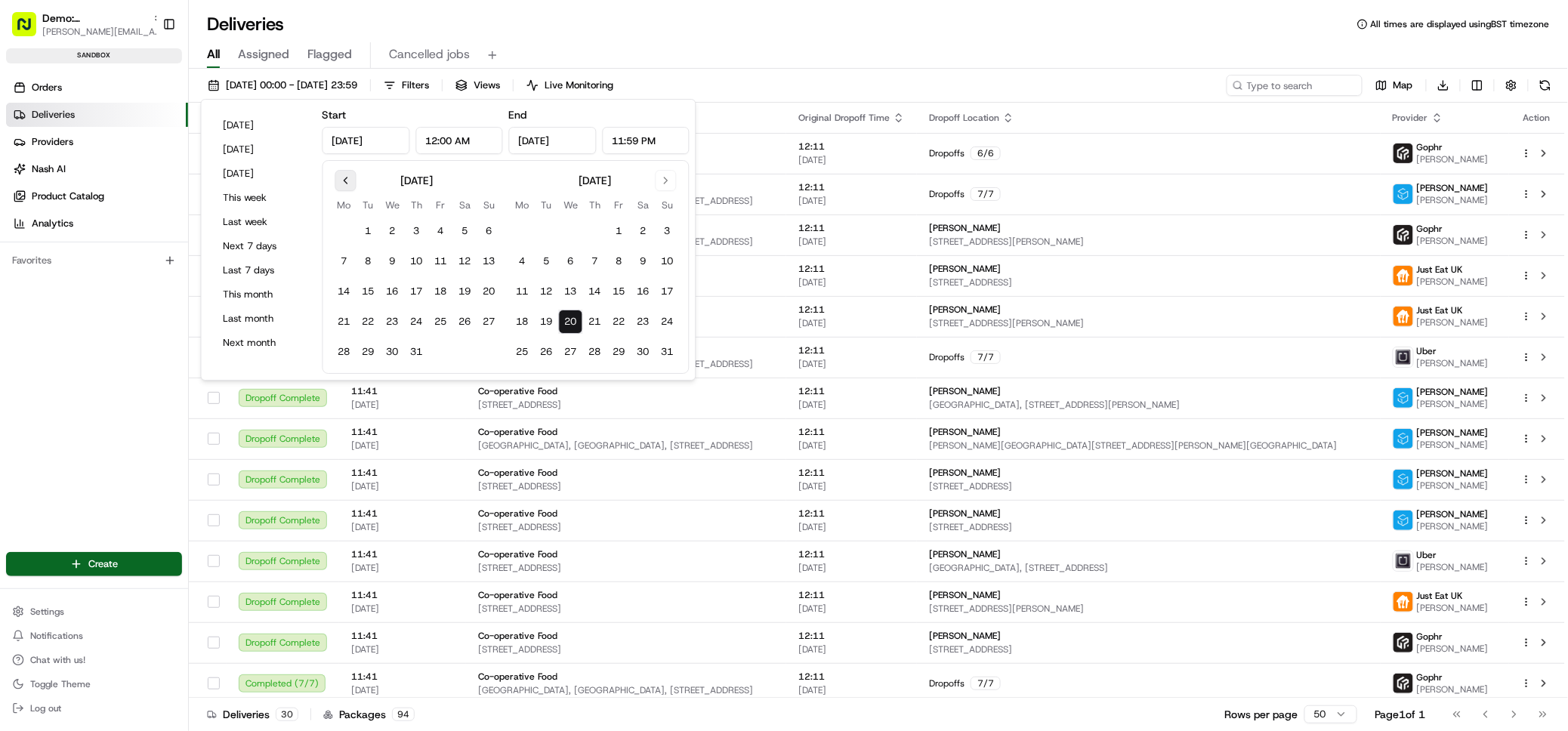
click at [343, 181] on button "Go to previous month" at bounding box center [346, 181] width 21 height 21
click at [488, 228] on button "1" at bounding box center [489, 230] width 24 height 24
type input "Jun 1, 2025"
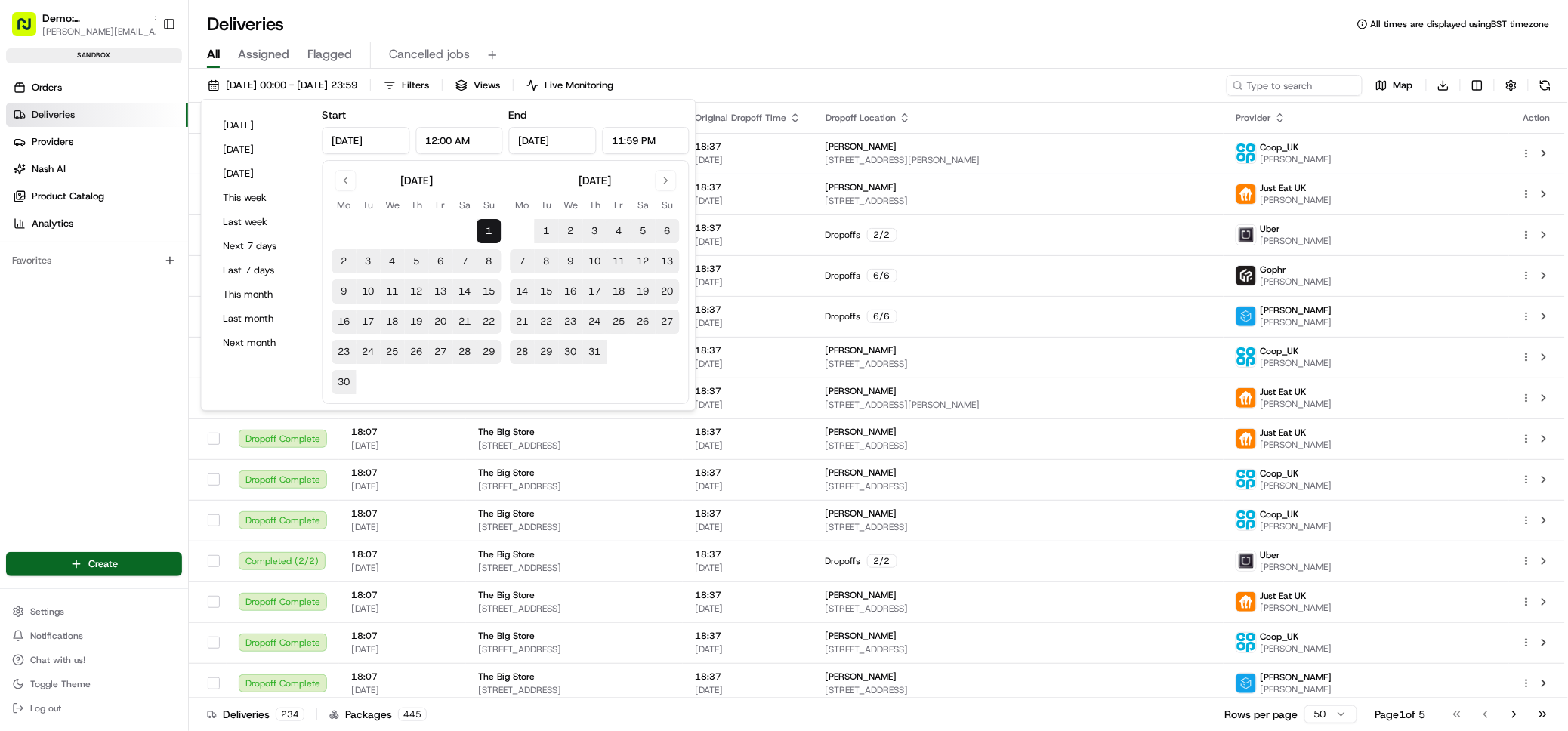
click at [832, 32] on div "Deliveries All times are displayed using BST timezone" at bounding box center [878, 23] width 1379 height 24
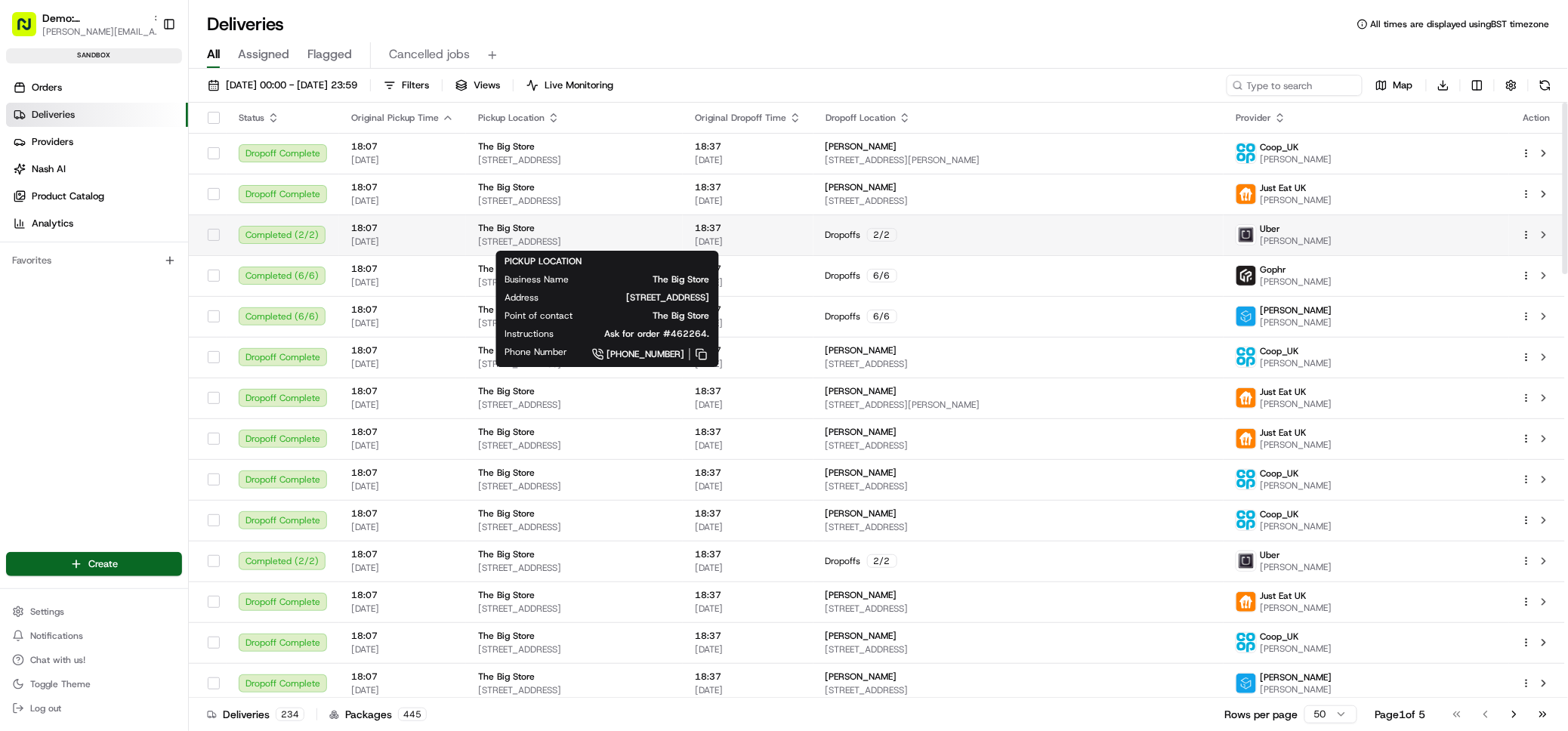
click at [633, 229] on div "The Big Store" at bounding box center [574, 228] width 193 height 12
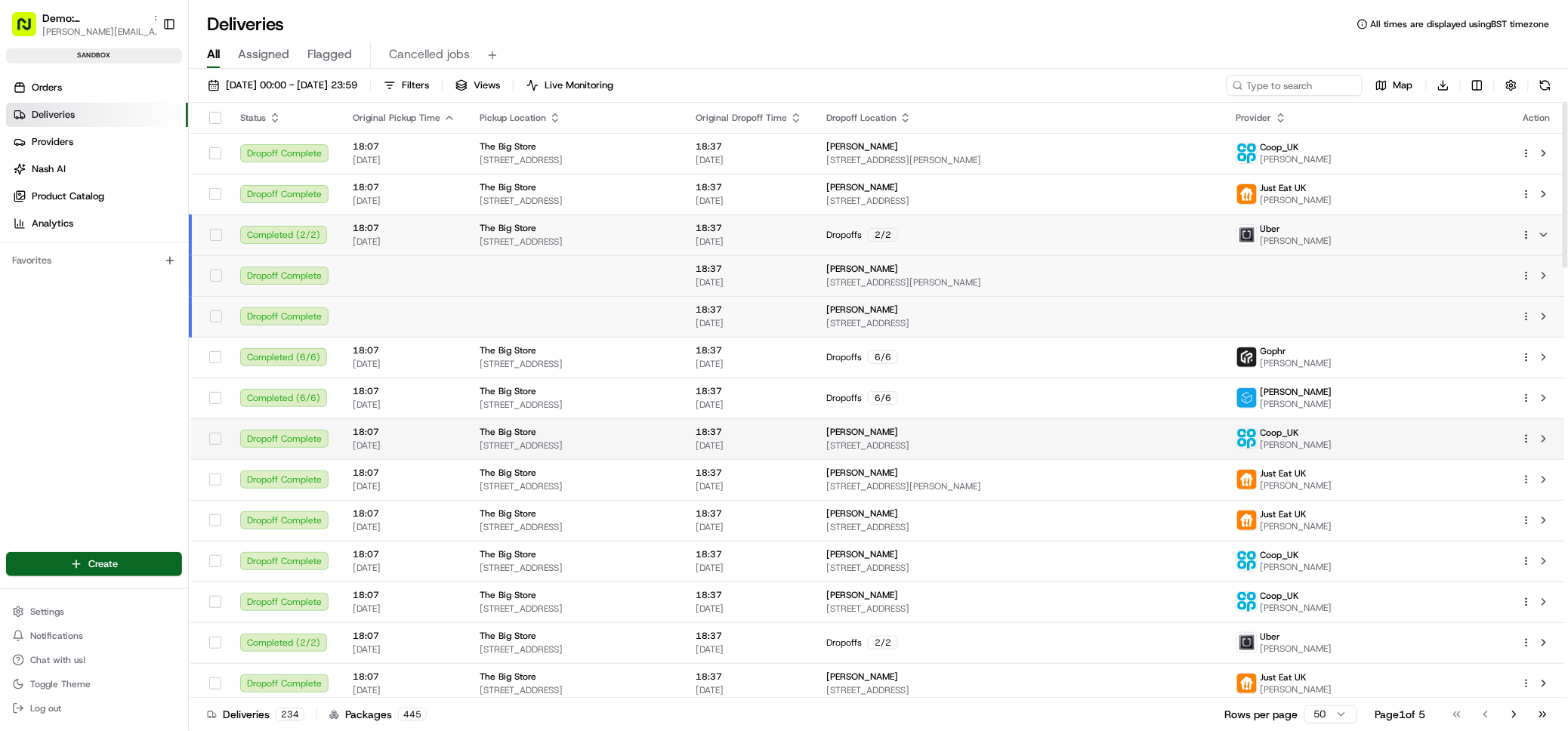
click at [527, 440] on span "83 Melrose Ave, London NW2 4LR, UK" at bounding box center [575, 445] width 192 height 12
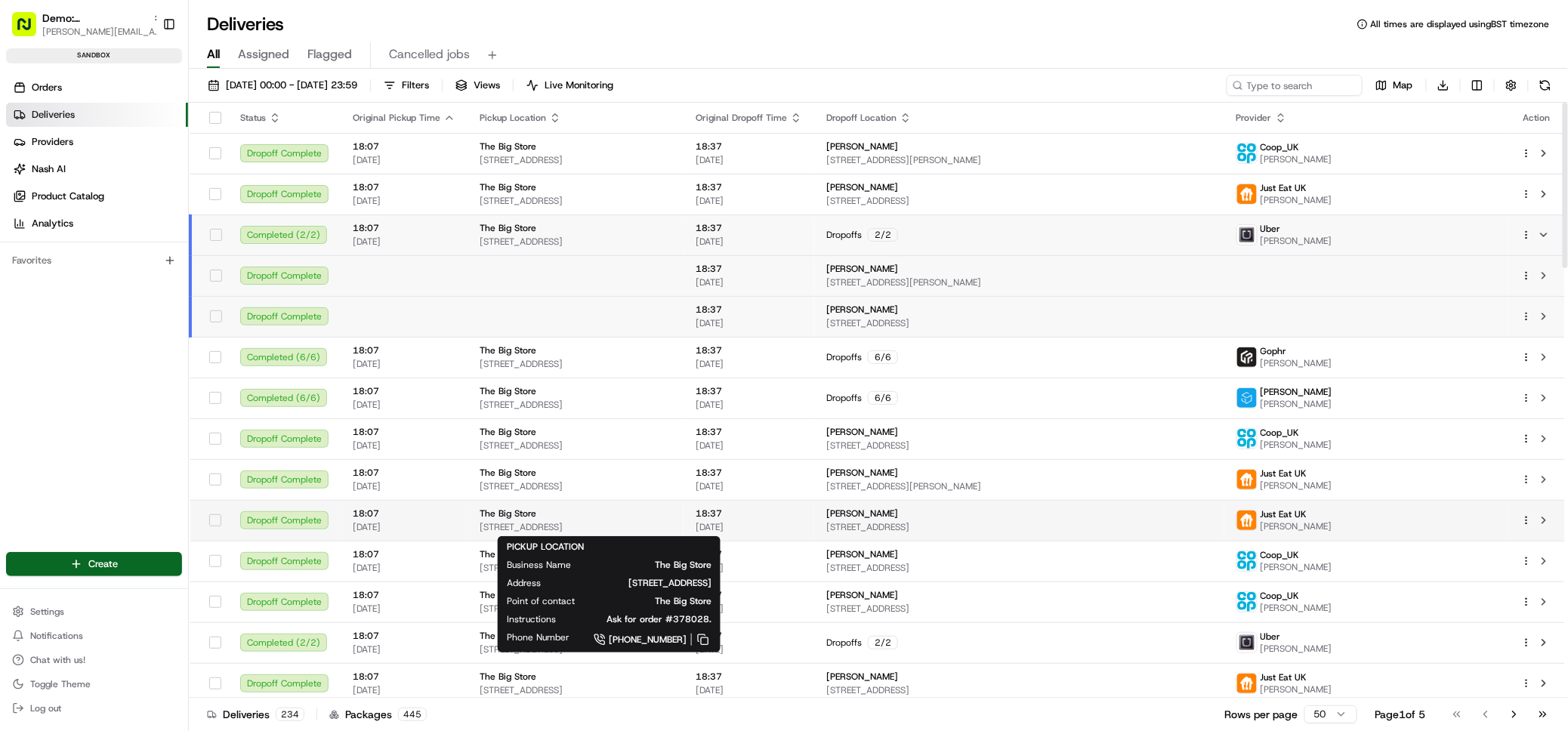
click at [521, 513] on span "The Big Store" at bounding box center [507, 513] width 57 height 12
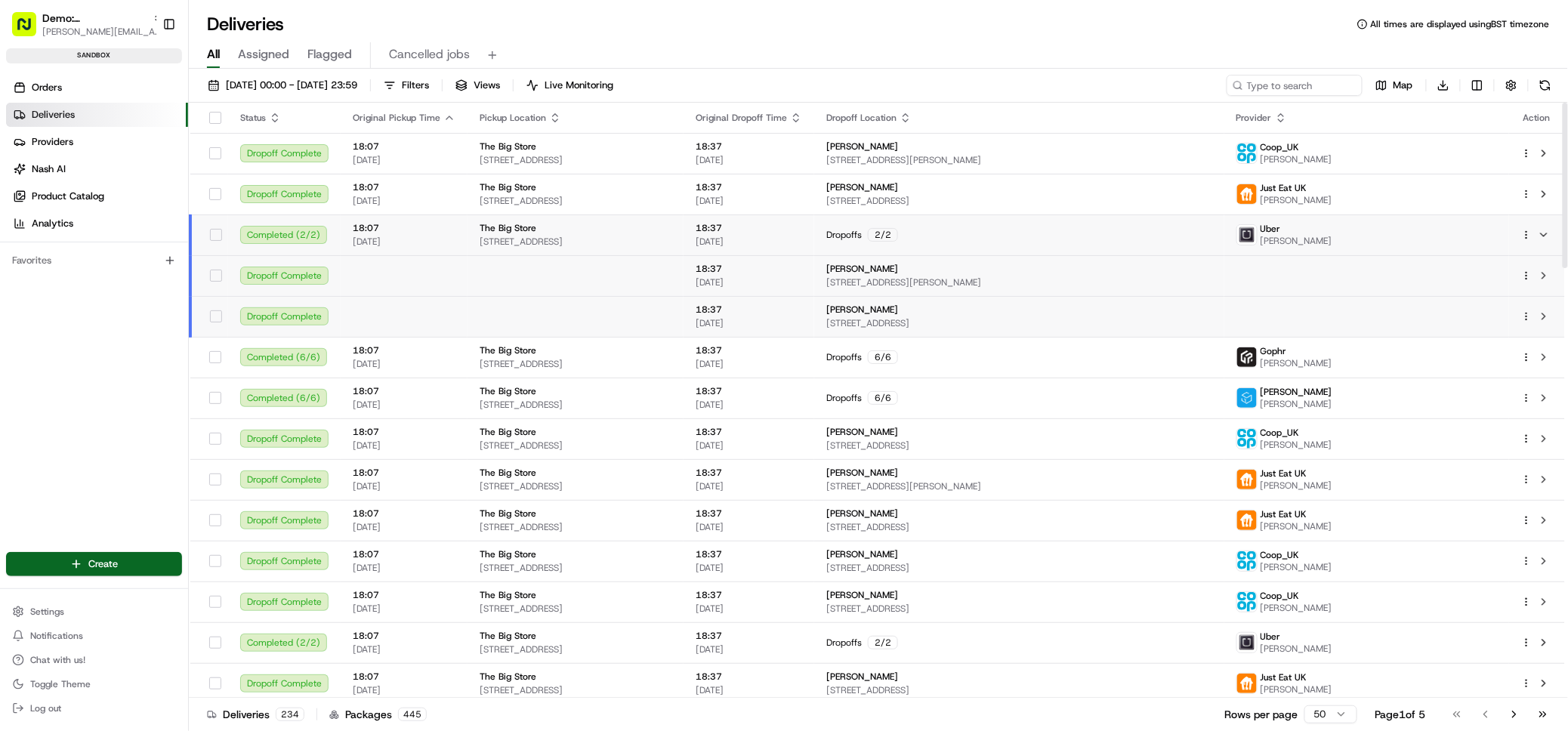
click at [600, 227] on div "The Big Store" at bounding box center [575, 228] width 192 height 12
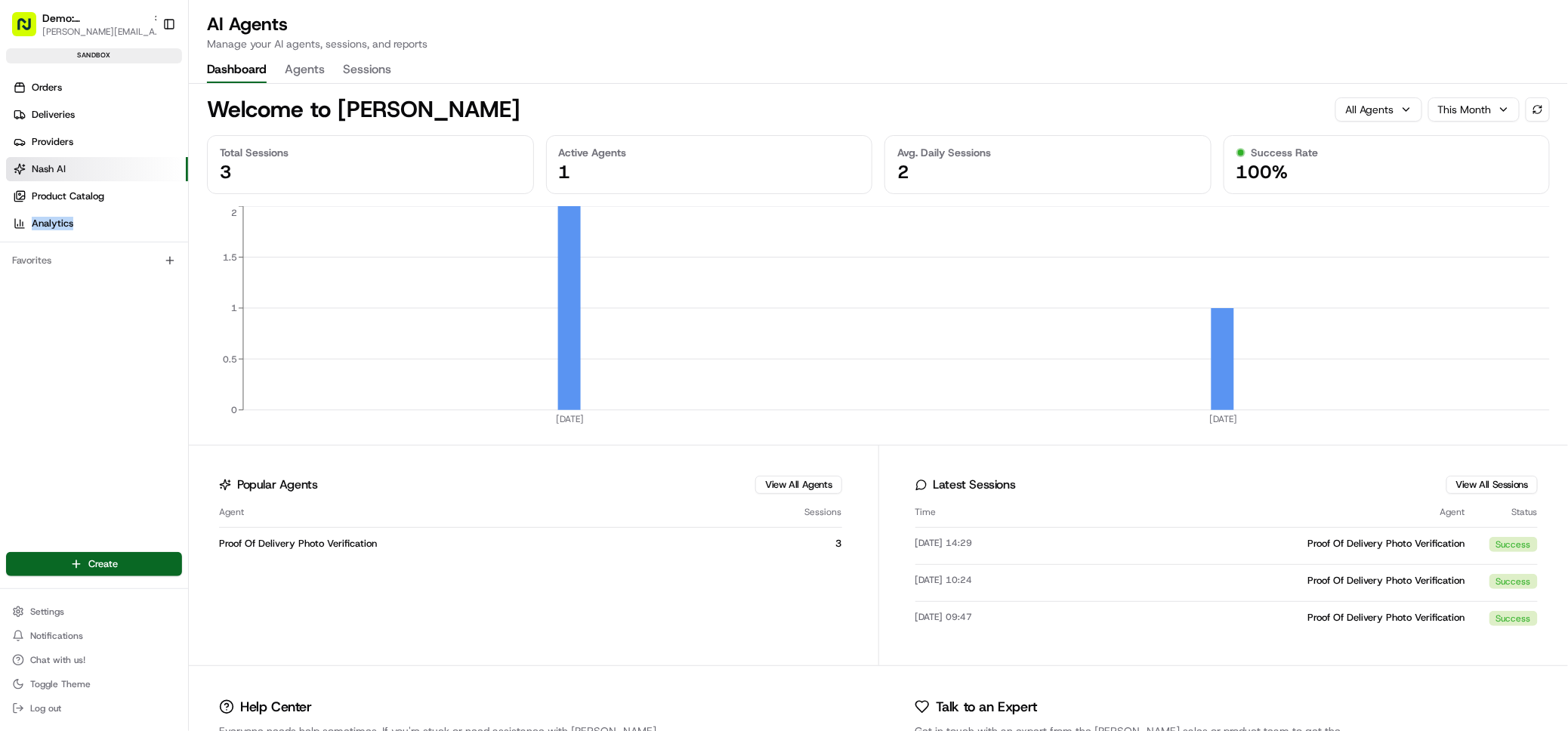
click at [296, 68] on button "Agents" at bounding box center [304, 70] width 40 height 26
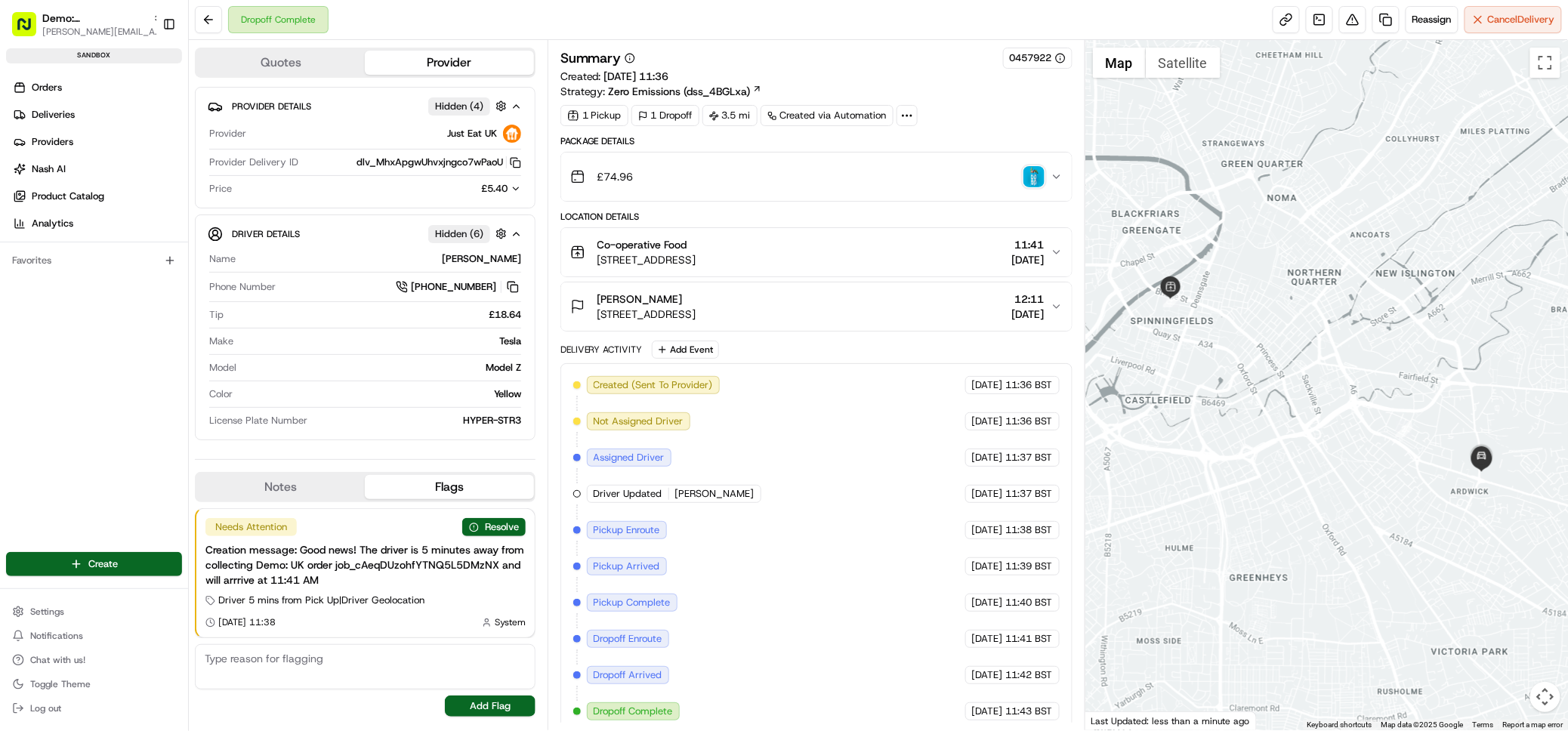
scroll to position [12, 0]
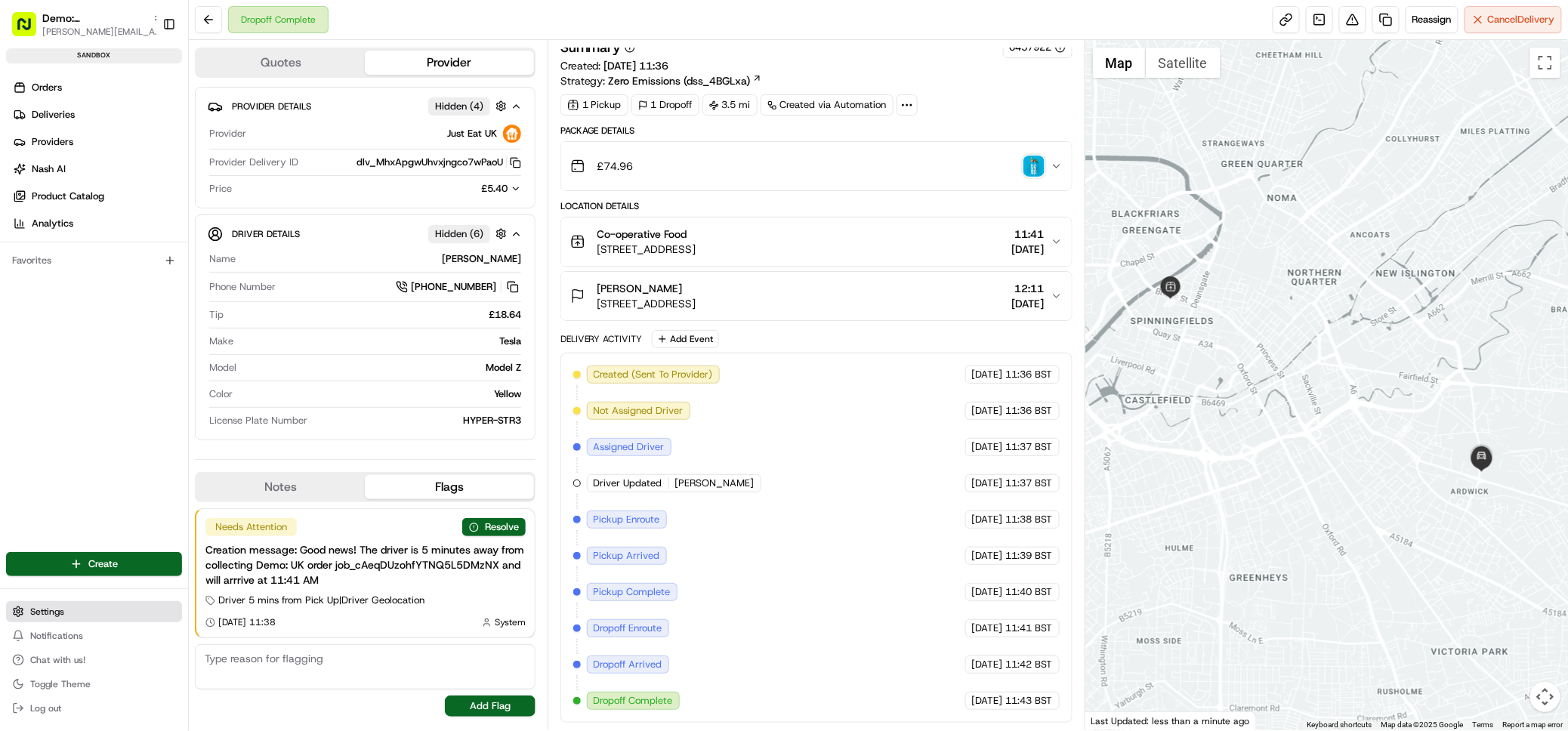
click at [71, 615] on button "Settings" at bounding box center [94, 612] width 176 height 21
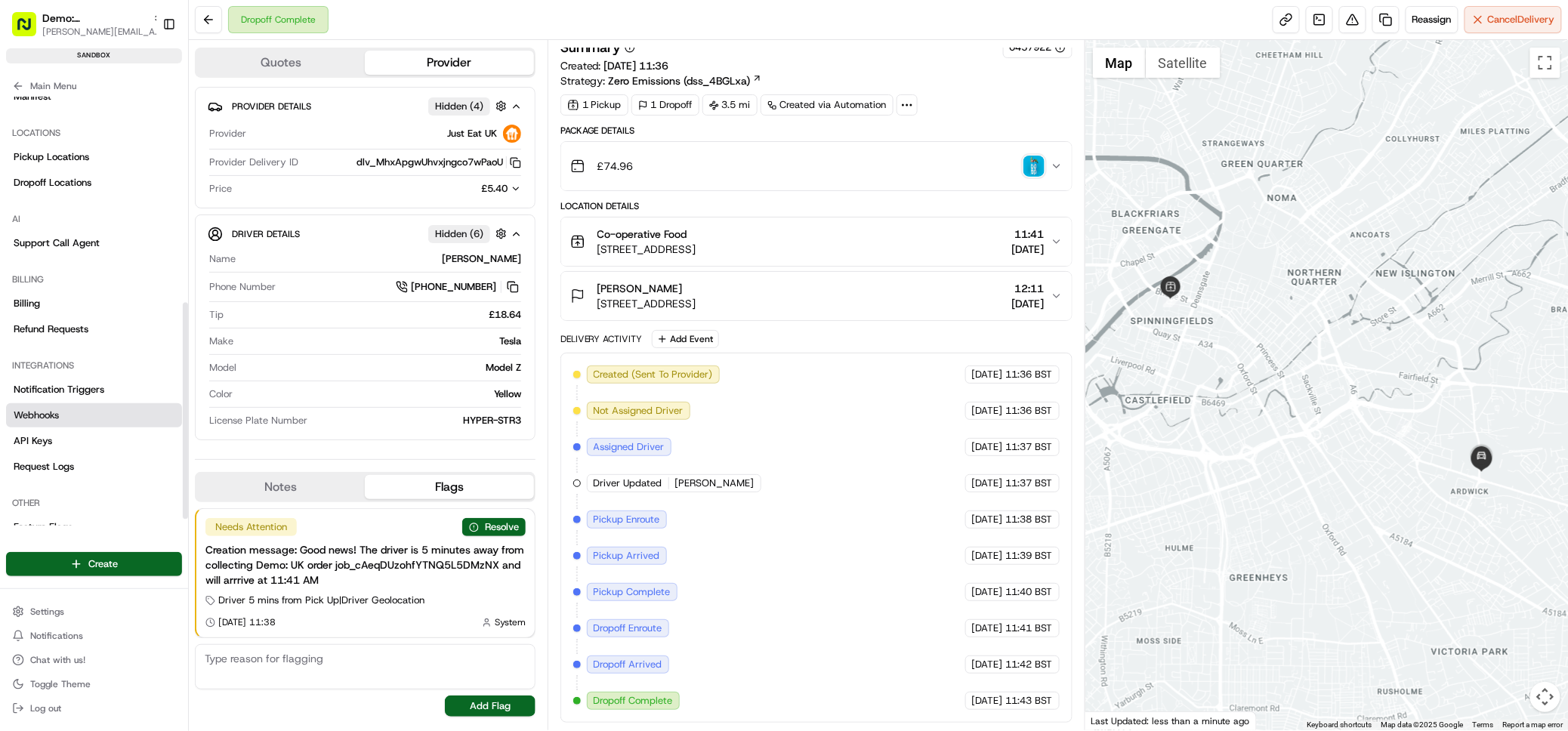
scroll to position [411, 0]
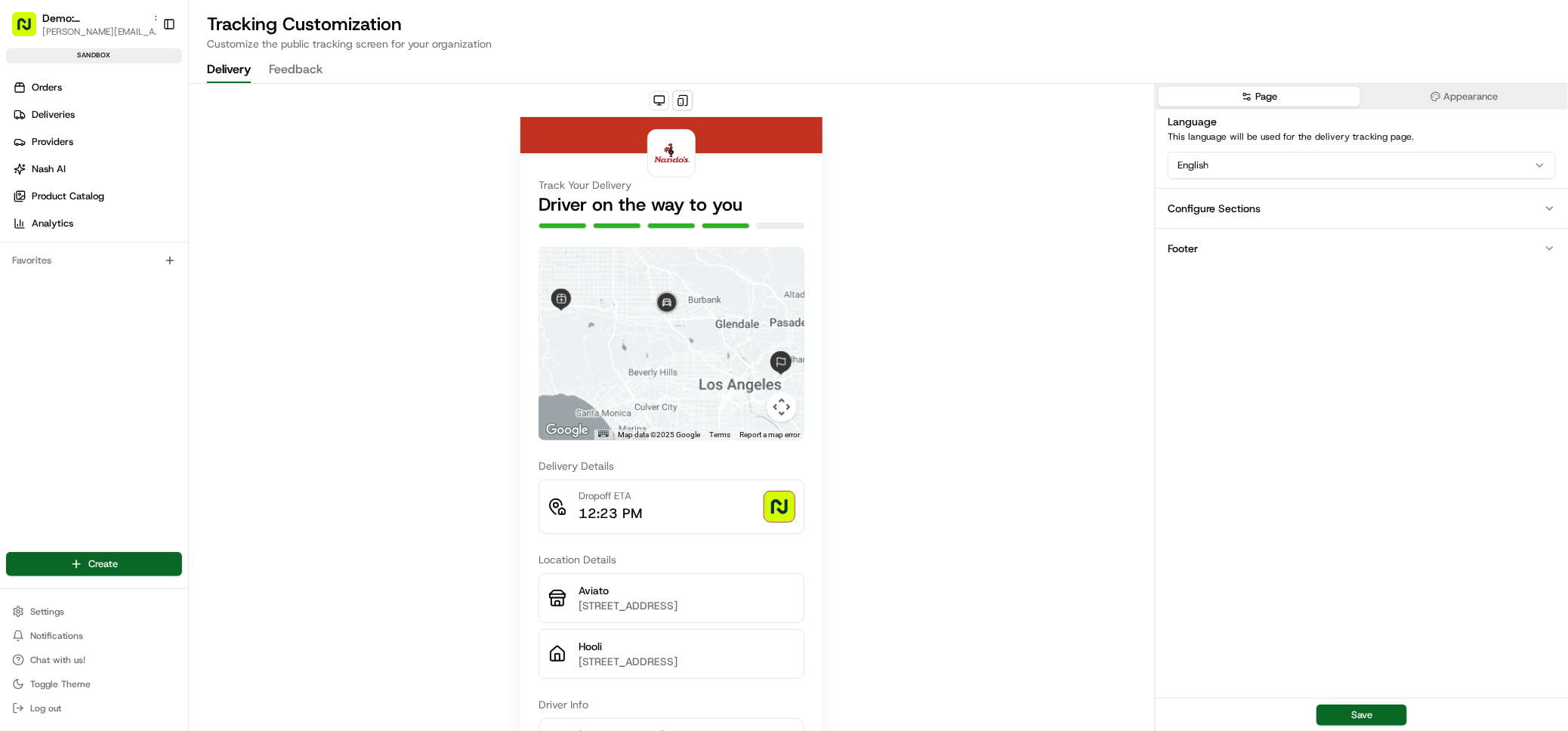
click at [1459, 94] on button "Appearance" at bounding box center [1464, 97] width 201 height 19
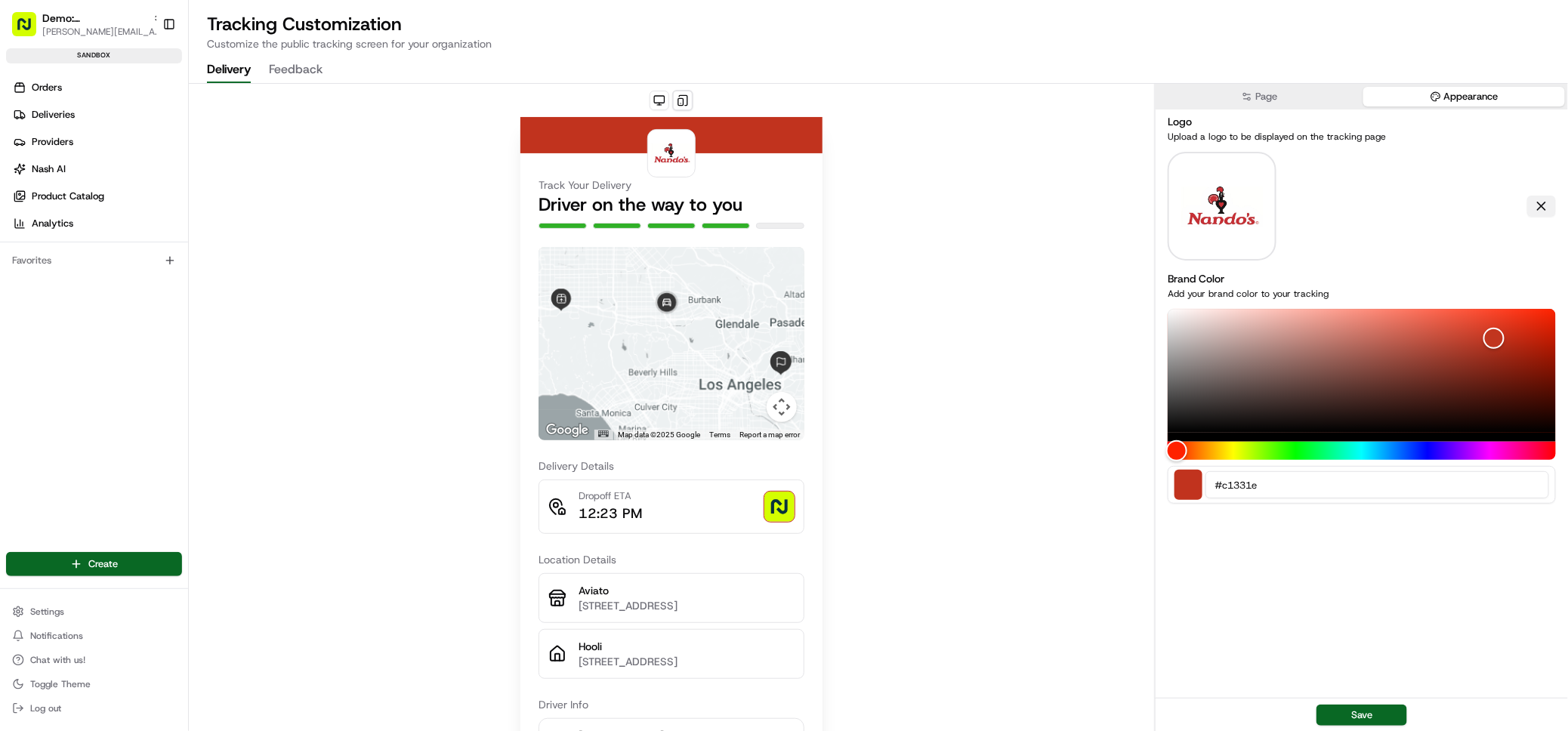
click at [1541, 204] on button at bounding box center [1542, 206] width 29 height 21
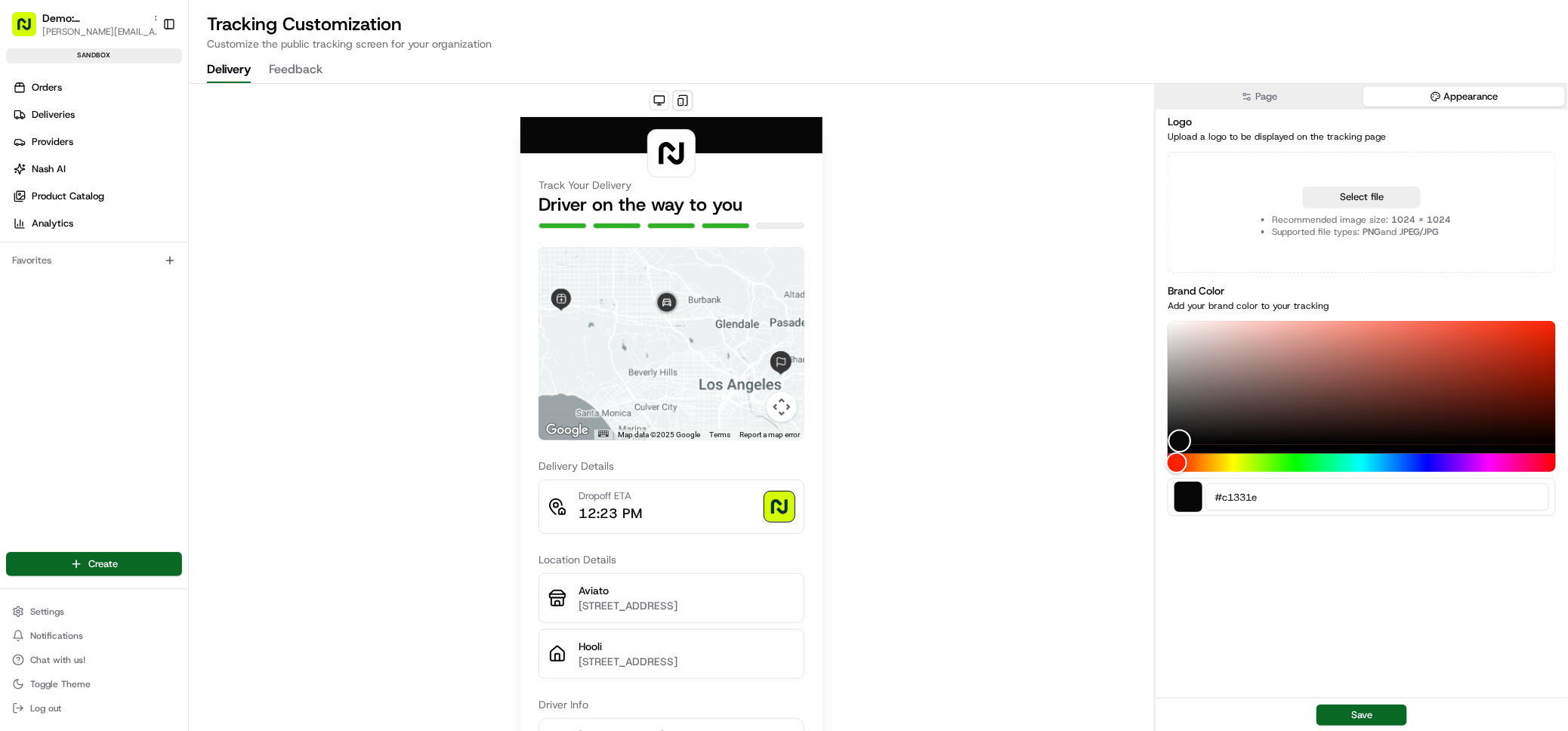
click at [1181, 442] on div "Color" at bounding box center [1362, 383] width 388 height 124
click at [1359, 716] on button "Save" at bounding box center [1363, 716] width 91 height 21
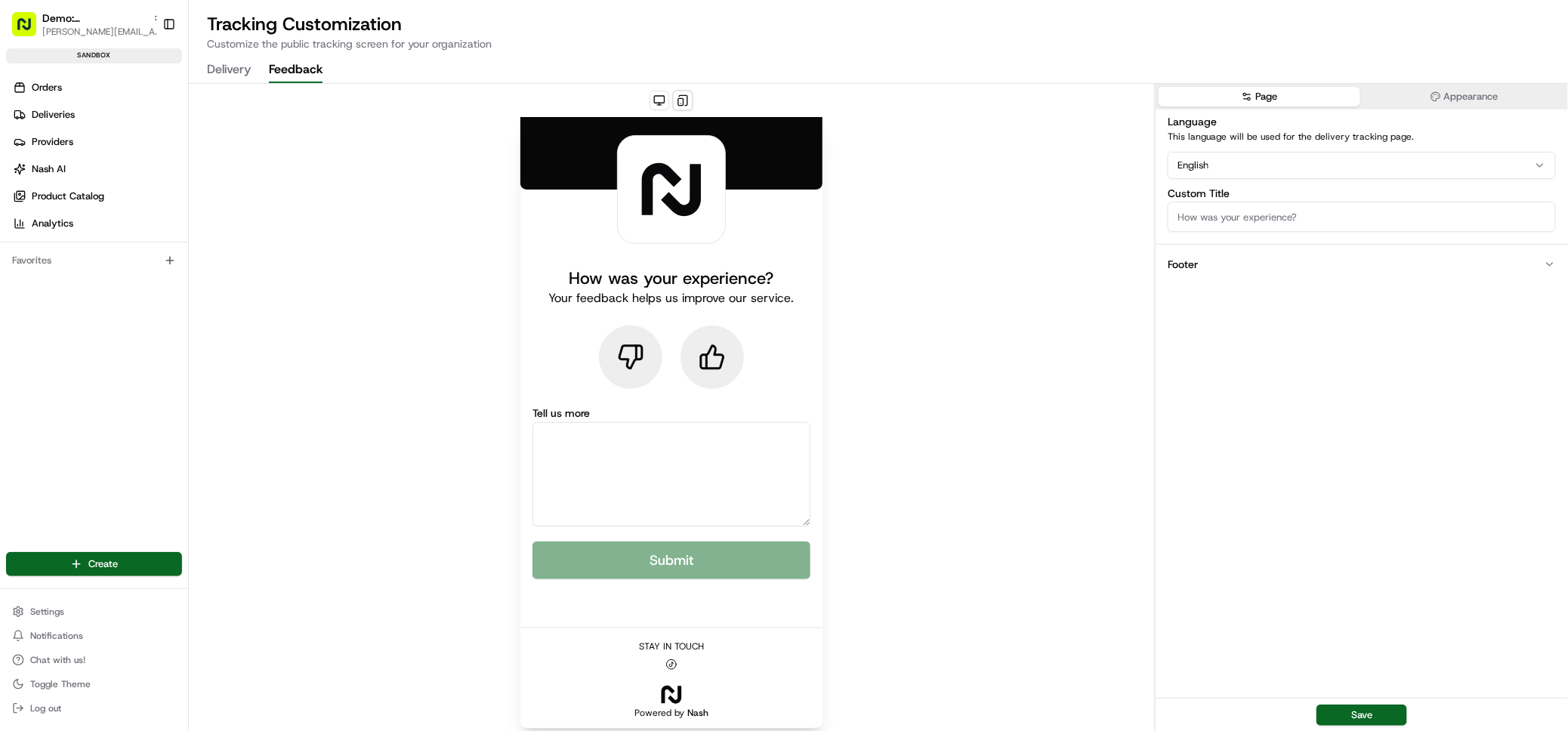
click at [289, 71] on button "Feedback" at bounding box center [295, 70] width 53 height 26
click at [1461, 95] on button "Appearance" at bounding box center [1464, 97] width 201 height 19
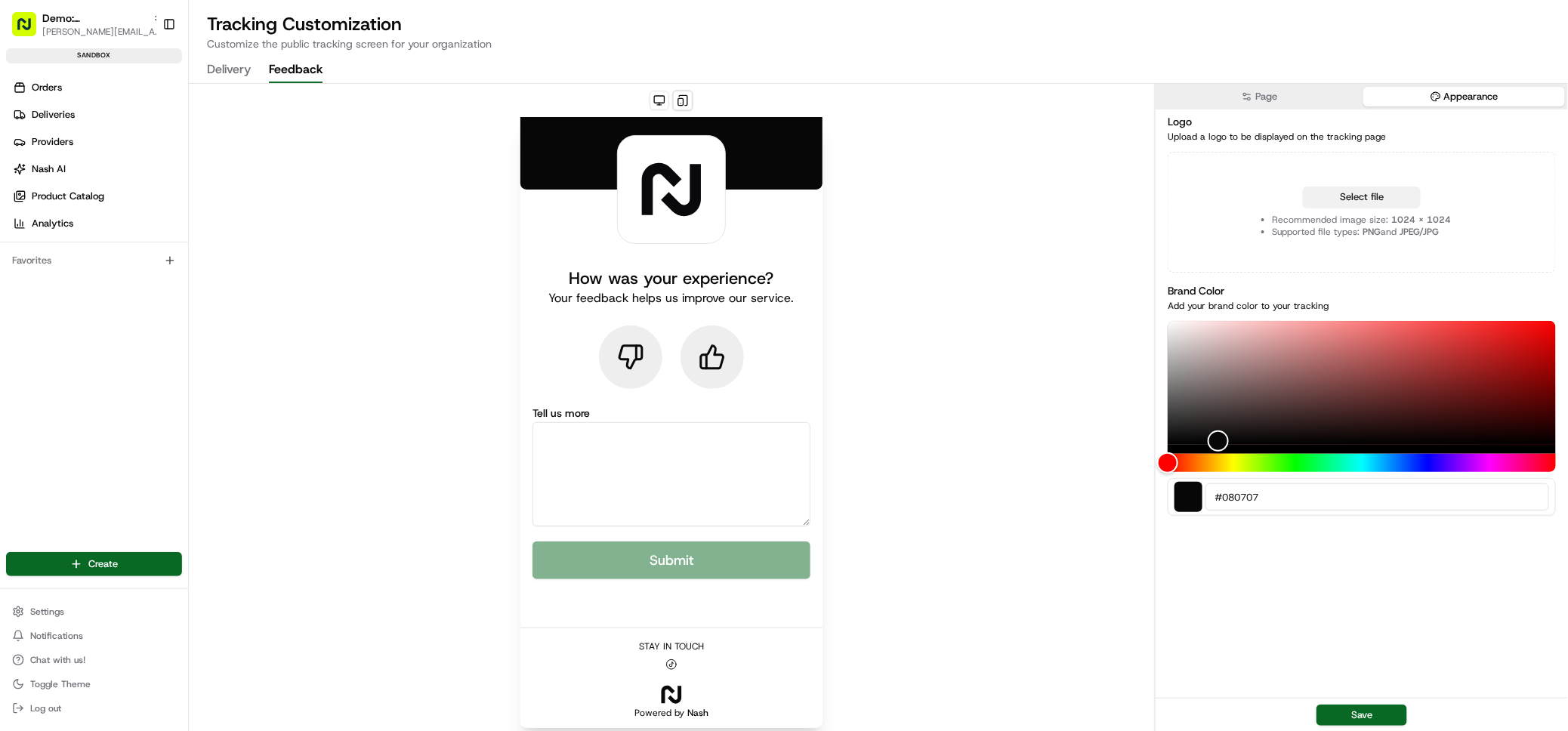
click at [1386, 198] on button "Select file" at bounding box center [1363, 198] width 118 height 21
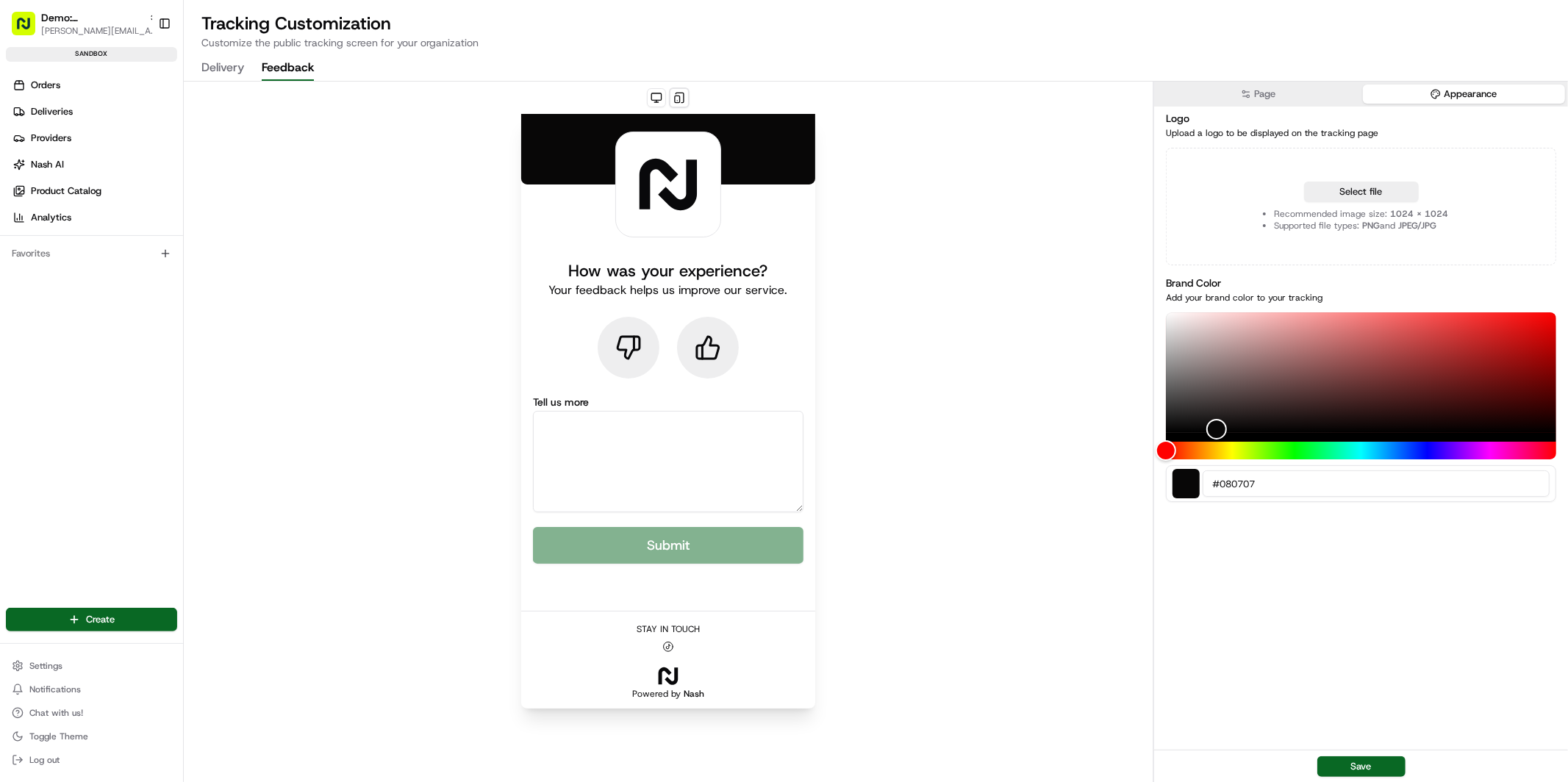
click at [215, 69] on button "Delivery" at bounding box center [222, 68] width 42 height 25
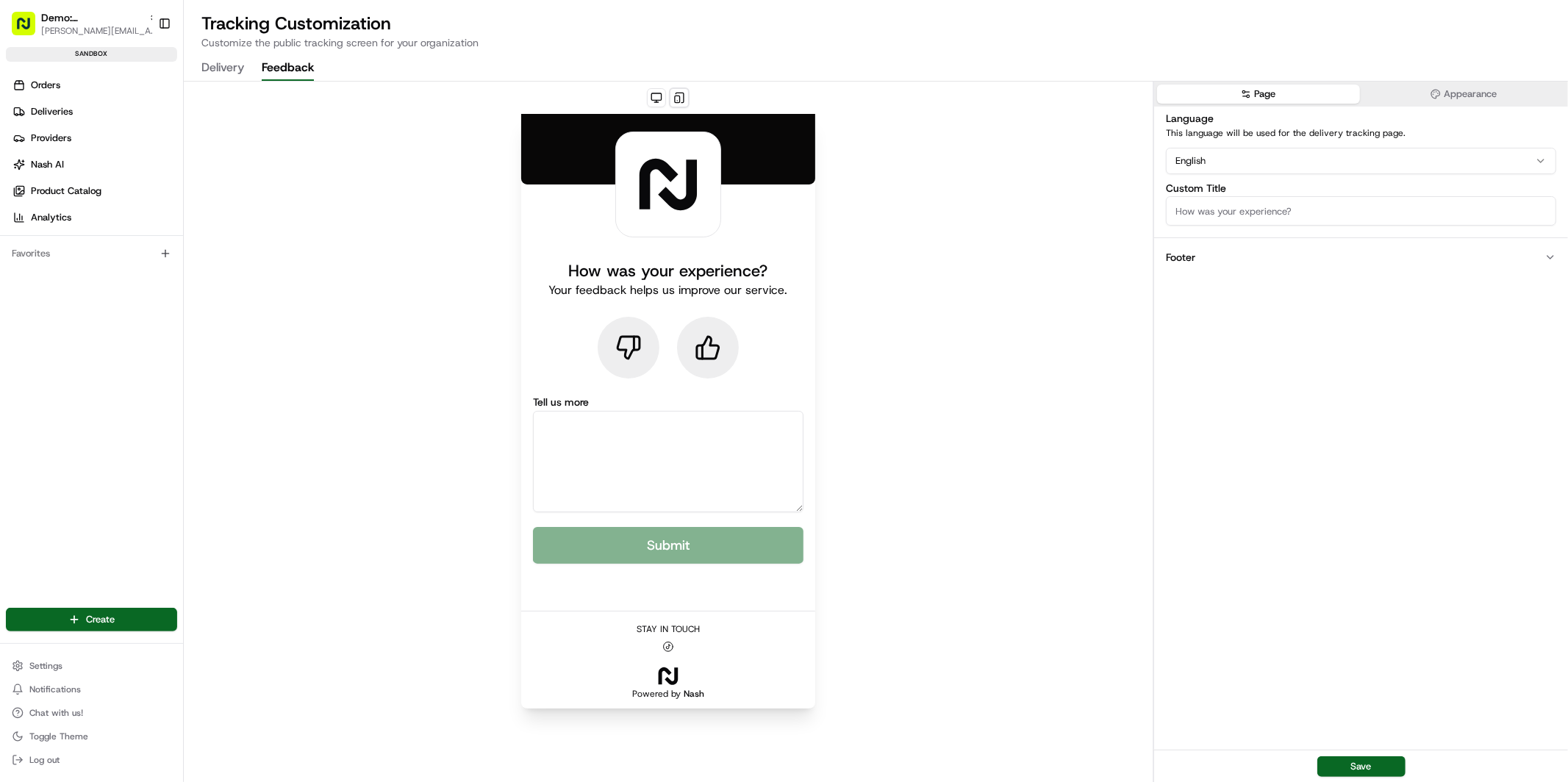
click at [299, 69] on button "Feedback" at bounding box center [287, 68] width 52 height 25
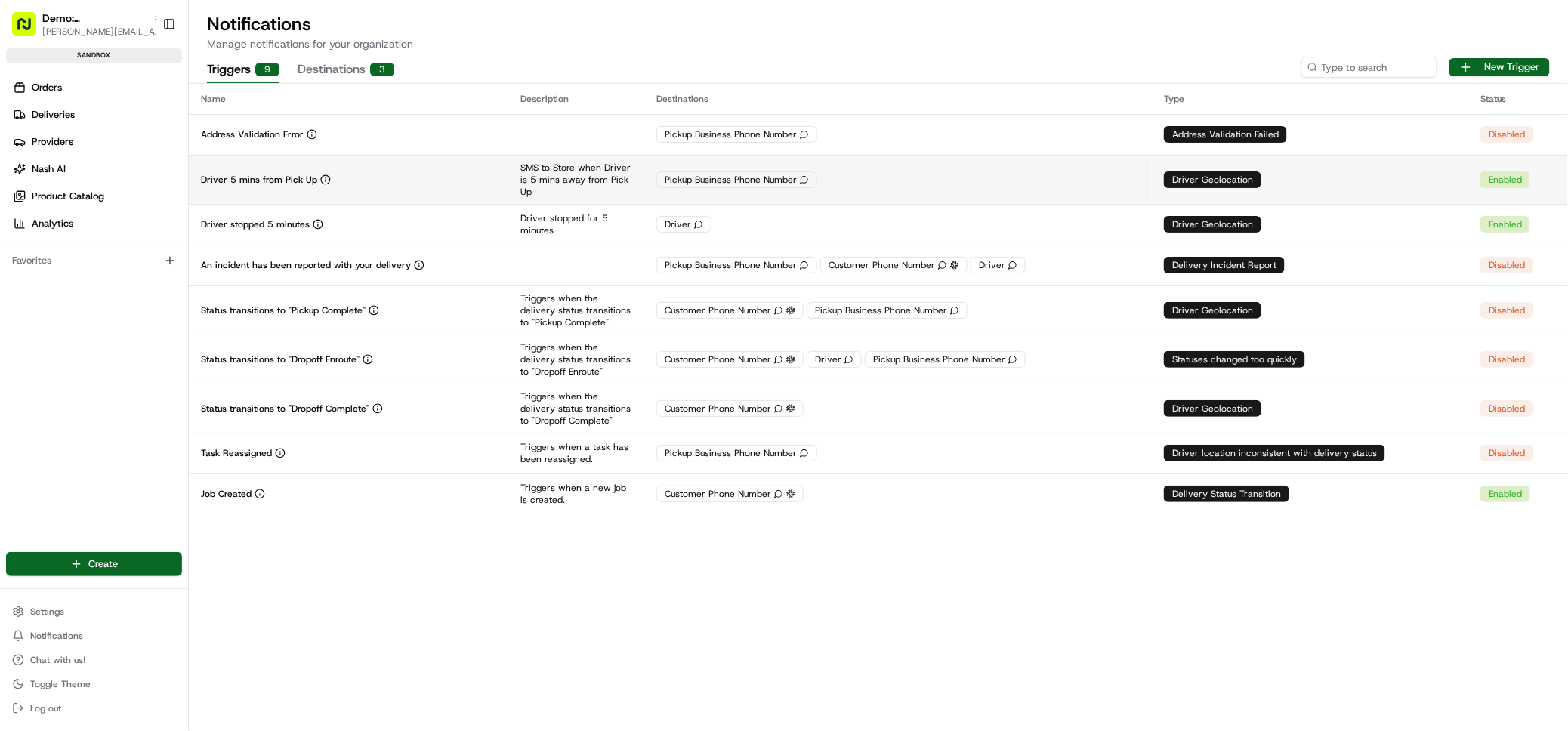
click at [529, 179] on p "SMS to Store when Driver is 5 mins away from Pick Up" at bounding box center [575, 179] width 111 height 36
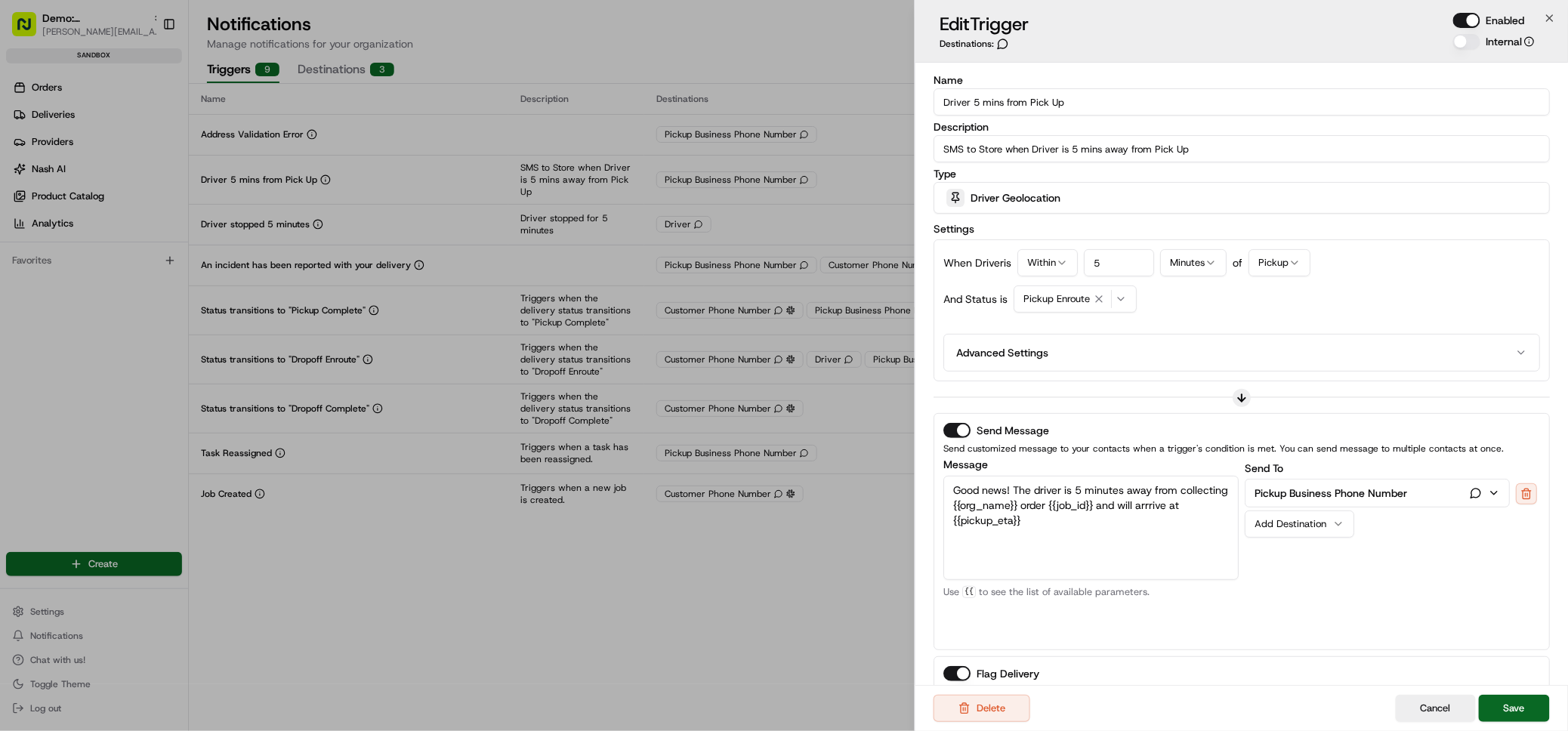
scroll to position [4, 0]
drag, startPoint x: 993, startPoint y: 144, endPoint x: 1001, endPoint y: 143, distance: 8.1
click at [1001, 143] on input "SMS to Store when Driver is 5 mins away from Pick Up" at bounding box center [1242, 145] width 617 height 27
drag, startPoint x: 1001, startPoint y: 143, endPoint x: 968, endPoint y: 144, distance: 33.0
click at [968, 144] on input "SMS to Store when Driver is 5 mins away from Pick Up" at bounding box center [1242, 145] width 617 height 27
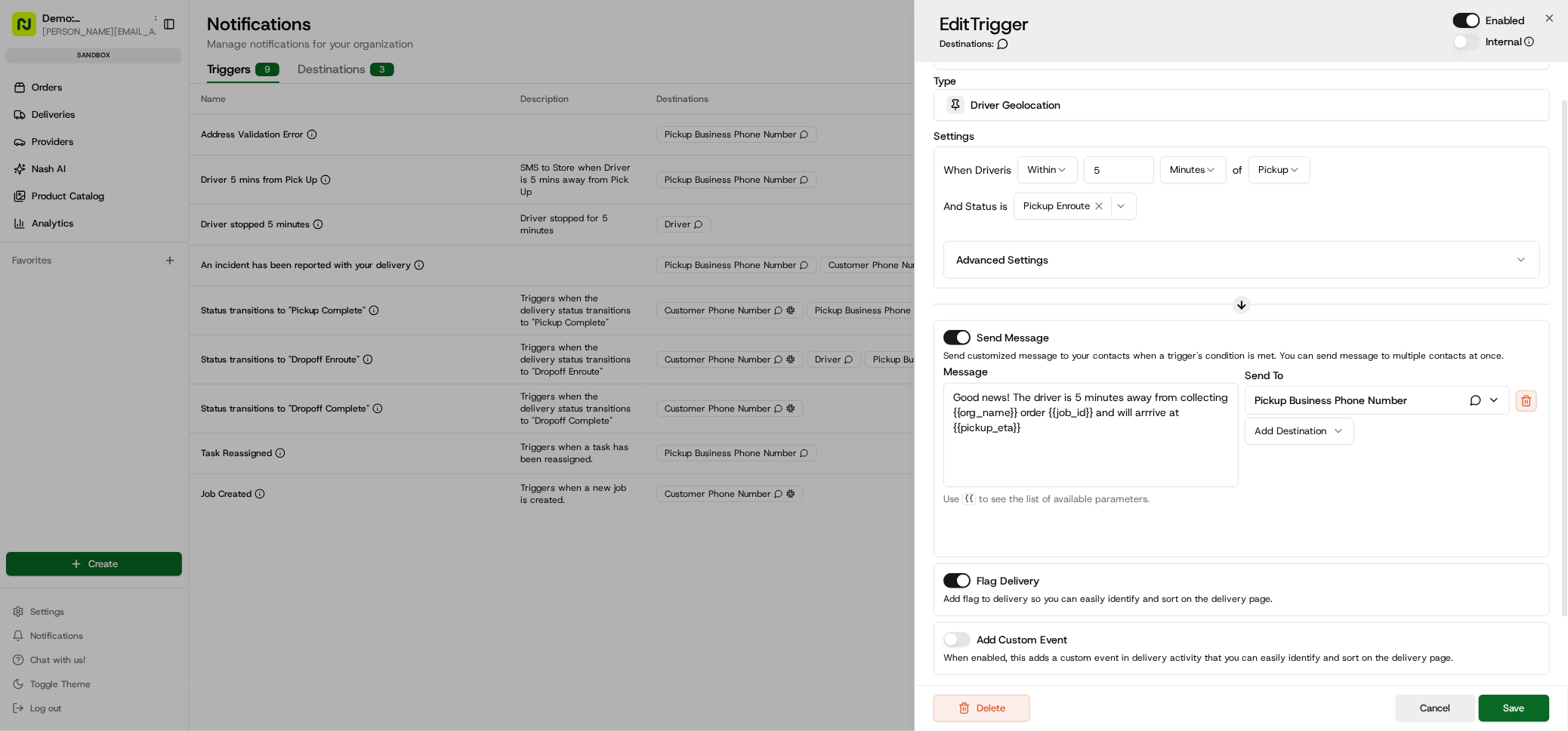
scroll to position [0, 0]
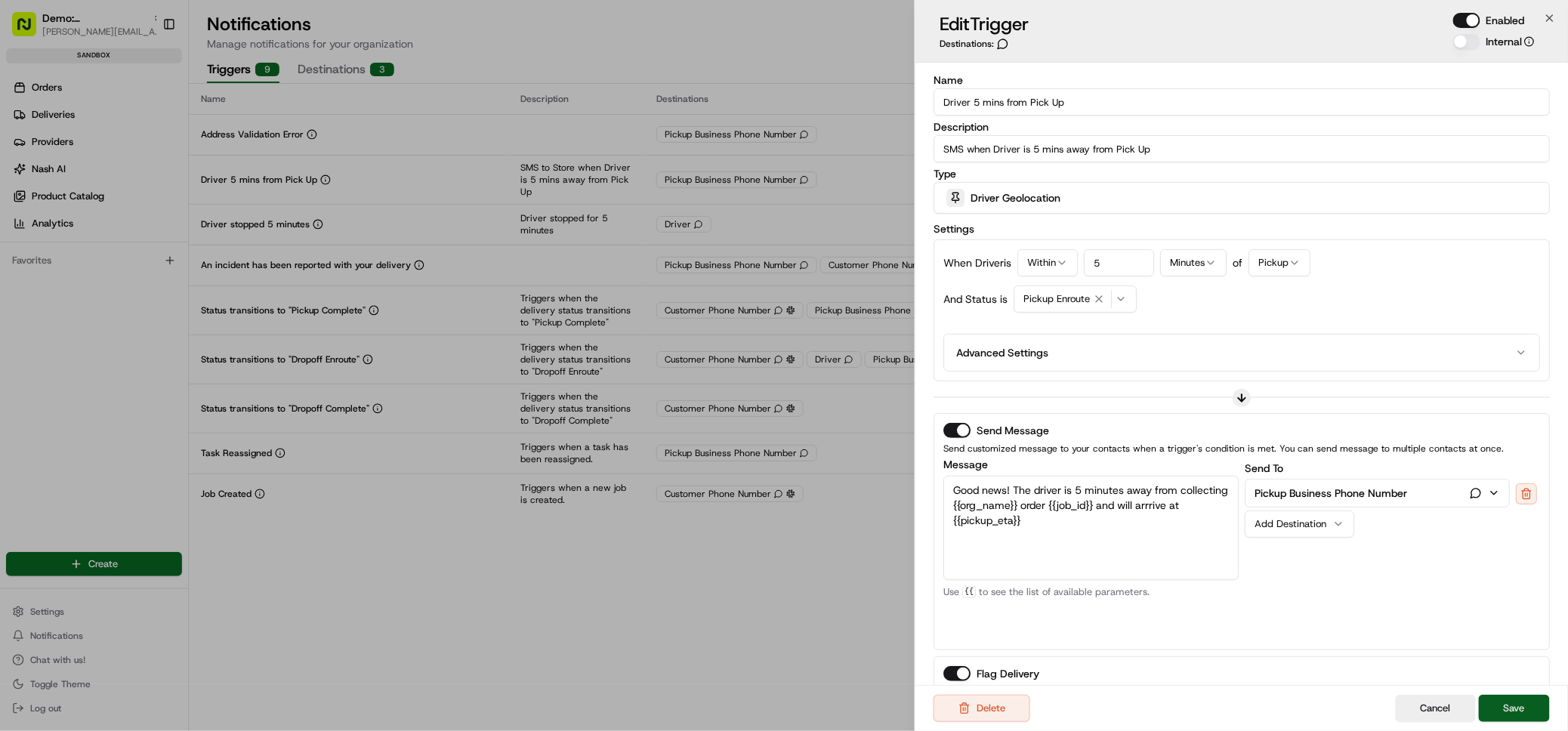
type input "SMS when Driver is 5 mins away from Pick Up"
click at [1529, 706] on button "Save" at bounding box center [1514, 709] width 71 height 27
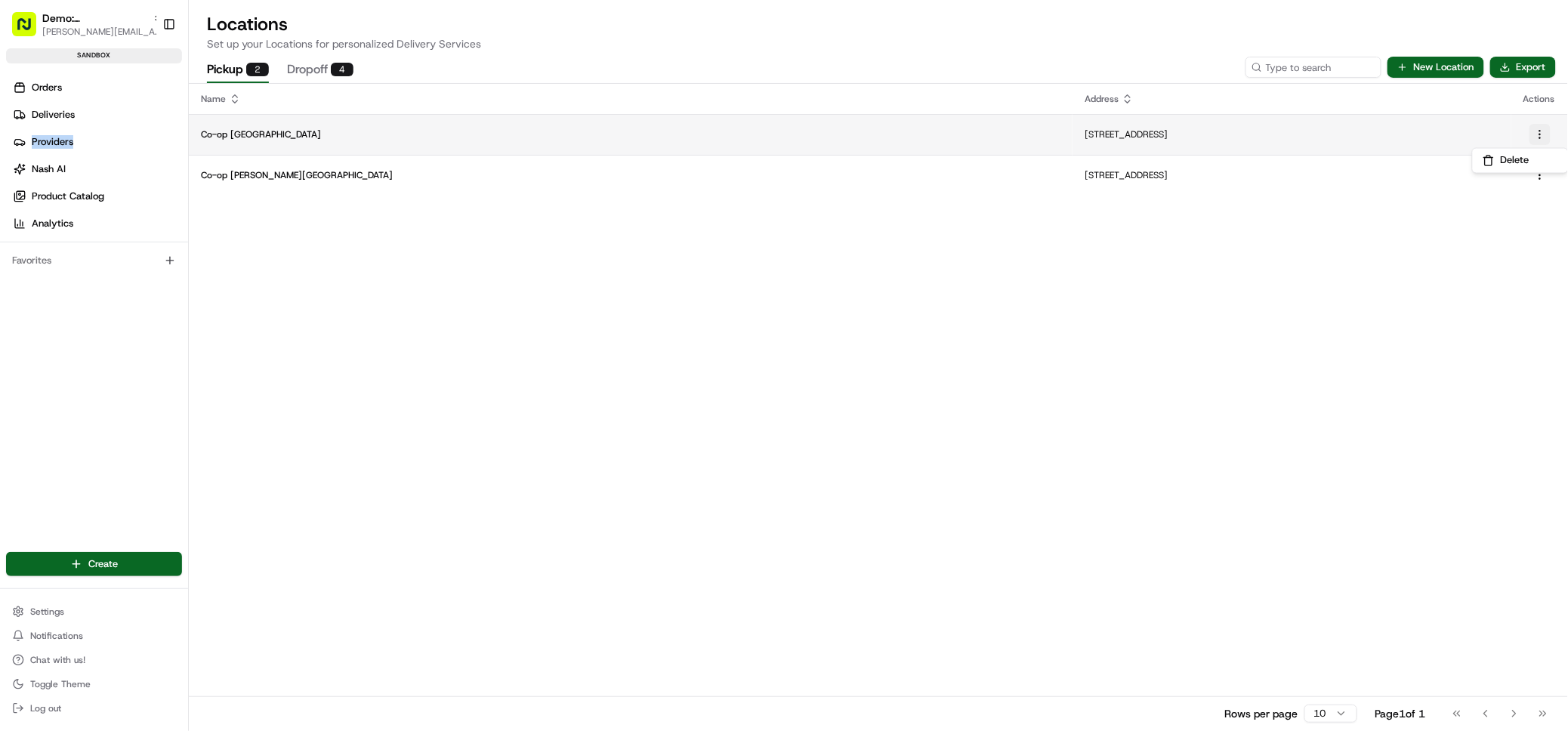
click at [1547, 133] on html "Demo: UK patrick.eve@usenash.com Toggle Sidebar sandbox Orders Deliveries Provi…" at bounding box center [784, 365] width 1568 height 731
drag, startPoint x: 1153, startPoint y: 140, endPoint x: 804, endPoint y: 126, distance: 349.3
click at [1149, 139] on html "Demo: UK patrick.eve@usenash.com Toggle Sidebar sandbox Orders Deliveries Provi…" at bounding box center [784, 365] width 1568 height 731
click at [242, 123] on td "Co-op Bridge Street" at bounding box center [630, 135] width 884 height 41
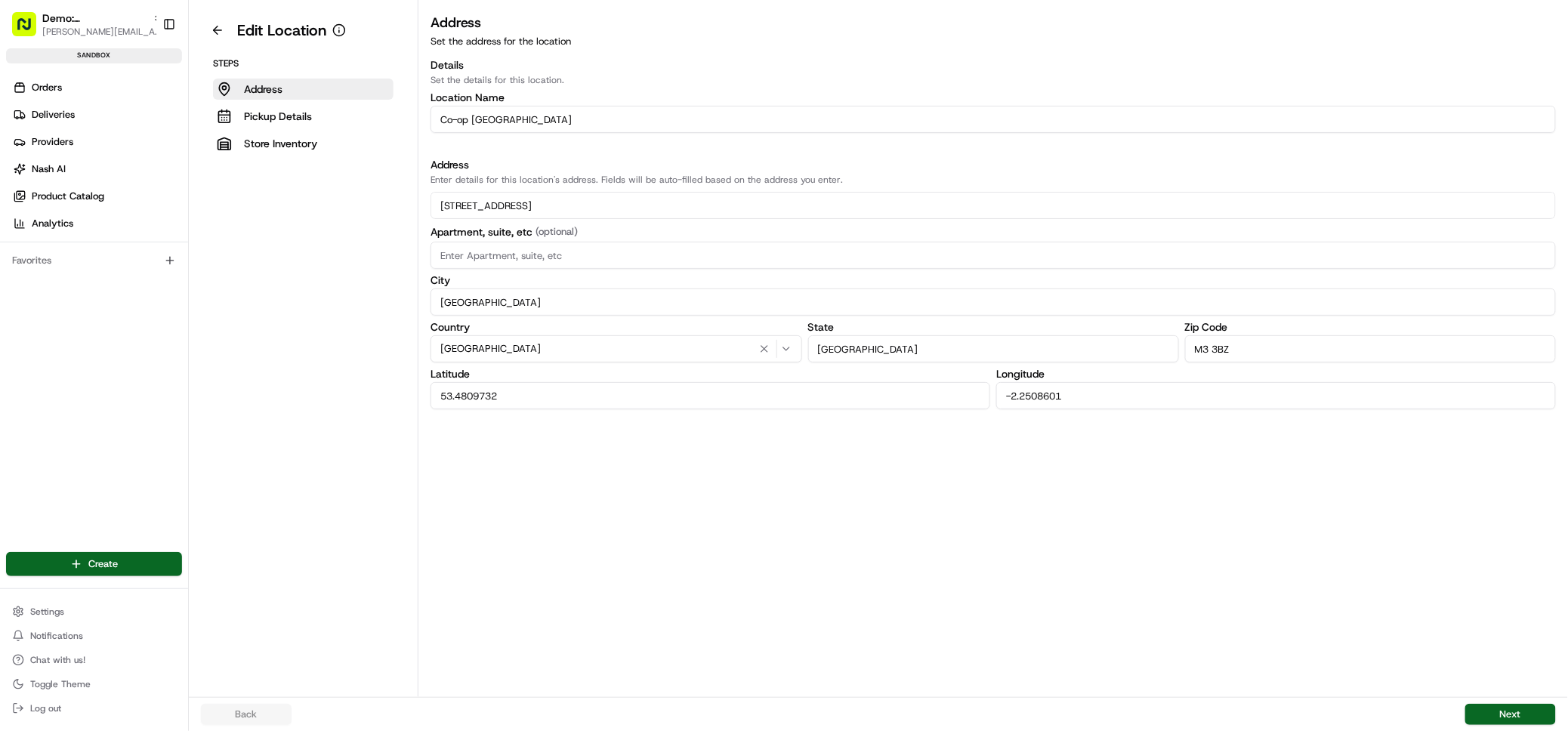
drag, startPoint x: 473, startPoint y: 115, endPoint x: 402, endPoint y: 115, distance: 71.0
click at [397, 114] on div "Edit Location Steps Address Pickup Details Store Inventory Address Set the addr…" at bounding box center [878, 349] width 1379 height 697
type input "Bridge Street"
click at [1507, 716] on button "Next" at bounding box center [1511, 715] width 91 height 21
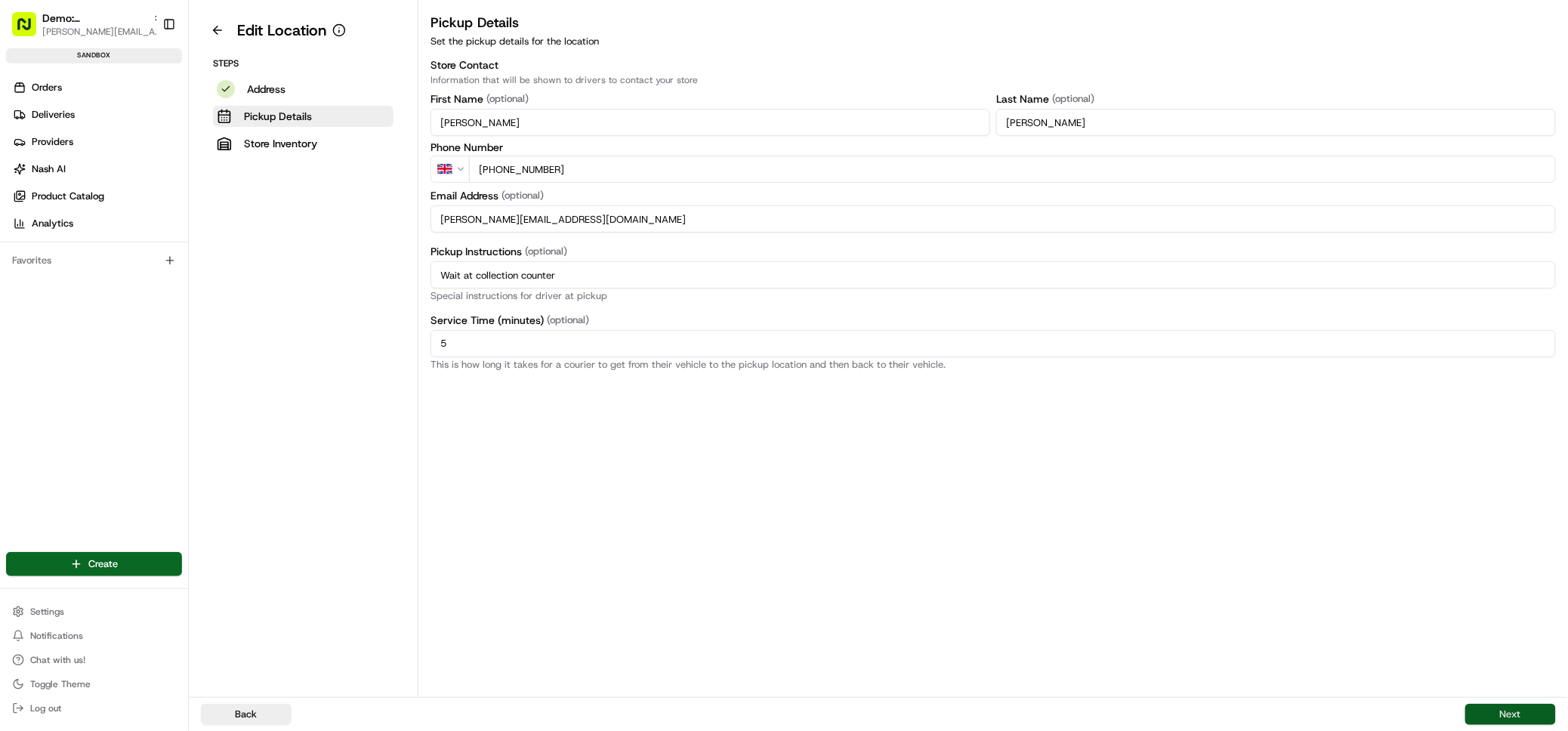
click at [1513, 715] on button "Next" at bounding box center [1511, 715] width 91 height 21
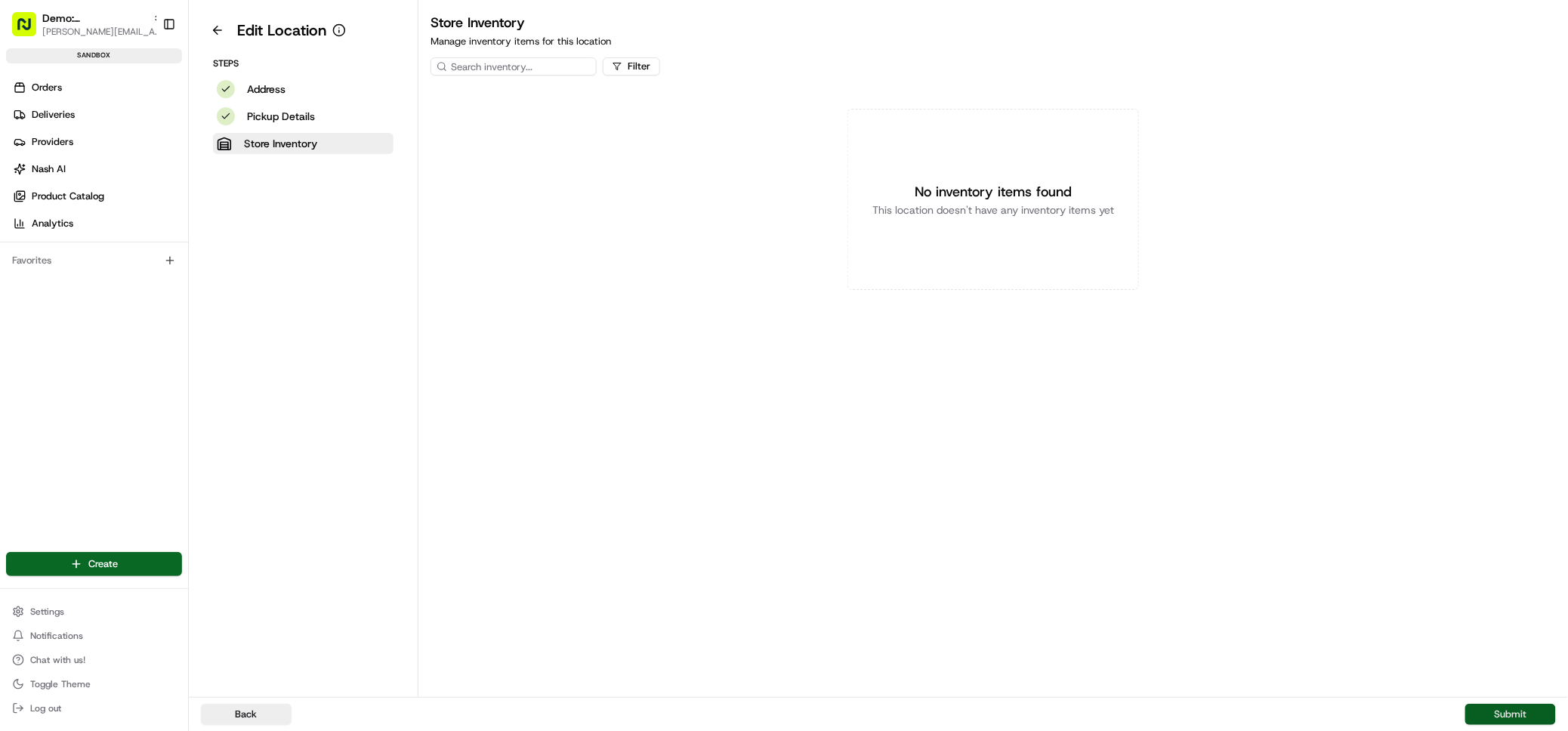
click at [1514, 715] on button "Submit" at bounding box center [1511, 715] width 91 height 21
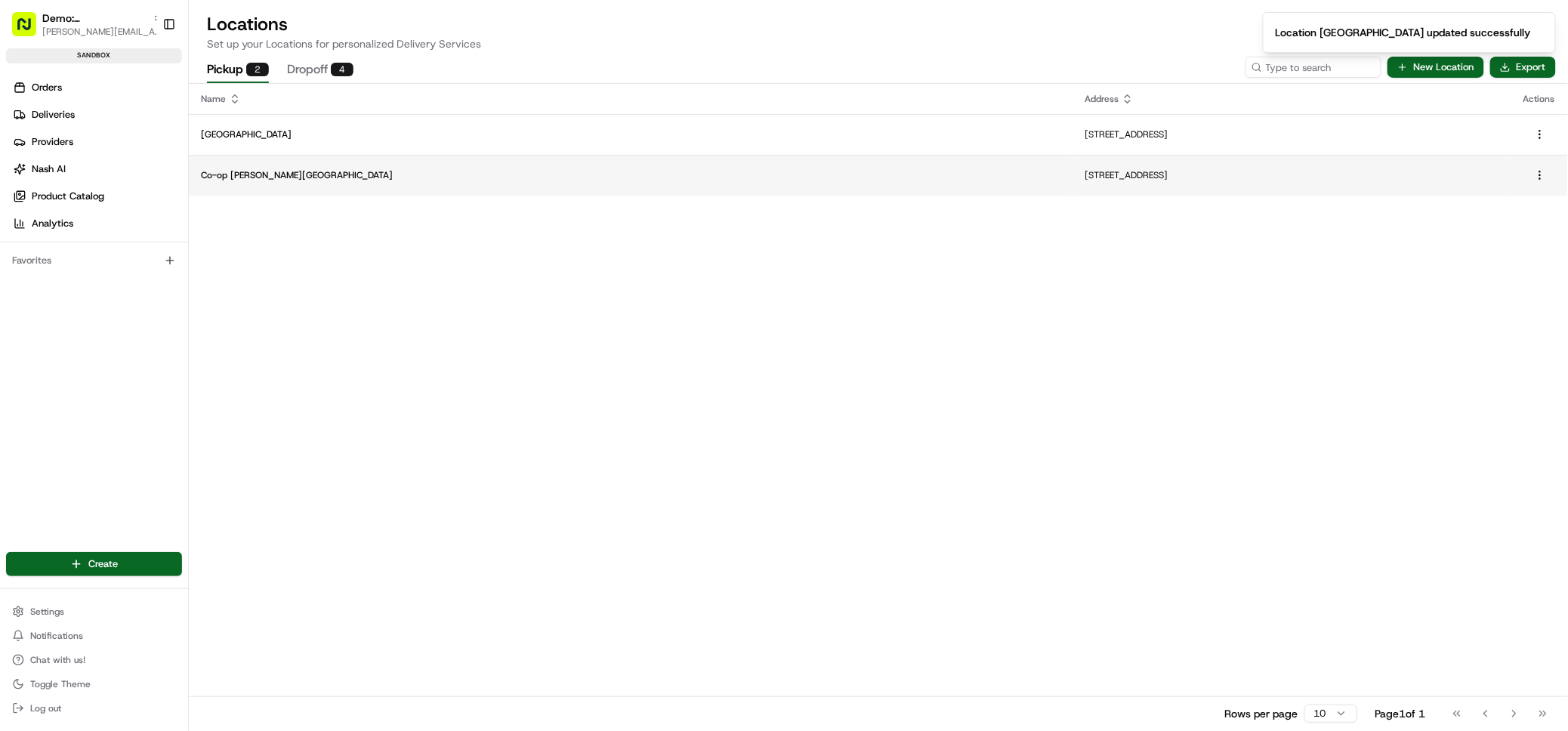
click at [246, 169] on p "Co-op Chester Road" at bounding box center [630, 175] width 860 height 12
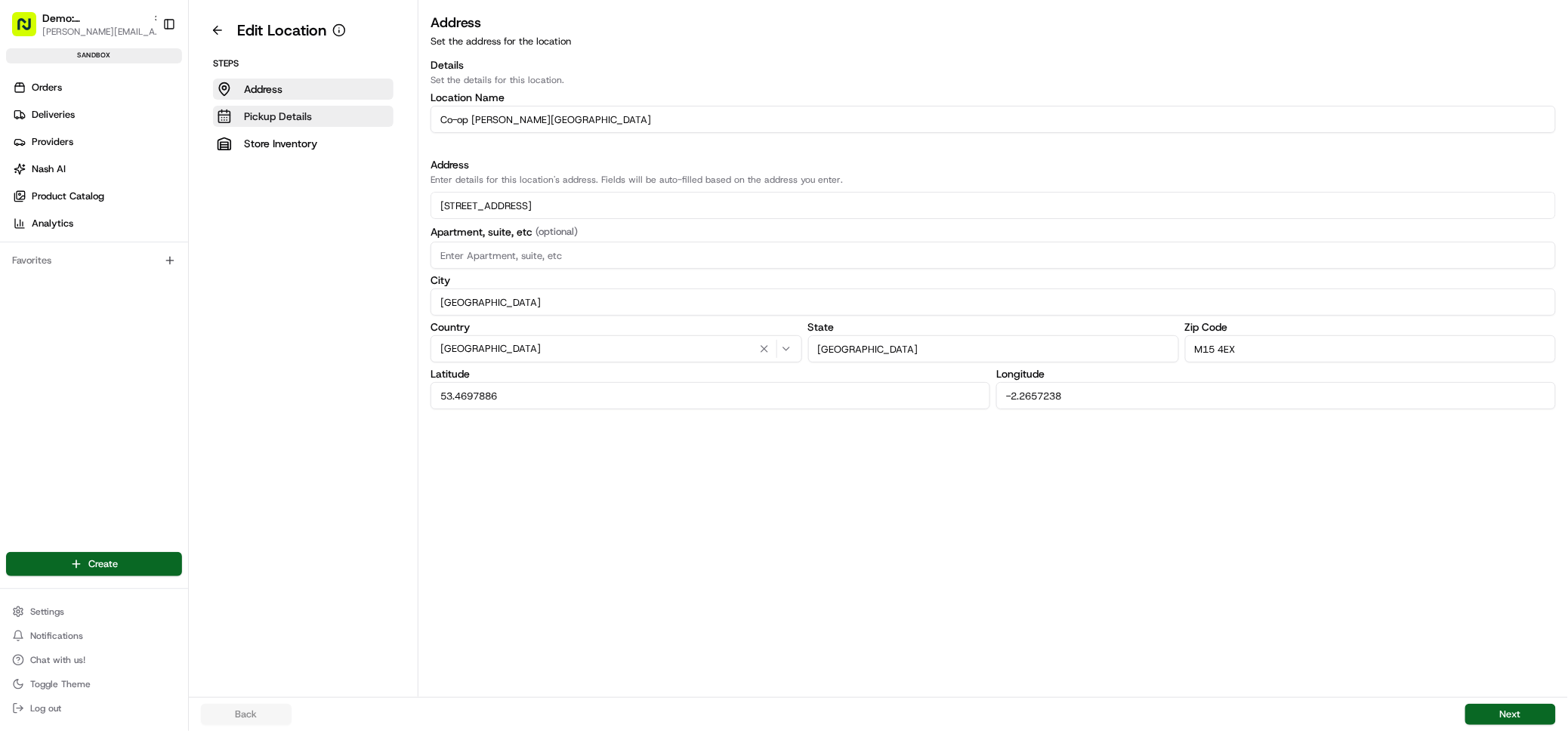
drag, startPoint x: 473, startPoint y: 117, endPoint x: 385, endPoint y: 122, distance: 88.1
click at [358, 113] on div "Edit Location Steps Address Pickup Details Store Inventory Address Set the addr…" at bounding box center [878, 349] width 1379 height 697
type input "Chester Road"
click at [1522, 716] on button "Next" at bounding box center [1511, 715] width 91 height 21
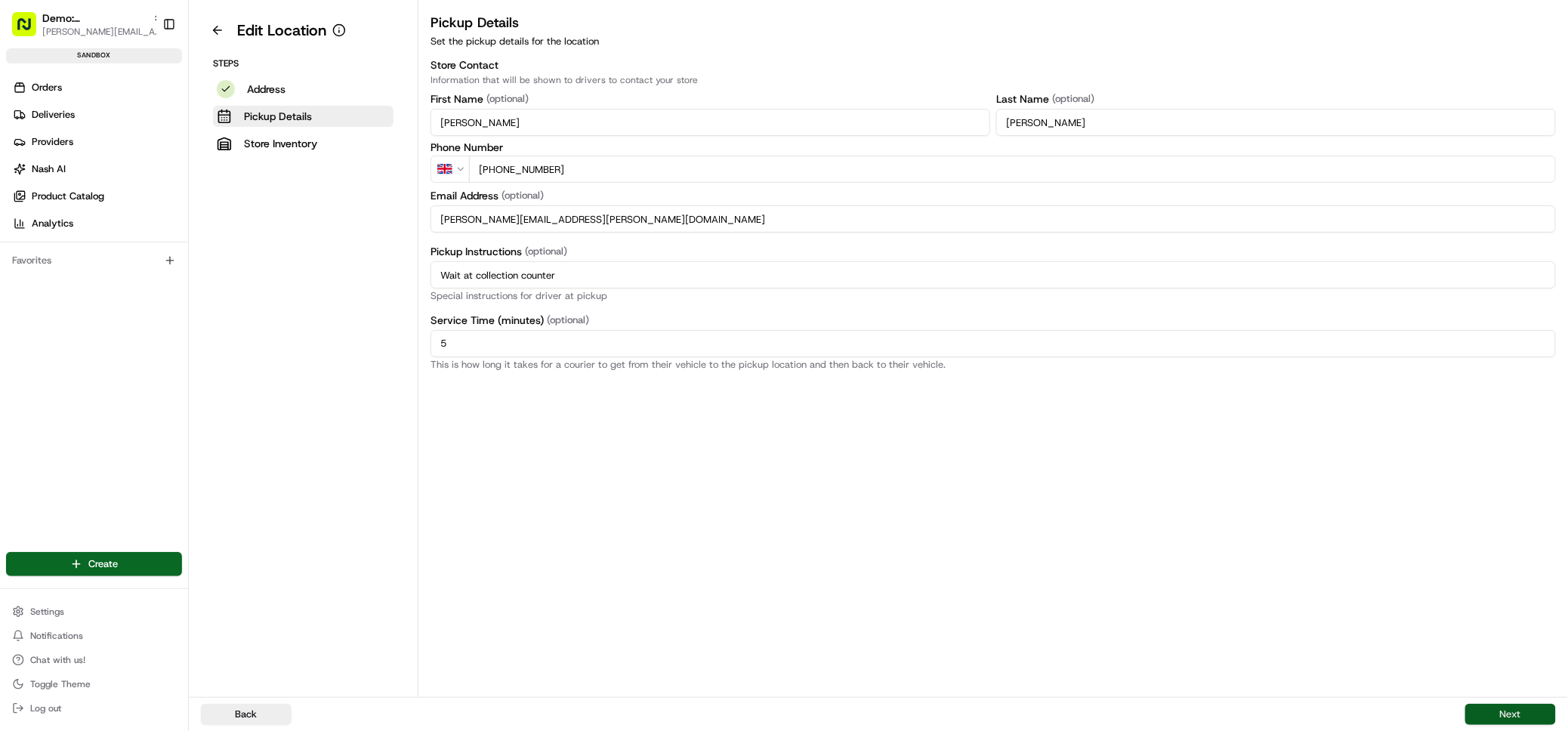
click at [1522, 714] on button "Next" at bounding box center [1511, 715] width 91 height 21
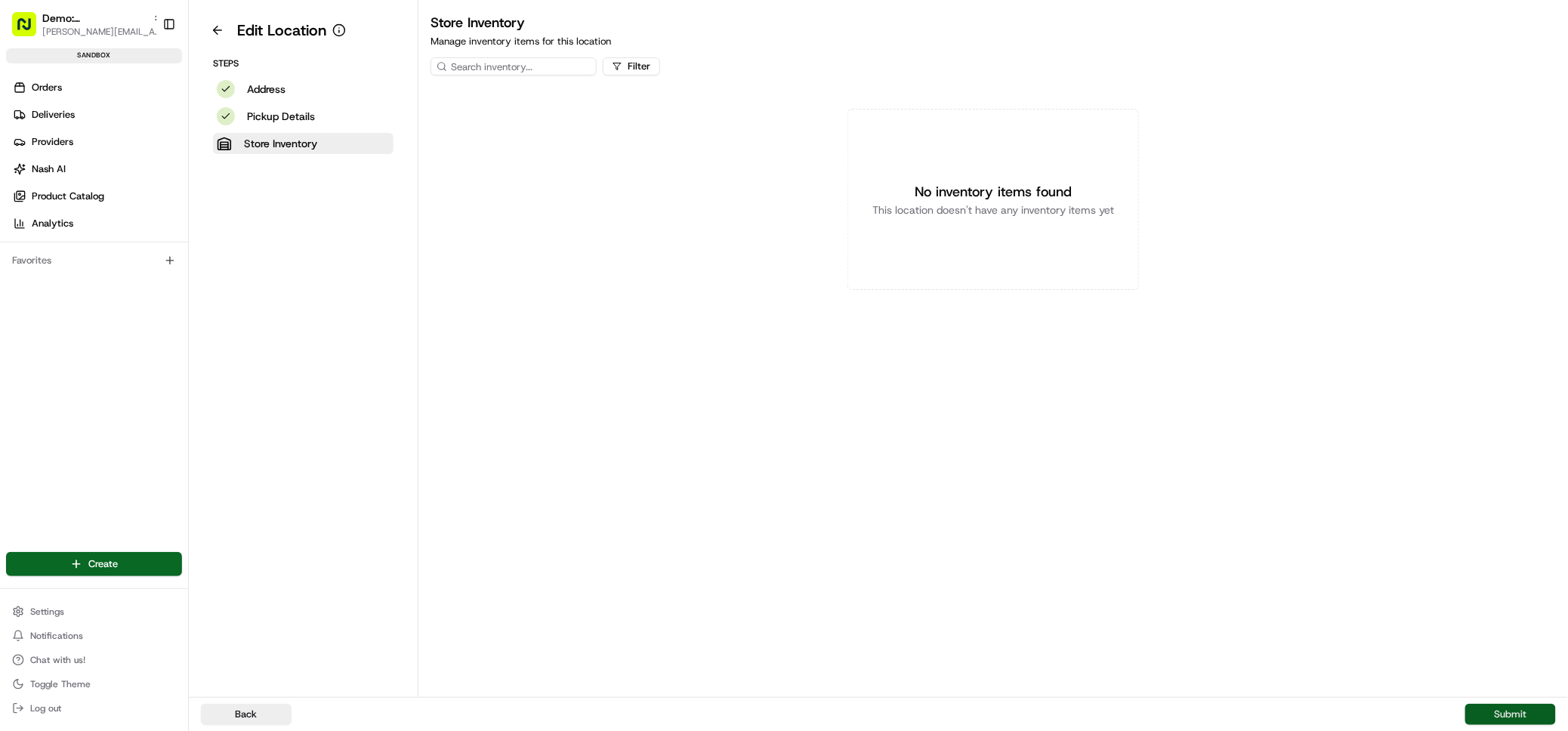
click at [1522, 714] on button "Submit" at bounding box center [1511, 715] width 91 height 21
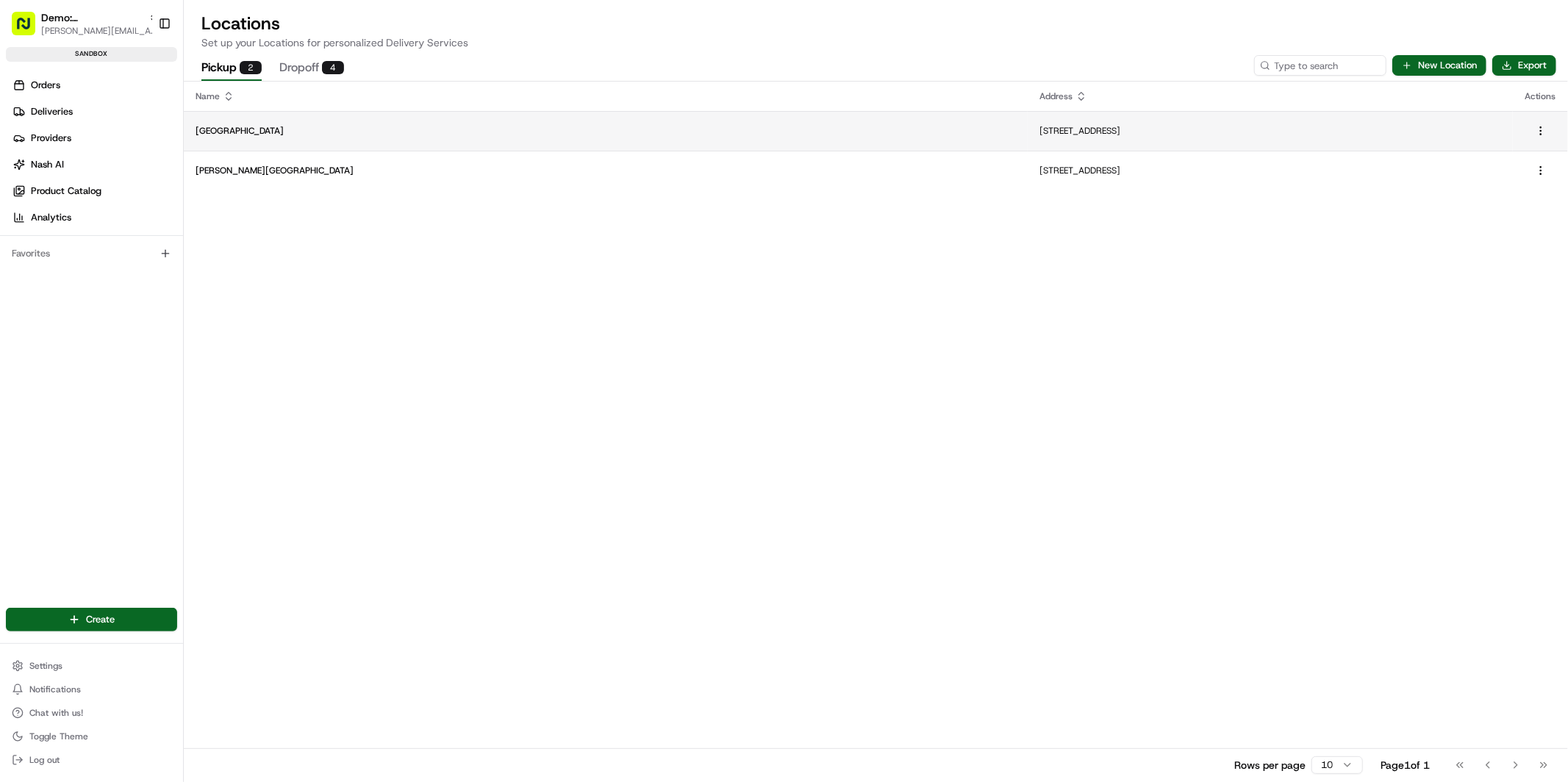
click at [300, 136] on p "Bridge Street" at bounding box center [605, 131] width 821 height 11
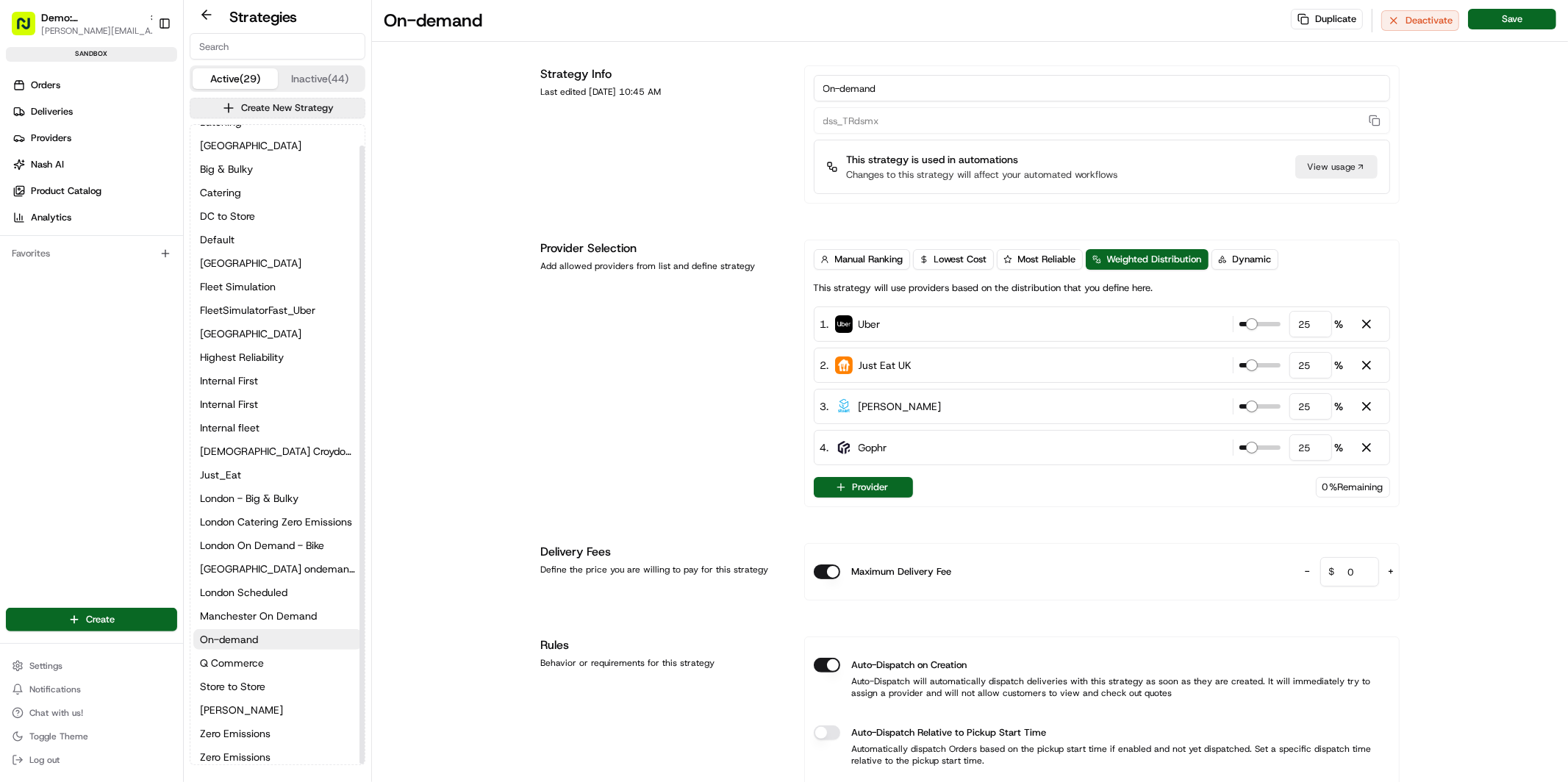
scroll to position [21, 0]
drag, startPoint x: 896, startPoint y: 90, endPoint x: 804, endPoint y: 83, distance: 92.3
click at [804, 83] on div "On-demand dss_TRdsmx This strategy is used in automations Changes to this strat…" at bounding box center [1102, 134] width 596 height 138
click at [667, 349] on div "Provider Selection Add allowed providers from list and define strategy" at bounding box center [663, 373] width 246 height 268
click at [864, 485] on button "Provider" at bounding box center [863, 487] width 99 height 21
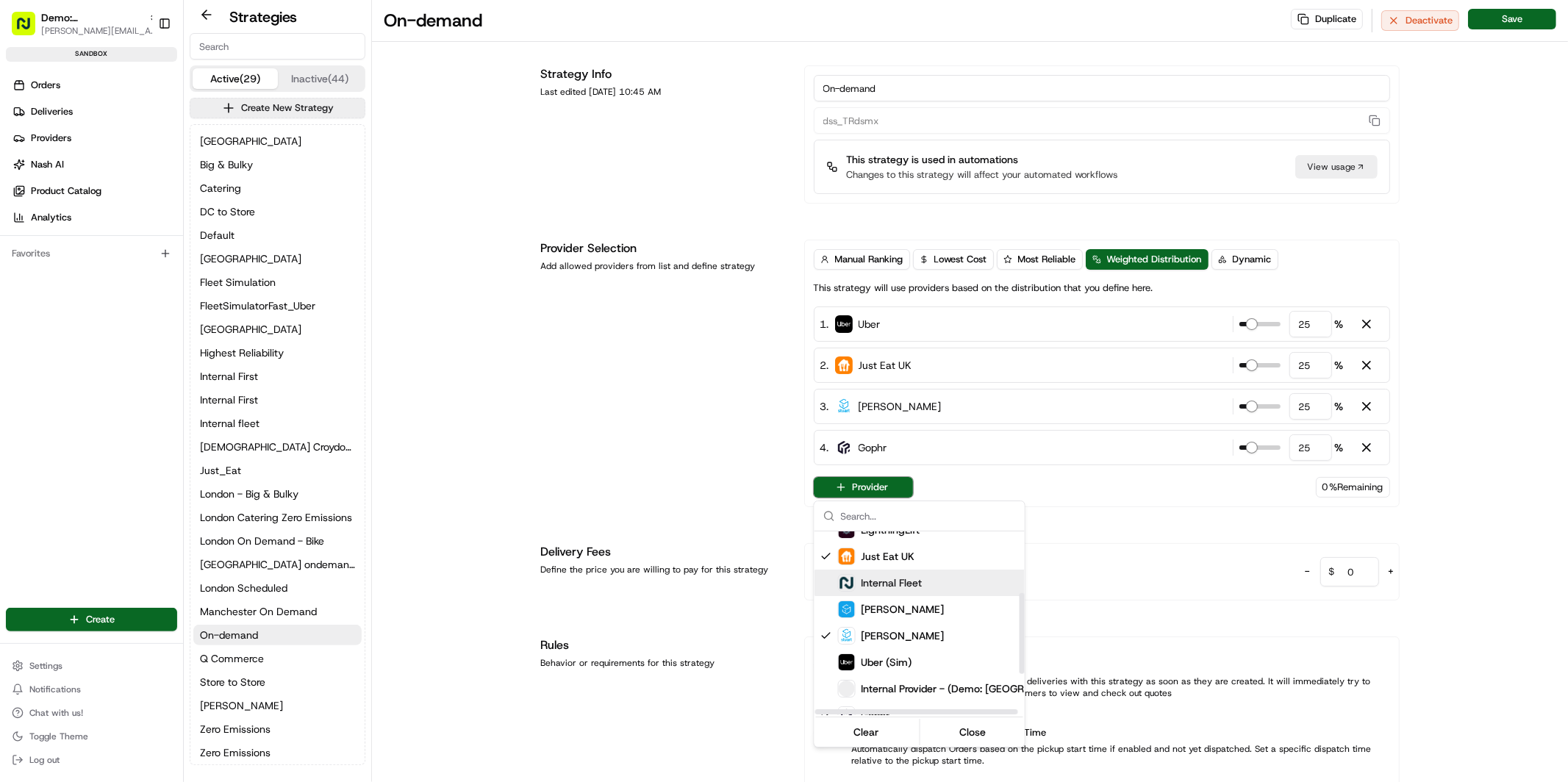
scroll to position [125, 0]
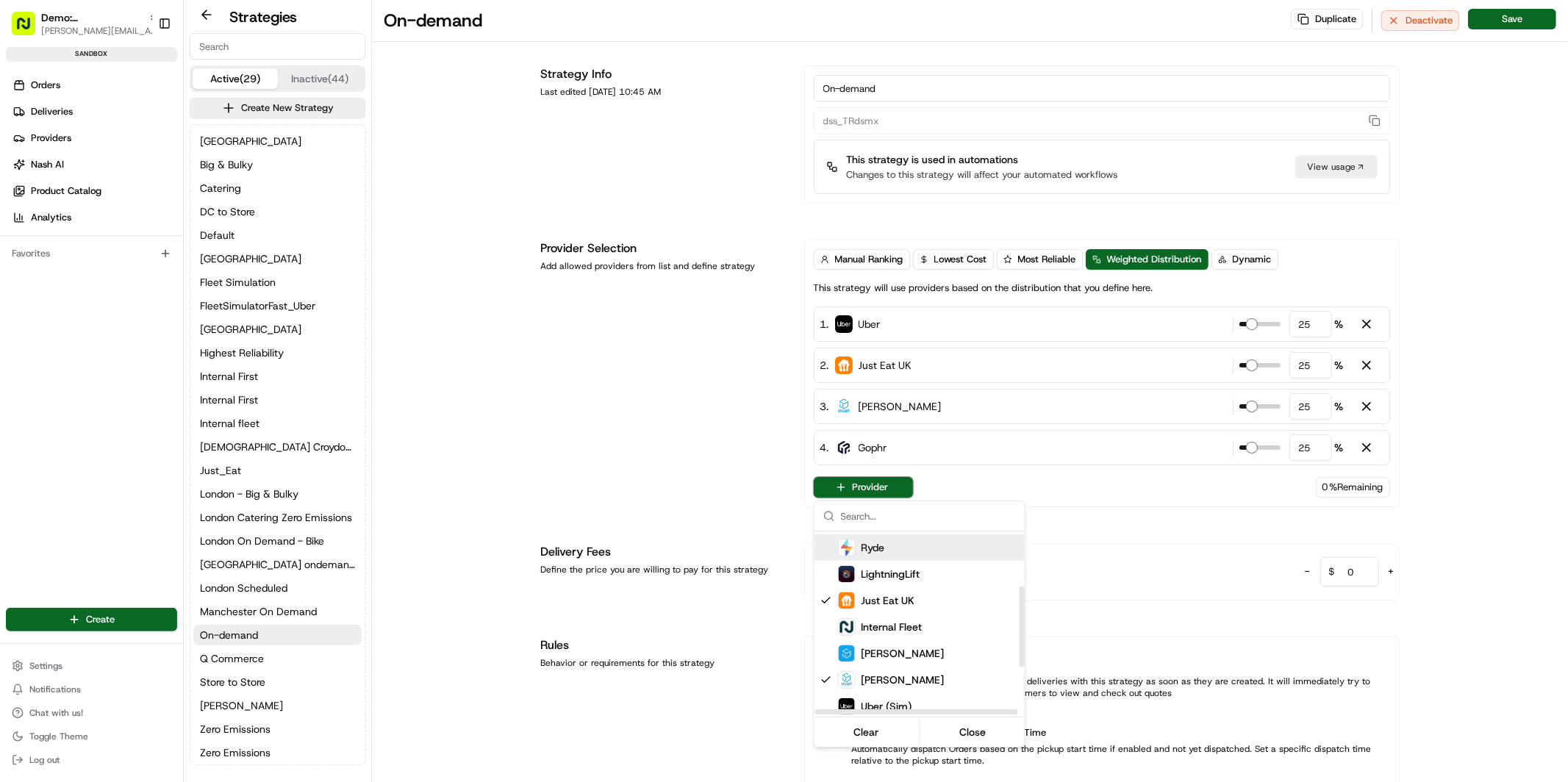
click at [931, 550] on div "Ryde" at bounding box center [956, 547] width 236 height 18
type input "20"
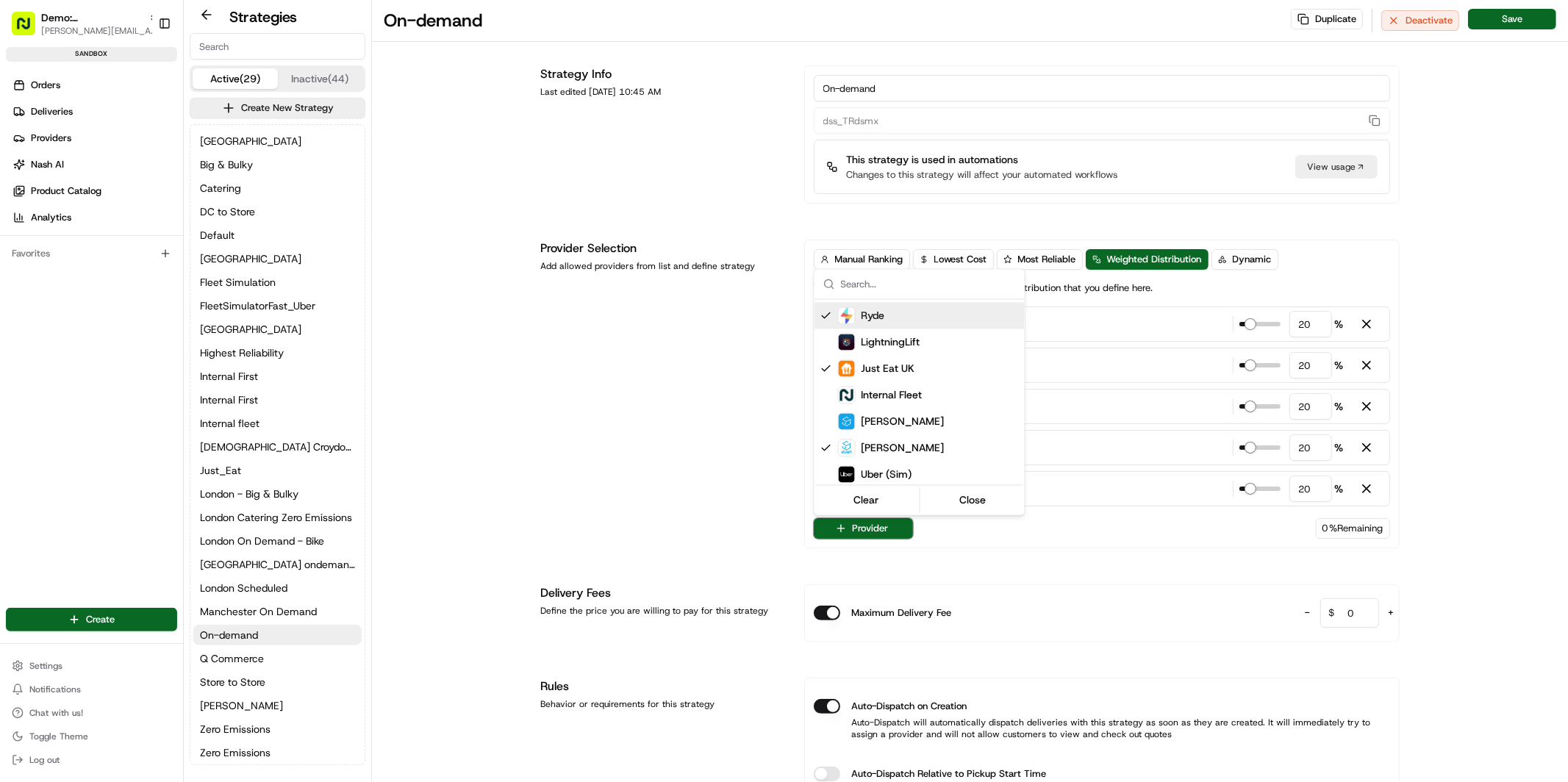
drag, startPoint x: 1069, startPoint y: 555, endPoint x: 1061, endPoint y: 543, distance: 14.4
click at [1068, 553] on html "Demo: UK [PERSON_NAME][EMAIL_ADDRESS][DOMAIN_NAME] Toggle Sidebar sandbox Order…" at bounding box center [784, 391] width 1568 height 782
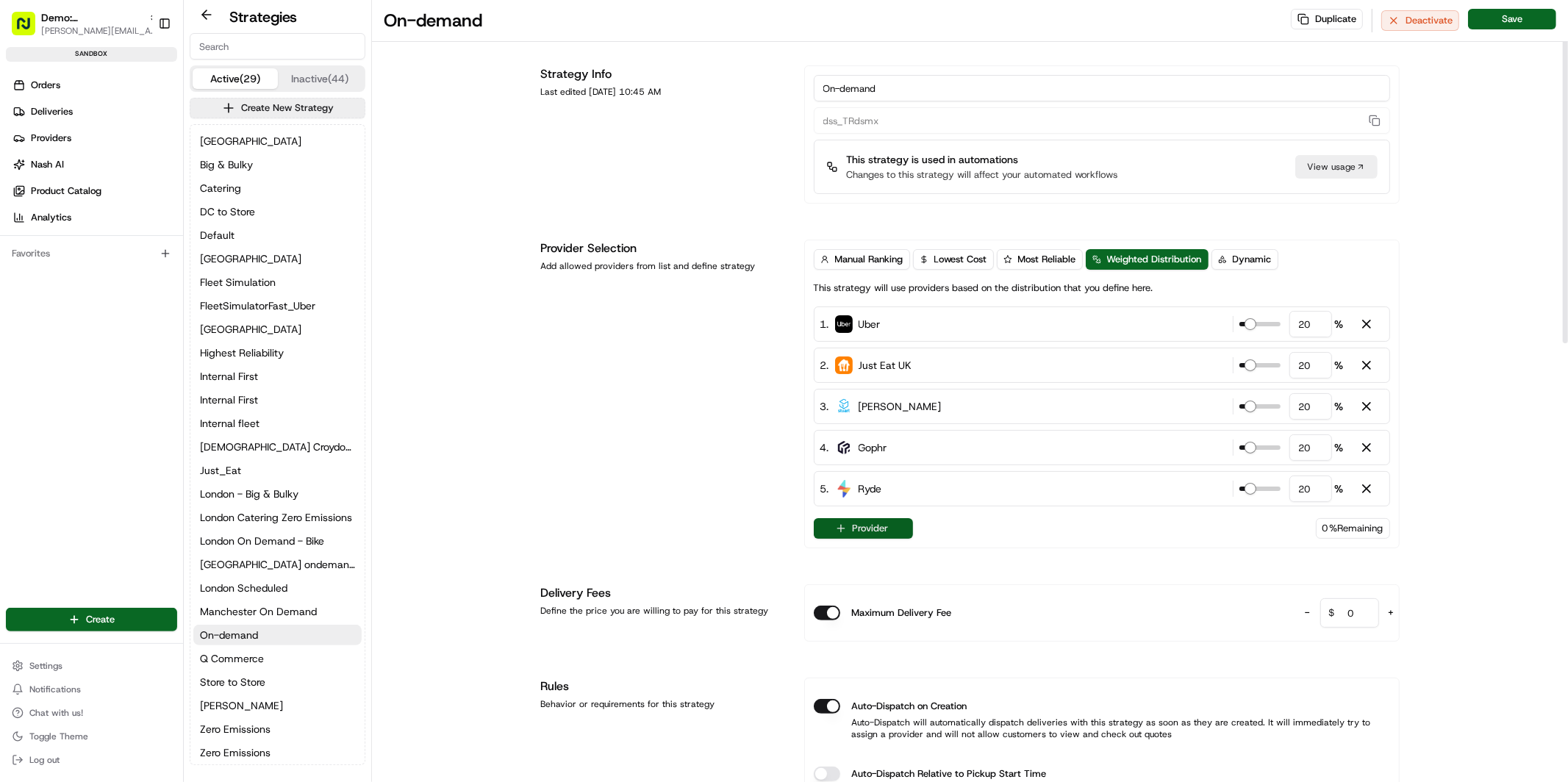
click at [887, 528] on button "Provider" at bounding box center [863, 529] width 99 height 21
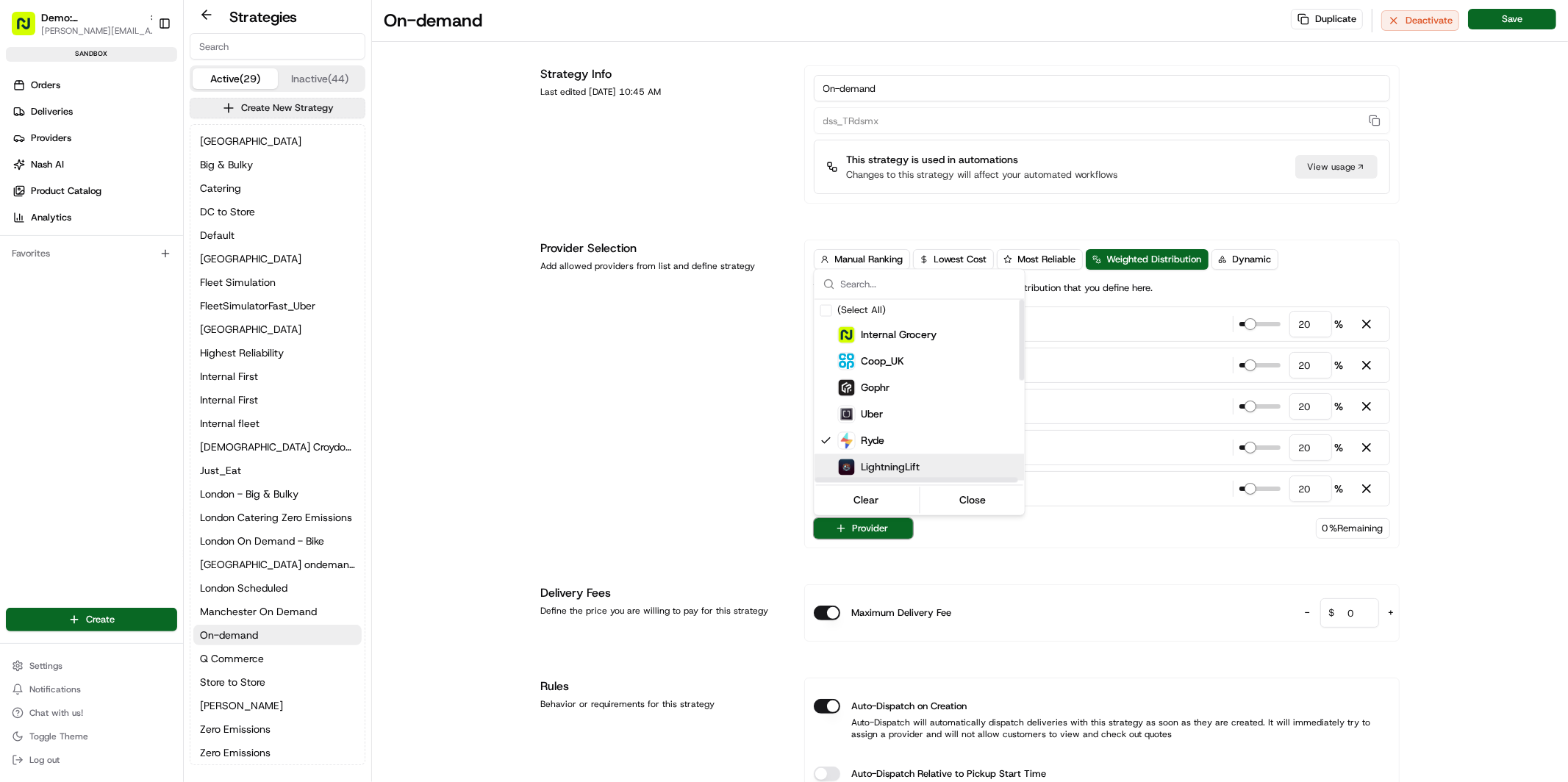
click at [921, 469] on div "LightningLift" at bounding box center [956, 467] width 236 height 18
type input "16"
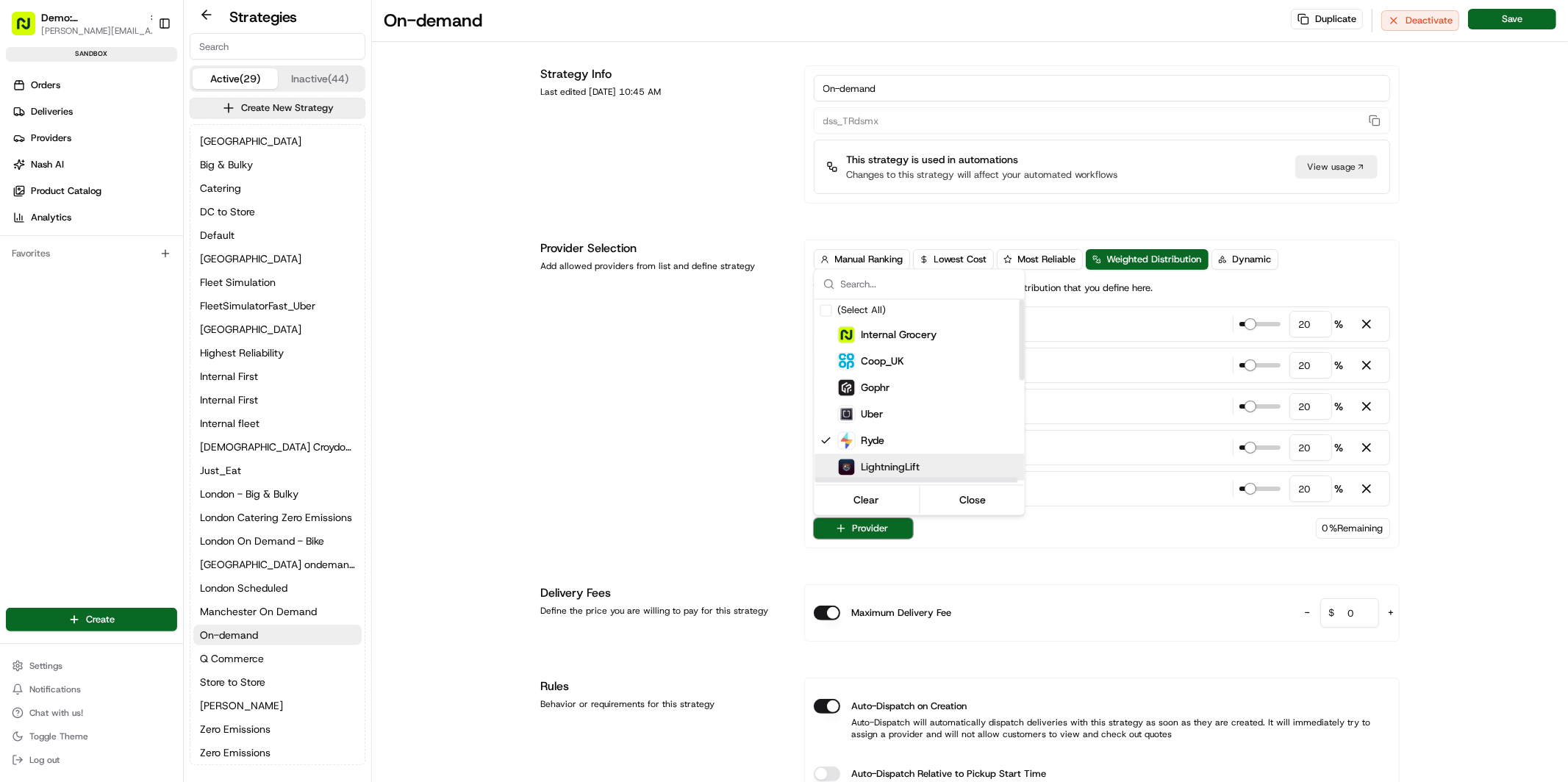
type input "16"
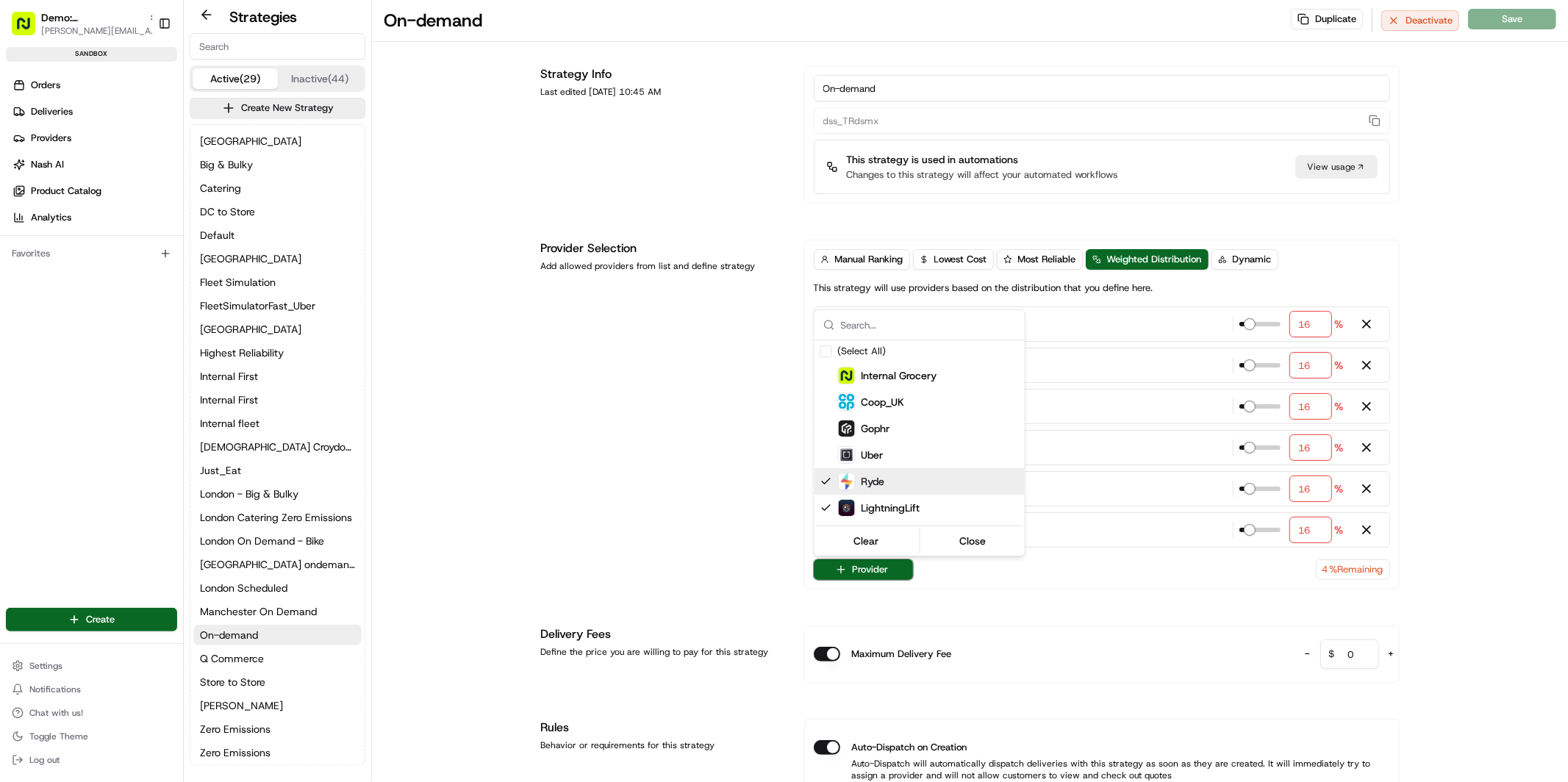
click at [1408, 368] on html "Demo: UK [PERSON_NAME][EMAIL_ADDRESS][DOMAIN_NAME] Toggle Sidebar sandbox Order…" at bounding box center [784, 391] width 1568 height 782
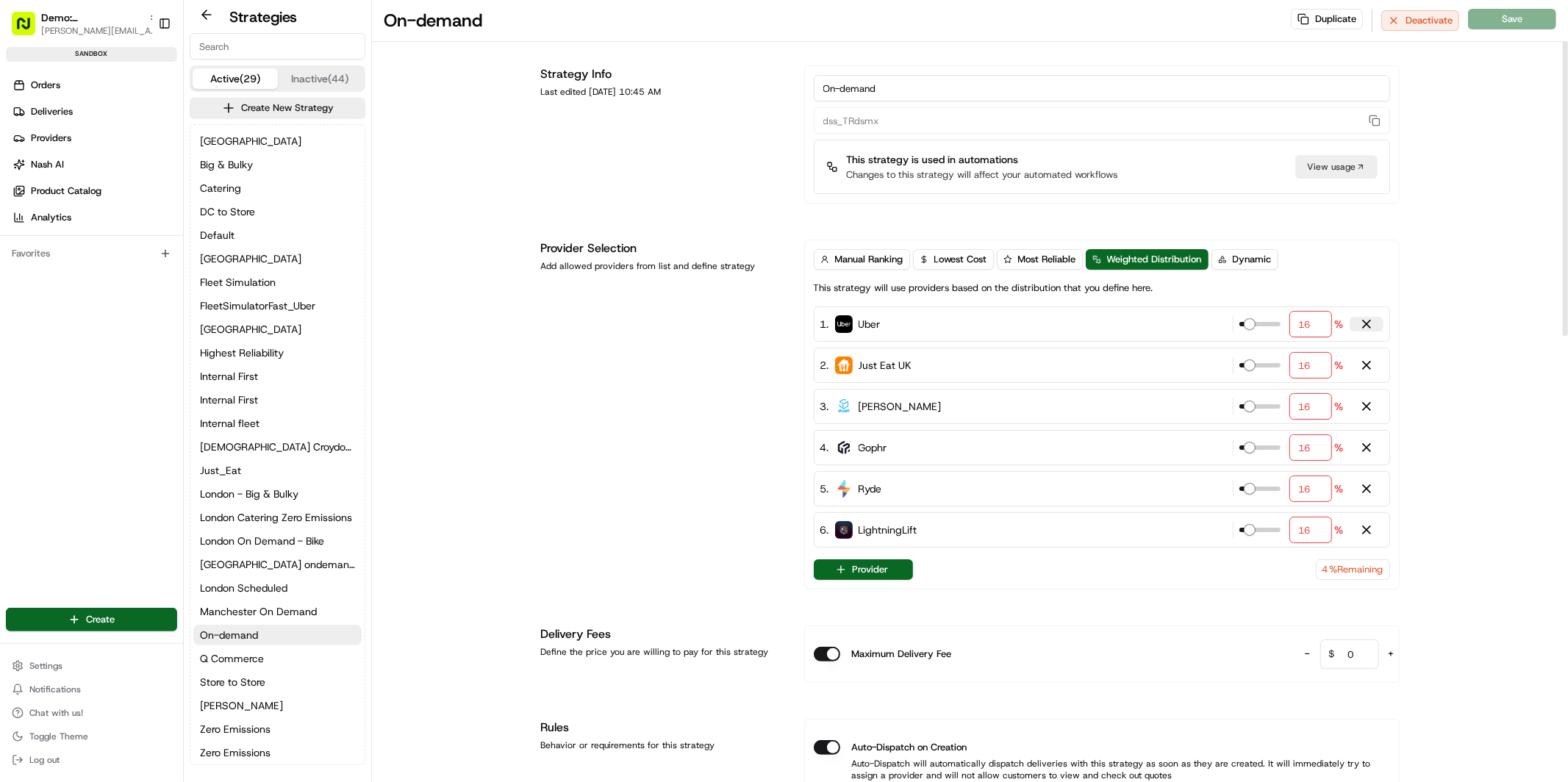
click at [1367, 324] on div at bounding box center [1366, 324] width 15 height 15
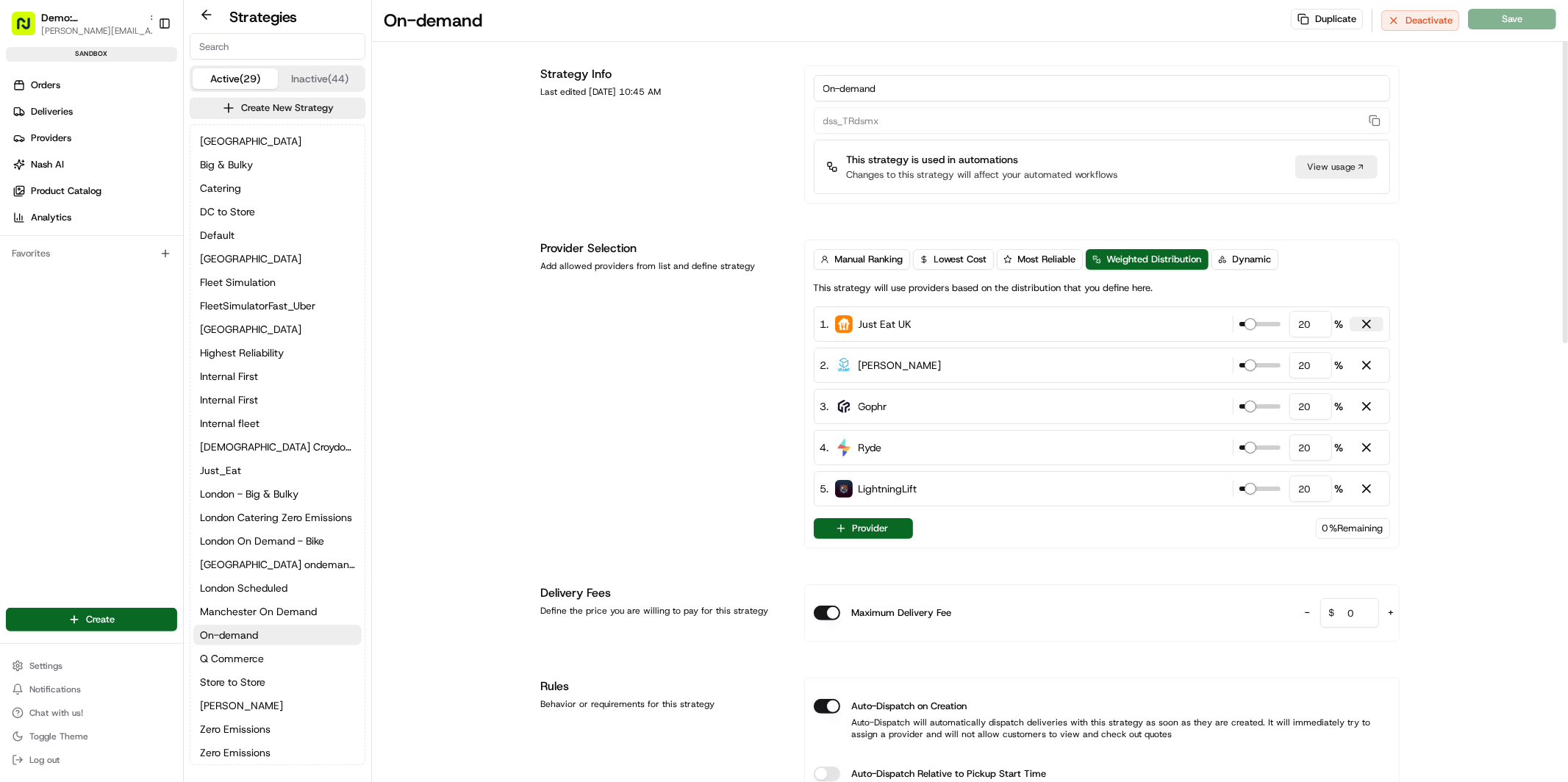
click at [1366, 324] on div at bounding box center [1366, 324] width 15 height 15
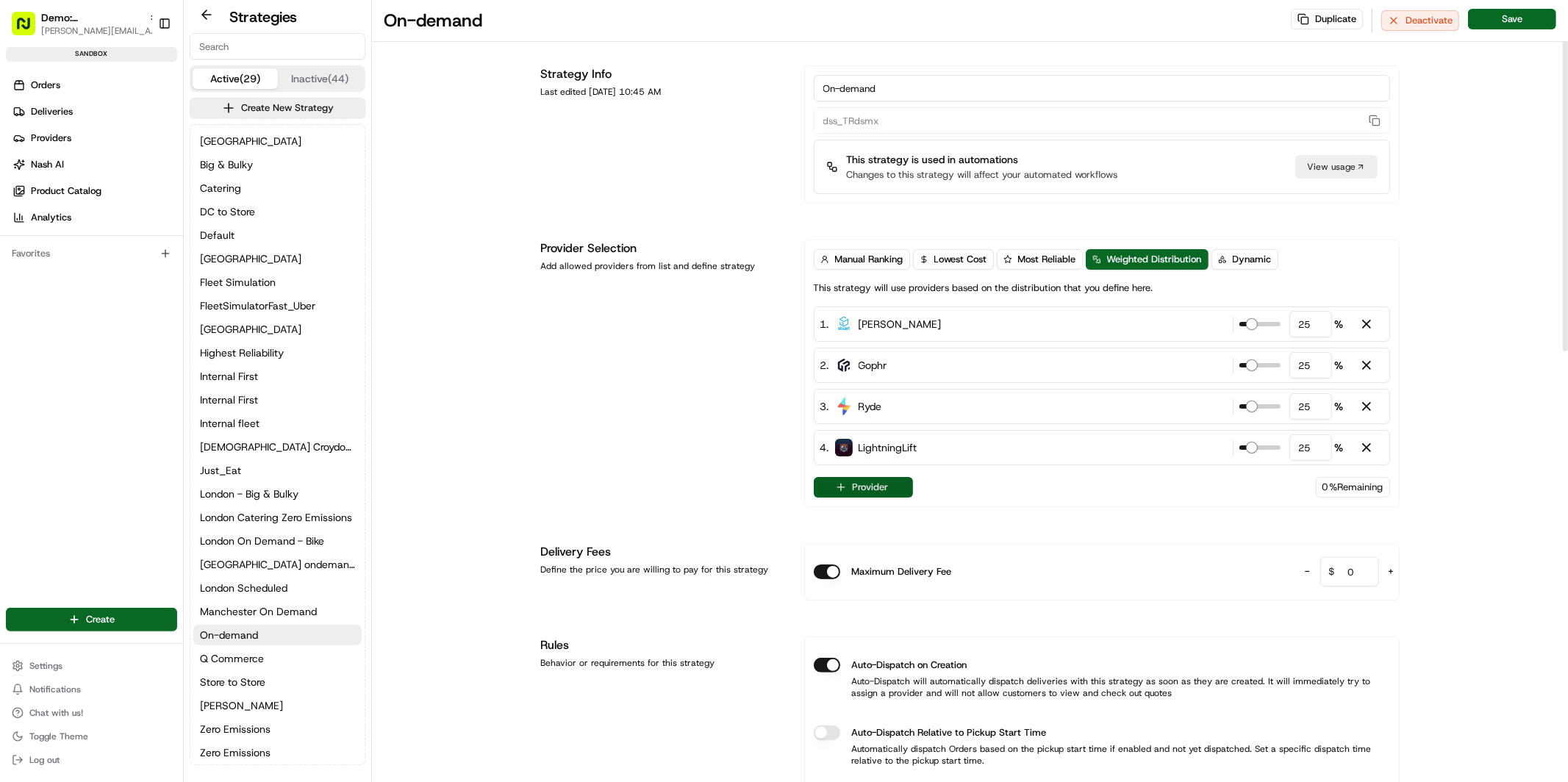
click at [854, 488] on button "Provider" at bounding box center [863, 487] width 99 height 21
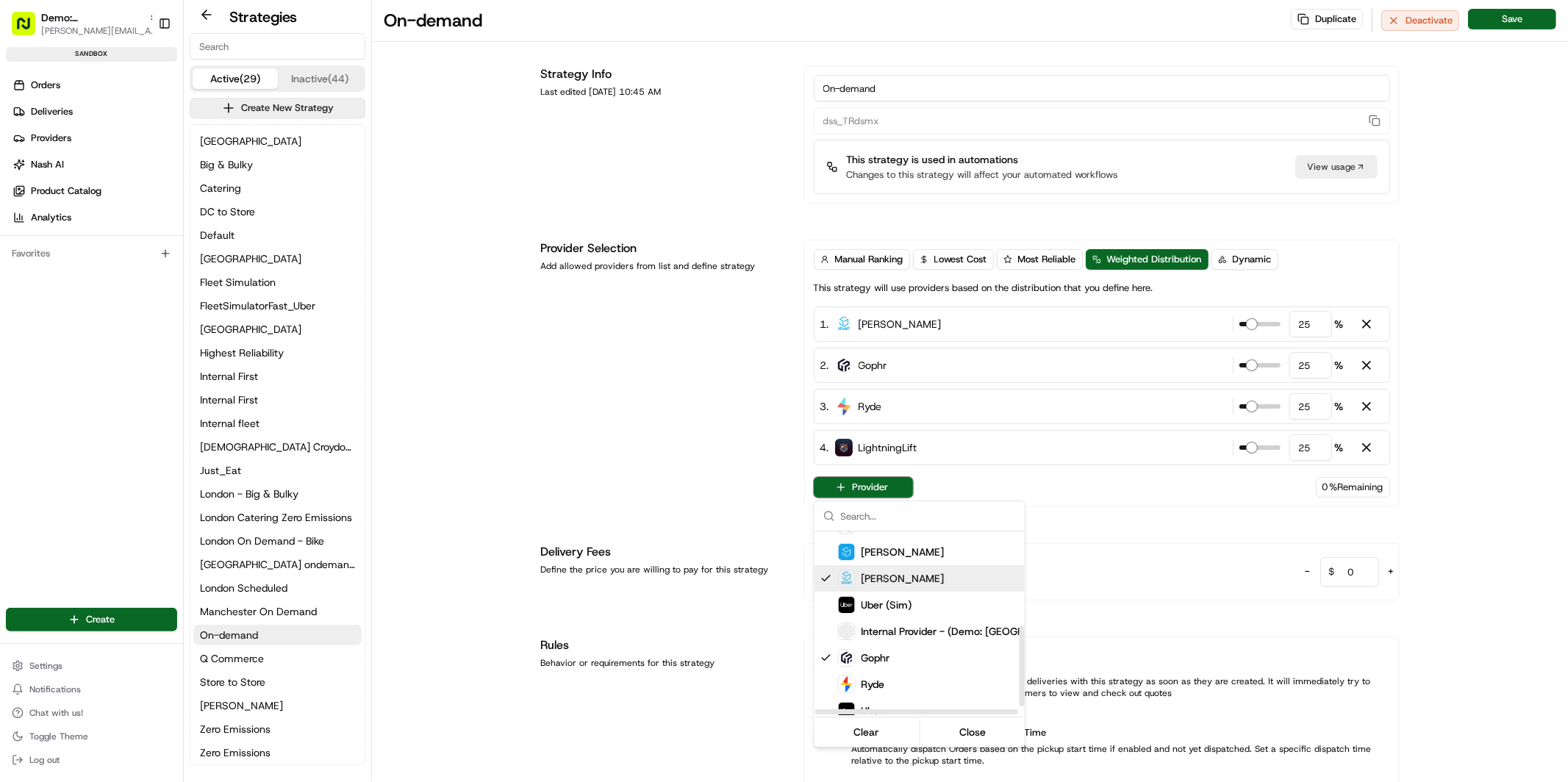
scroll to position [236, 0]
click at [927, 624] on span "Internal Provider - (Demo: UK)" at bounding box center [953, 623] width 184 height 15
type input "20"
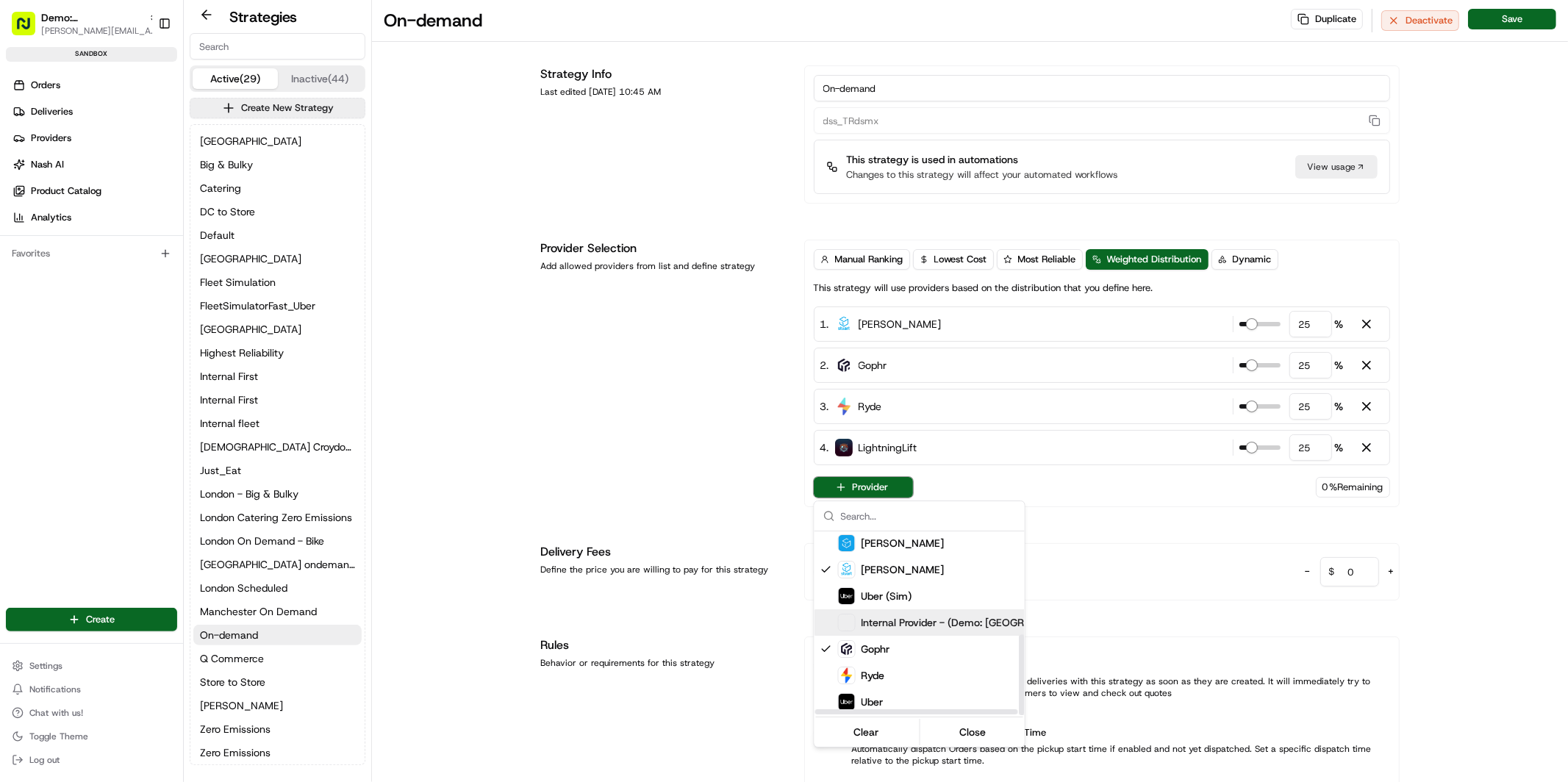
type input "20"
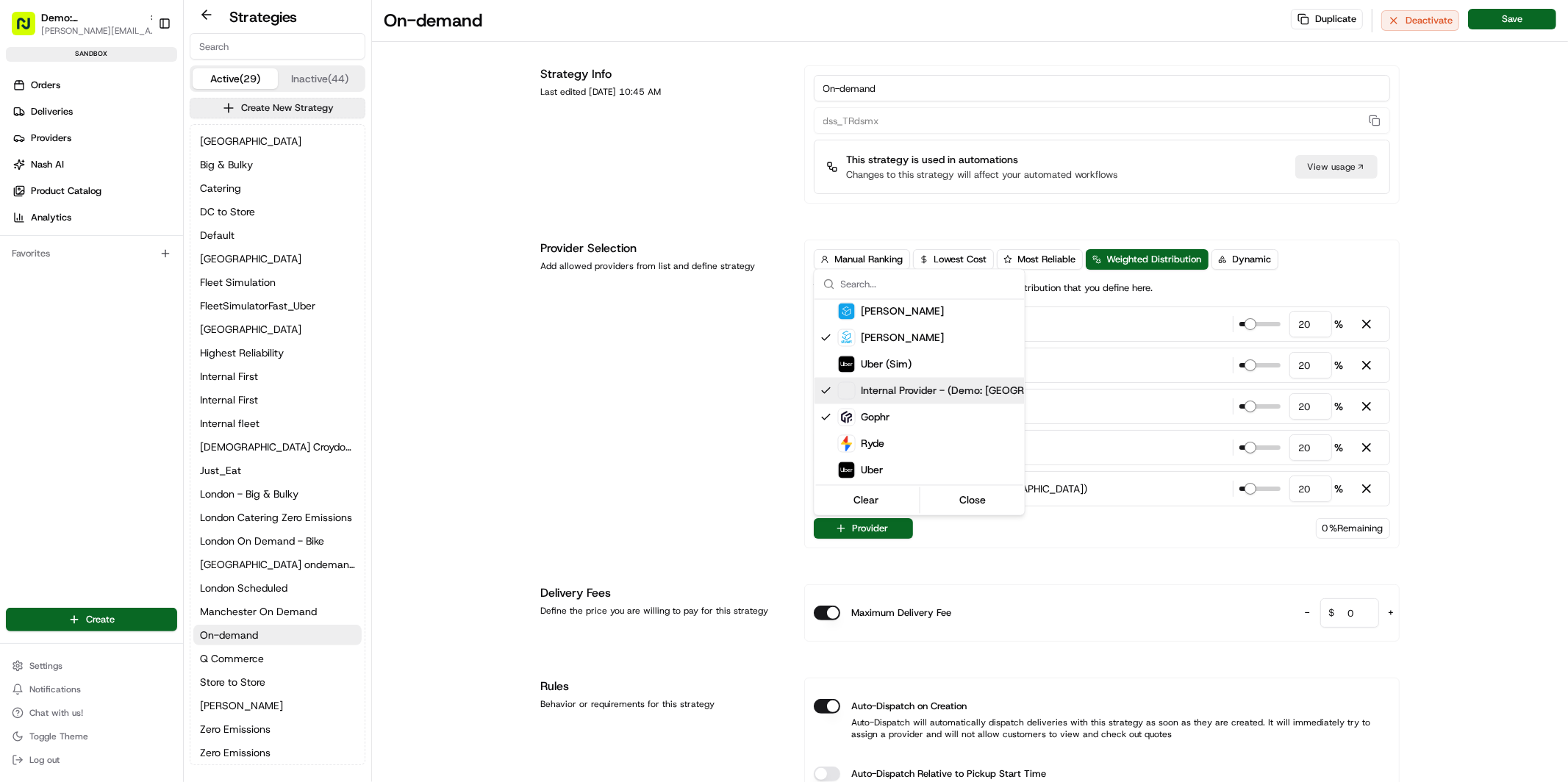
click at [1122, 557] on html "Demo: UK patrick.eve@usenash.com Toggle Sidebar sandbox Orders Deliveries Provi…" at bounding box center [784, 391] width 1568 height 782
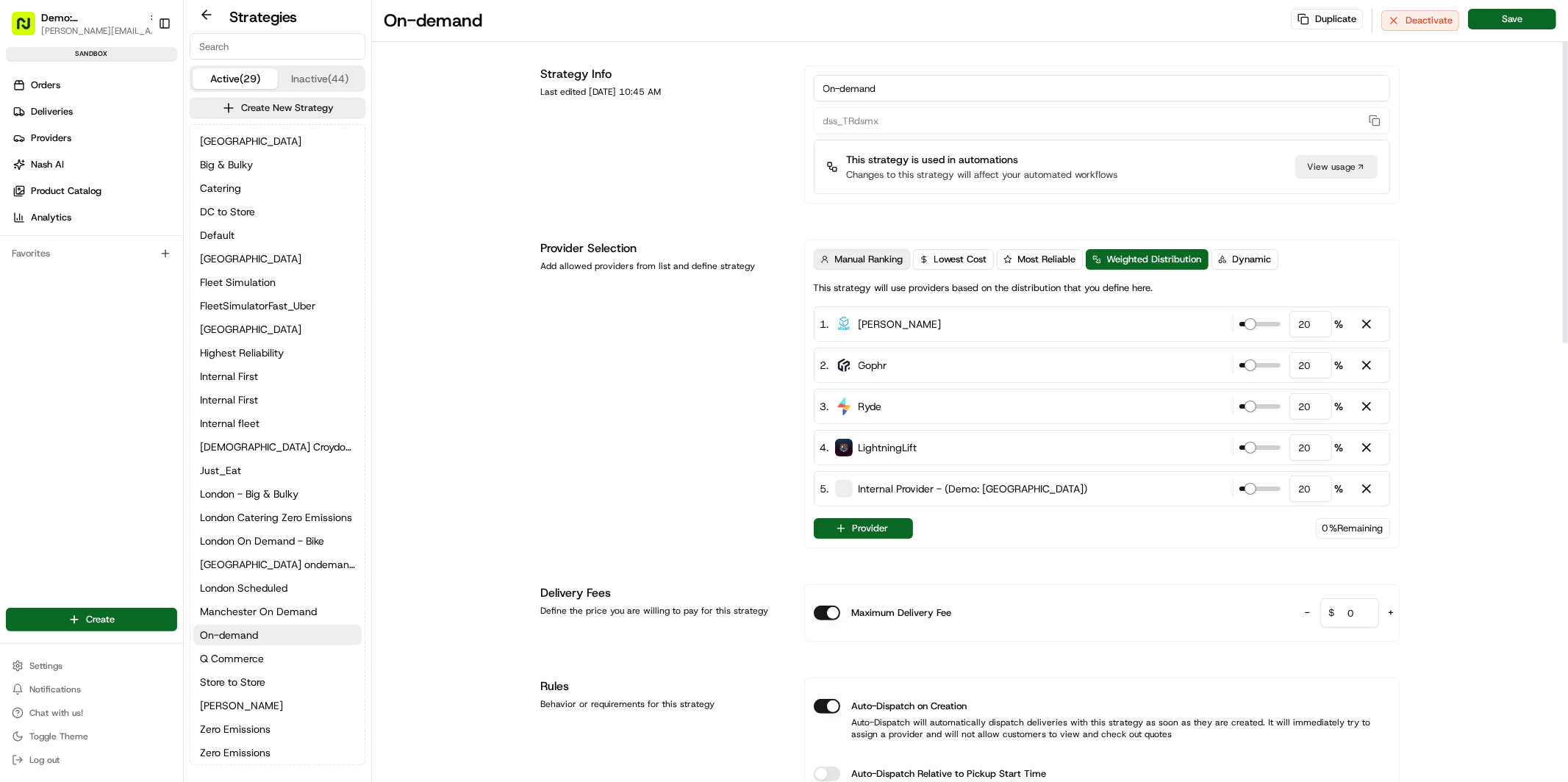
click at [858, 258] on span "Manual Ranking" at bounding box center [869, 259] width 69 height 13
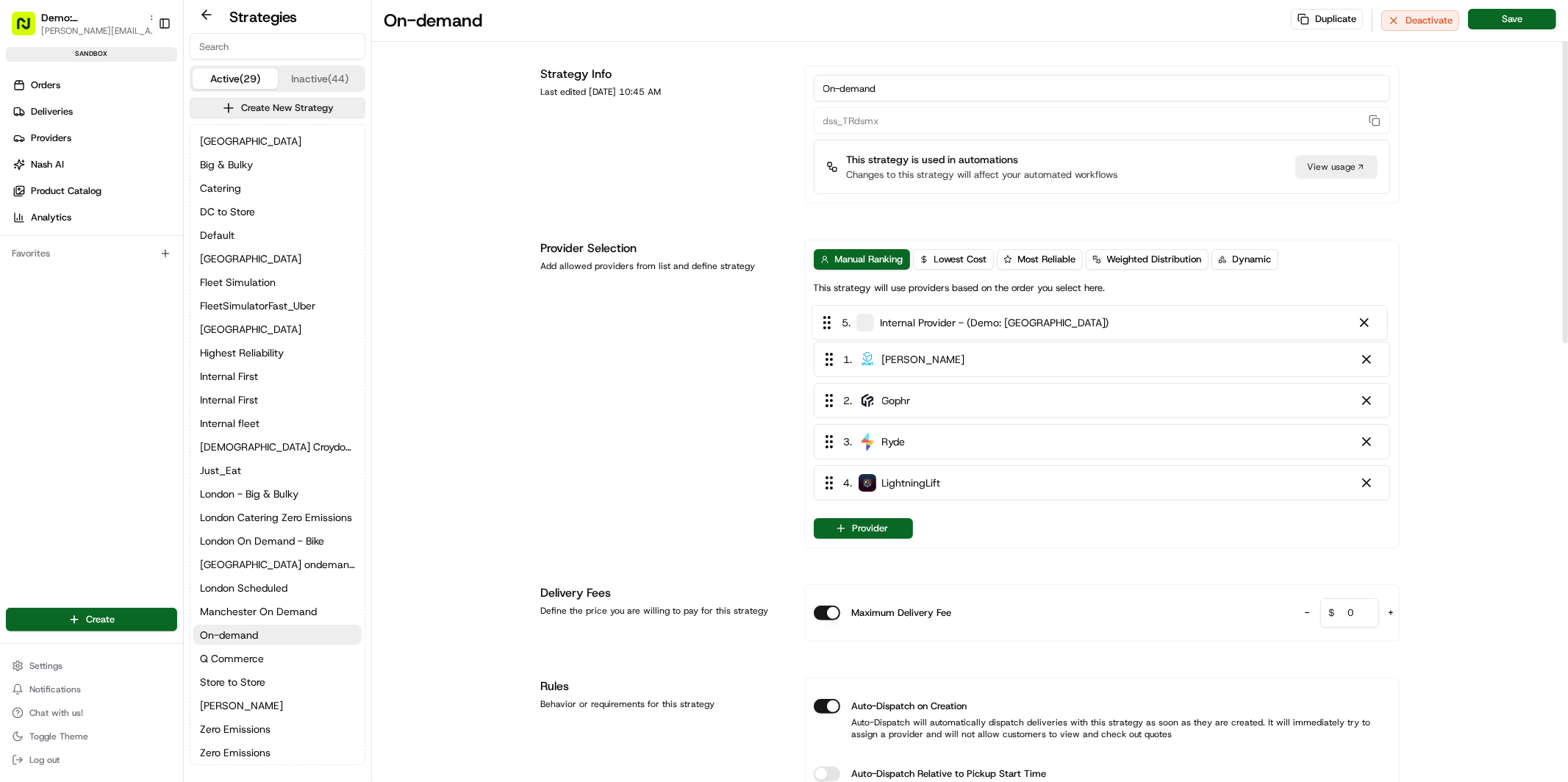
drag, startPoint x: 912, startPoint y: 490, endPoint x: 911, endPoint y: 309, distance: 181.0
click at [911, 309] on div "1 . Stuart 2 . Gophr 3 . Ryde 4 . LightningLift 5 . Internal Provider - (Demo: …" at bounding box center [1102, 406] width 577 height 200
click at [1145, 257] on span "Weighted Distribution" at bounding box center [1154, 259] width 95 height 13
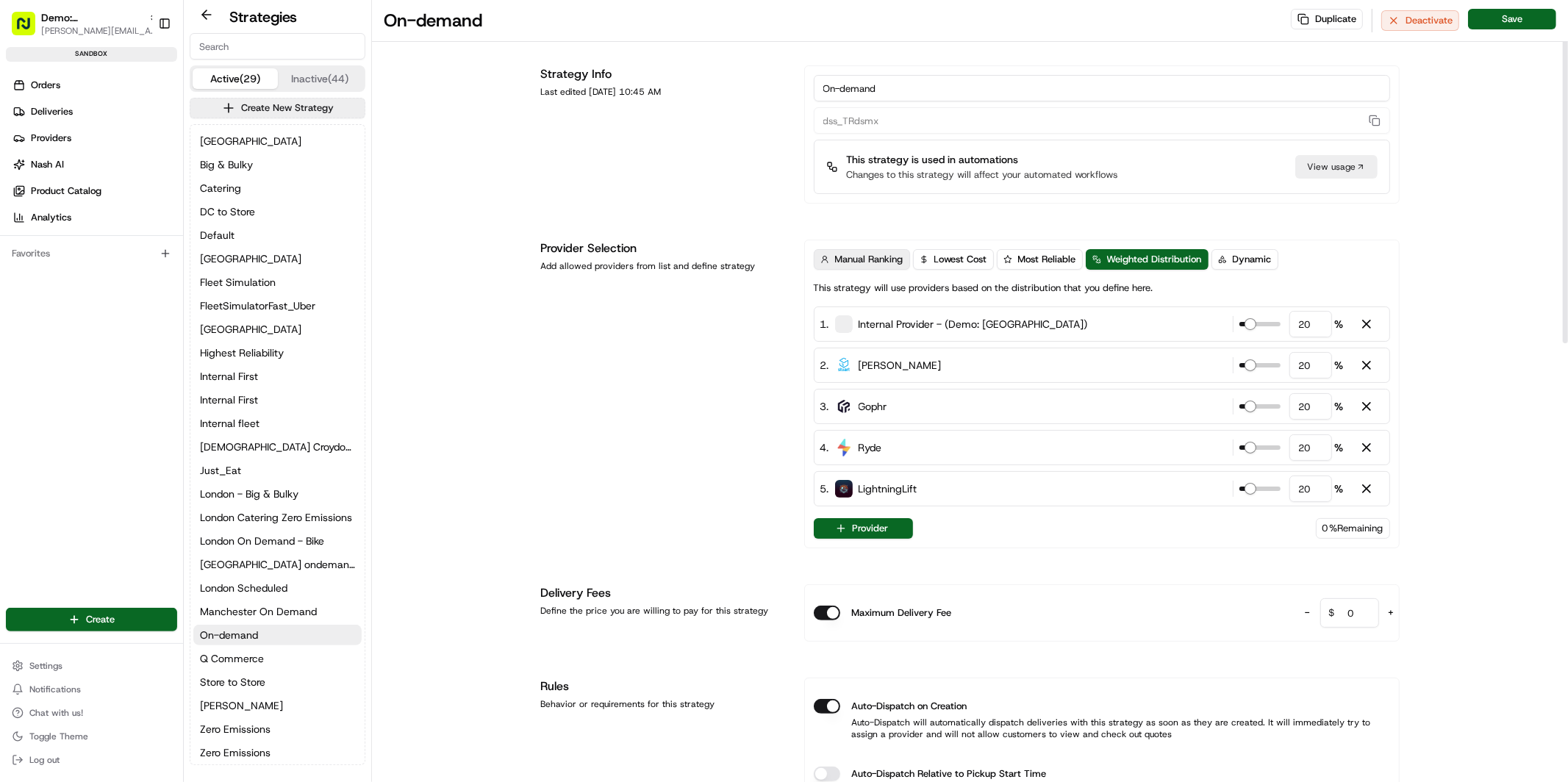
click at [867, 260] on span "Manual Ranking" at bounding box center [869, 259] width 69 height 13
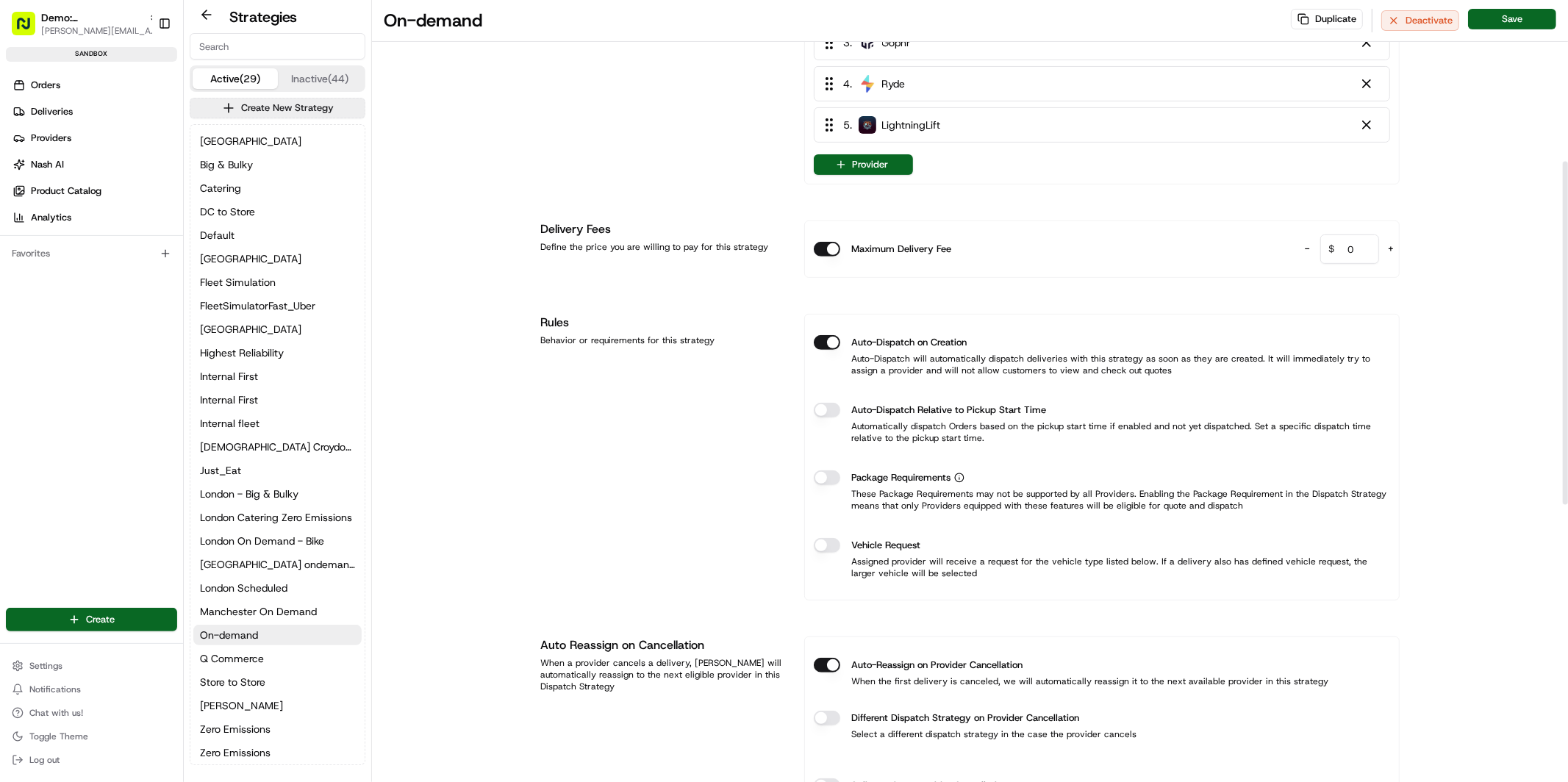
scroll to position [367, 0]
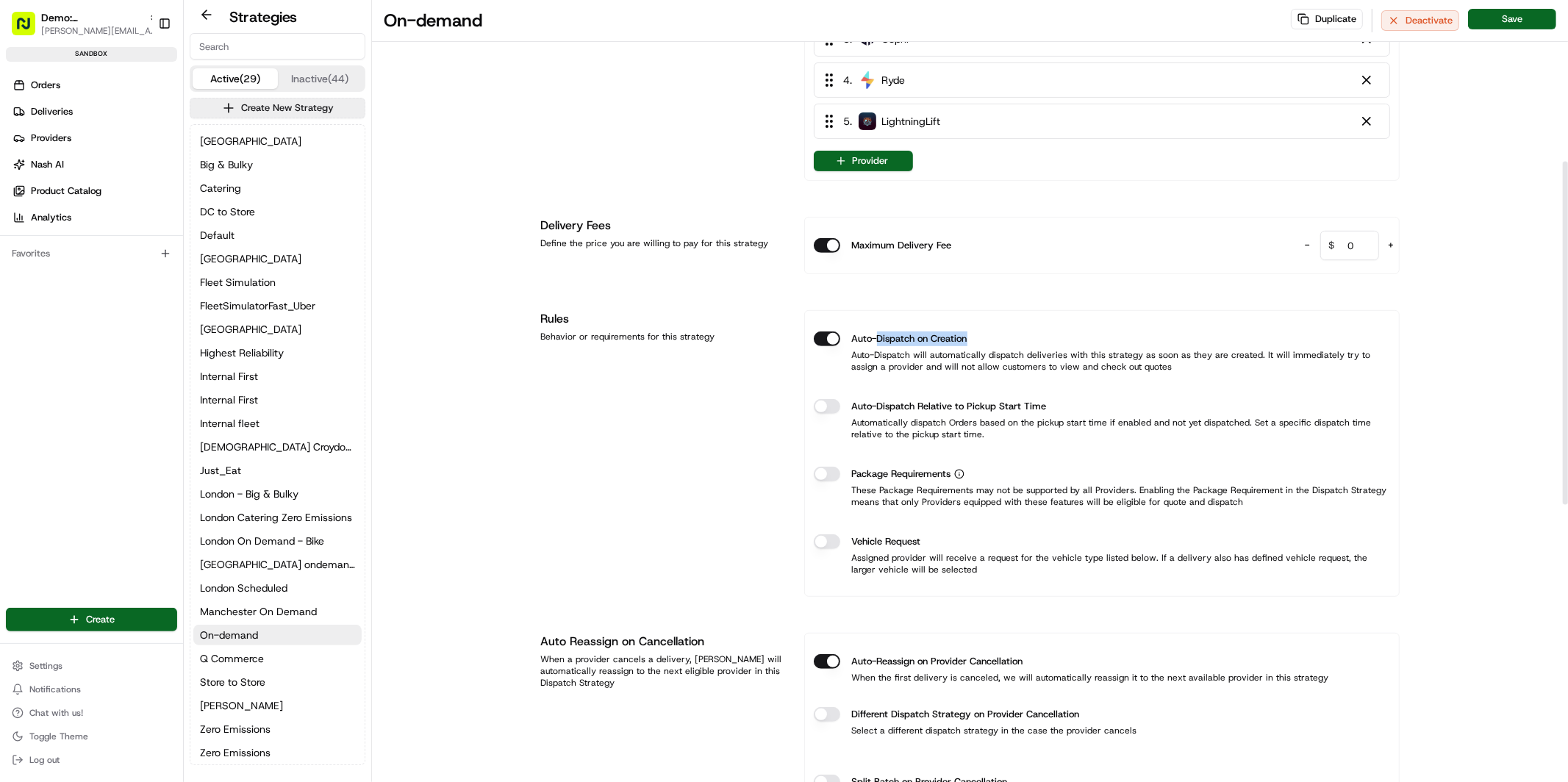
drag, startPoint x: 879, startPoint y: 344, endPoint x: 1044, endPoint y: 338, distance: 165.1
click at [1044, 338] on div "Auto-Dispatch on Creation" at bounding box center [1102, 339] width 577 height 15
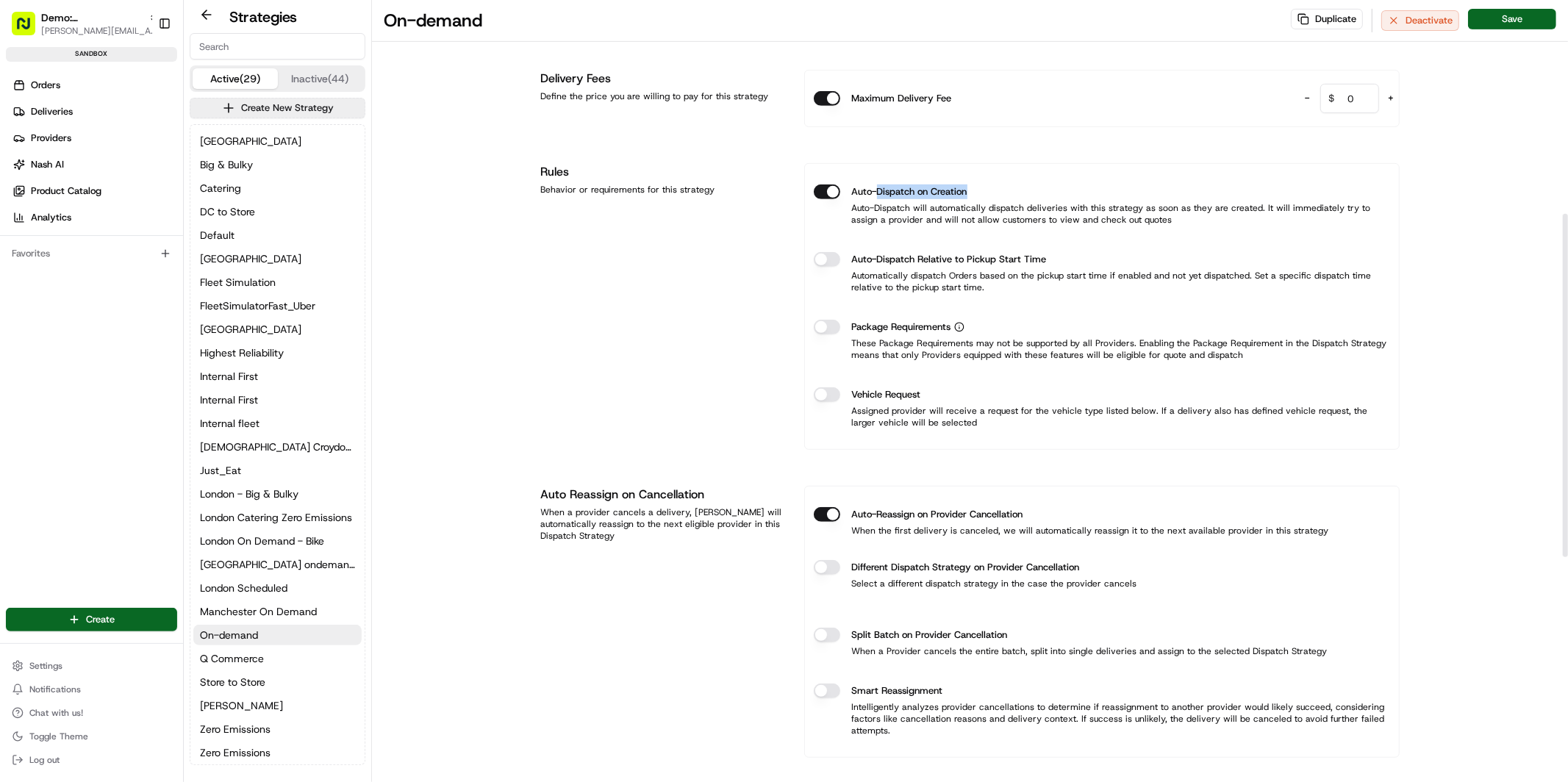
scroll to position [527, 0]
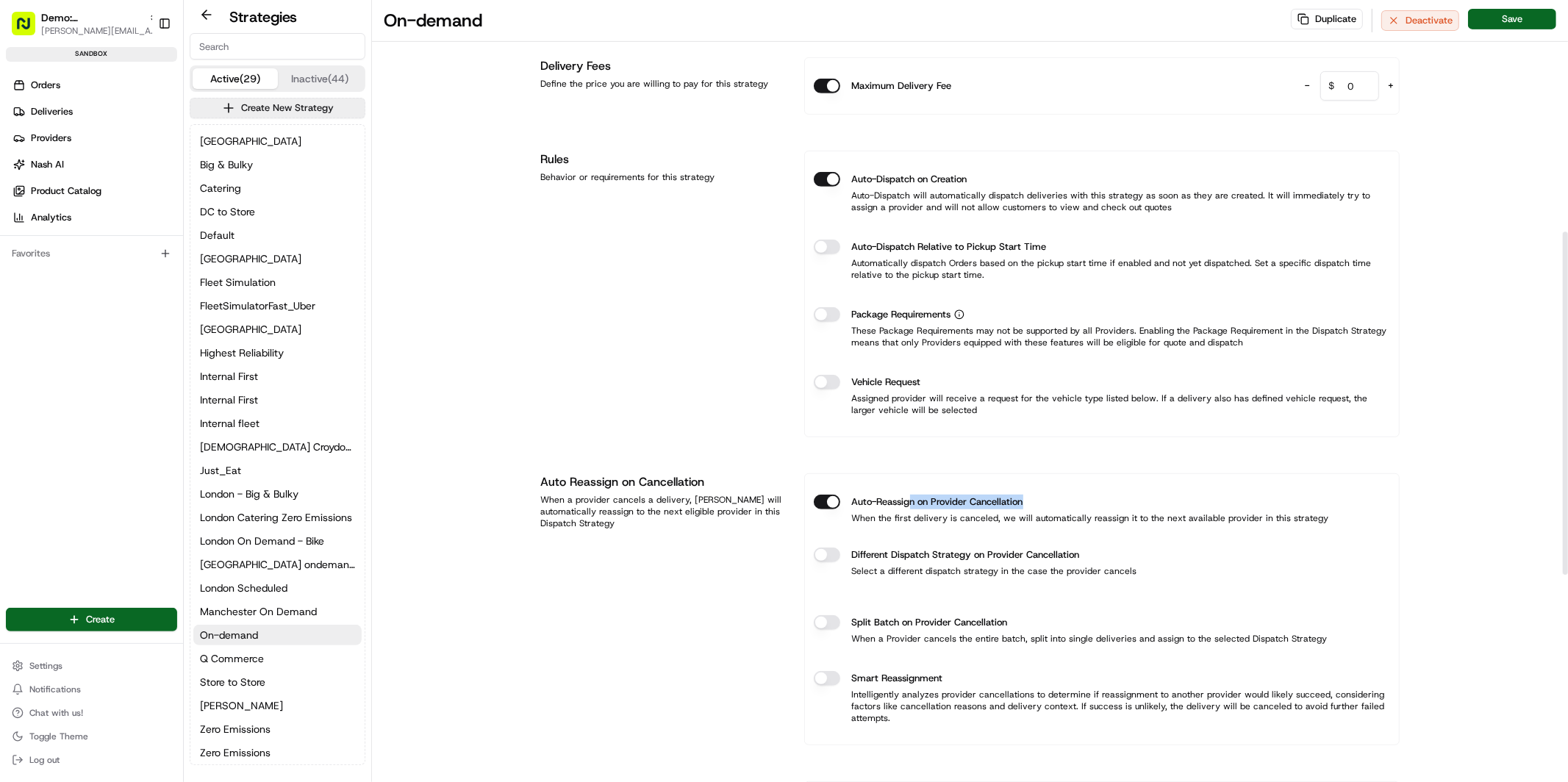
drag, startPoint x: 908, startPoint y: 503, endPoint x: 1027, endPoint y: 502, distance: 119.0
click at [1027, 502] on div "Auto-Reassign on Provider Cancellation" at bounding box center [1102, 502] width 577 height 15
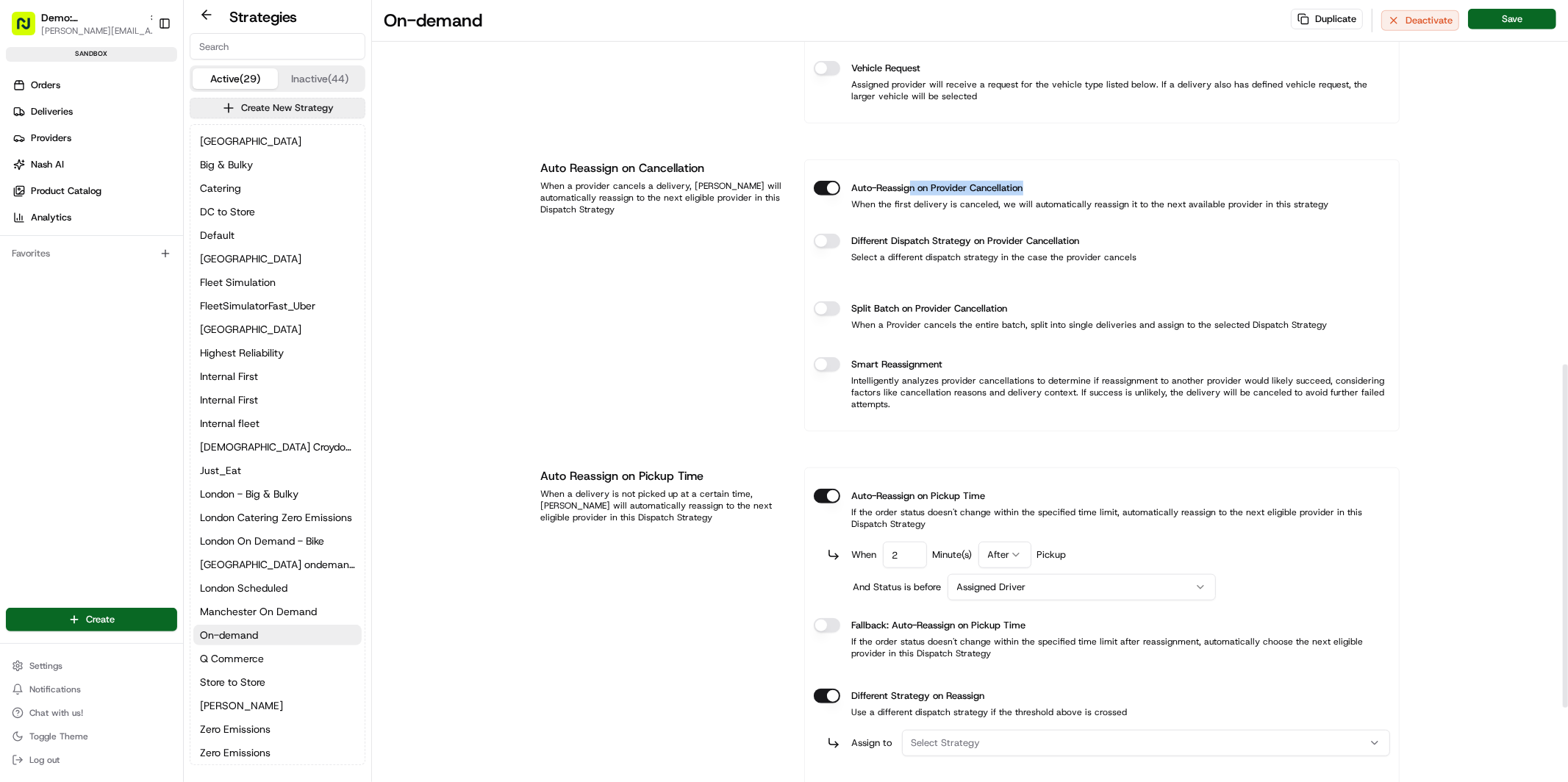
scroll to position [843, 0]
drag, startPoint x: 892, startPoint y: 493, endPoint x: 985, endPoint y: 490, distance: 93.0
click at [985, 490] on label "Auto-Reassign on Pickup Time" at bounding box center [919, 494] width 134 height 15
click at [903, 553] on input "2" at bounding box center [905, 553] width 44 height 26
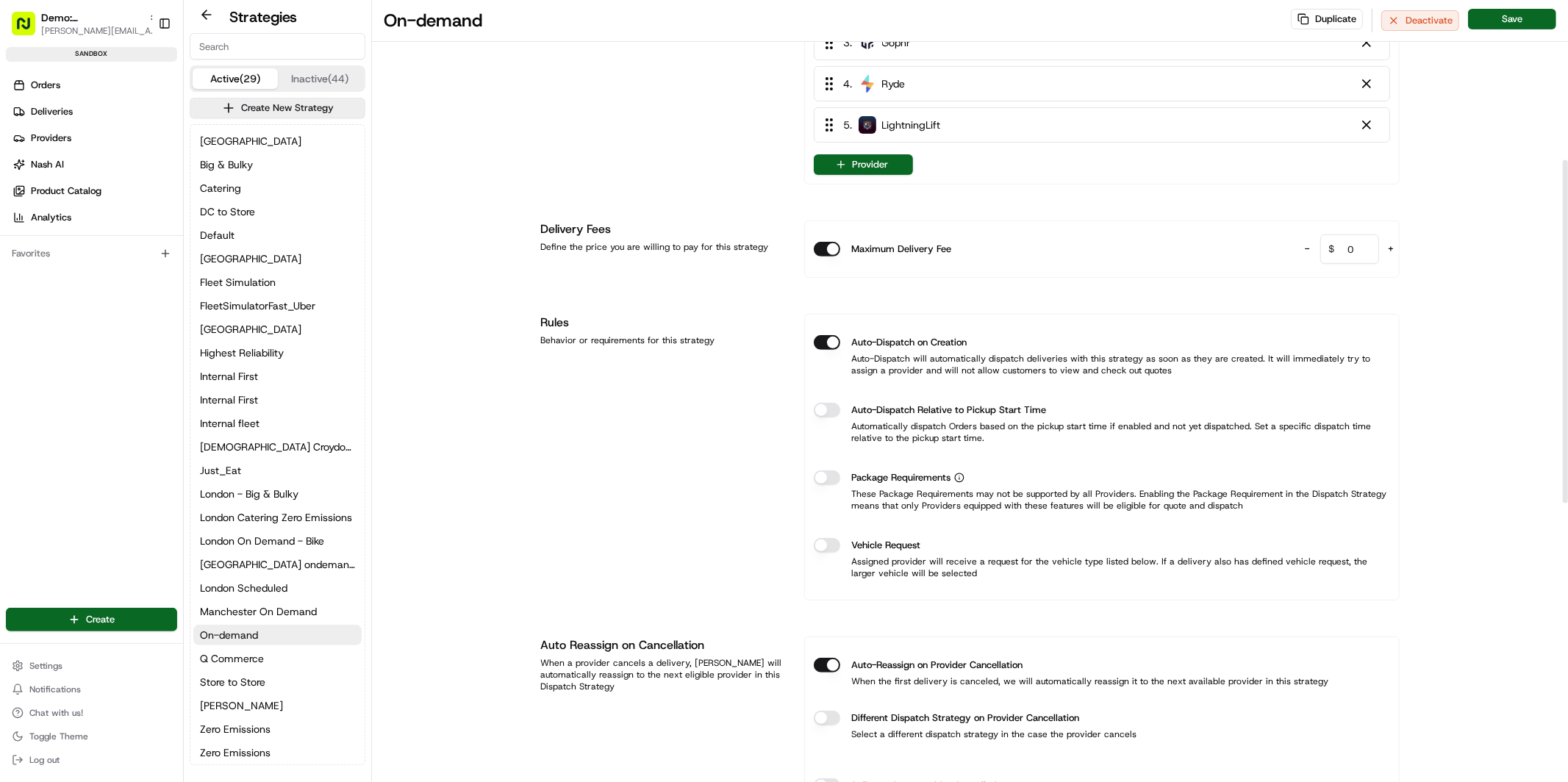
scroll to position [366, 0]
click at [897, 540] on label "Vehicle Request" at bounding box center [886, 544] width 69 height 15
click at [841, 540] on button "Vehicle Request" at bounding box center [827, 544] width 26 height 15
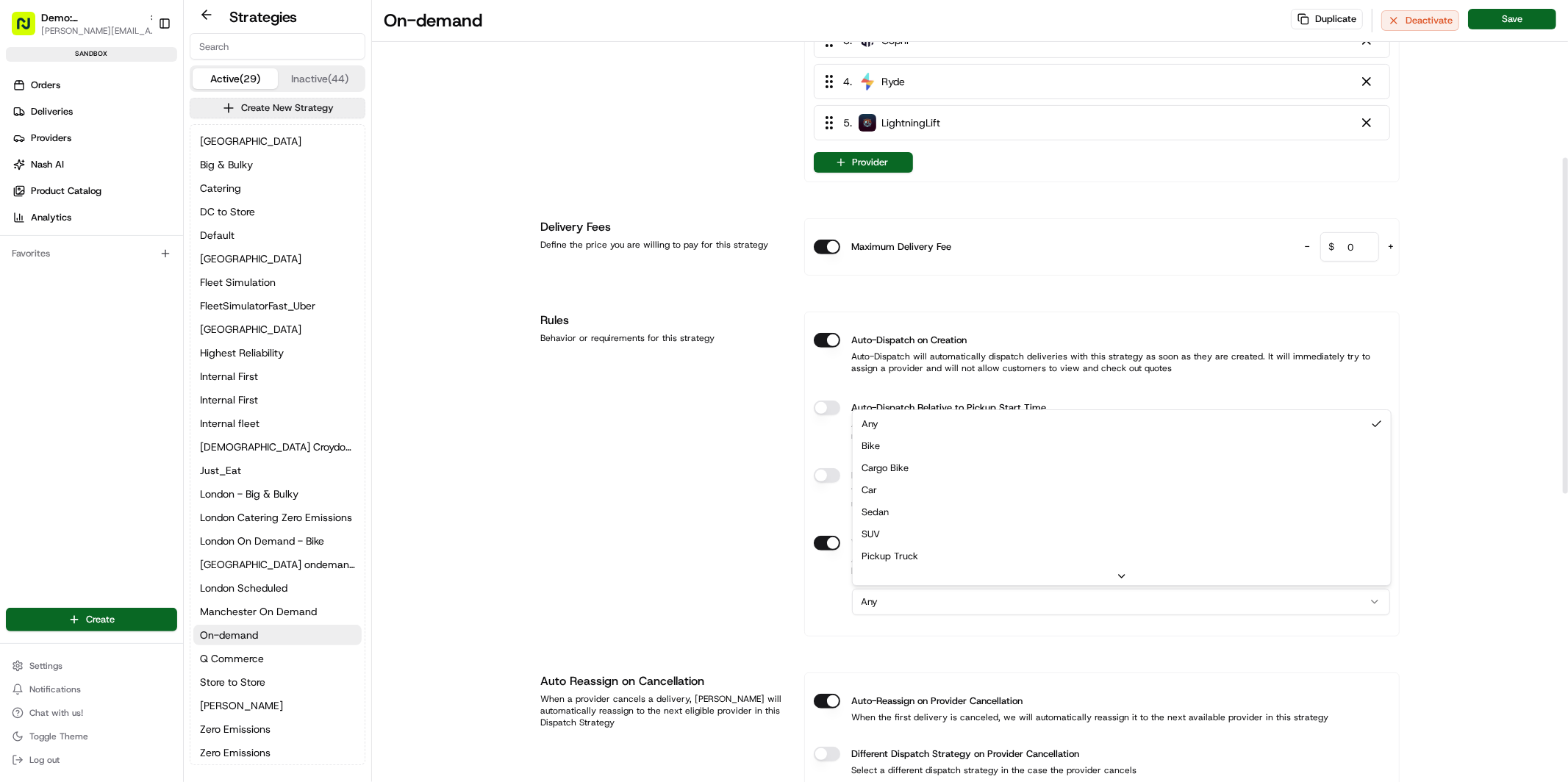
click at [918, 600] on html "Demo: UK patrick.eve@usenash.com Toggle Sidebar sandbox Orders Deliveries Provi…" at bounding box center [784, 391] width 1568 height 782
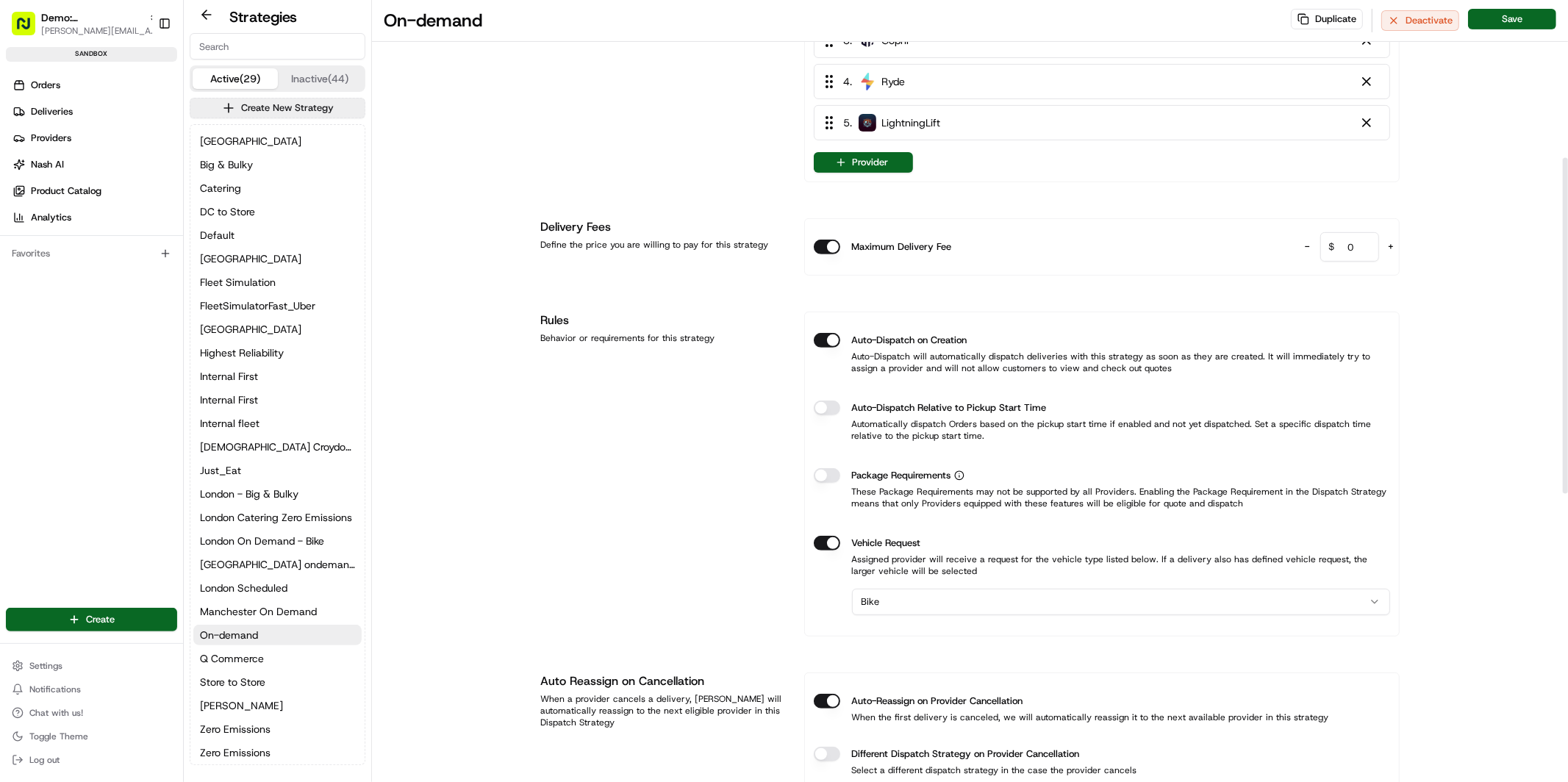
click at [667, 423] on div "Rules Behavior or requirements for this strategy" at bounding box center [663, 474] width 246 height 325
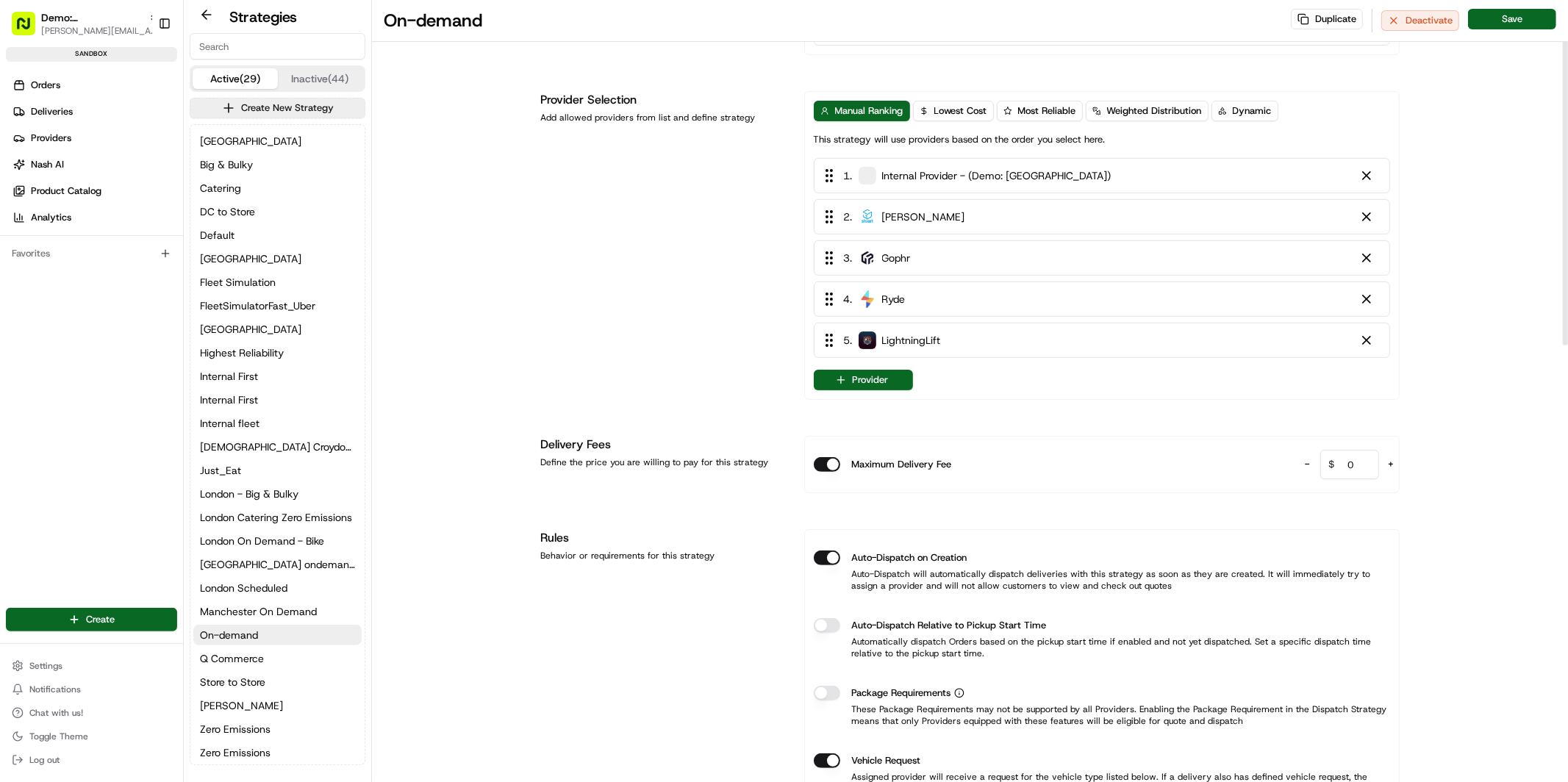
scroll to position [0, 0]
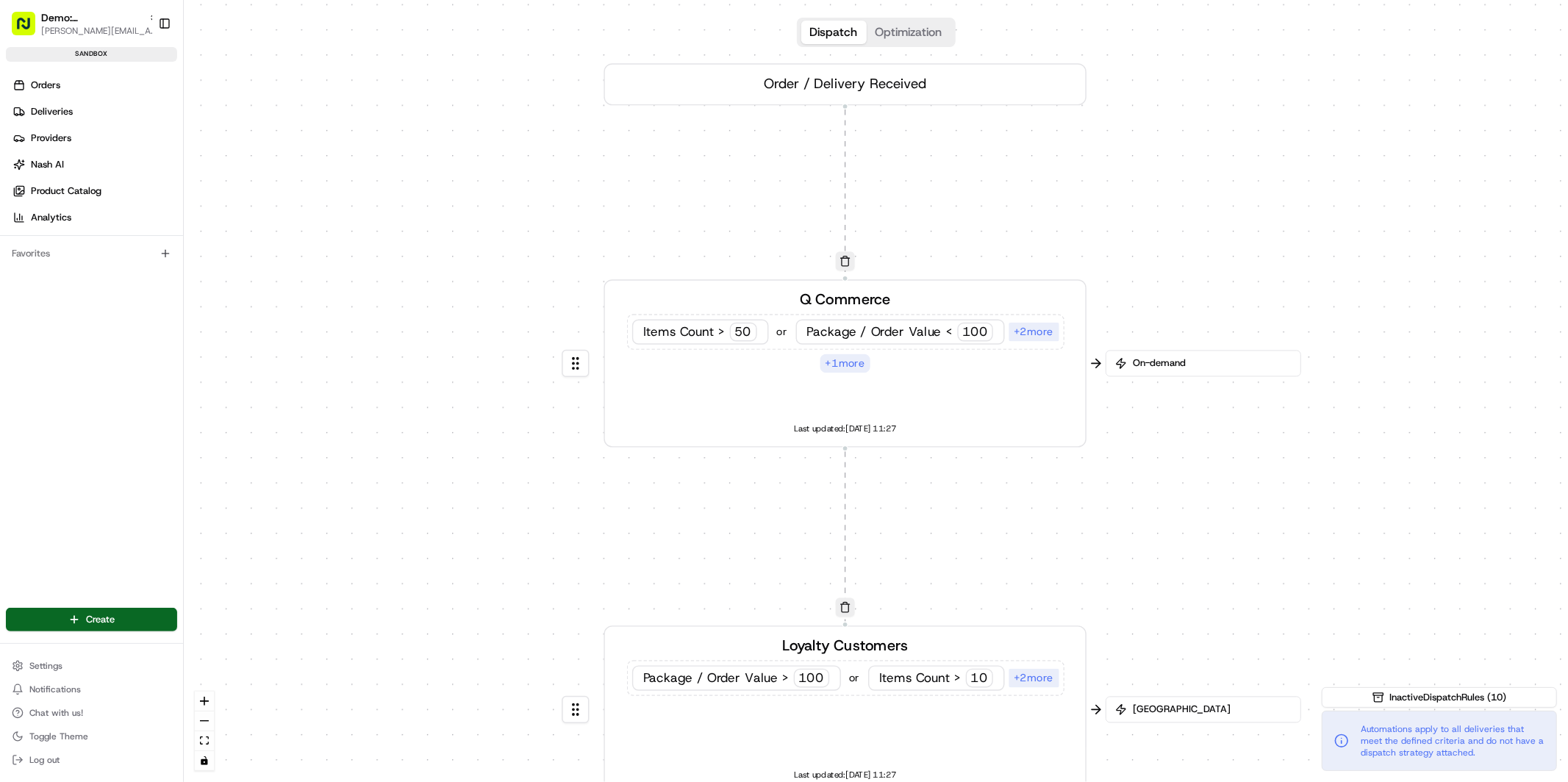
drag, startPoint x: 893, startPoint y: 313, endPoint x: 1191, endPoint y: 544, distance: 377.0
click at [1195, 547] on div "0 0 0 0 0 Order / Delivery Received Q Commerce Items Count > 50 or Package / Or…" at bounding box center [875, 391] width 1384 height 782
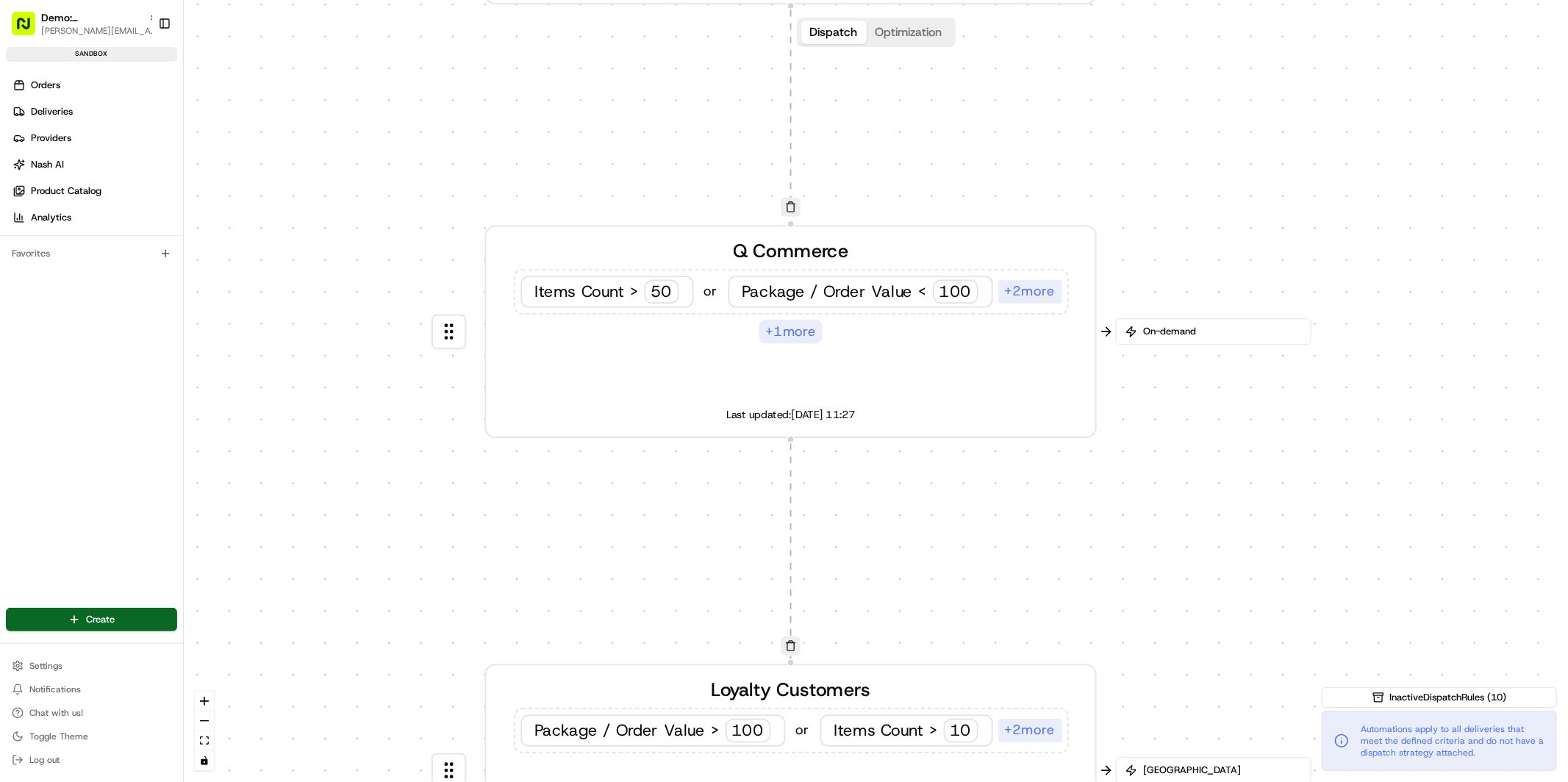
click at [925, 374] on div "Q Commerce Items Count > 50 or Package / Order Value < 100 + 2 more + 1 more La…" at bounding box center [790, 332] width 566 height 188
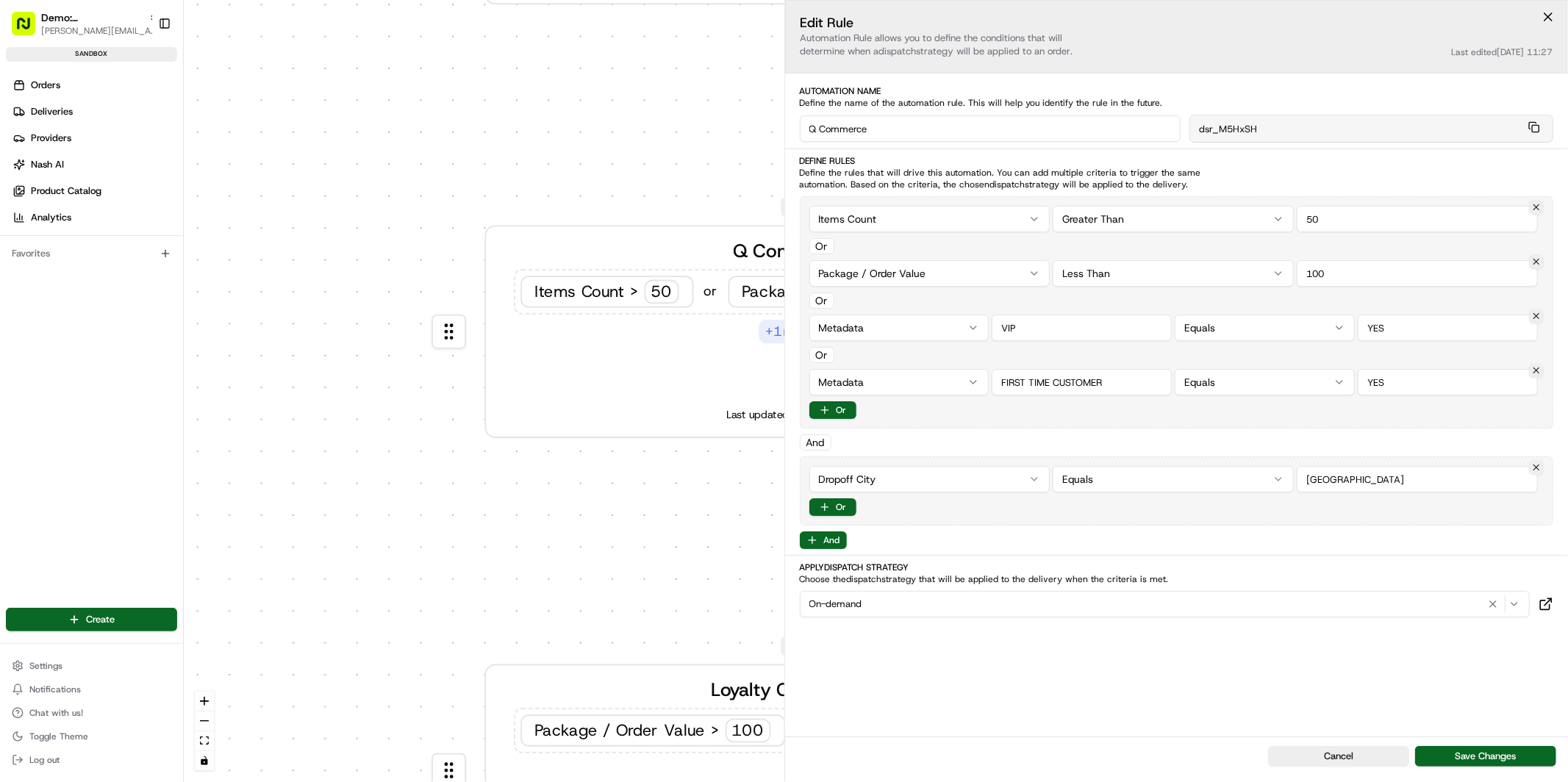
click at [951, 220] on html "Demo: UK [PERSON_NAME][EMAIL_ADDRESS][DOMAIN_NAME] Toggle Sidebar sandbox Order…" at bounding box center [784, 391] width 1568 height 782
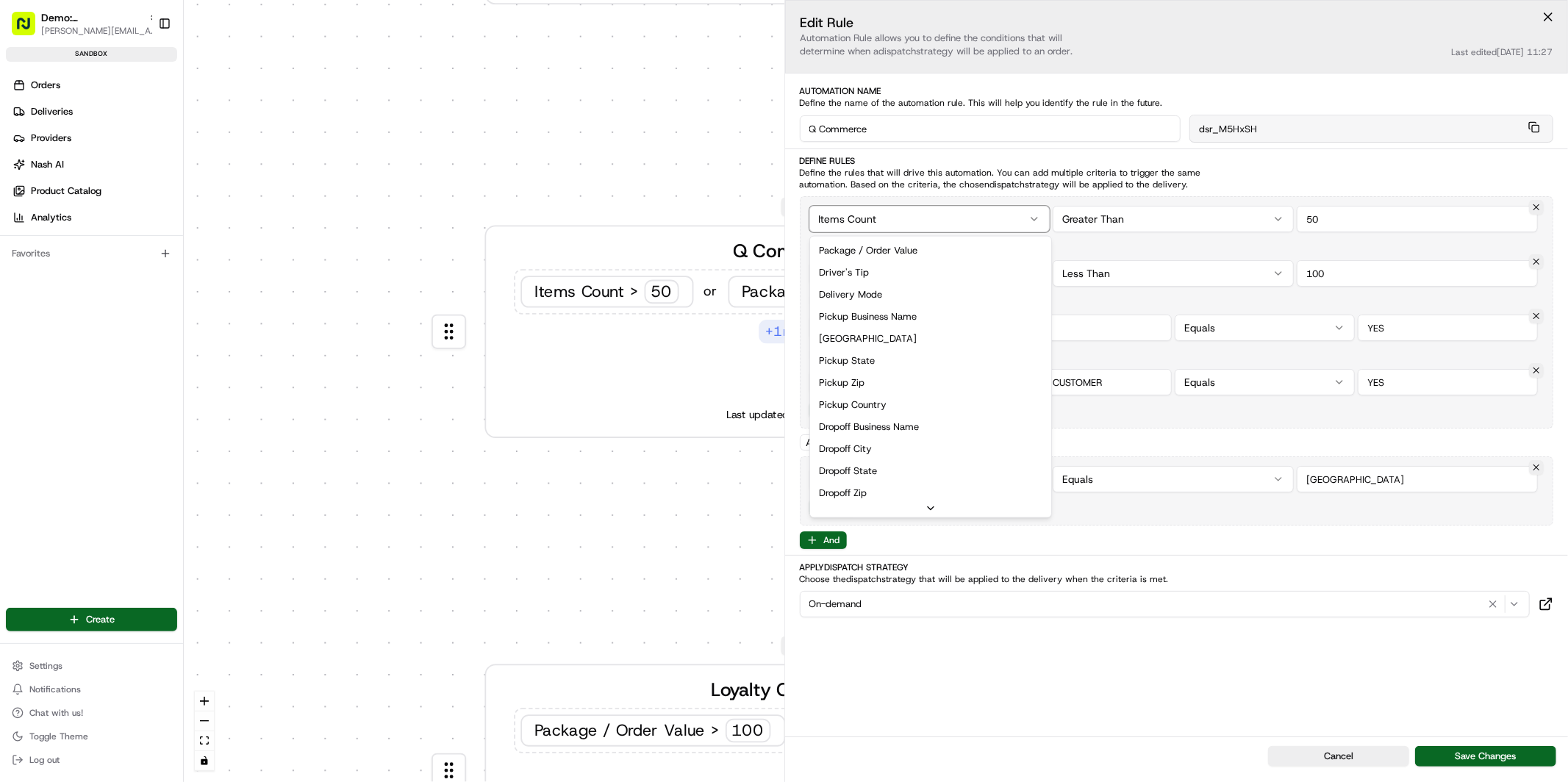
click at [1087, 249] on div "0 0 0 0 0 Order / Delivery Received Q Commerce Items Count > 50 or Package / Or…" at bounding box center [875, 391] width 1384 height 782
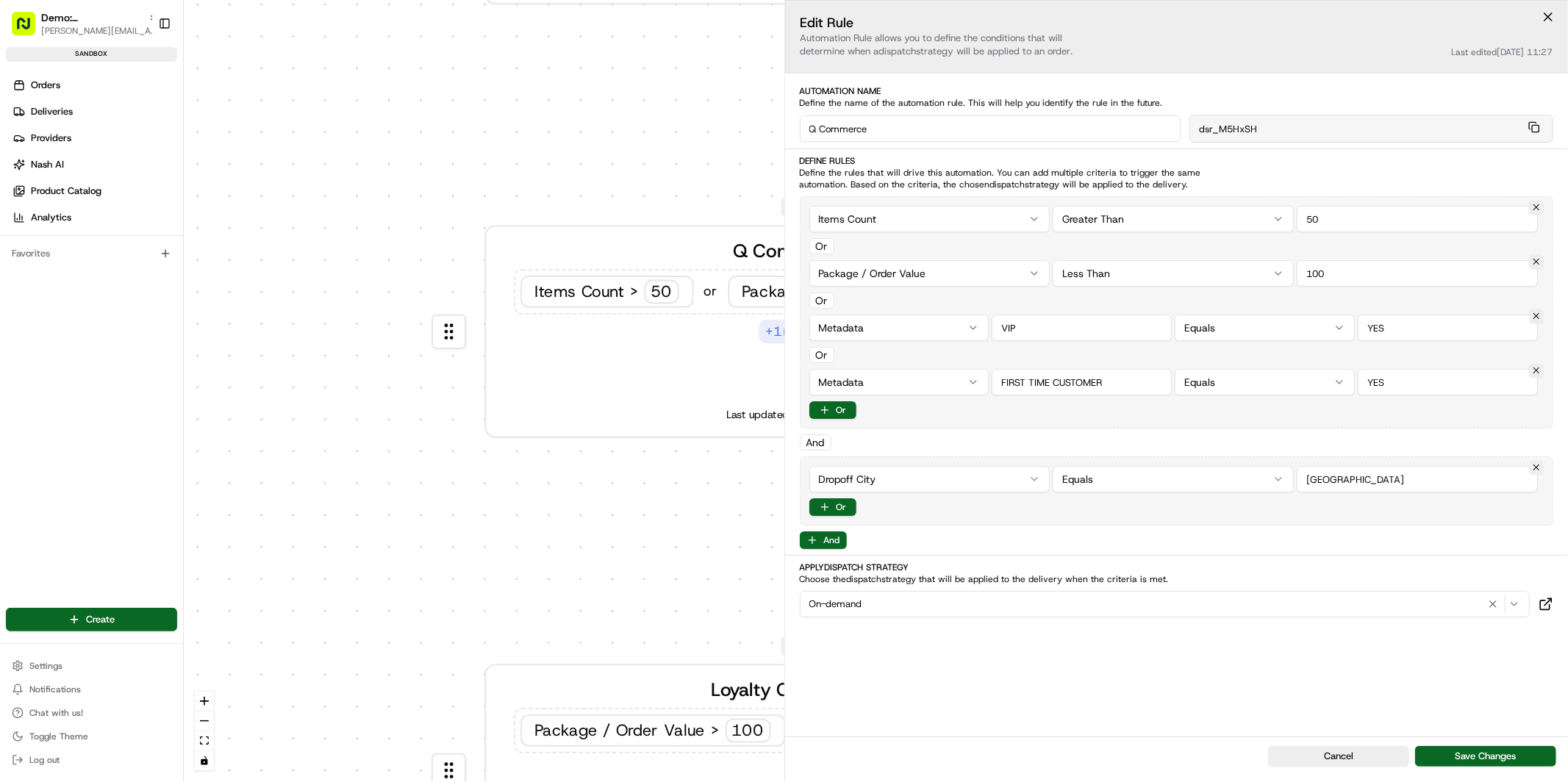
click at [637, 150] on div "0 0 0 0 0 Order / Delivery Received Q Commerce Items Count > 50 or Package / Or…" at bounding box center [875, 391] width 1384 height 782
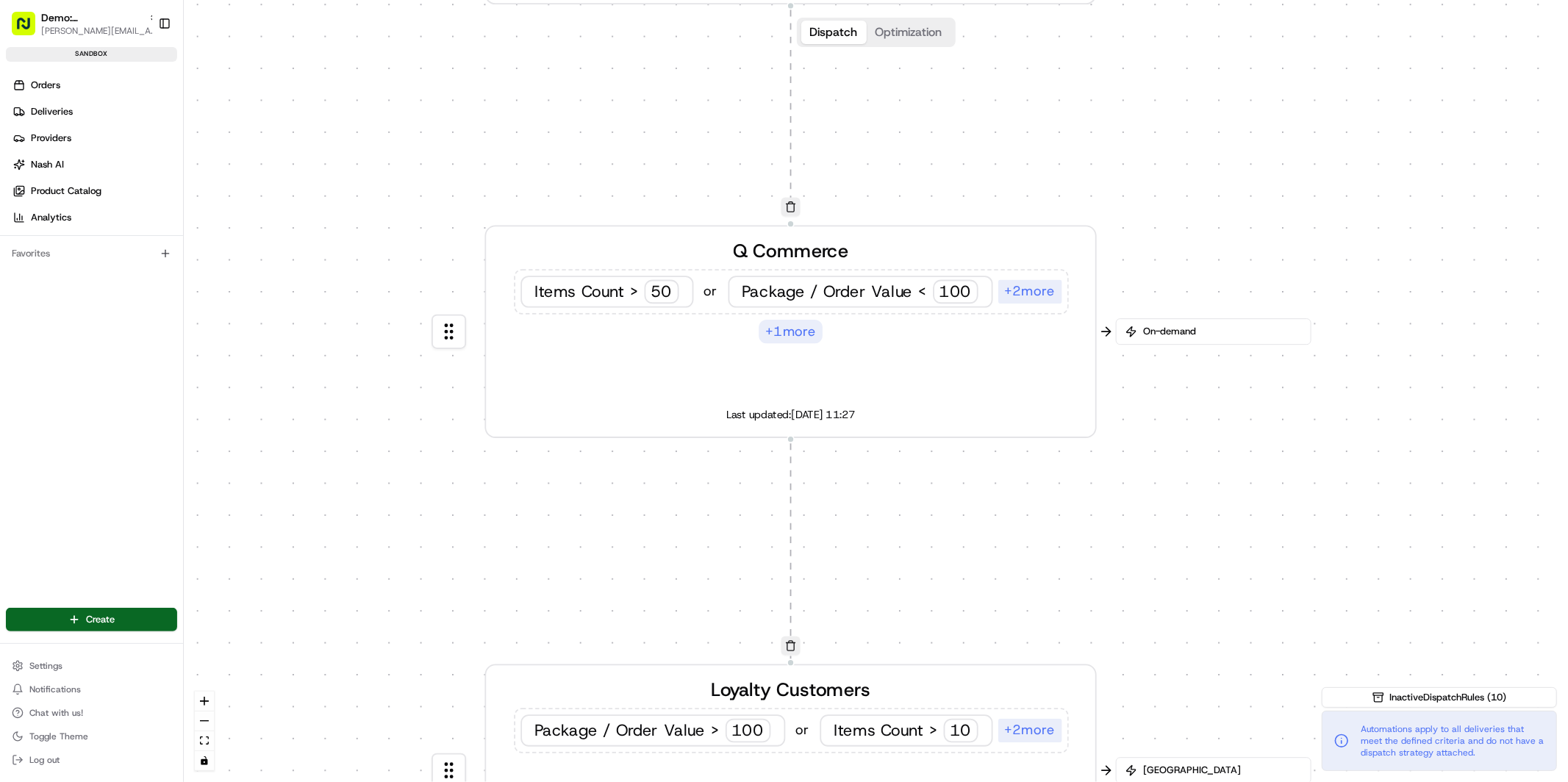
click at [924, 356] on div "Q Commerce Items Count > 50 or Package / Order Value < 100 + 2 more + 1 more La…" at bounding box center [790, 332] width 566 height 188
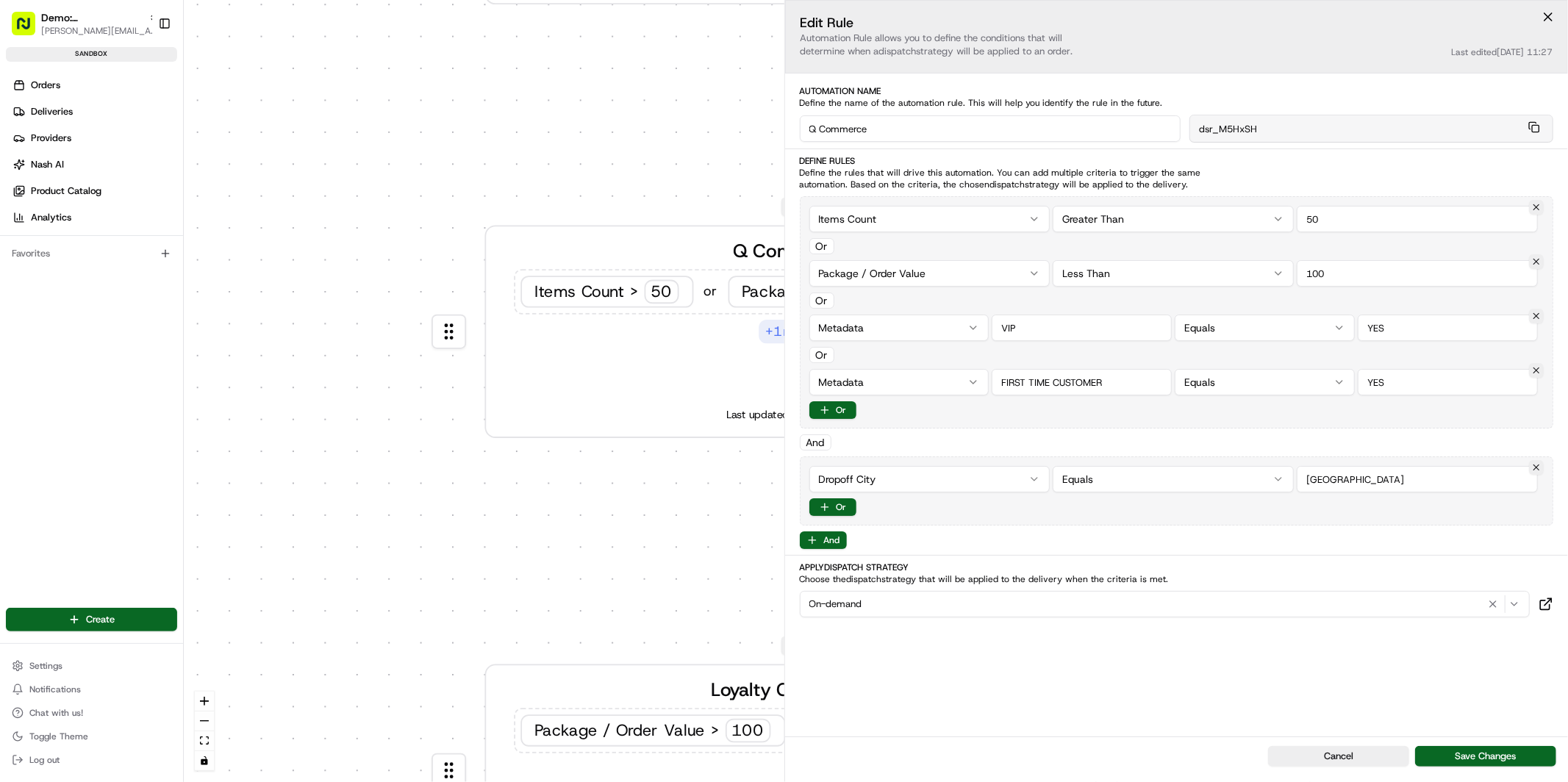
click at [926, 322] on div "0 0 0 0 0 Order / Delivery Received Q Commerce Items Count > 50 or Package / Or…" at bounding box center [875, 391] width 1384 height 782
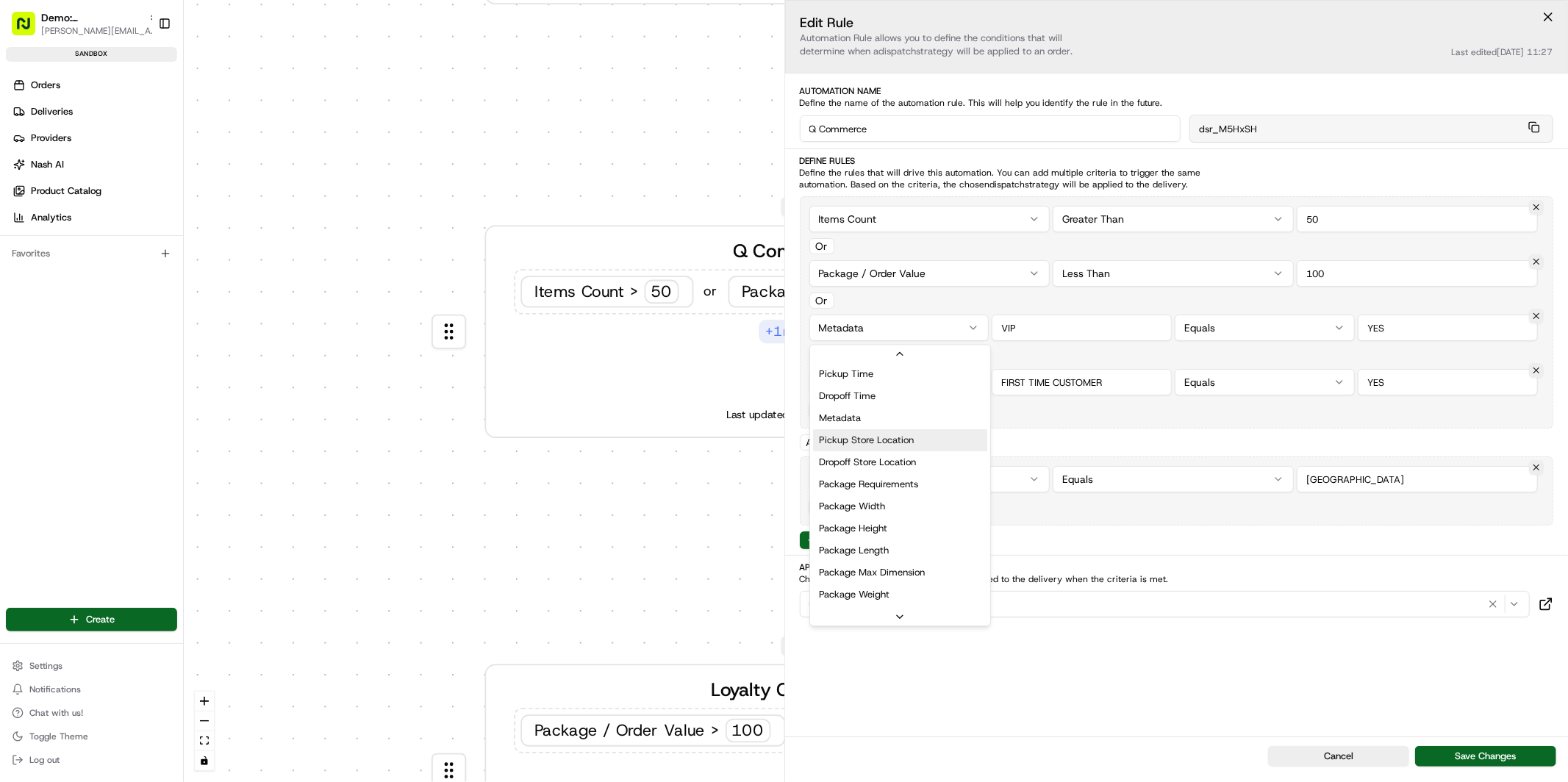
scroll to position [399, 0]
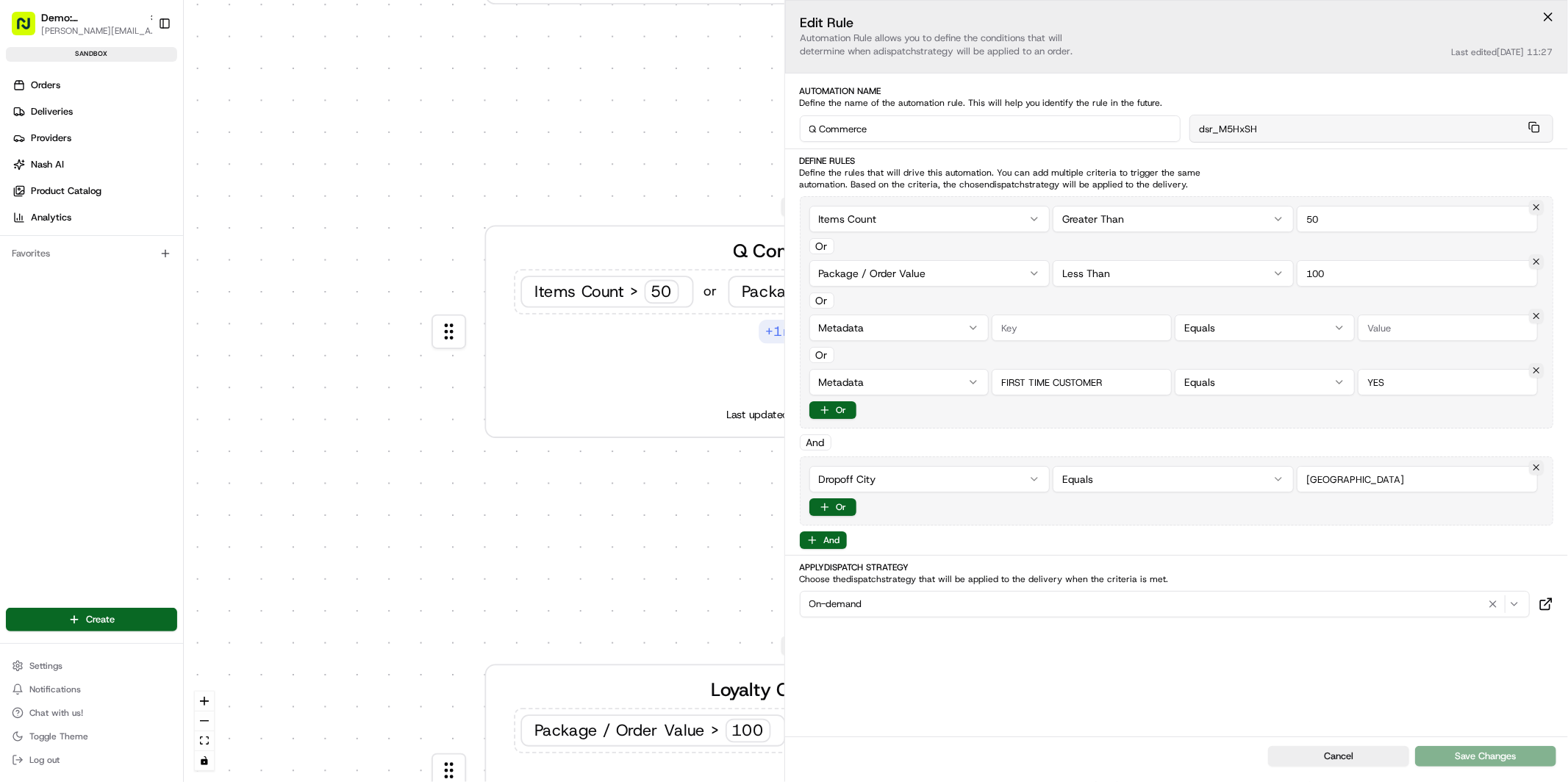
click at [1097, 382] on input "string" at bounding box center [1081, 383] width 180 height 26
drag, startPoint x: 1111, startPoint y: 383, endPoint x: 957, endPoint y: 379, distance: 154.1
click at [957, 379] on div "Metadata Equals" at bounding box center [1177, 383] width 735 height 26
type input "ST Thomas'"
click at [1415, 383] on input "string" at bounding box center [1447, 383] width 180 height 26
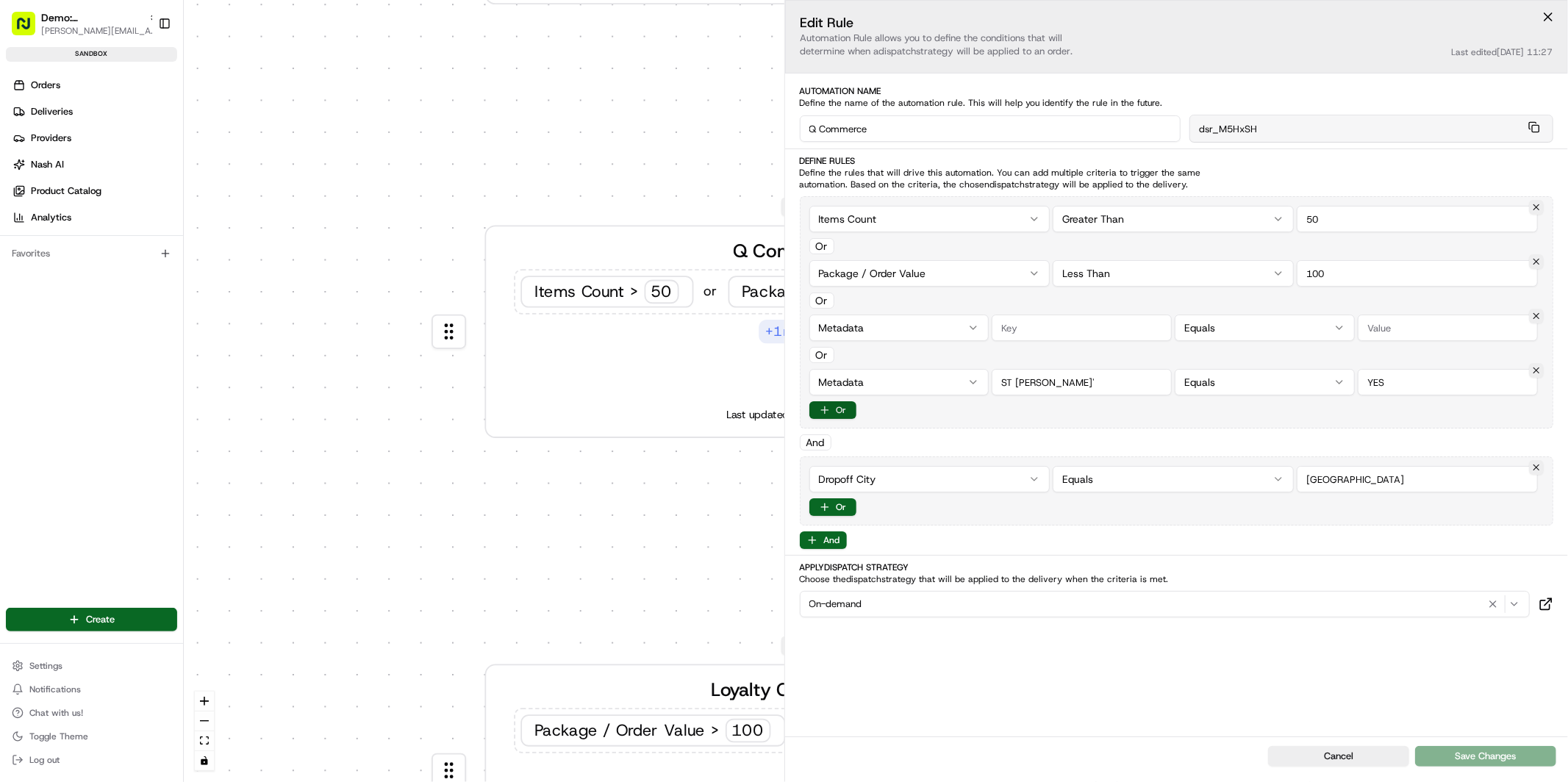
click at [827, 407] on button "Or" at bounding box center [833, 410] width 47 height 18
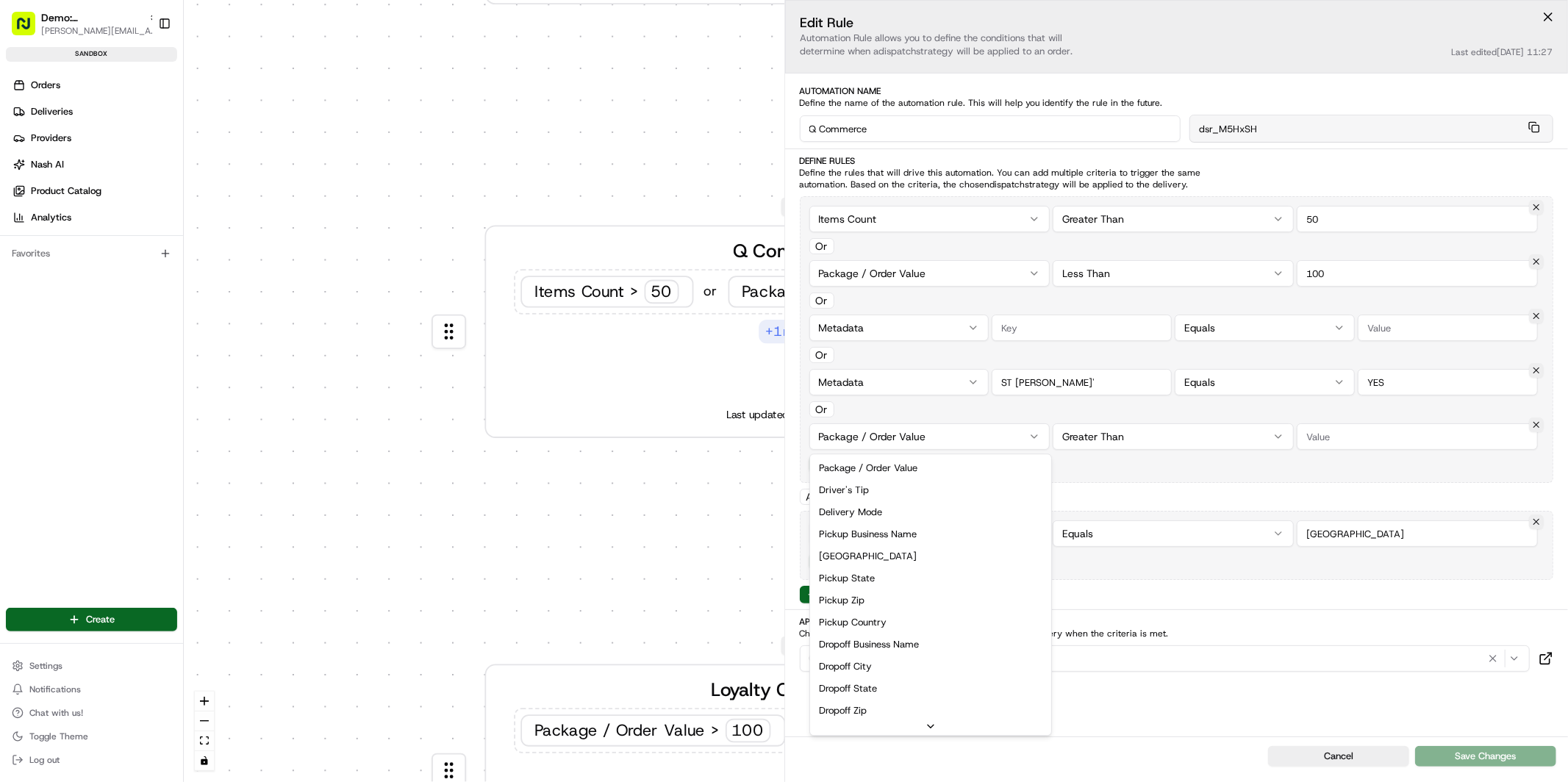
click at [888, 443] on html "Demo: UK patrick.eve@usenash.com Toggle Sidebar sandbox Orders Deliveries Provi…" at bounding box center [784, 391] width 1568 height 782
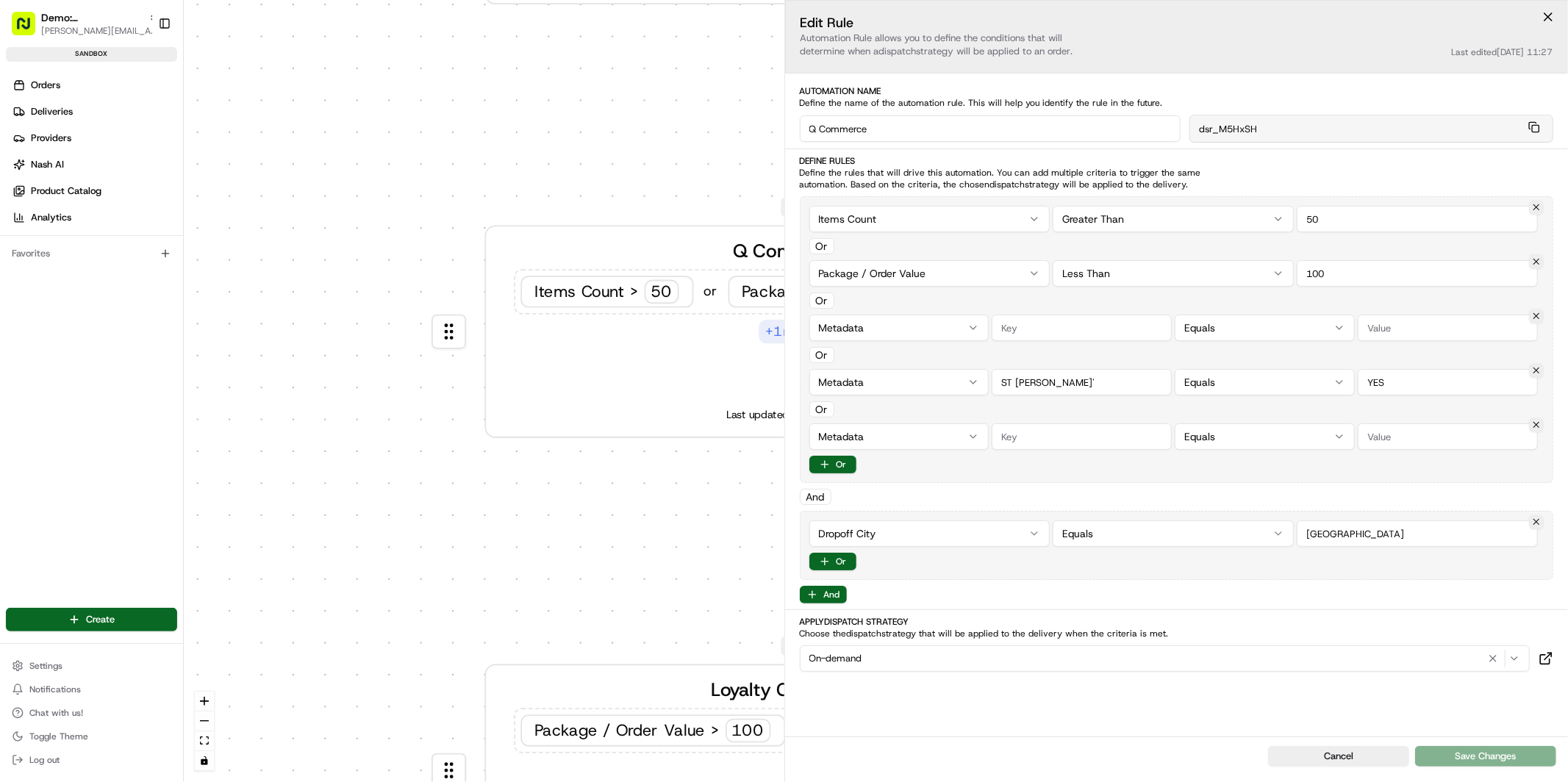
click at [1074, 444] on input "string" at bounding box center [1081, 436] width 180 height 26
type input "URGENT"
click at [1397, 436] on input "string" at bounding box center [1447, 436] width 180 height 26
type input "YES"
click at [1012, 383] on input "string" at bounding box center [1081, 383] width 180 height 26
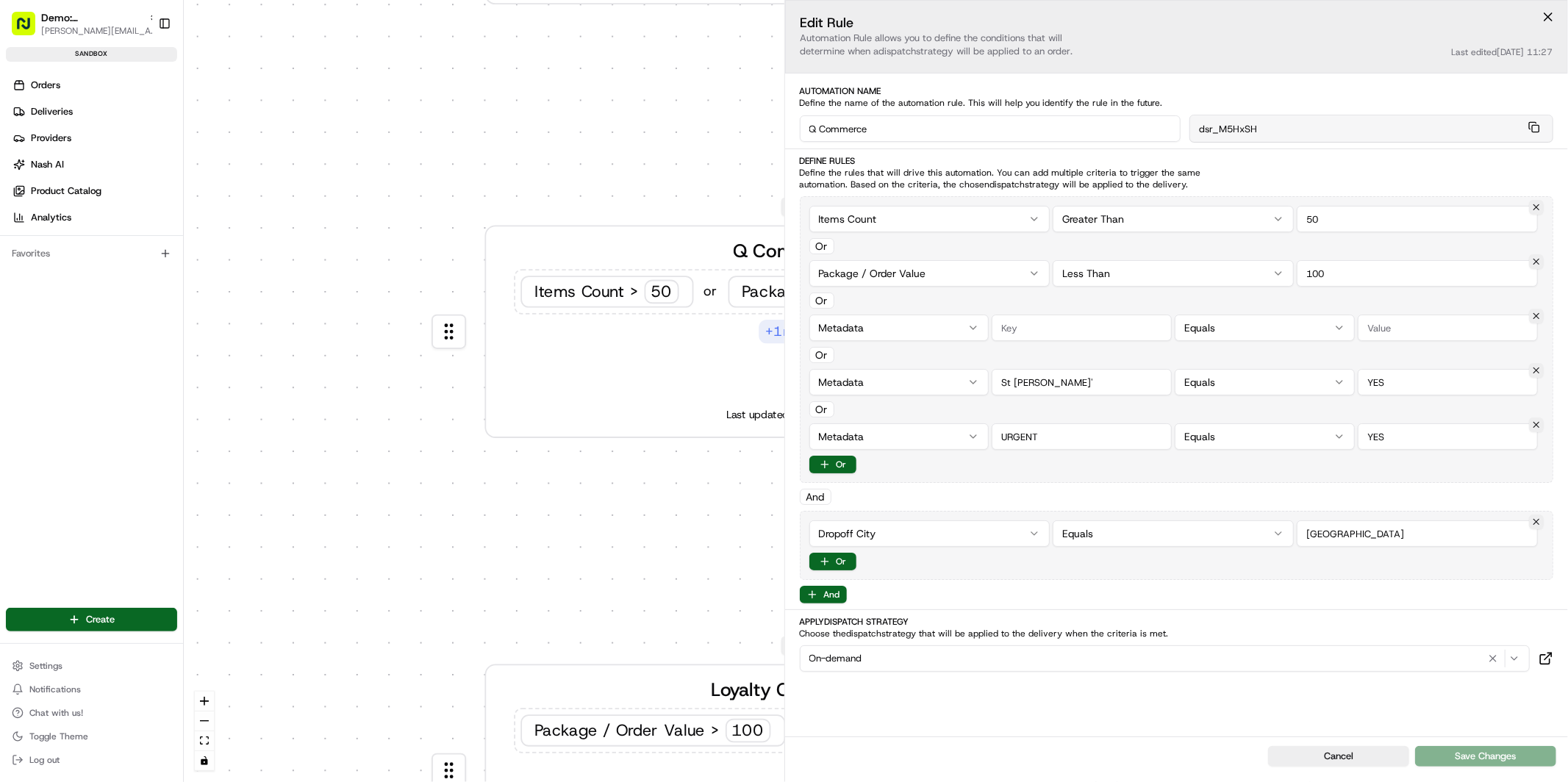
type input "St Thomas'"
click at [899, 352] on div "Items Count Greater Than 50 Or Package / Order Value Less Than 100 Or Metadata …" at bounding box center [1177, 339] width 754 height 286
click at [622, 112] on div "0 0 0 0 0 Order / Delivery Received Q Commerce Items Count > 50 or Package / Or…" at bounding box center [875, 391] width 1384 height 782
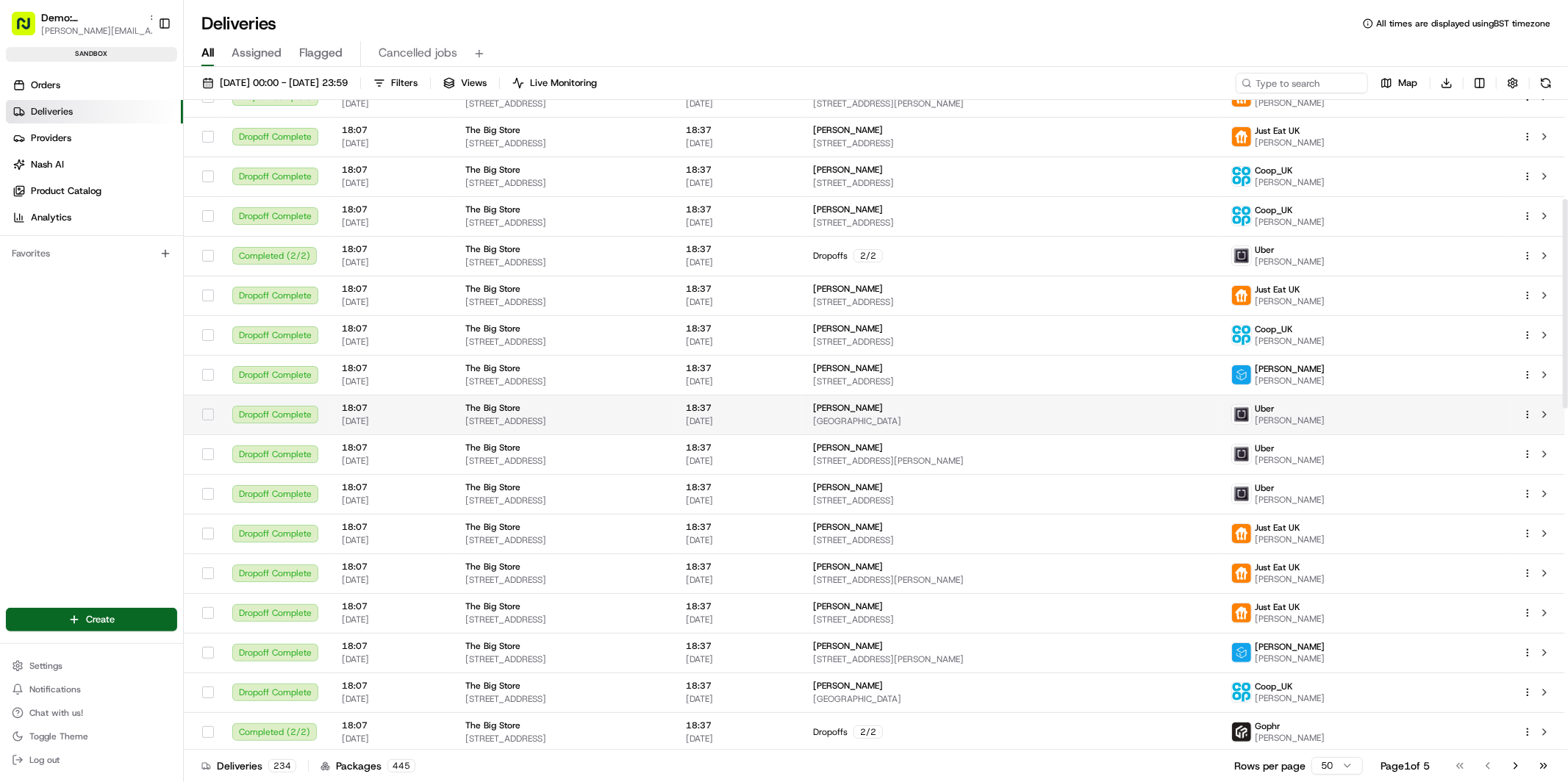
scroll to position [335, 0]
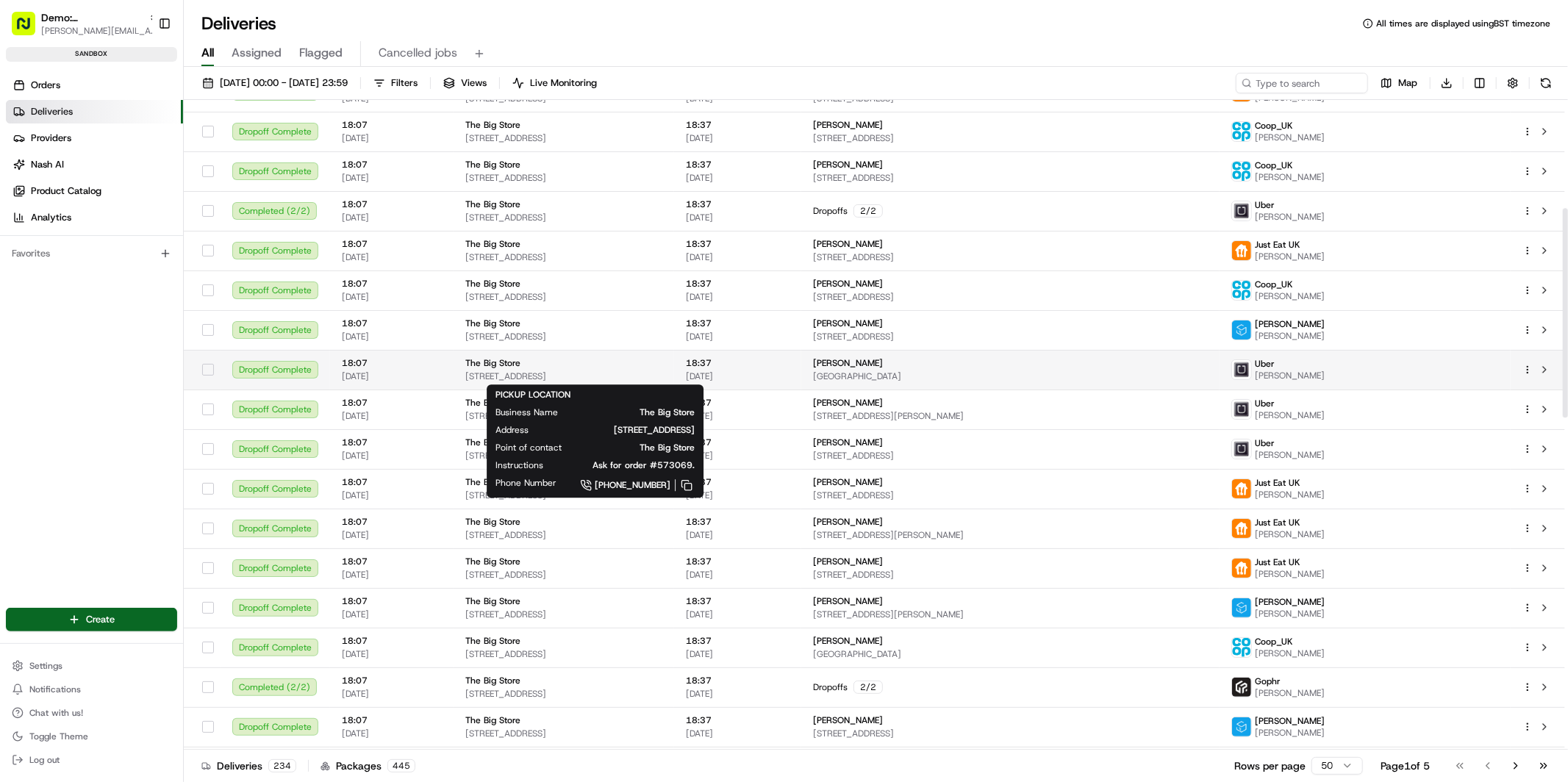
click at [657, 363] on div "The Big Store" at bounding box center [564, 363] width 197 height 11
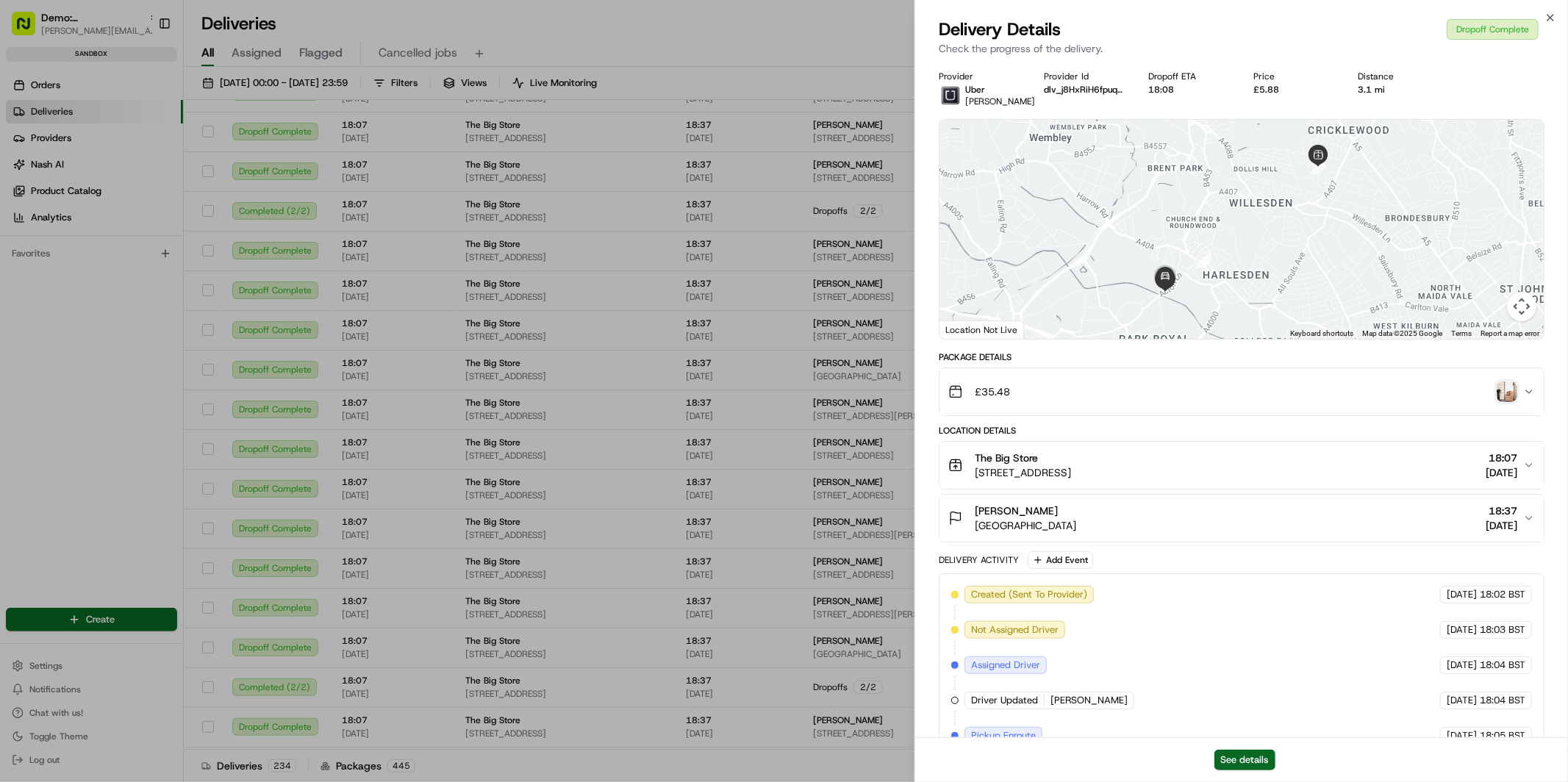
click at [1506, 402] on img "button" at bounding box center [1507, 392] width 21 height 21
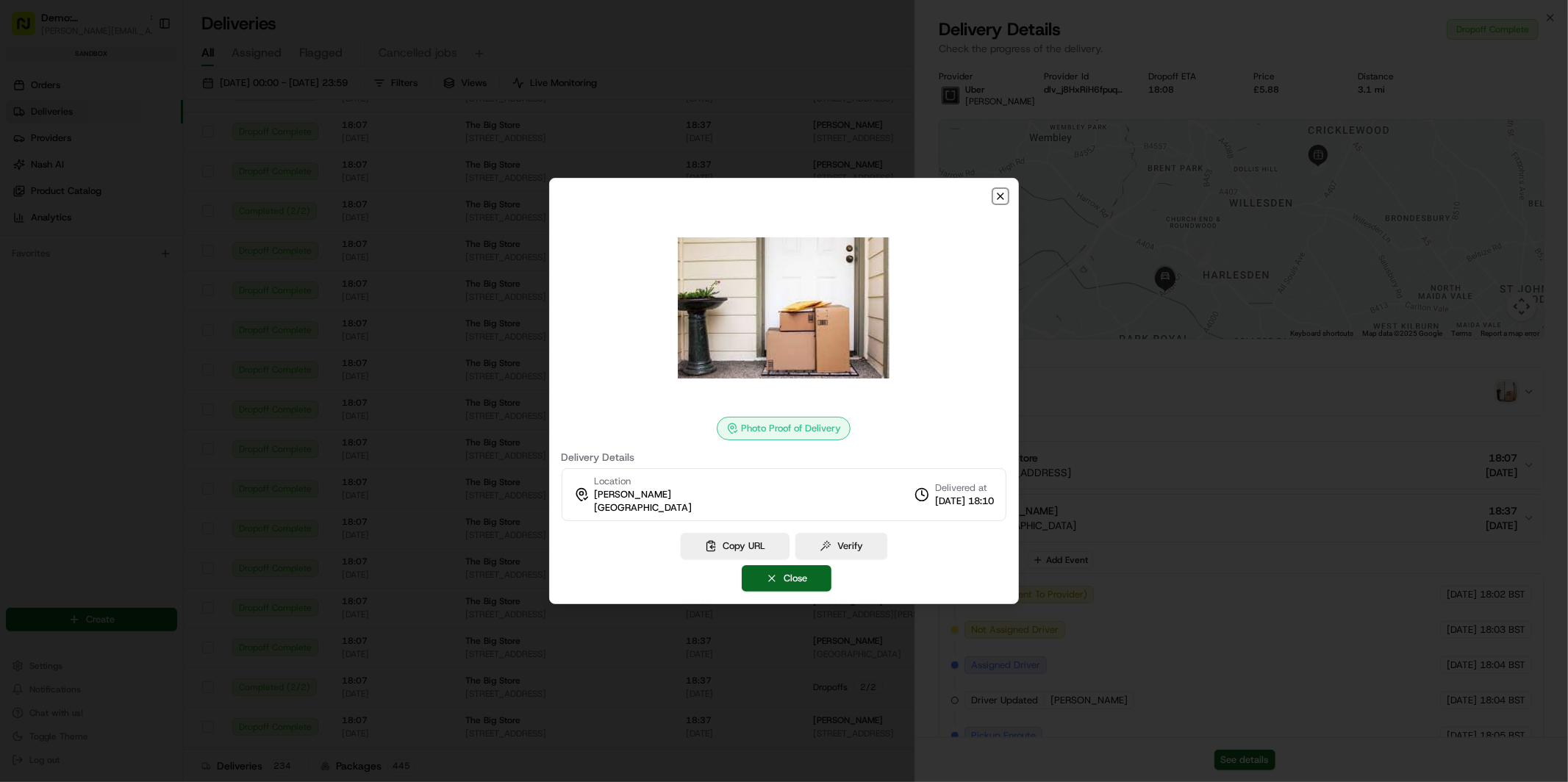
click at [1000, 196] on icon "button" at bounding box center [1001, 196] width 6 height 6
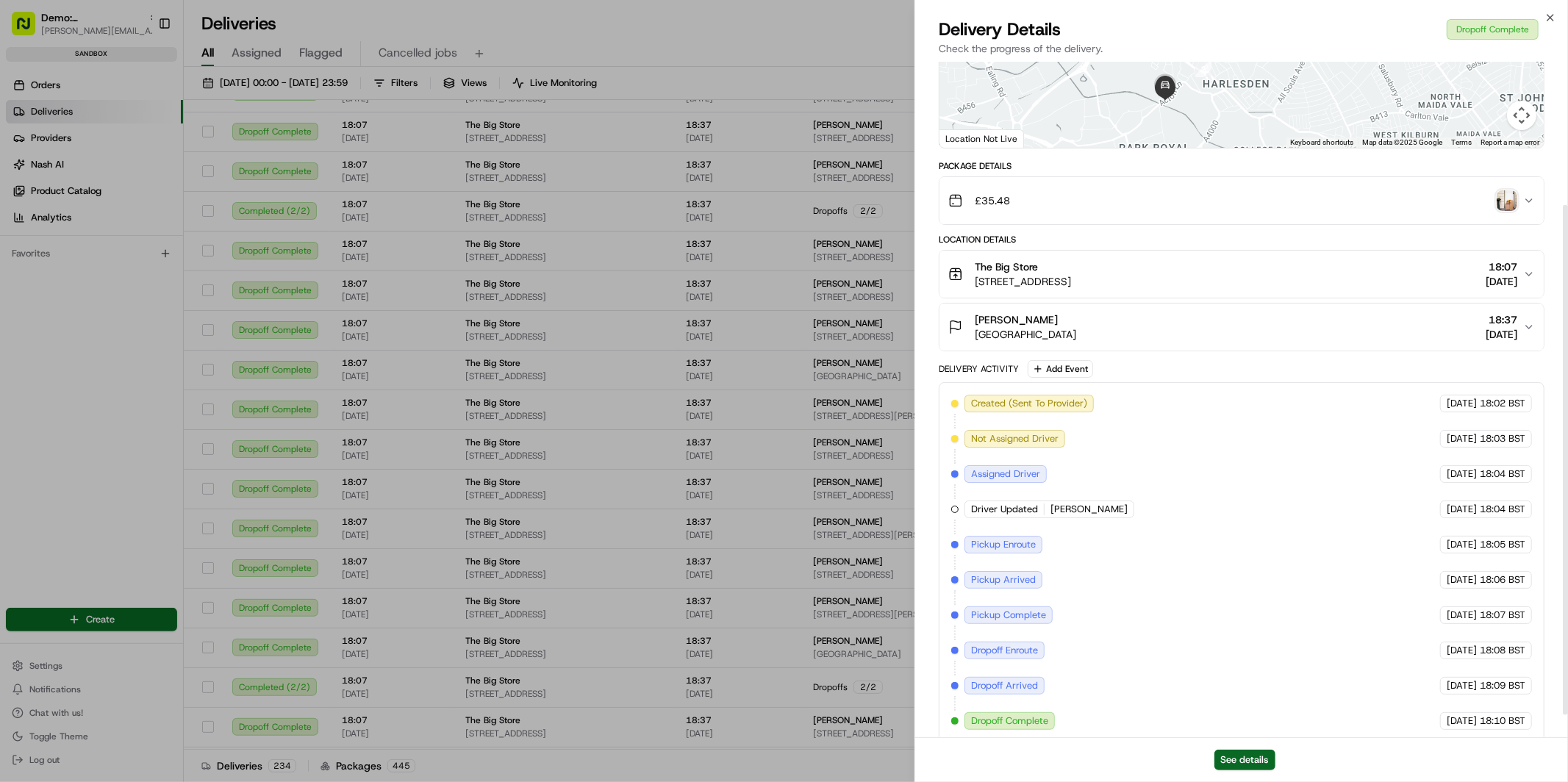
scroll to position [219, 0]
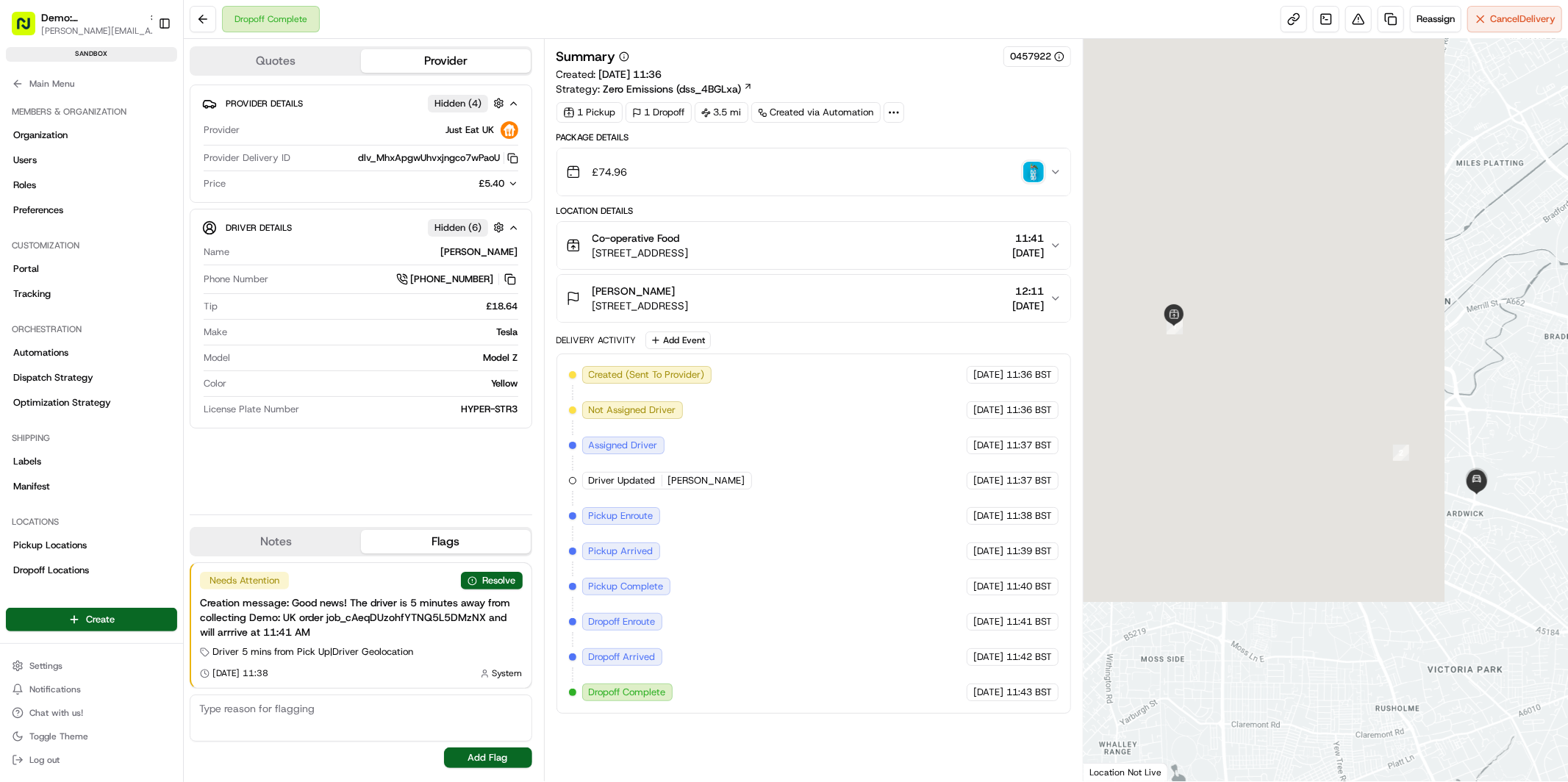
scroll to position [340, 0]
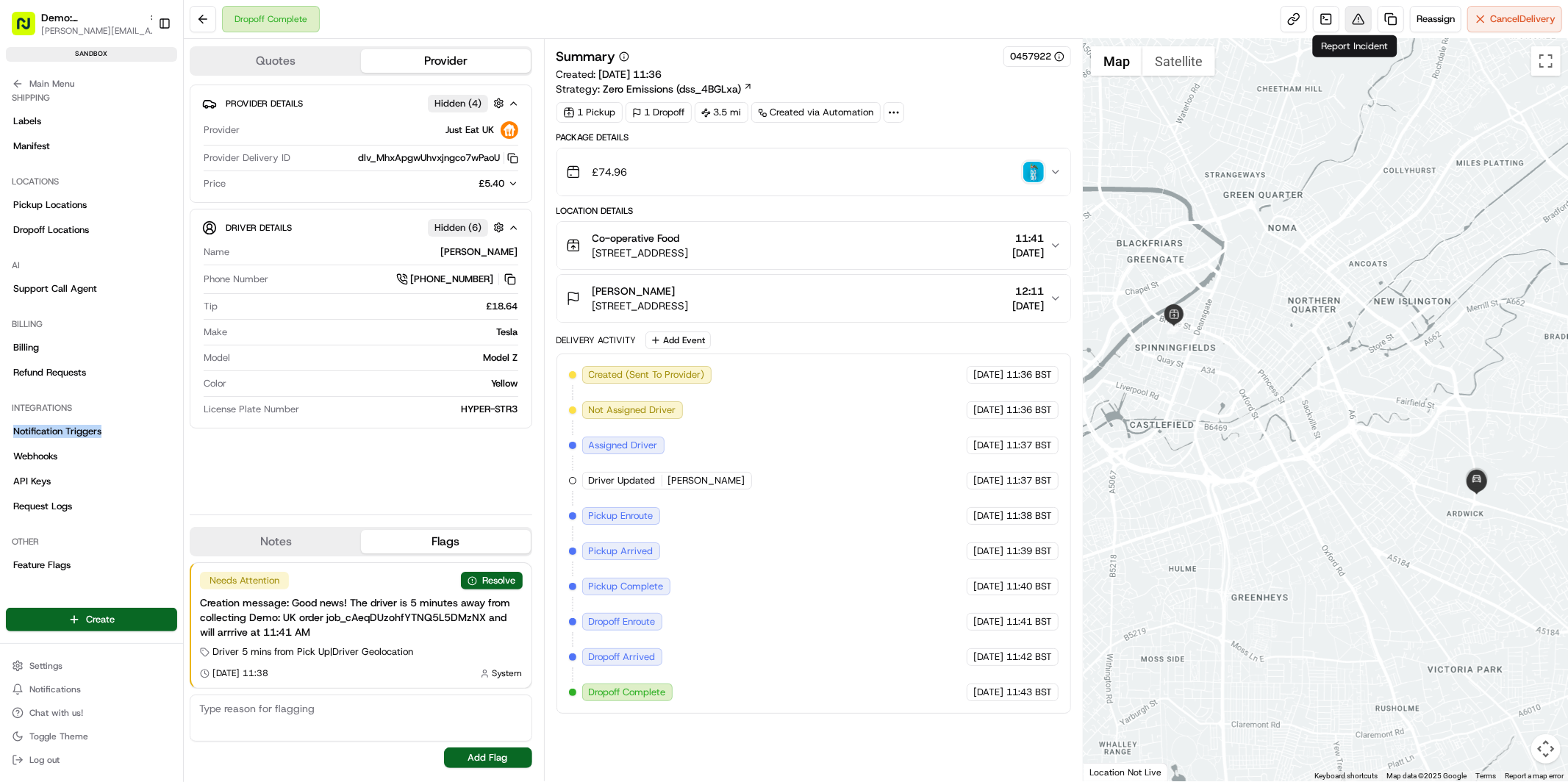
click at [1358, 22] on button at bounding box center [1359, 19] width 26 height 26
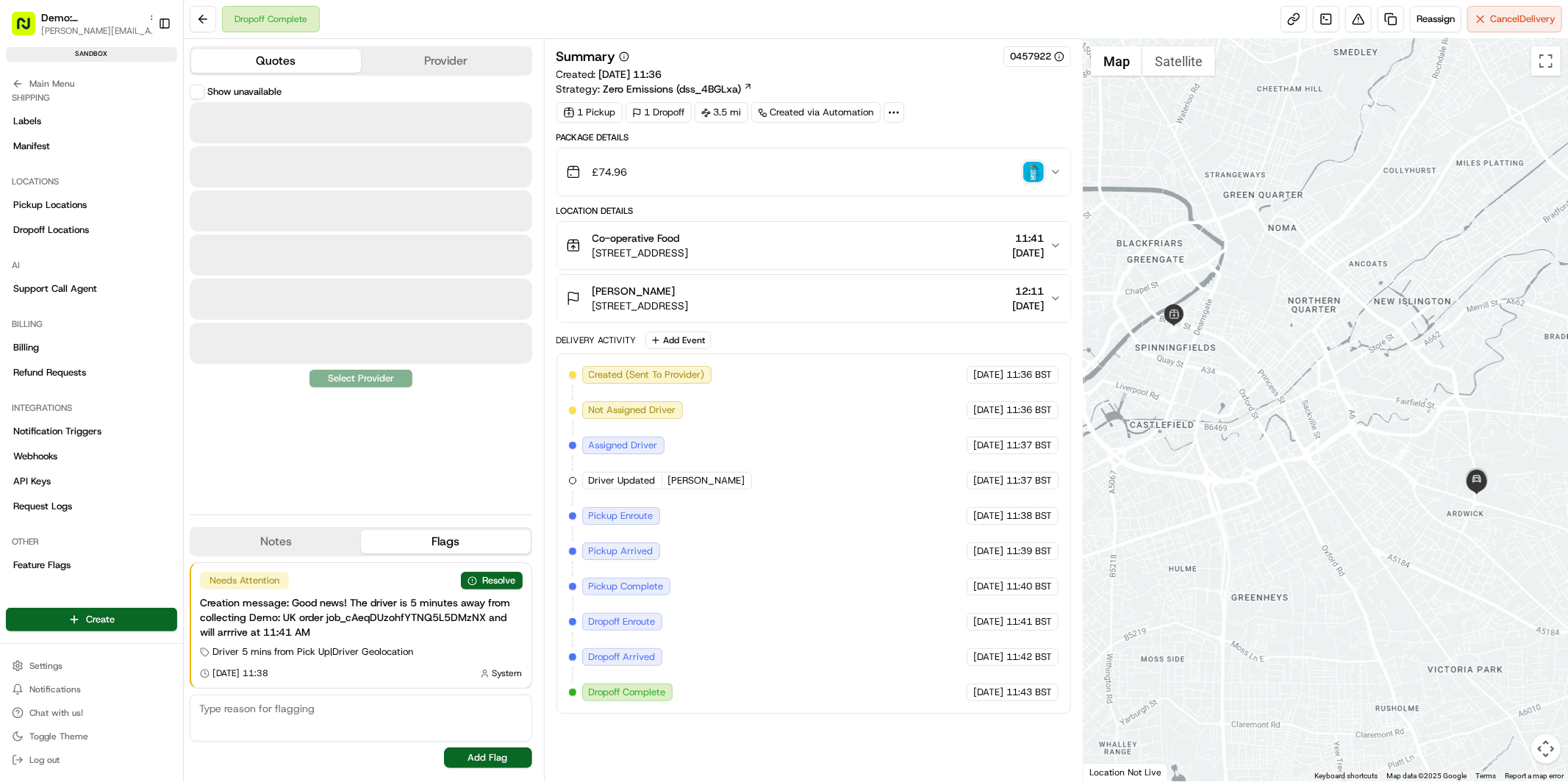
click at [293, 63] on button "Quotes" at bounding box center [276, 60] width 170 height 24
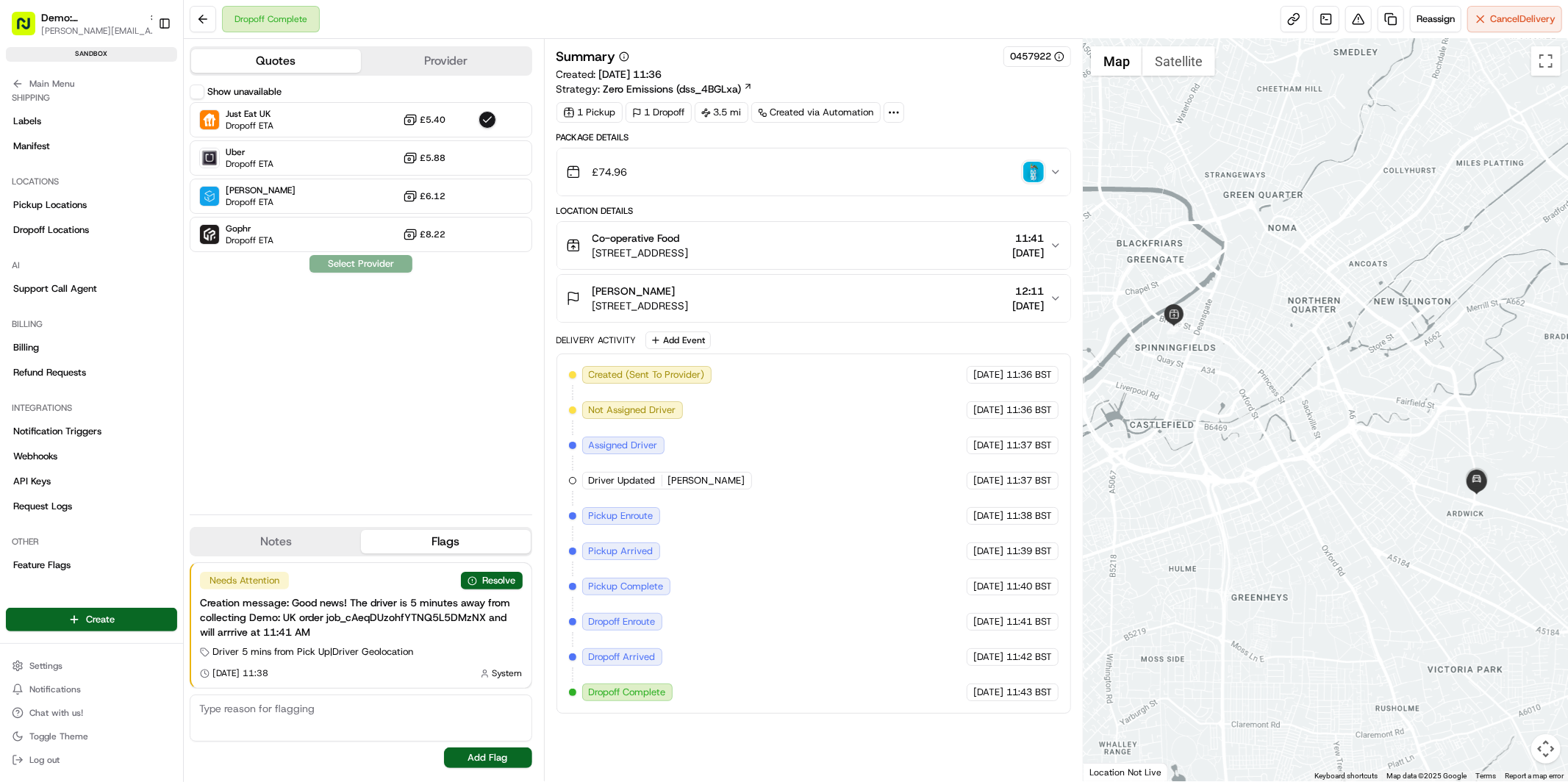
click at [253, 95] on label "Show unavailable" at bounding box center [244, 91] width 74 height 13
click at [204, 95] on button "Show unavailable" at bounding box center [197, 92] width 15 height 15
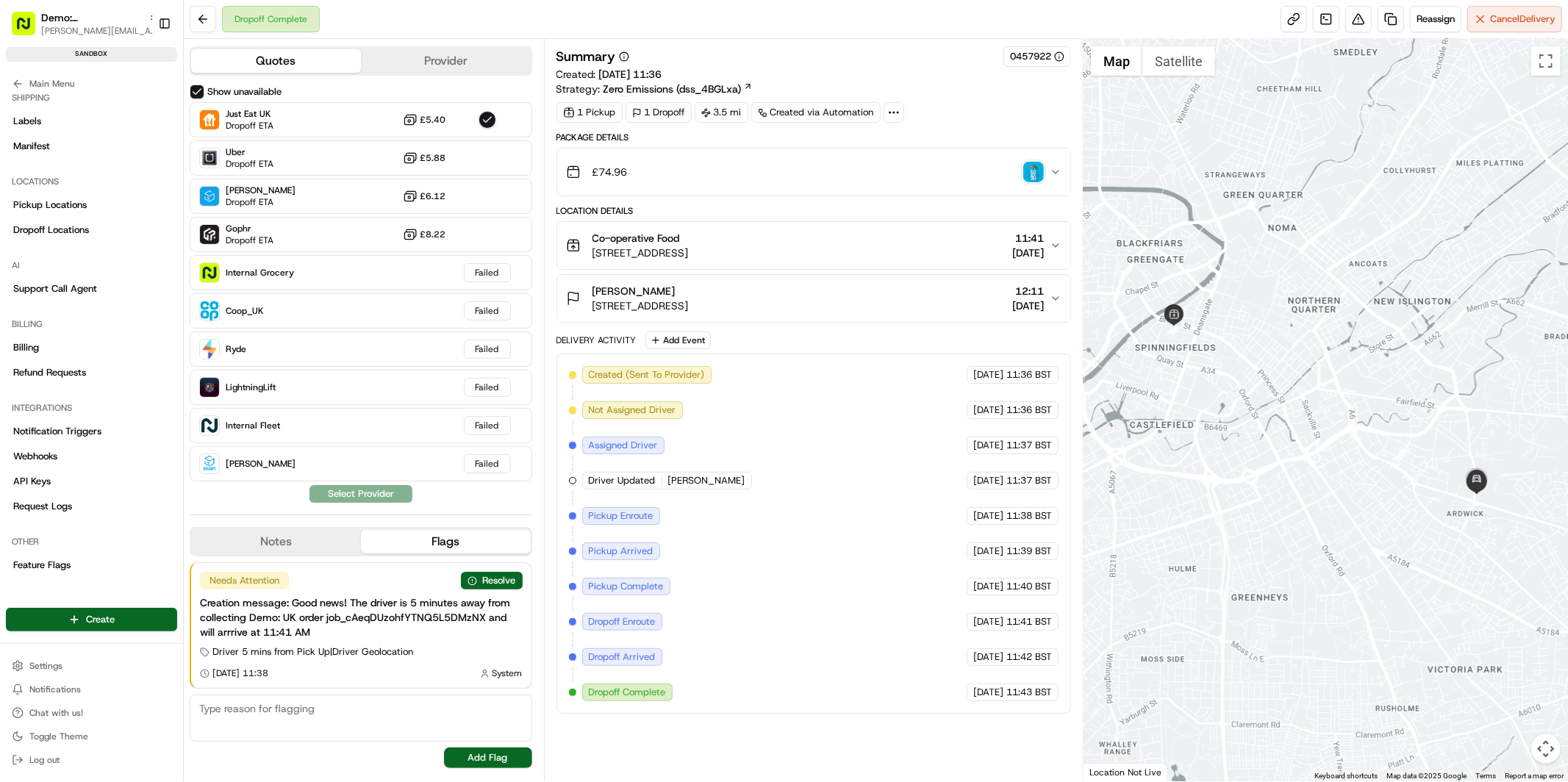
click at [519, 15] on div "Dropoff Complete Reassign Cancel Delivery" at bounding box center [875, 19] width 1384 height 39
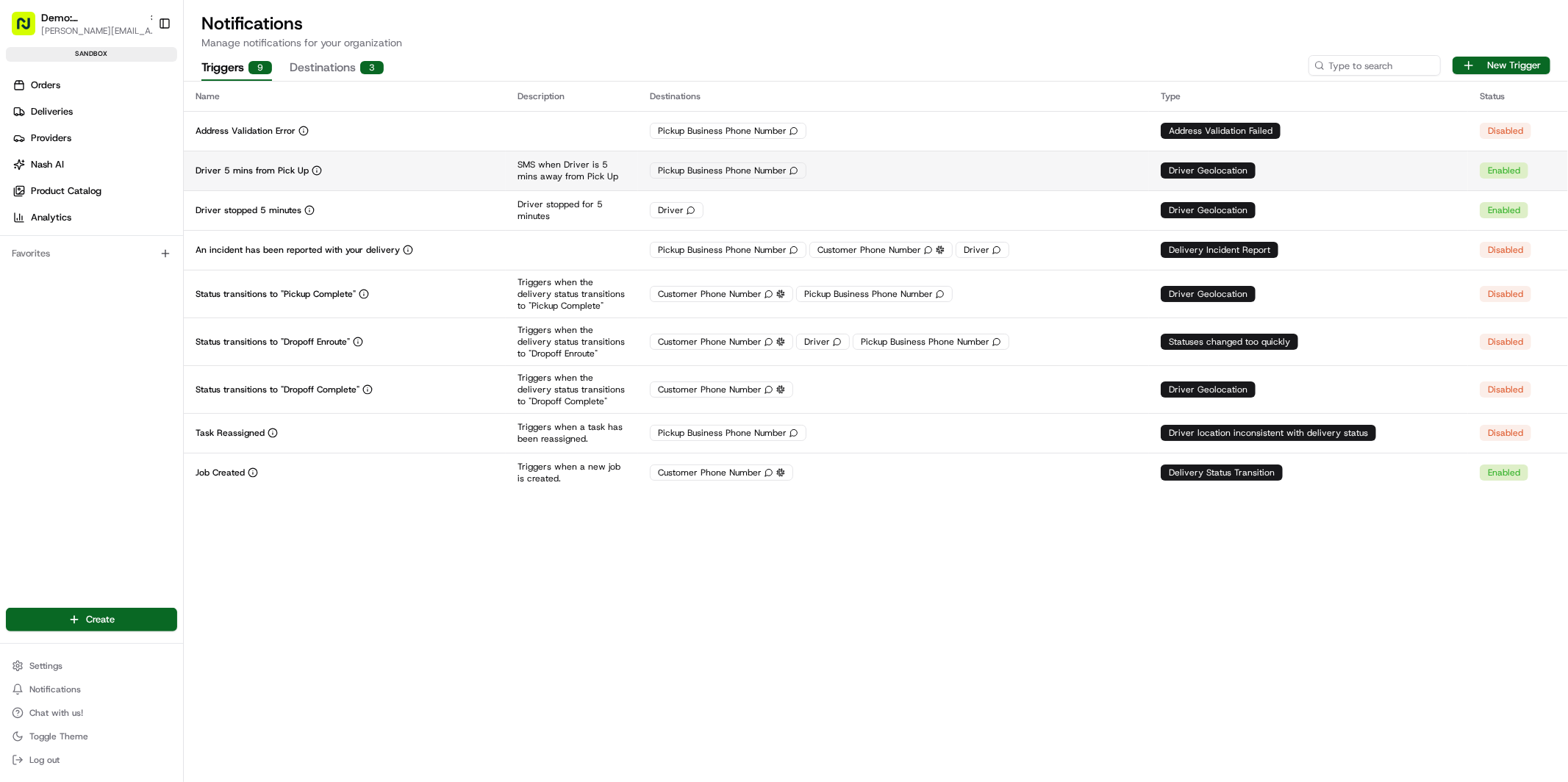
click at [368, 175] on div "Driver 5 mins from Pick Up" at bounding box center [344, 171] width 299 height 11
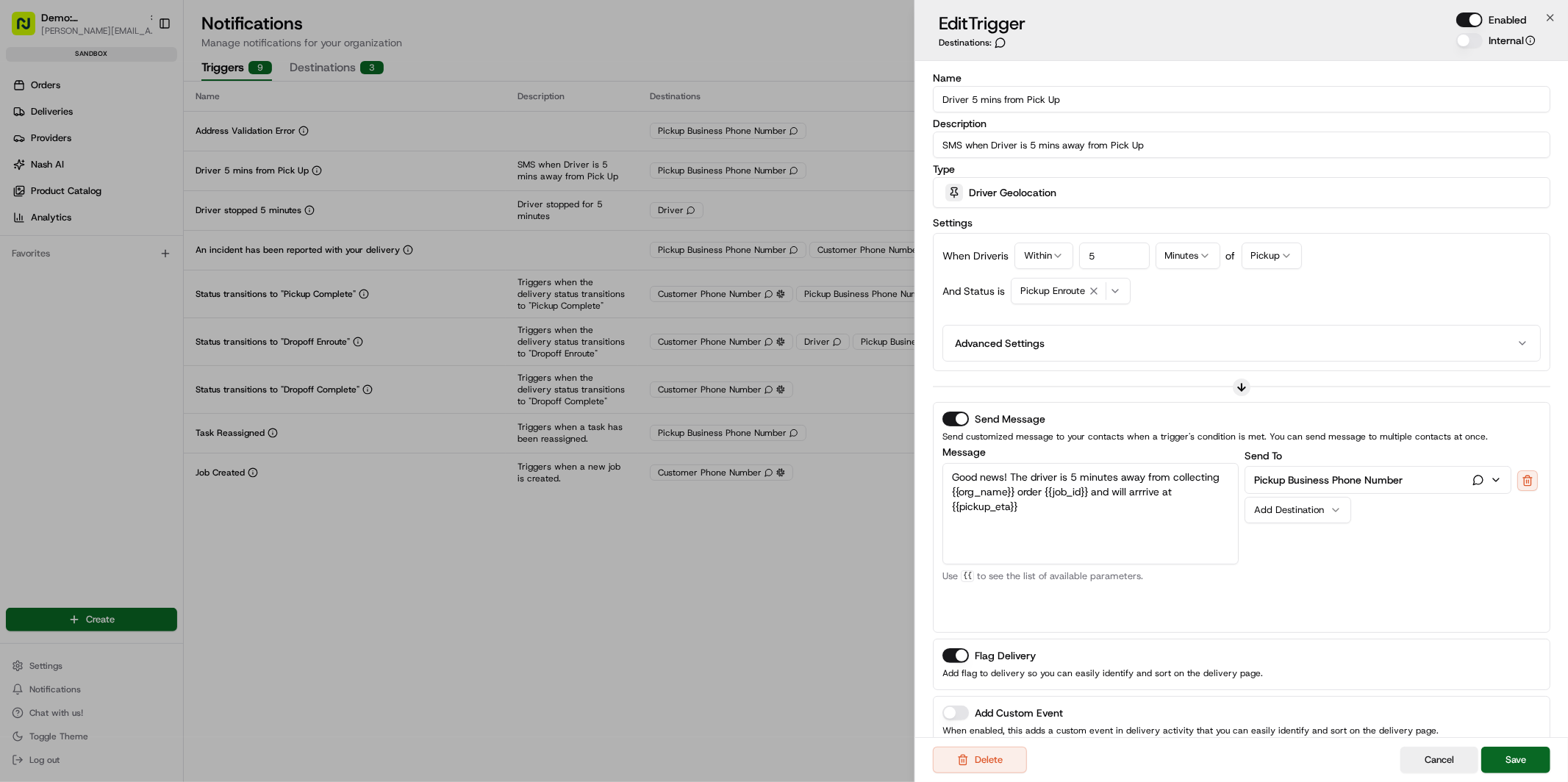
drag, startPoint x: 1210, startPoint y: 149, endPoint x: 933, endPoint y: 144, distance: 277.0
click at [933, 144] on input "SMS when Driver is 5 mins away from Pick Up" at bounding box center [1241, 145] width 617 height 26
click at [1044, 192] on span "Driver Geolocation" at bounding box center [1012, 193] width 88 height 15
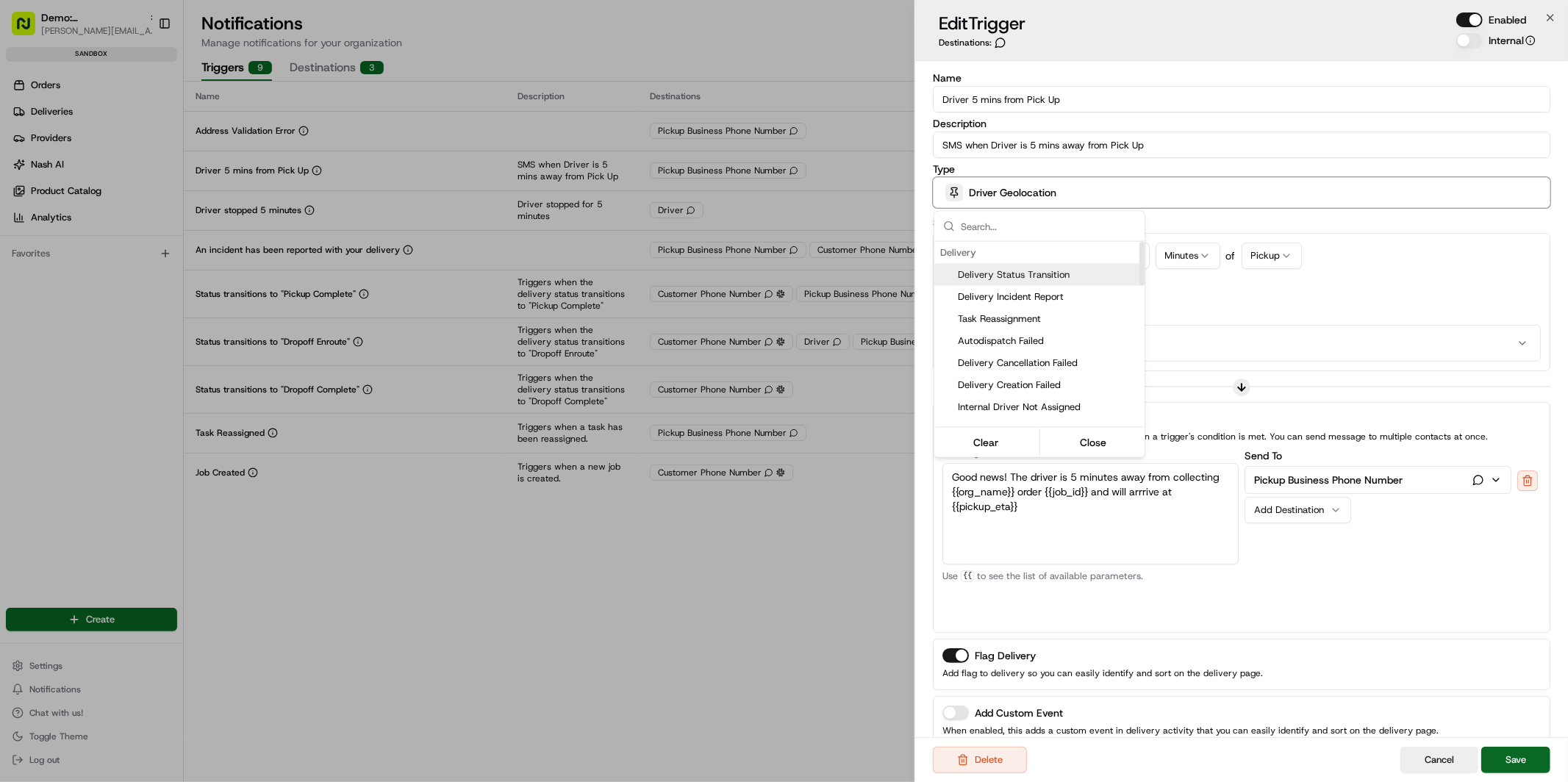
click at [1171, 162] on div at bounding box center [784, 391] width 1568 height 782
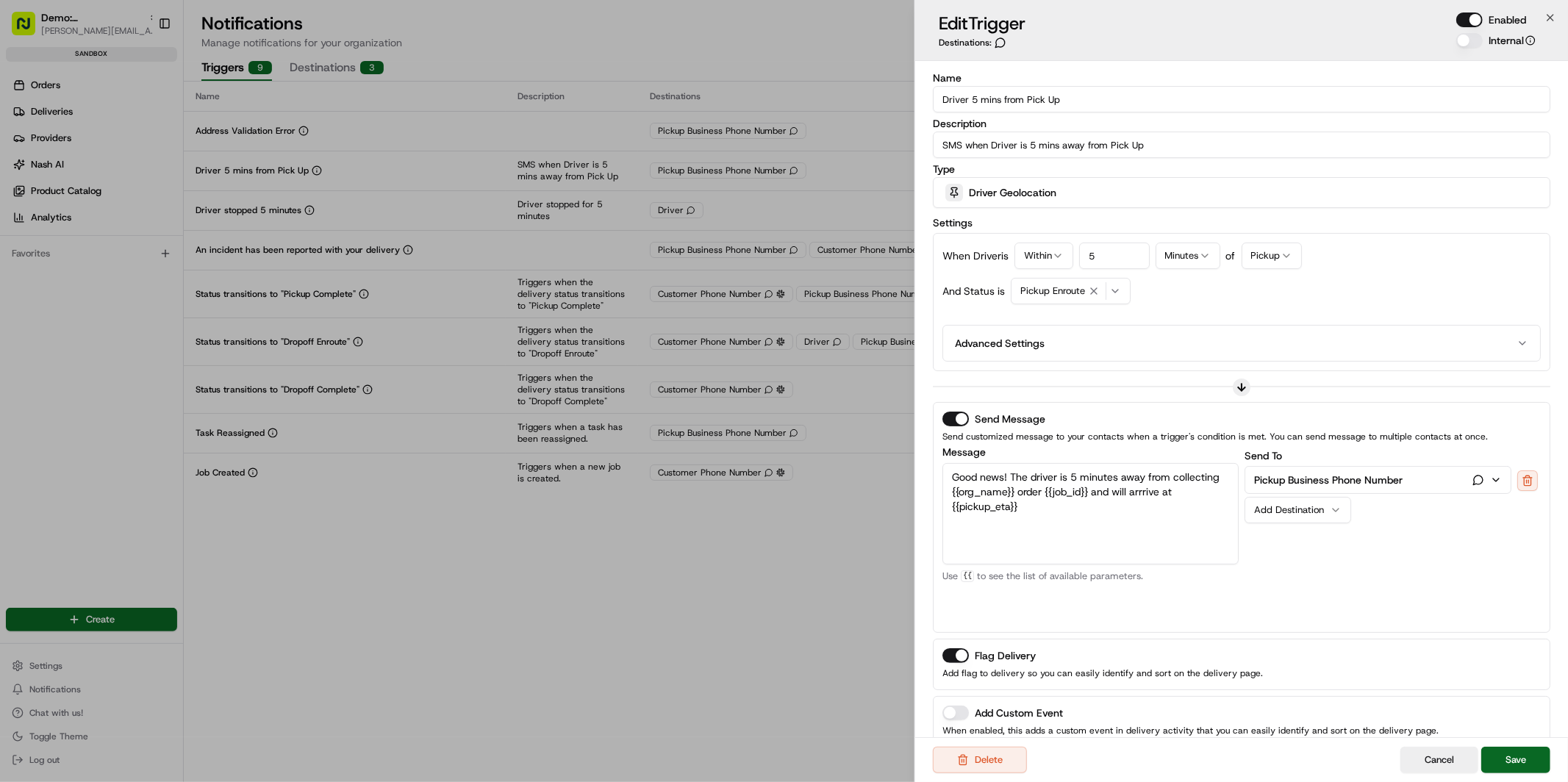
drag, startPoint x: 1054, startPoint y: 513, endPoint x: 948, endPoint y: 472, distance: 113.7
click at [948, 472] on textarea "Good news! The driver is 5 minutes away from collecting {{org_name}} order {{jo…" at bounding box center [1090, 513] width 296 height 102
click at [1129, 520] on textarea "Good news! The driver is 5 minutes away from collecting {{org_name}} order {{jo…" at bounding box center [1090, 513] width 296 height 102
click at [1362, 478] on p "Pickup Business Phone Number" at bounding box center [1329, 481] width 149 height 15
click at [1363, 480] on p "Pickup Business Phone Number" at bounding box center [1329, 481] width 149 height 15
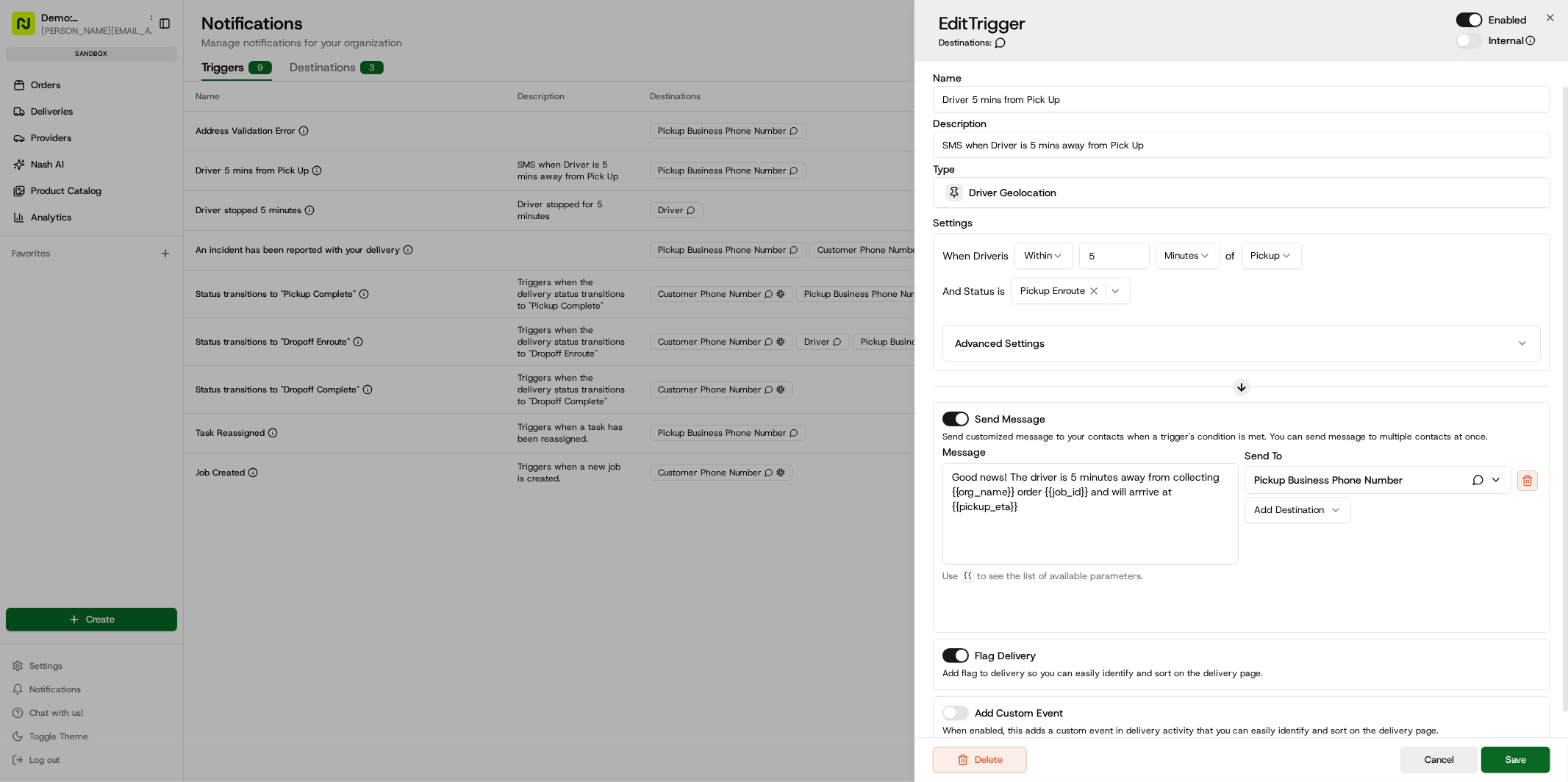
scroll to position [55, 0]
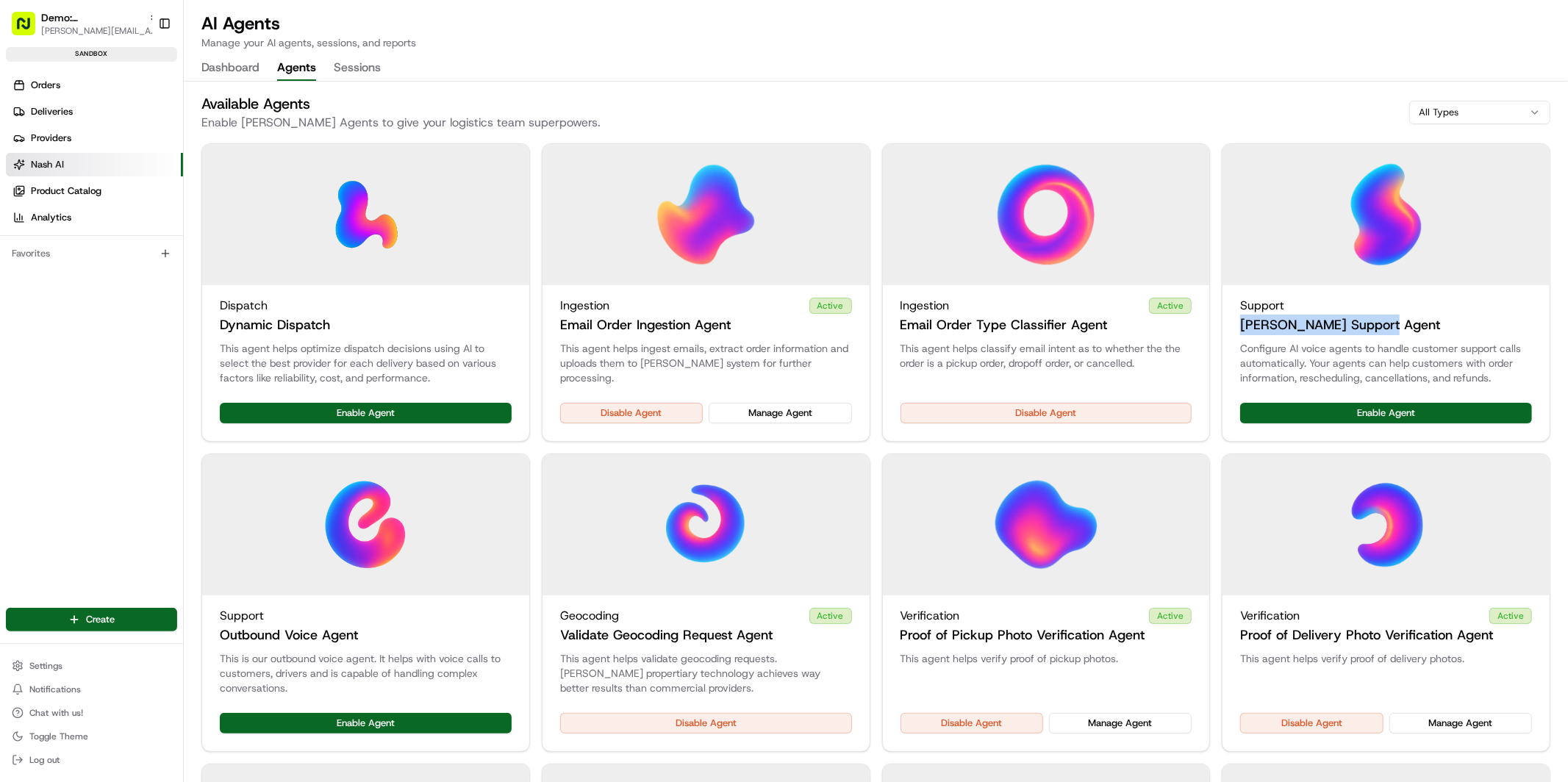
drag, startPoint x: 1239, startPoint y: 322, endPoint x: 1382, endPoint y: 324, distance: 143.0
click at [1382, 324] on div "Support [PERSON_NAME] Support Agent" at bounding box center [1386, 316] width 292 height 39
